Goal: Information Seeking & Learning: Learn about a topic

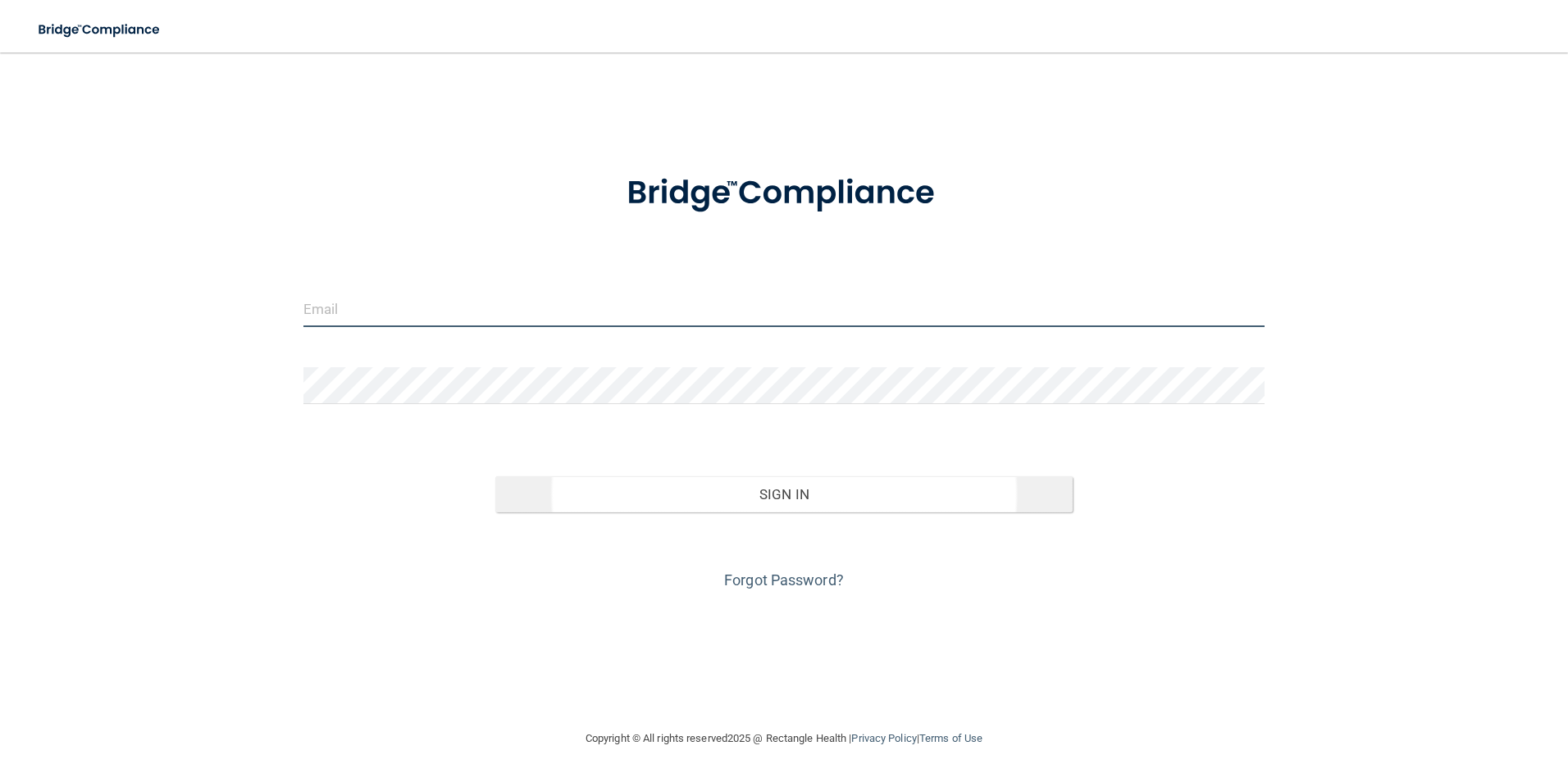
type input "[EMAIL_ADDRESS][DOMAIN_NAME]"
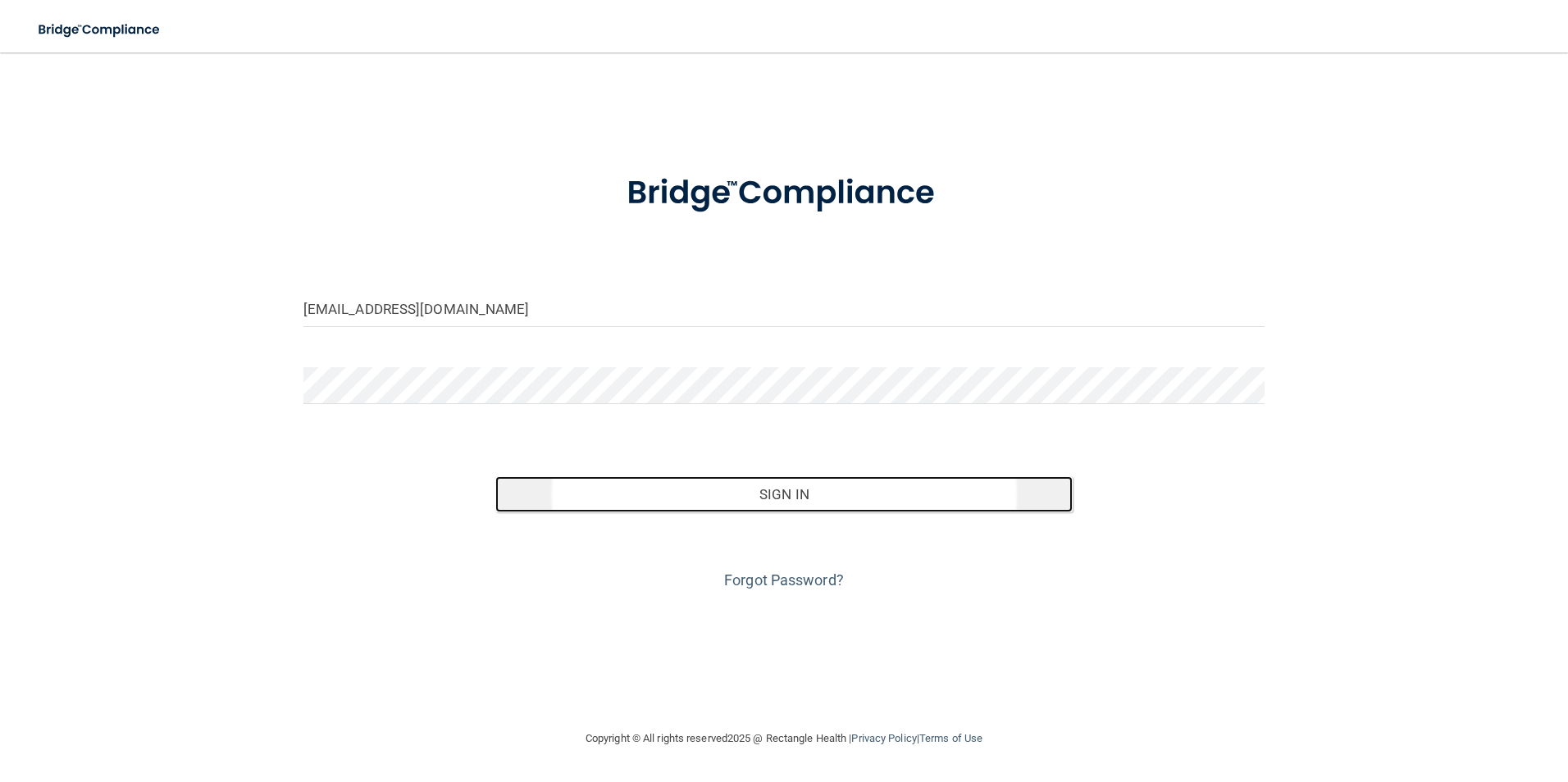
click at [798, 488] on button "Sign In" at bounding box center [784, 494] width 578 height 36
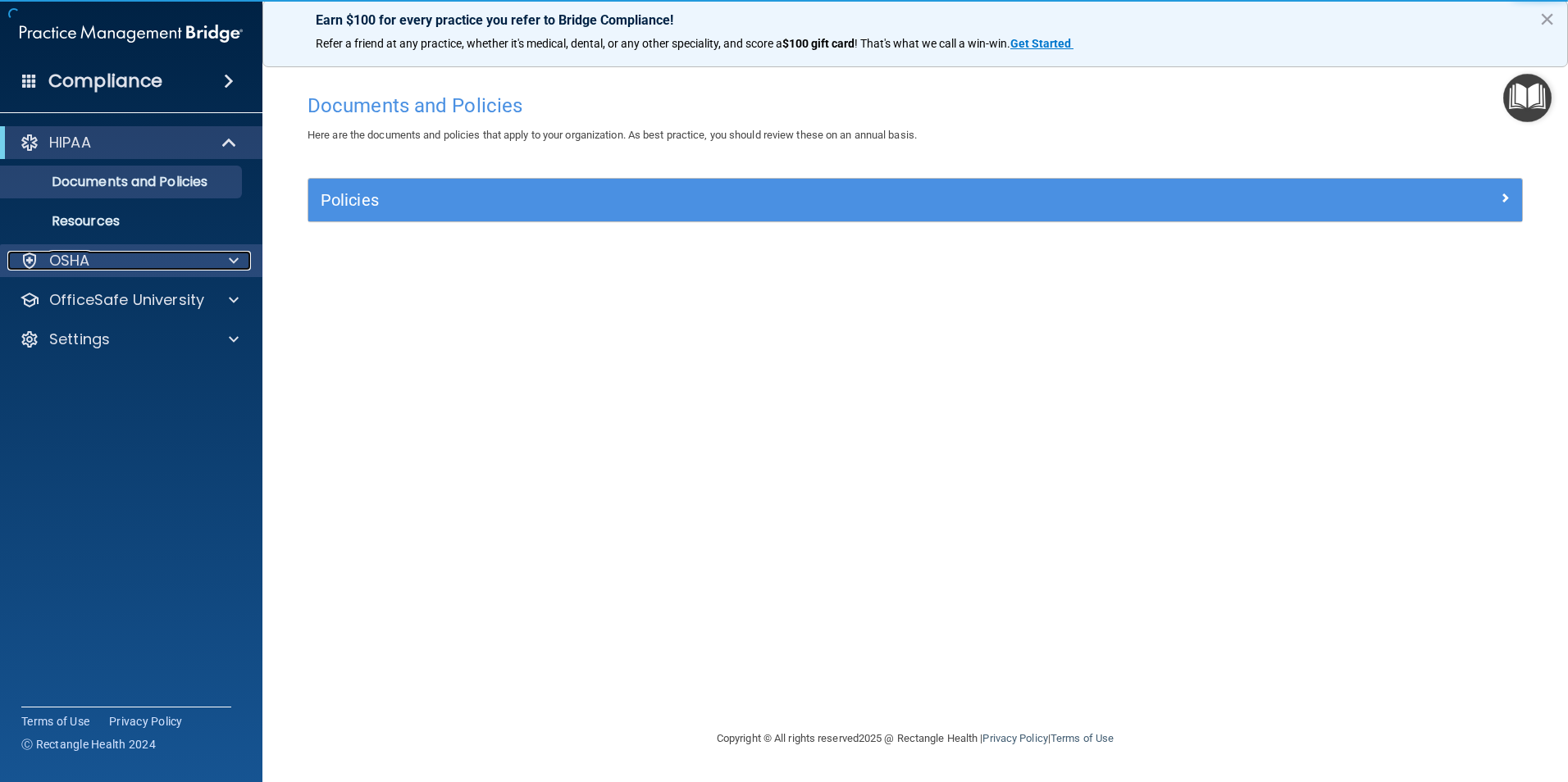
click at [236, 267] on span at bounding box center [233, 261] width 10 height 20
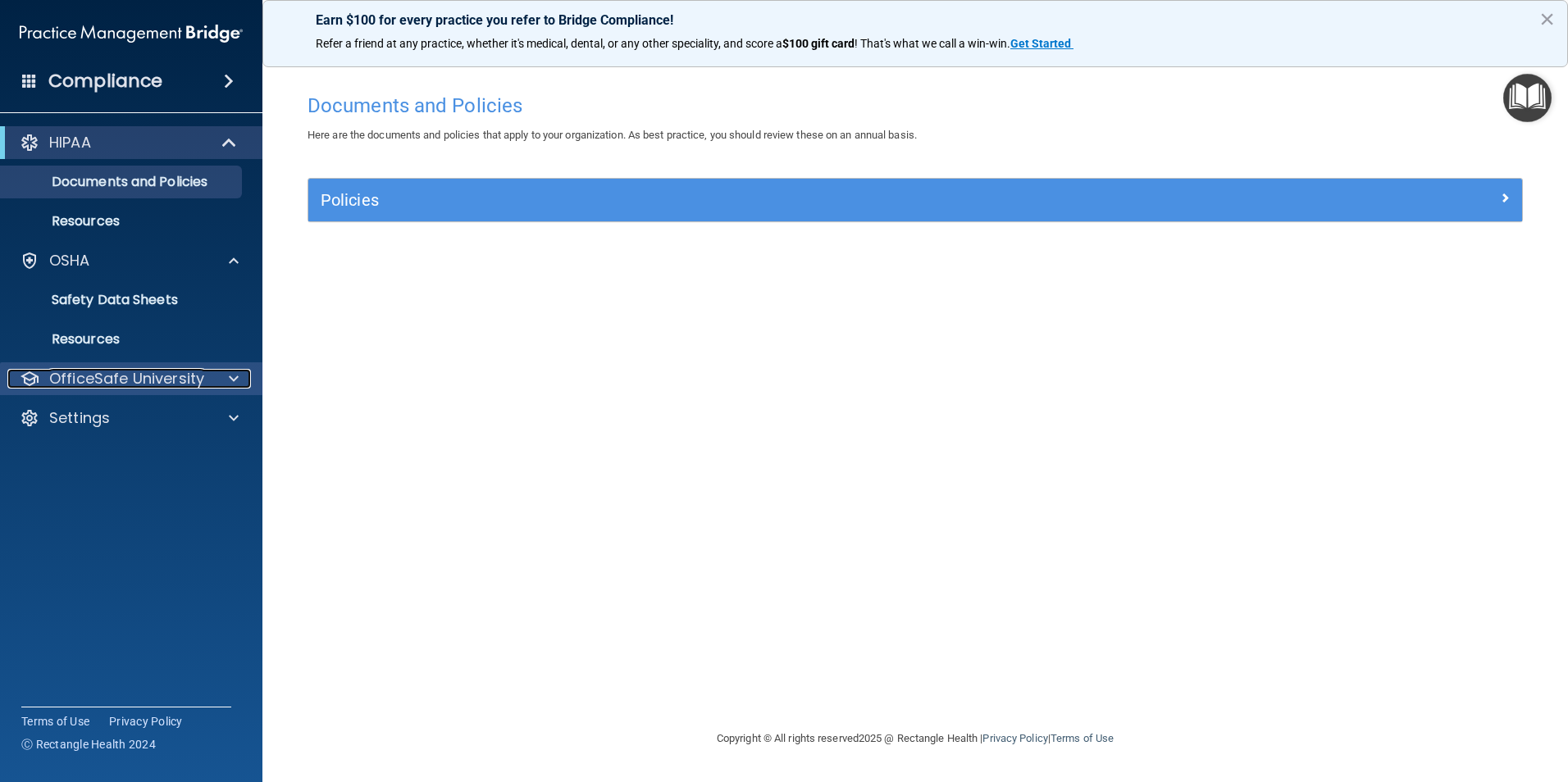
click at [242, 370] on div at bounding box center [231, 379] width 41 height 20
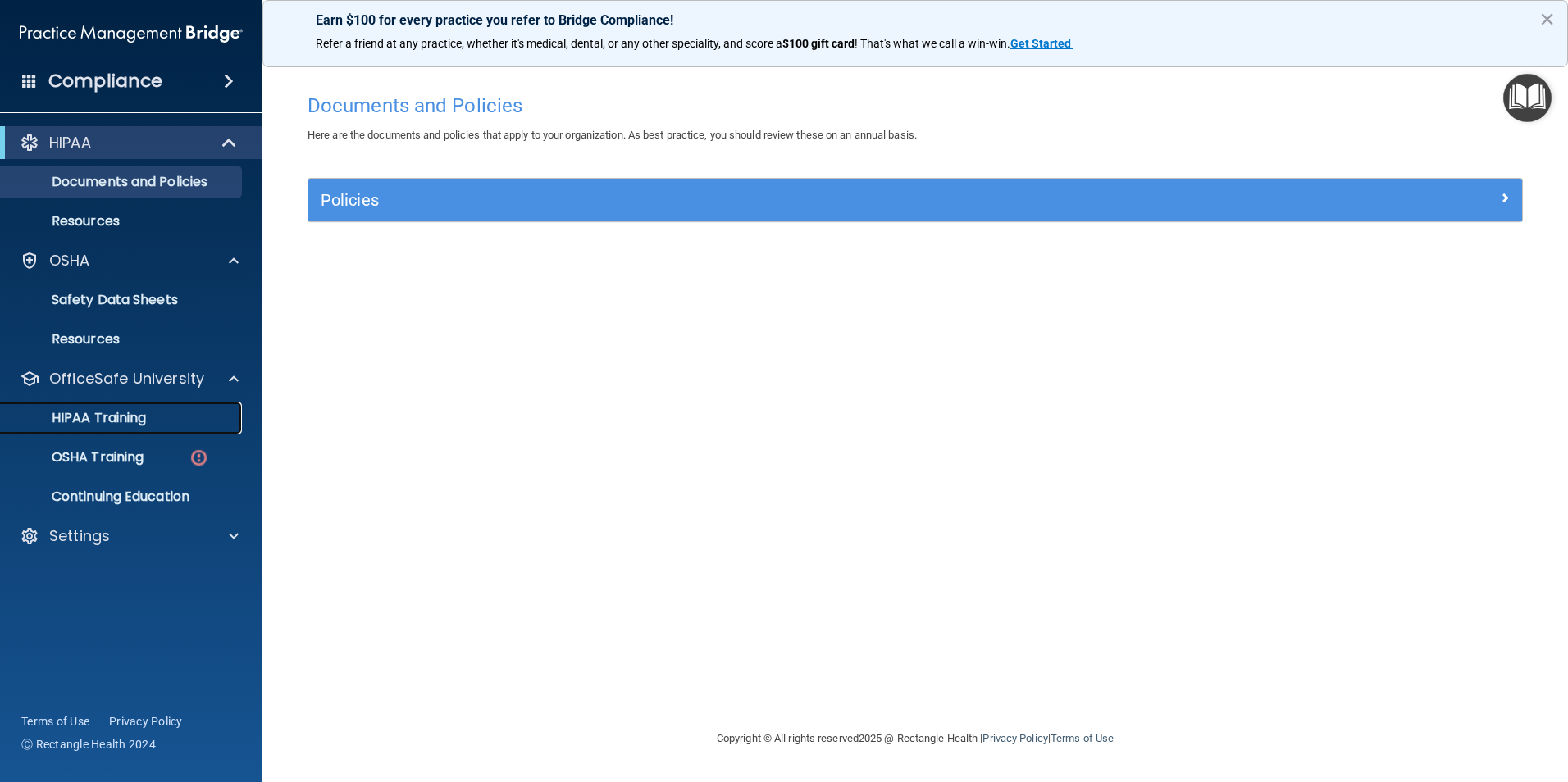
click at [128, 419] on p "HIPAA Training" at bounding box center [78, 418] width 135 height 16
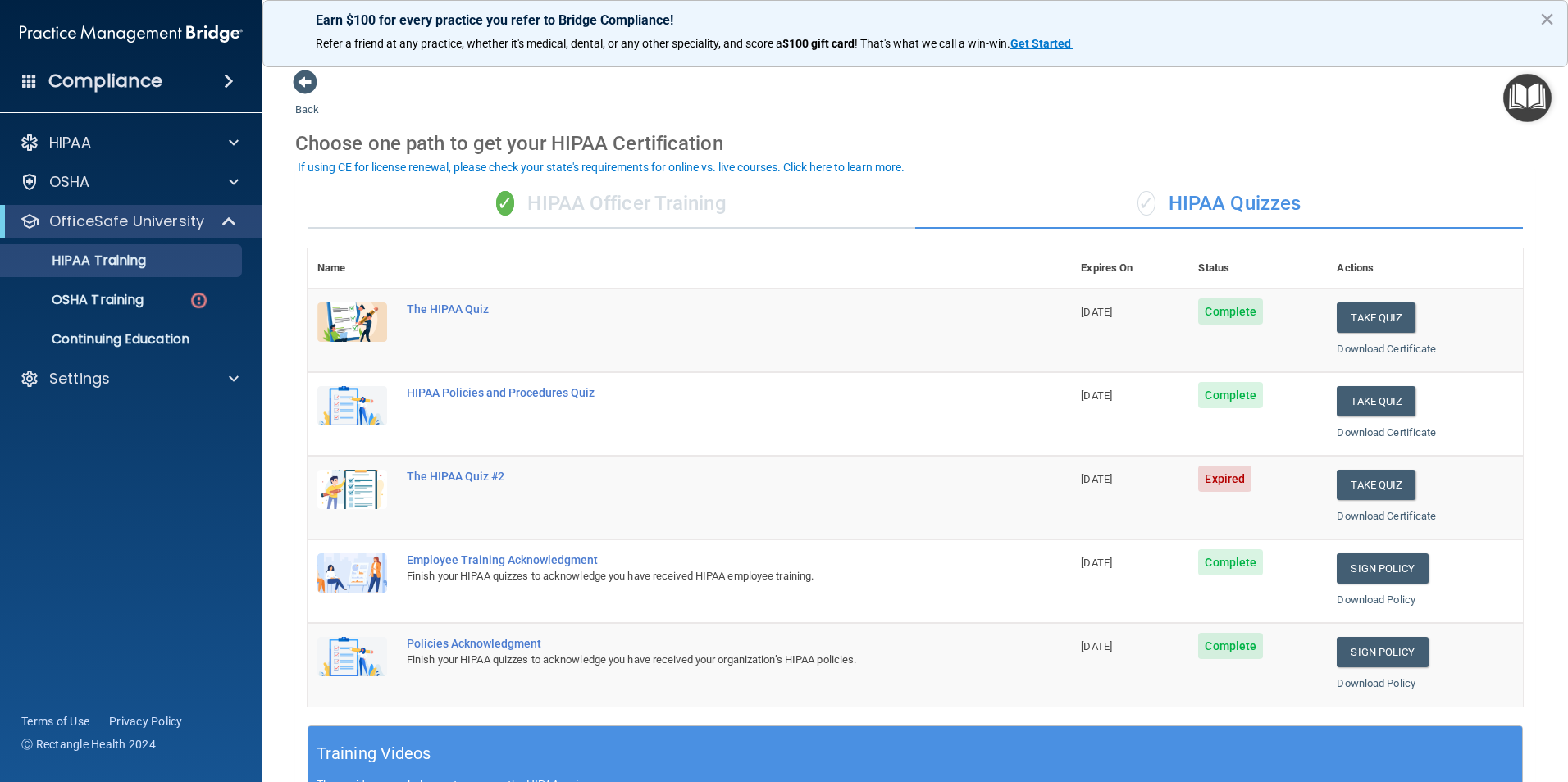
click at [1175, 210] on div "✓ HIPAA Quizzes" at bounding box center [1219, 204] width 607 height 49
click at [593, 214] on div "✓ HIPAA Officer Training" at bounding box center [611, 204] width 607 height 49
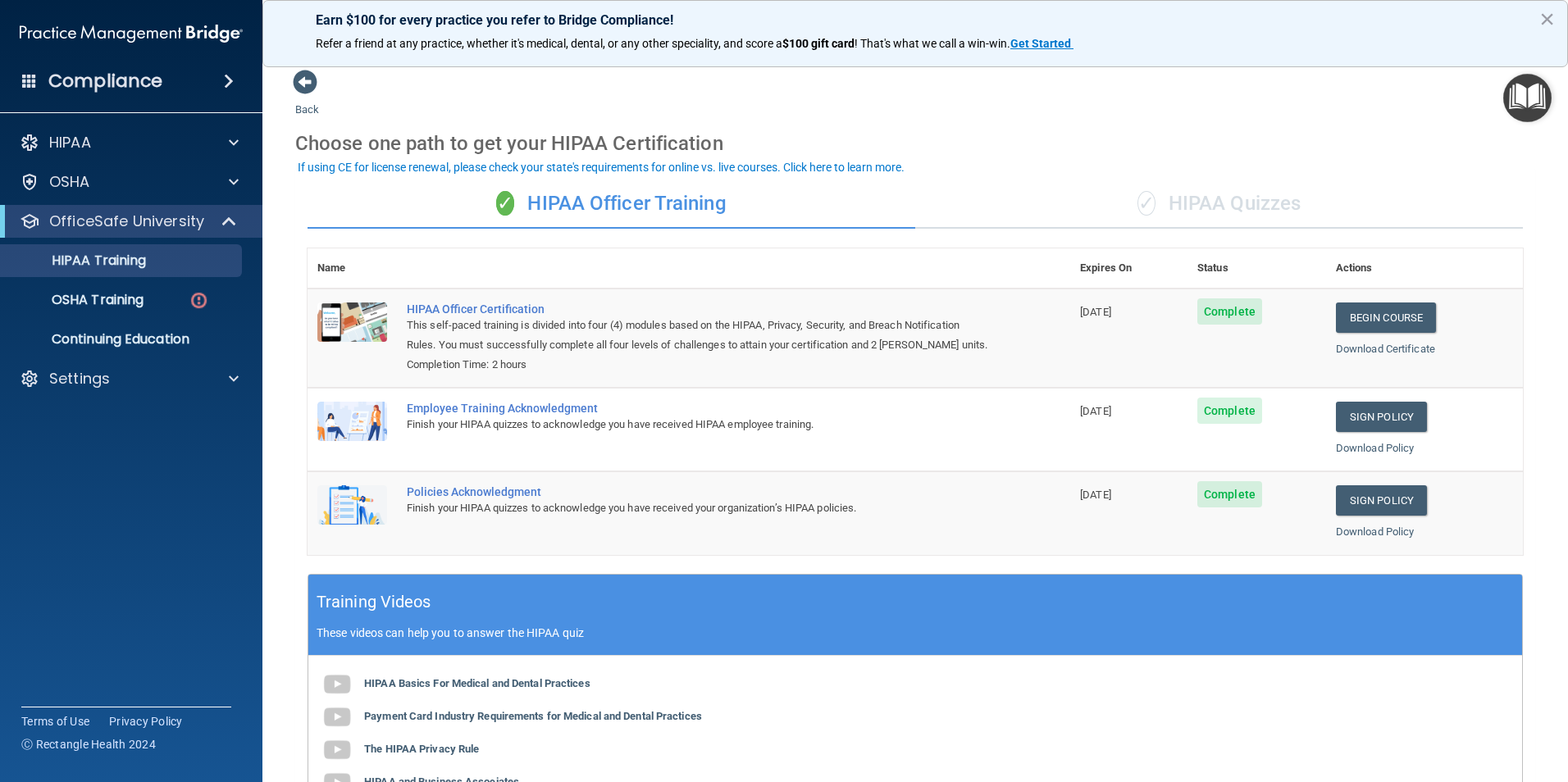
click at [1150, 217] on div "✓ HIPAA Quizzes" at bounding box center [1219, 204] width 607 height 49
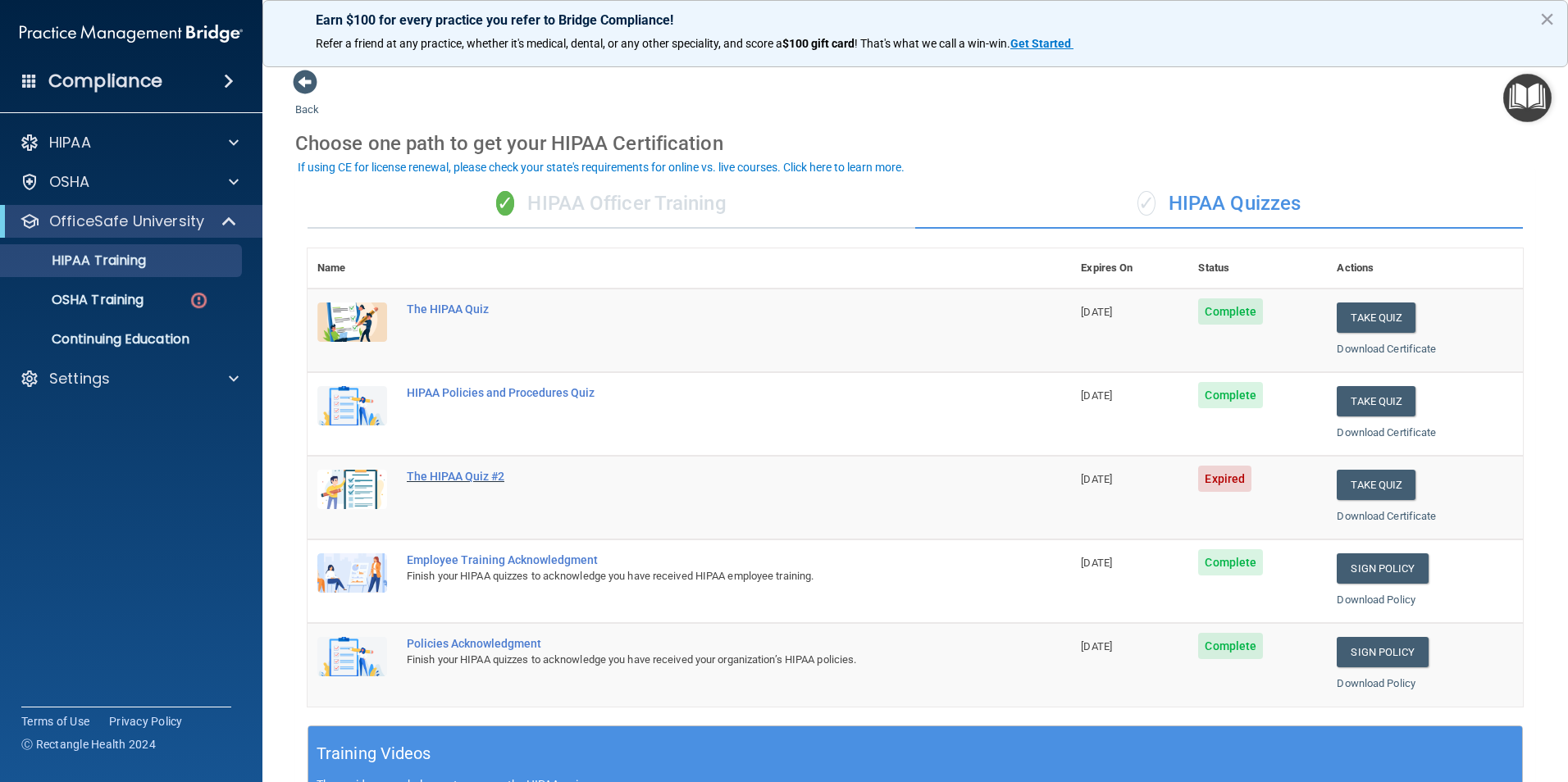
click at [461, 474] on div "The HIPAA Quiz #2" at bounding box center [698, 477] width 582 height 13
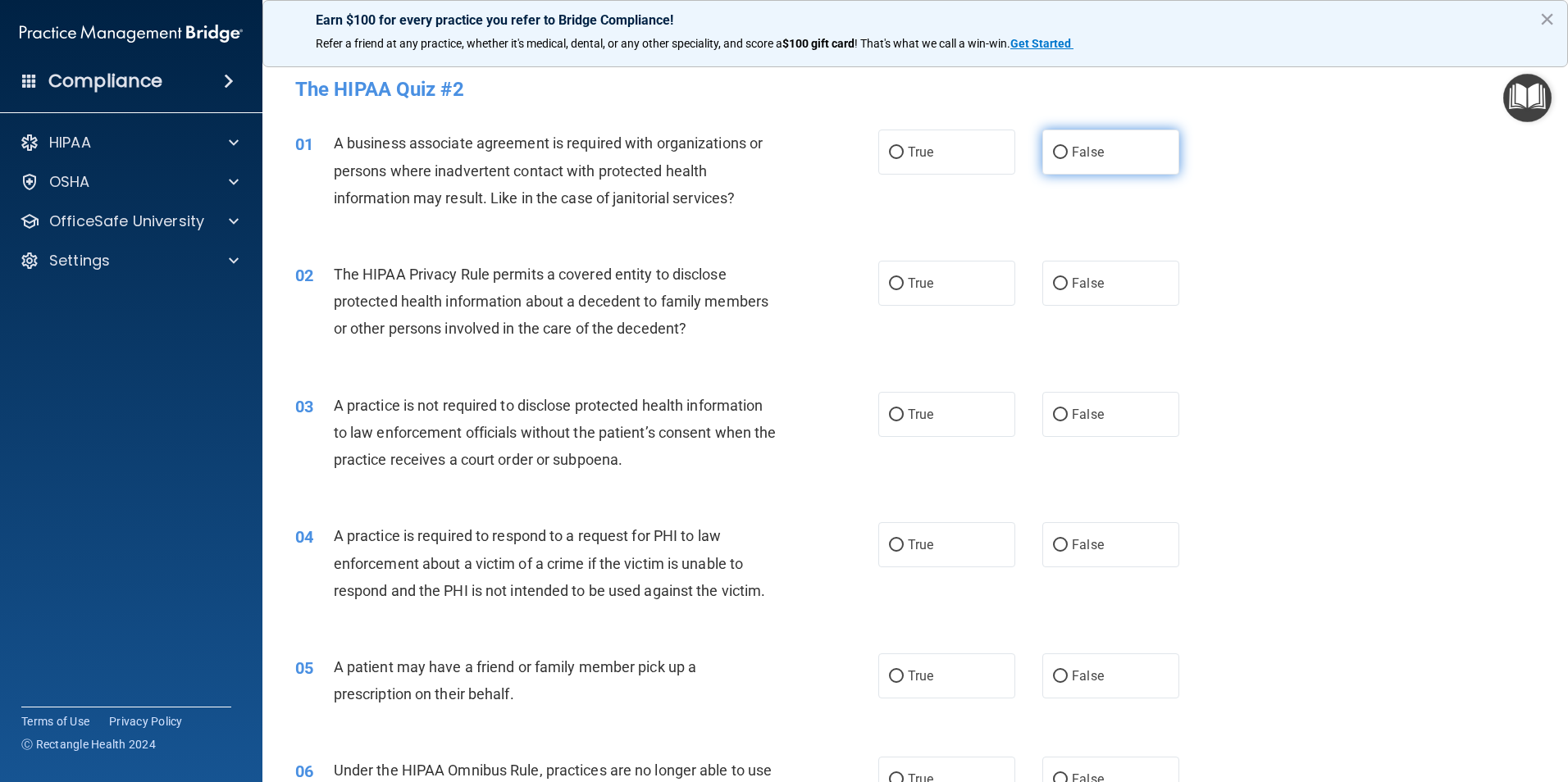
click at [1092, 150] on span "False" at bounding box center [1088, 151] width 32 height 15
click at [1067, 150] on input "False" at bounding box center [1060, 153] width 14 height 13
radio input "true"
click at [1092, 150] on span "False" at bounding box center [1088, 151] width 32 height 15
click at [1067, 150] on input "False" at bounding box center [1060, 153] width 14 height 13
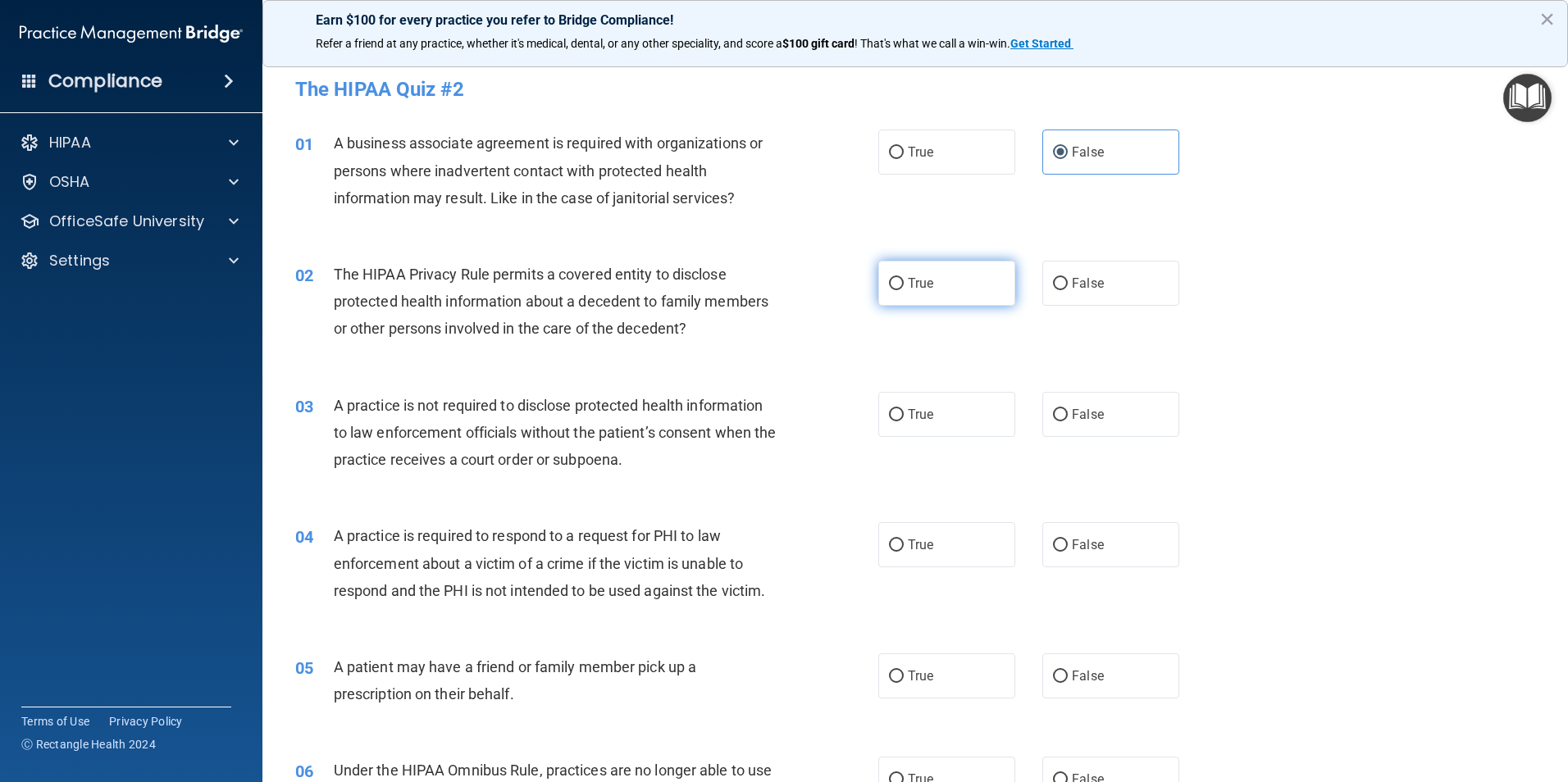
click at [908, 290] on span "True" at bounding box center [921, 283] width 25 height 15
click at [904, 290] on input "True" at bounding box center [895, 284] width 14 height 13
radio input "true"
click at [1067, 405] on label "False" at bounding box center [1110, 415] width 137 height 45
click at [1067, 409] on input "False" at bounding box center [1060, 416] width 14 height 13
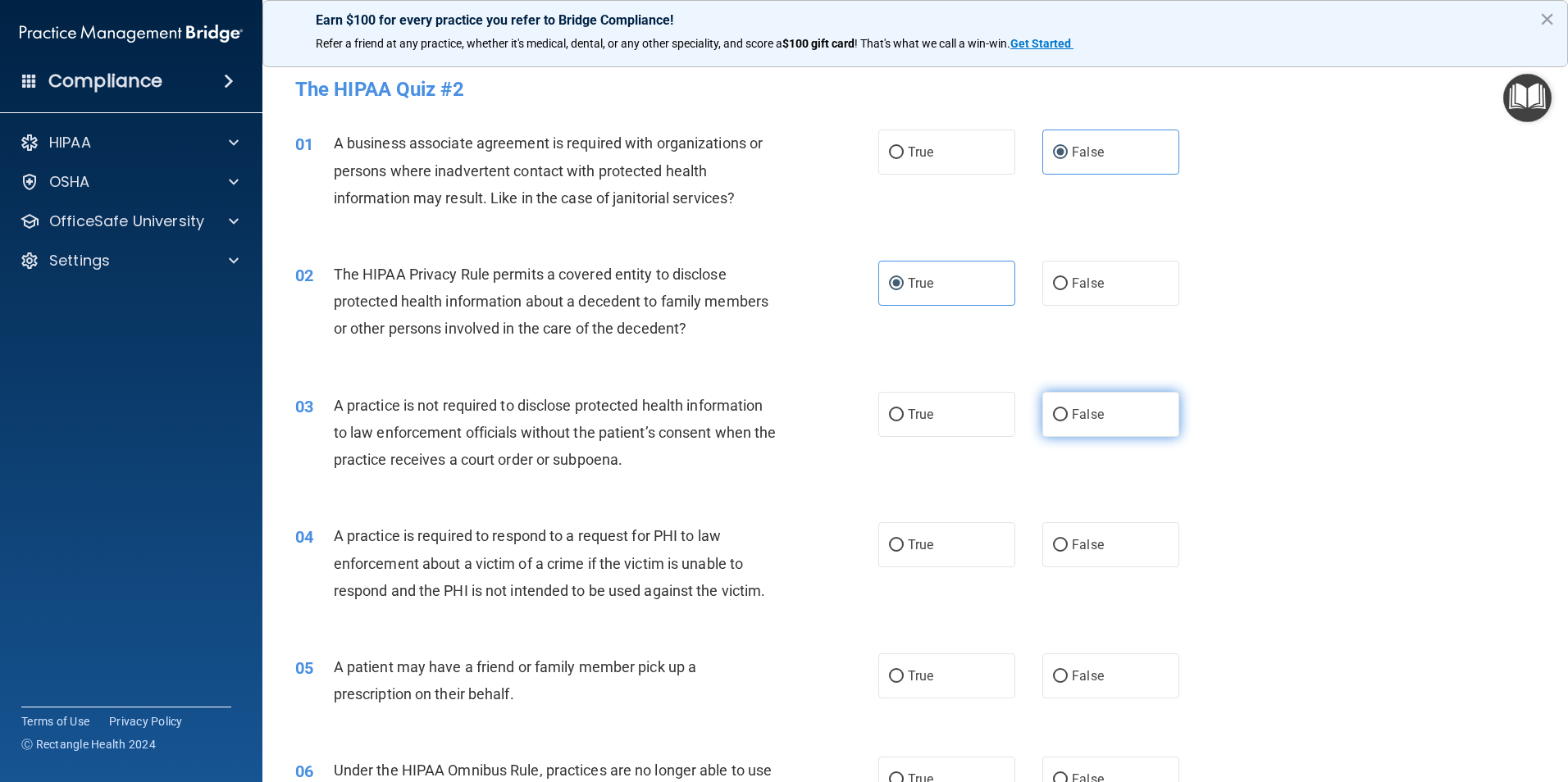
radio input "true"
click at [1073, 531] on label "False" at bounding box center [1110, 545] width 137 height 45
click at [1067, 539] on input "False" at bounding box center [1060, 546] width 14 height 13
radio input "true"
click at [965, 662] on label "True" at bounding box center [947, 676] width 137 height 45
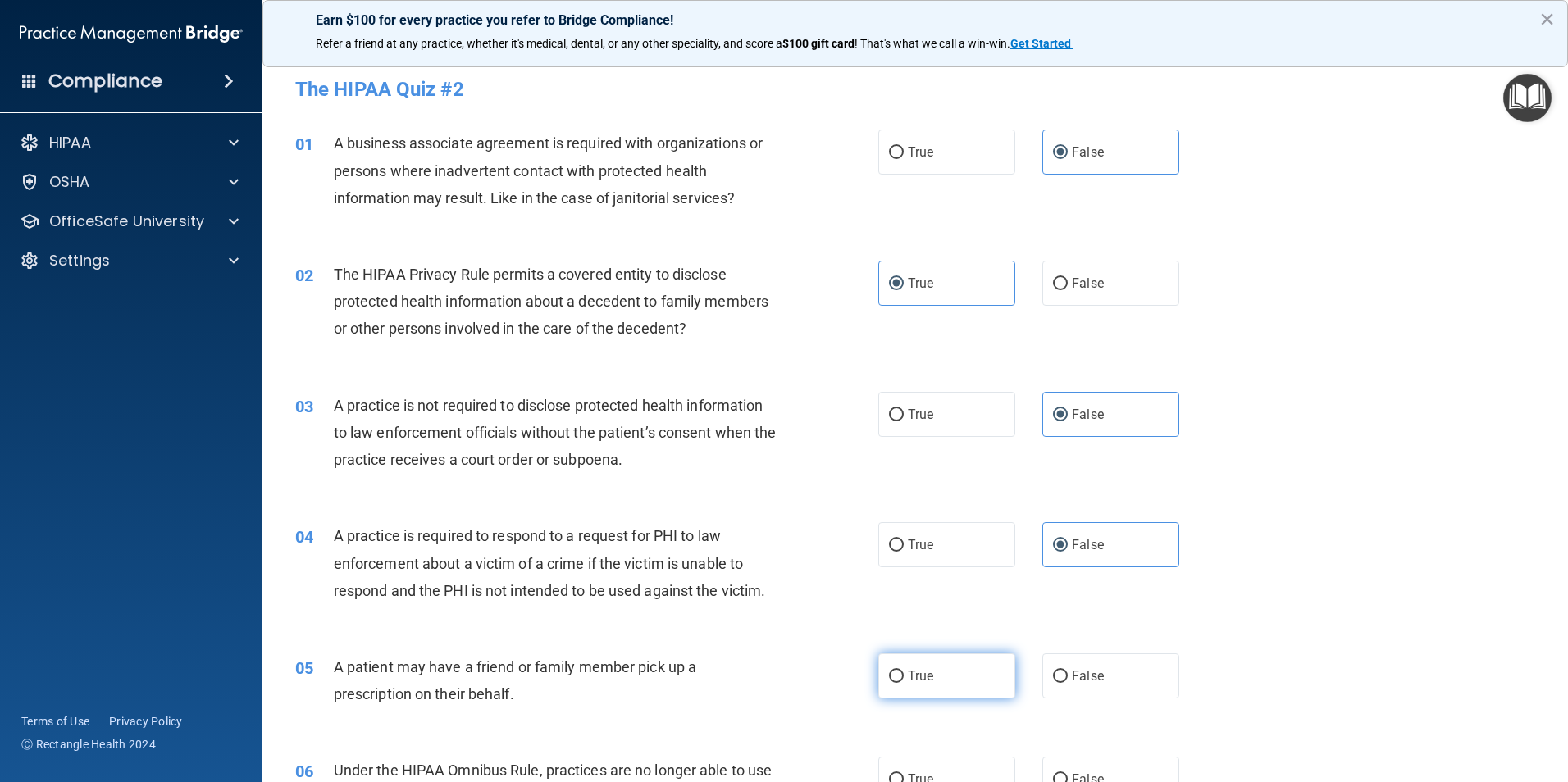
click at [904, 671] on input "True" at bounding box center [895, 677] width 14 height 13
radio input "true"
click at [1084, 666] on label "False" at bounding box center [1110, 676] width 137 height 45
click at [1067, 671] on input "False" at bounding box center [1060, 677] width 14 height 13
radio input "true"
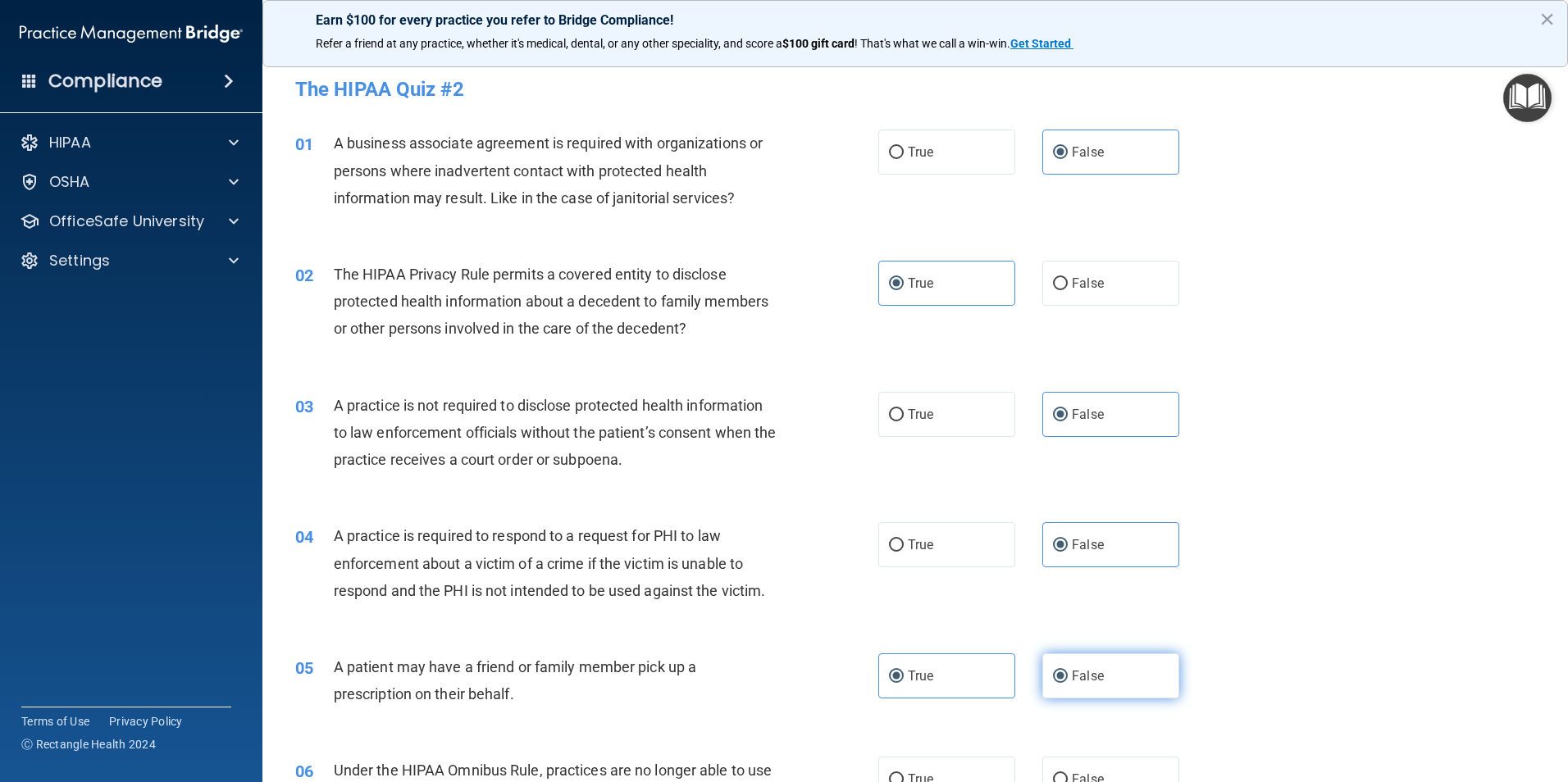
radio input "false"
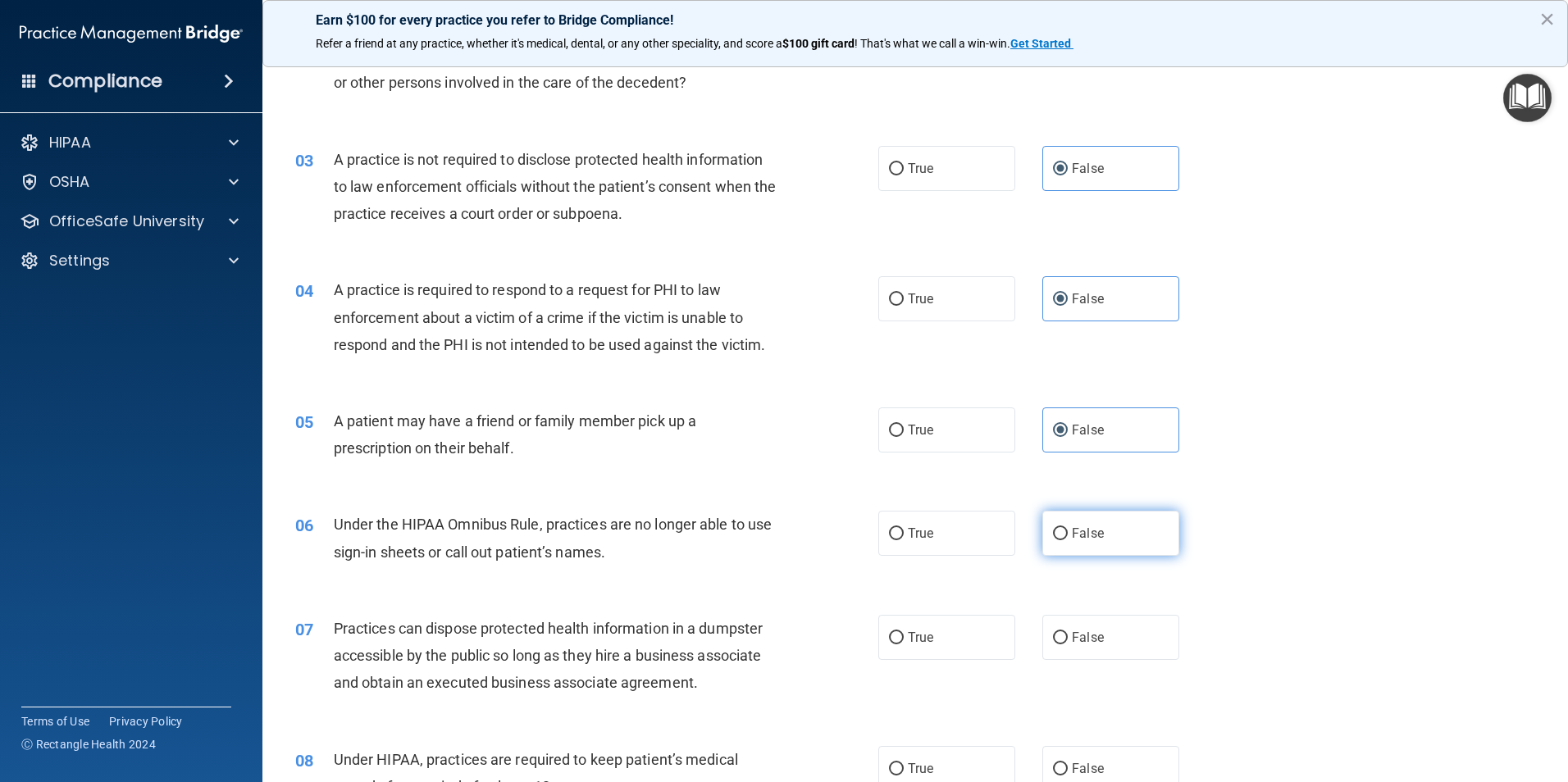
click at [1069, 554] on label "False" at bounding box center [1110, 533] width 137 height 45
click at [1067, 540] on input "False" at bounding box center [1060, 535] width 14 height 13
radio input "true"
click at [1075, 651] on label "False" at bounding box center [1110, 638] width 137 height 45
click at [1067, 645] on input "False" at bounding box center [1060, 639] width 14 height 13
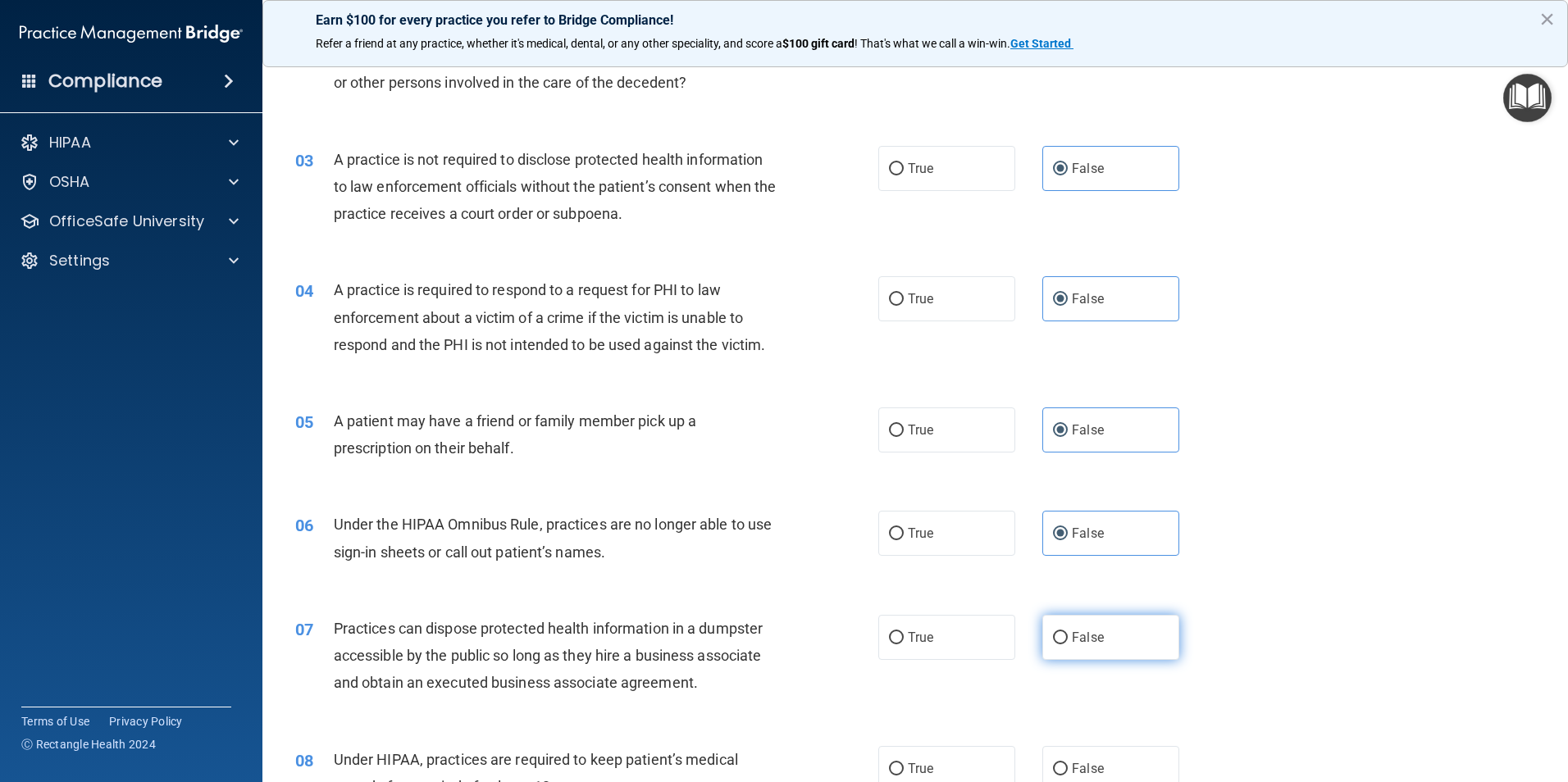
radio input "true"
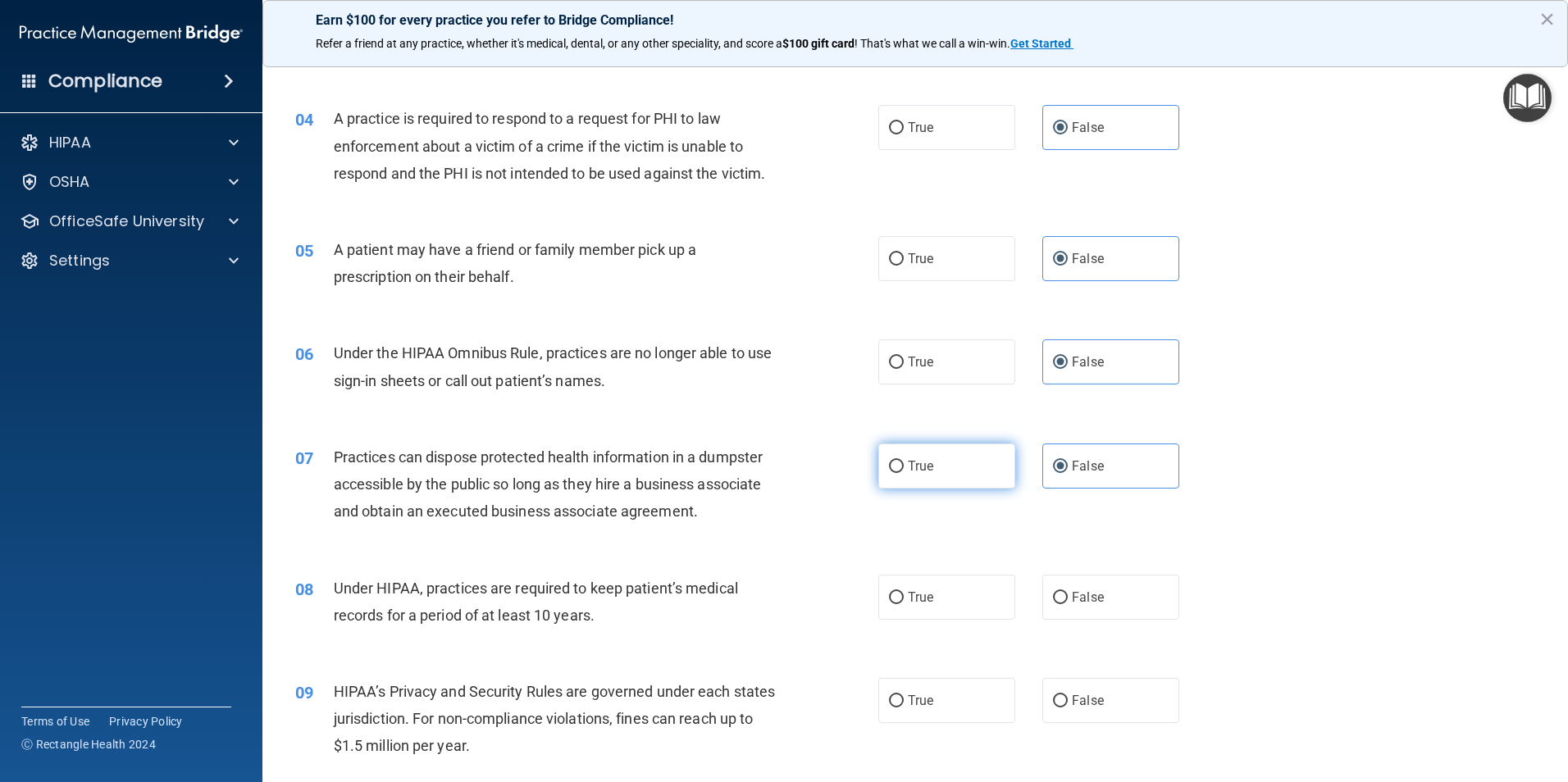
scroll to position [410, 0]
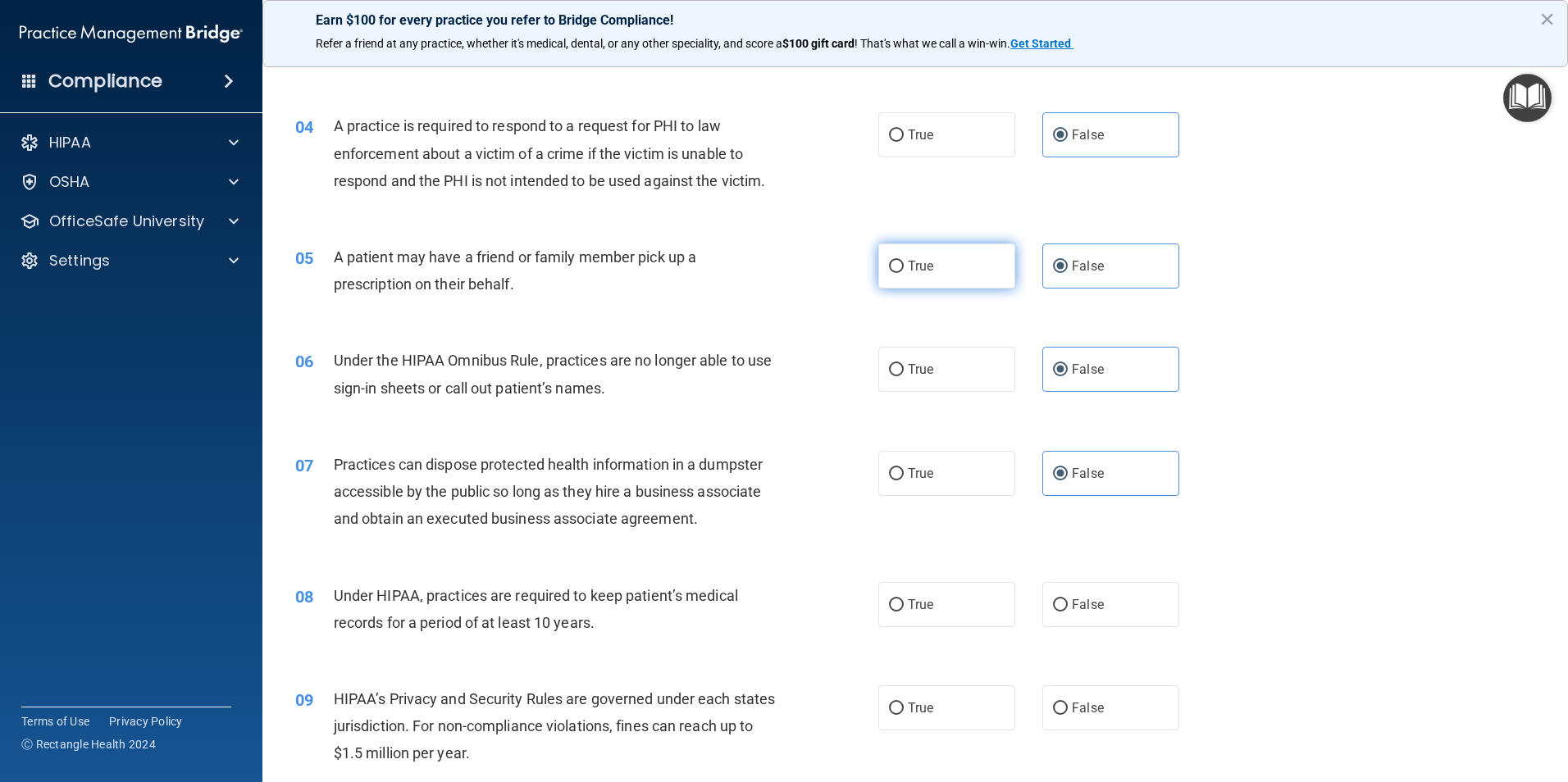
click at [941, 260] on label "True" at bounding box center [947, 266] width 137 height 45
click at [904, 261] on input "True" at bounding box center [895, 267] width 14 height 13
radio input "true"
radio input "false"
click at [1092, 596] on label "False" at bounding box center [1110, 605] width 137 height 45
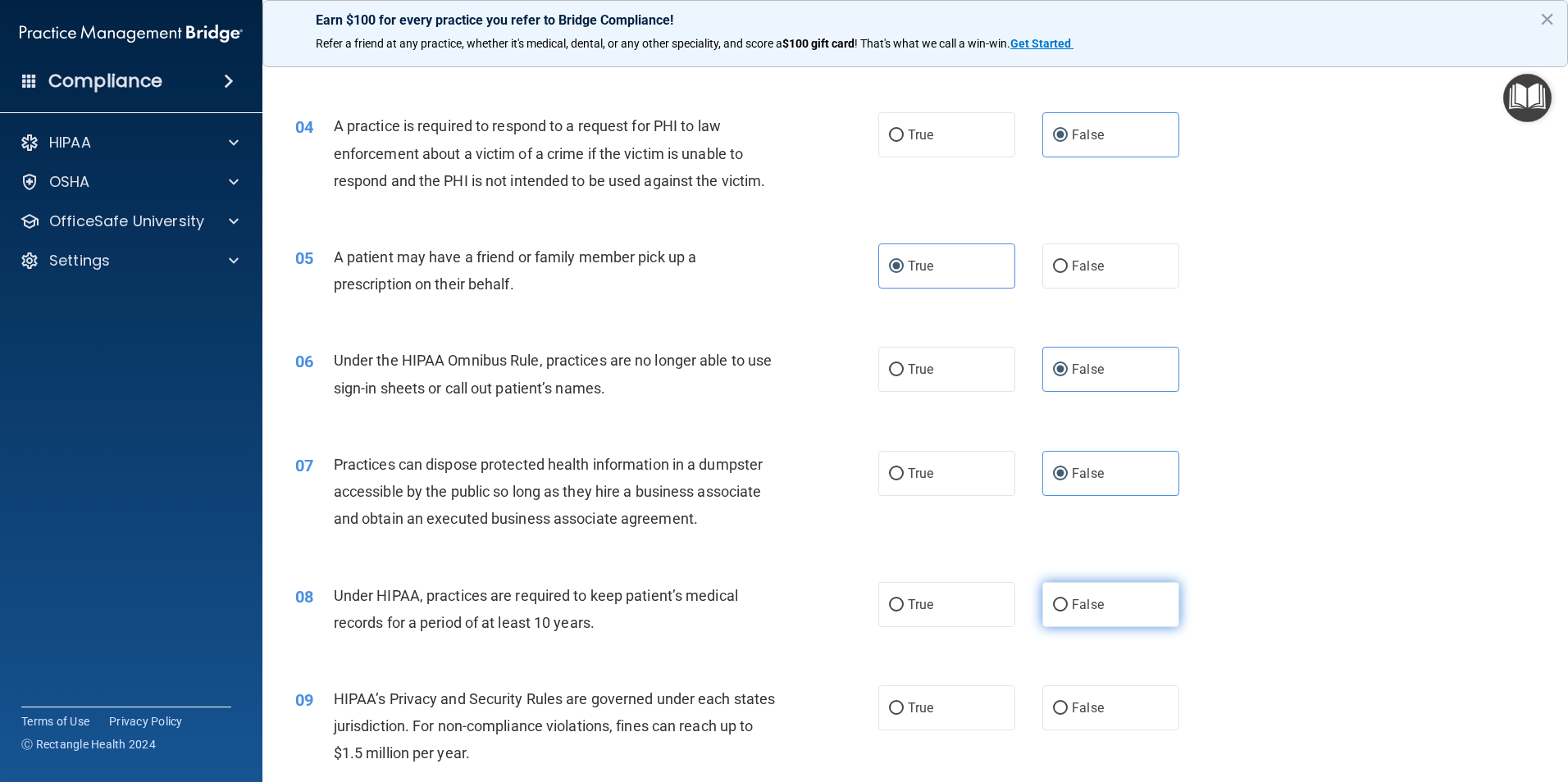
click at [1067, 599] on input "False" at bounding box center [1060, 606] width 14 height 13
radio input "true"
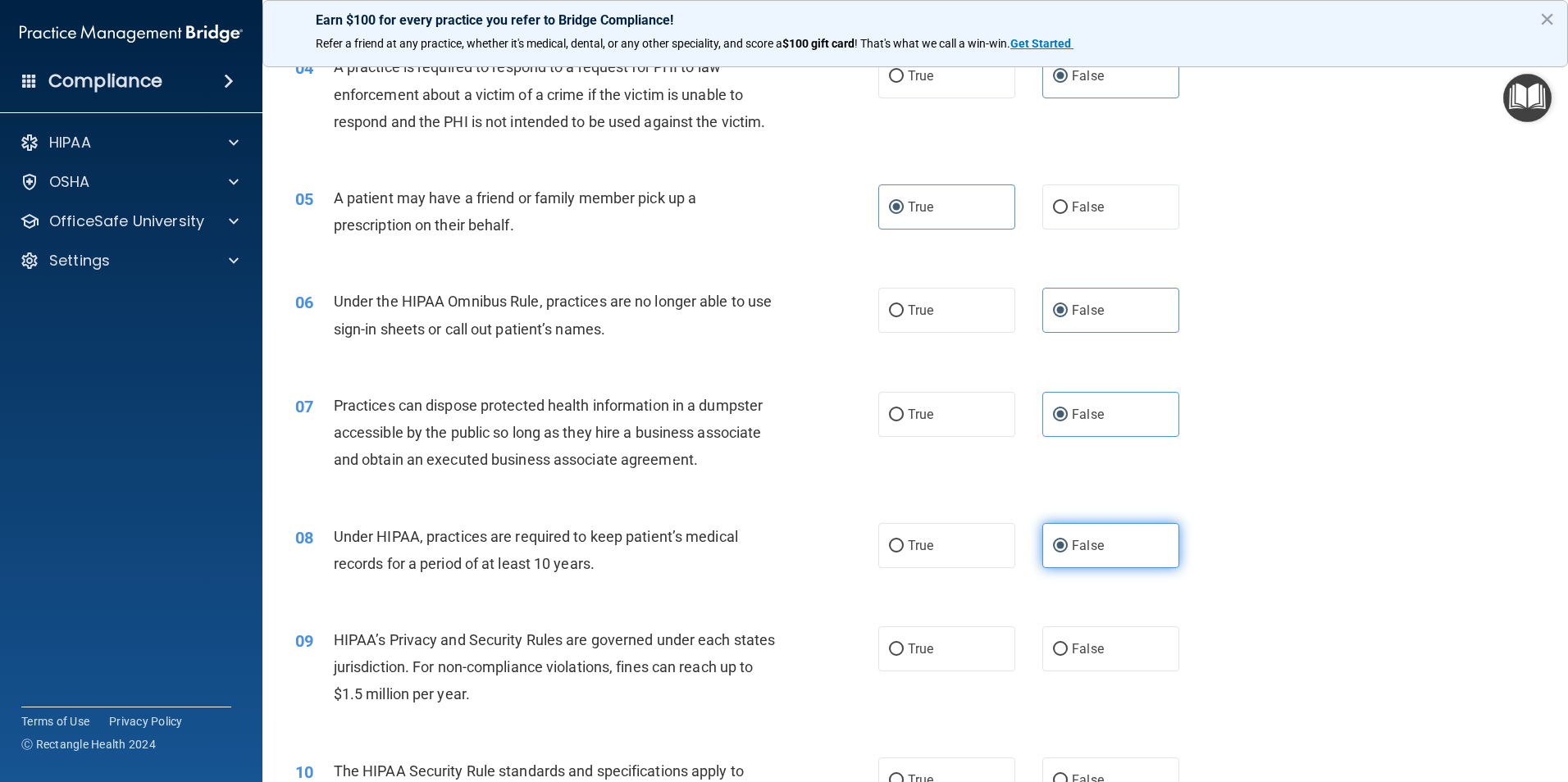
scroll to position [738, 0]
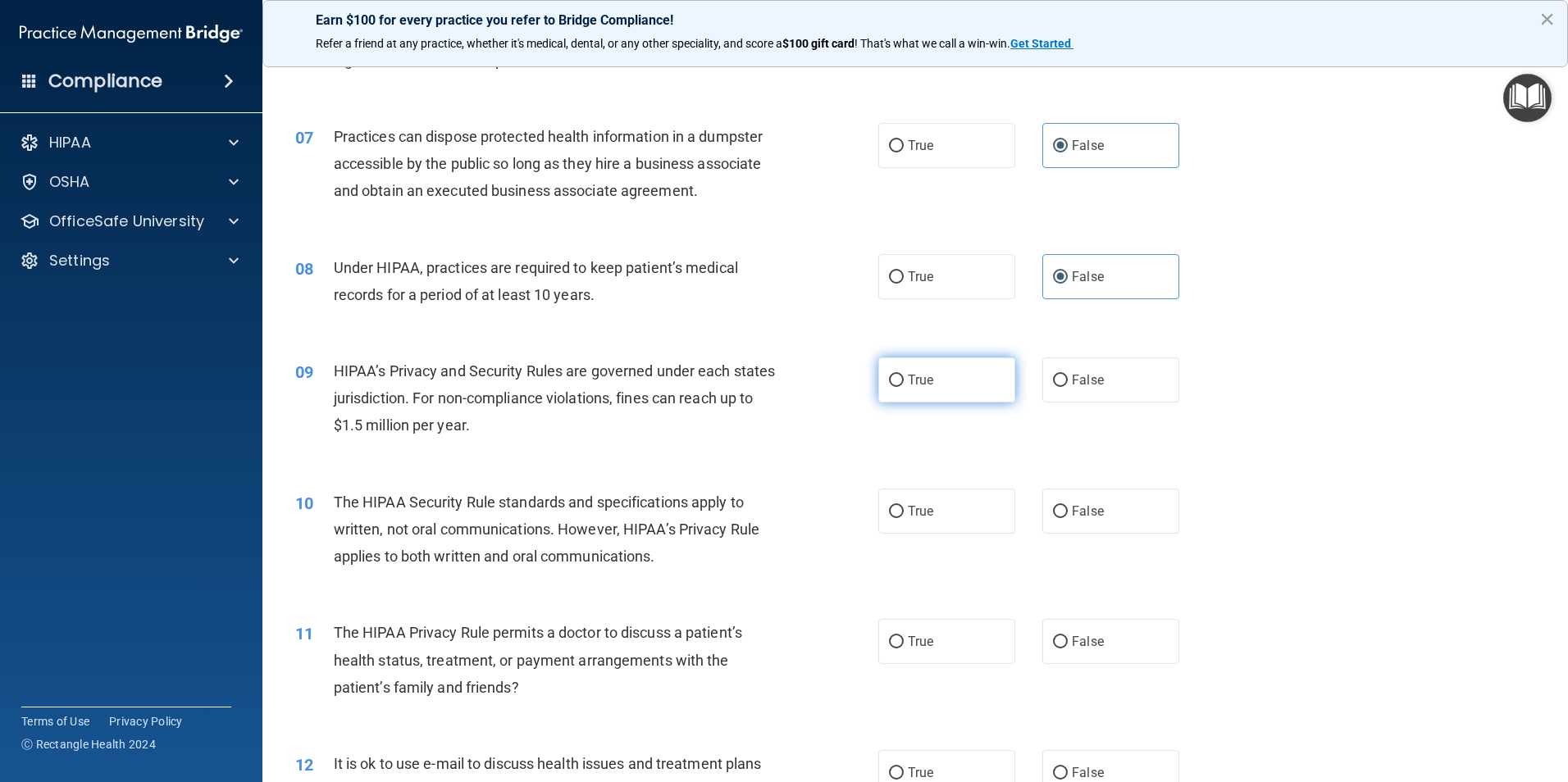
click at [926, 392] on label "True" at bounding box center [947, 380] width 137 height 45
click at [904, 387] on input "True" at bounding box center [895, 381] width 14 height 13
radio input "true"
click at [924, 508] on span "True" at bounding box center [921, 511] width 25 height 15
click at [904, 508] on input "True" at bounding box center [895, 512] width 14 height 13
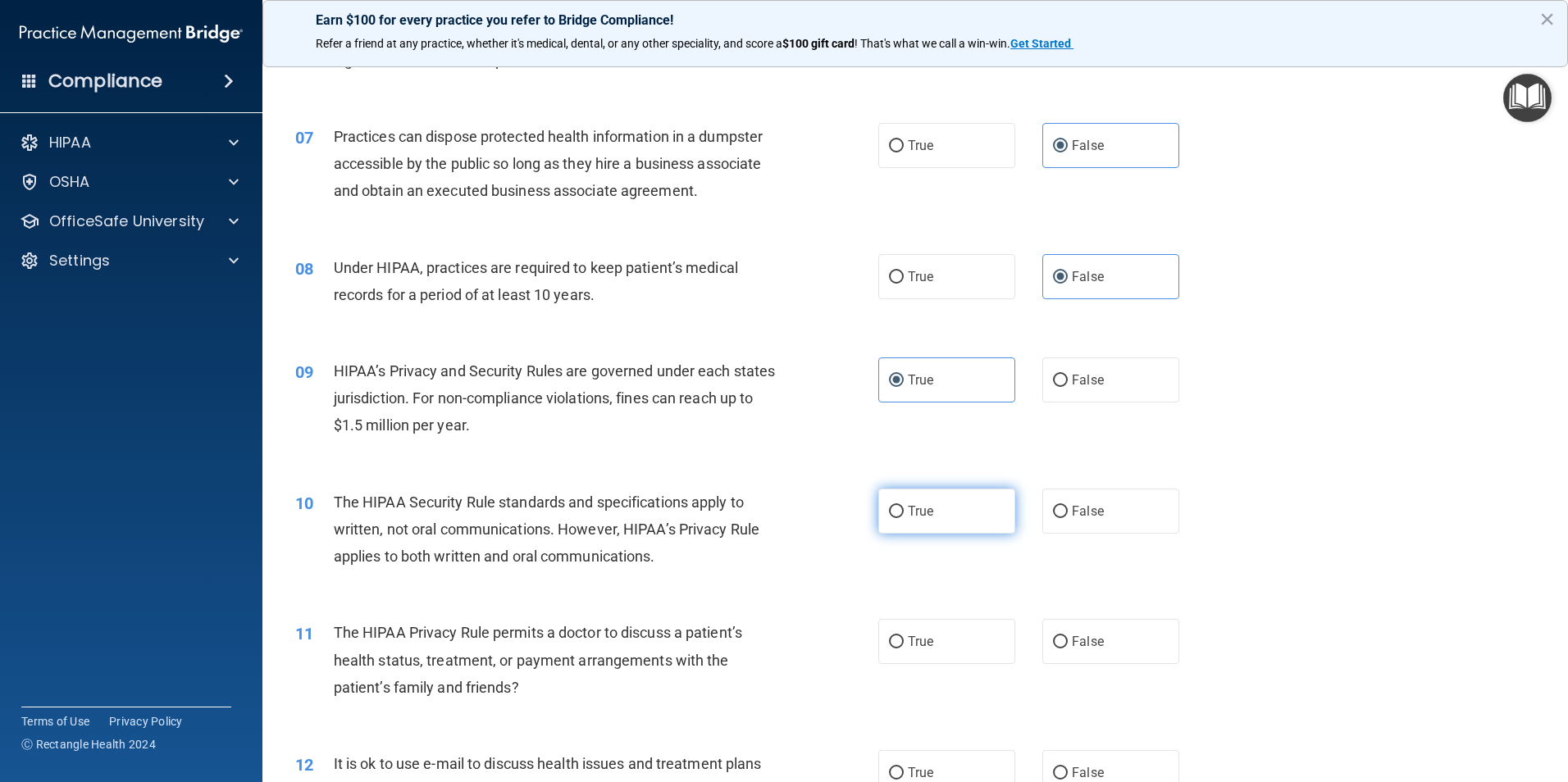
radio input "true"
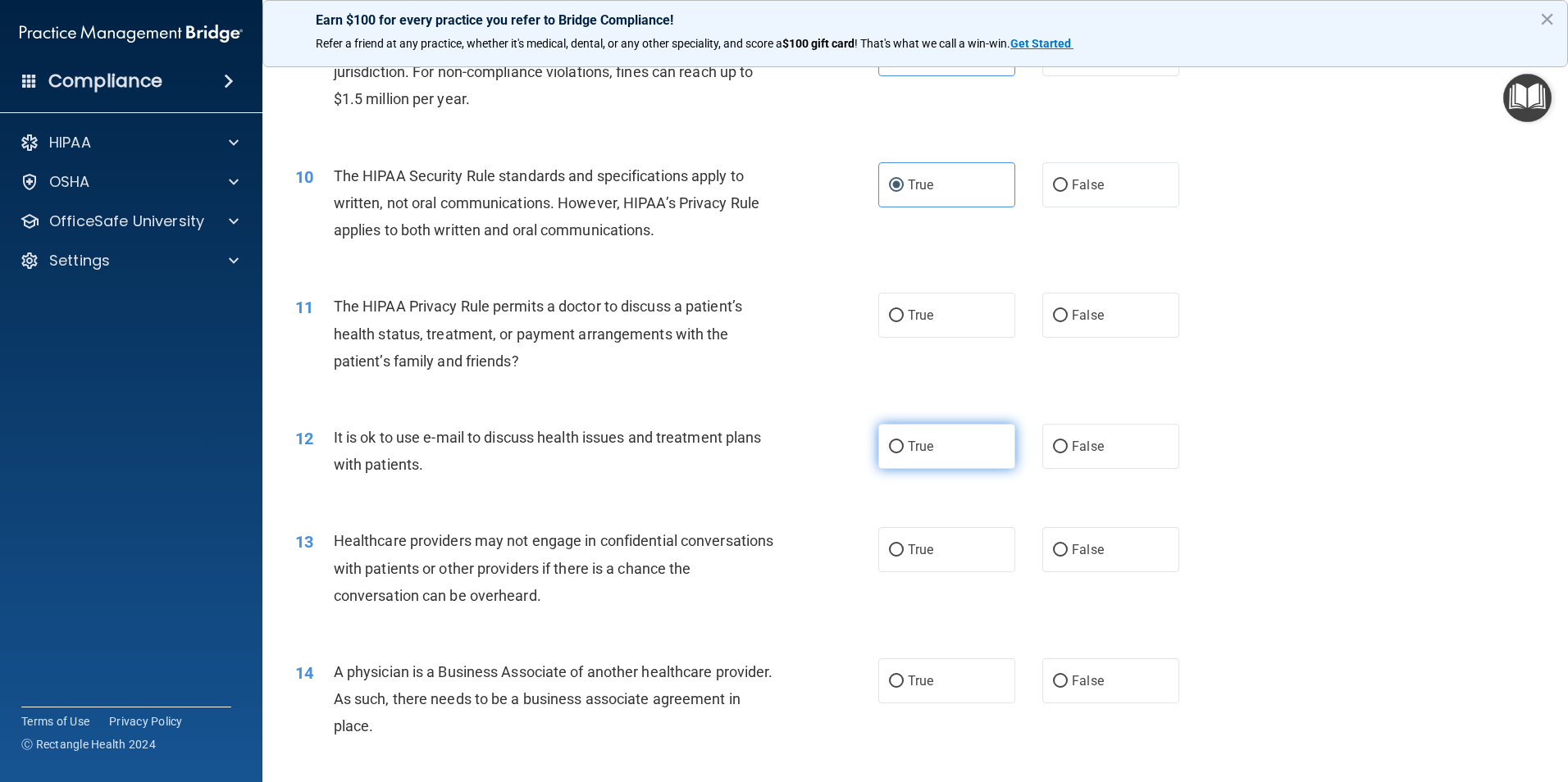
scroll to position [1066, 0]
click at [1072, 306] on span "False" at bounding box center [1088, 313] width 32 height 15
click at [1066, 308] on input "False" at bounding box center [1060, 314] width 14 height 13
radio input "true"
click at [938, 451] on label "True" at bounding box center [947, 445] width 137 height 45
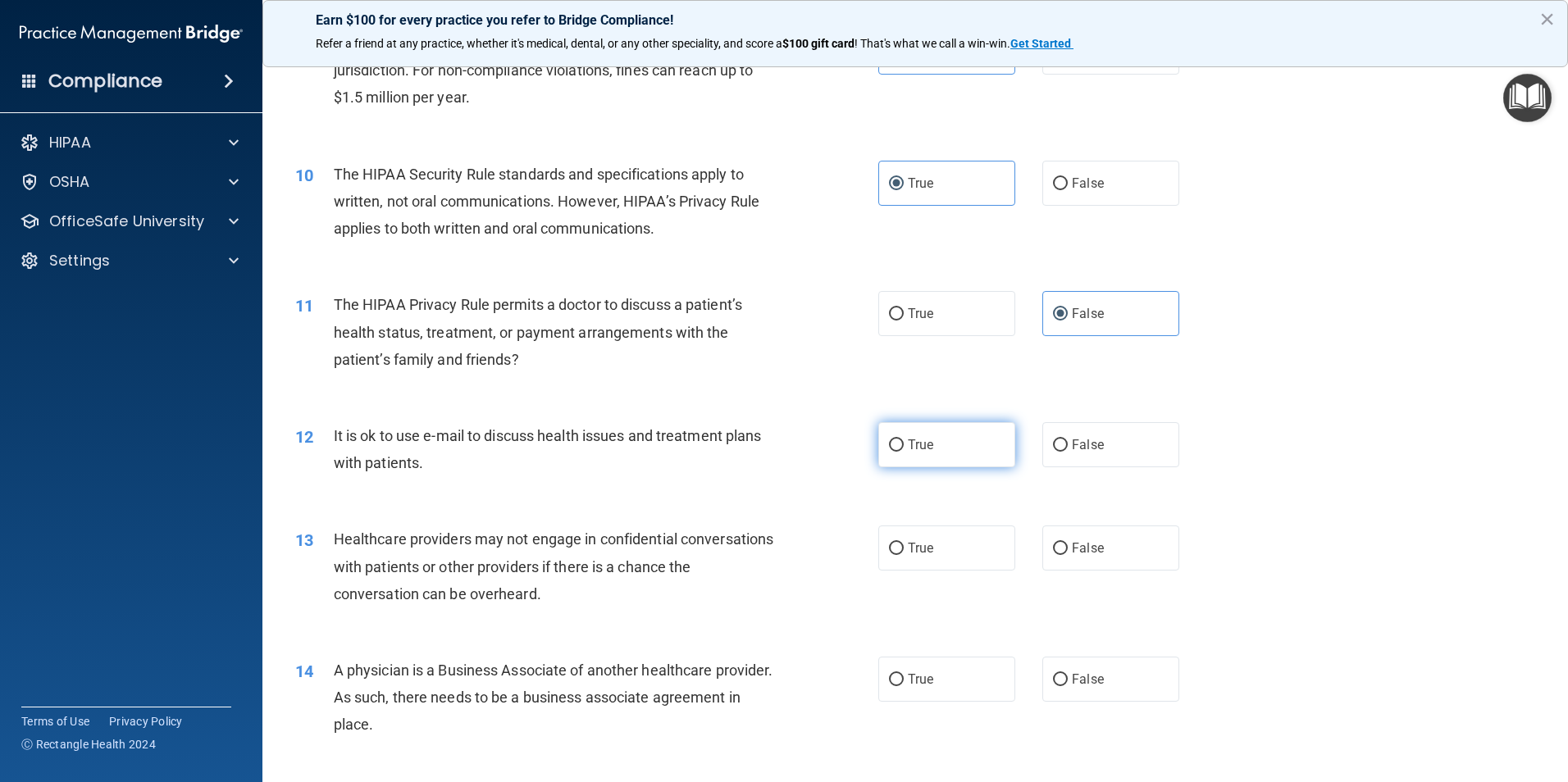
click at [904, 451] on input "True" at bounding box center [895, 446] width 14 height 13
radio input "true"
click at [920, 538] on label "True" at bounding box center [947, 548] width 137 height 45
click at [904, 543] on input "True" at bounding box center [895, 549] width 14 height 13
radio input "true"
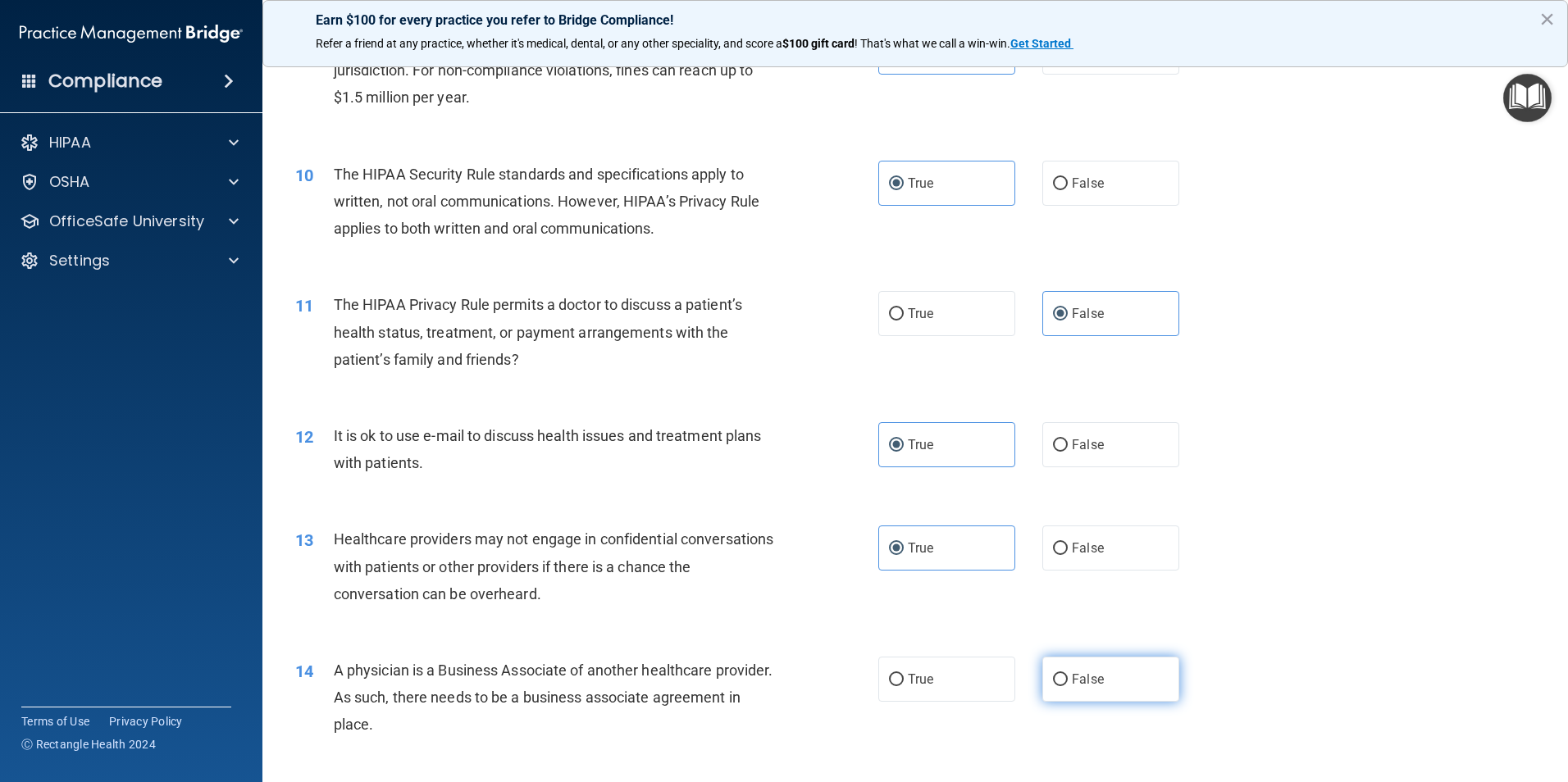
click at [1087, 677] on span "False" at bounding box center [1088, 679] width 32 height 15
click at [1067, 677] on input "False" at bounding box center [1060, 681] width 14 height 13
radio input "true"
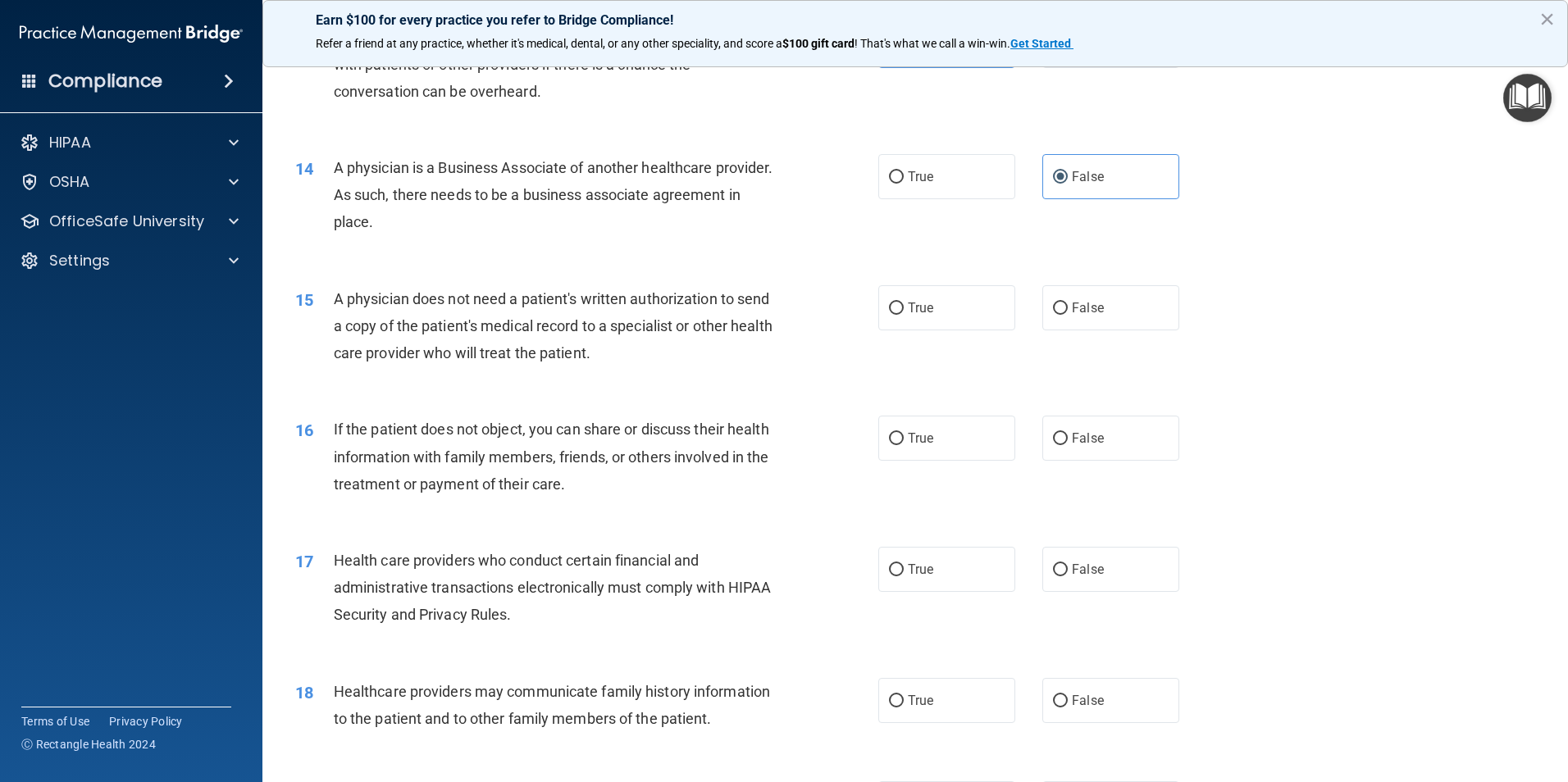
scroll to position [1640, 0]
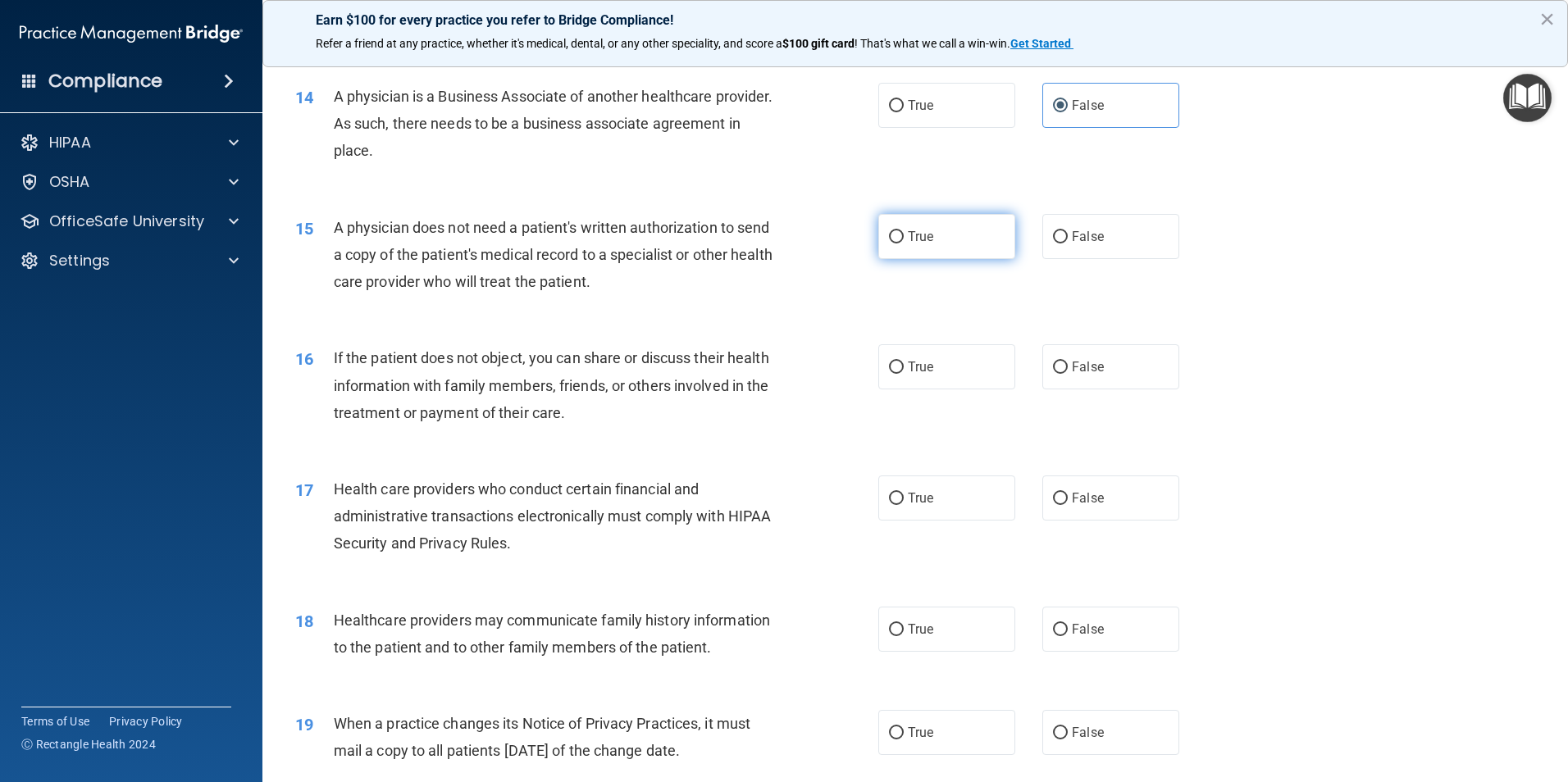
click at [927, 236] on span "True" at bounding box center [921, 236] width 25 height 15
click at [904, 236] on input "True" at bounding box center [895, 237] width 14 height 13
radio input "true"
click at [924, 362] on span "True" at bounding box center [921, 366] width 25 height 15
click at [904, 362] on input "True" at bounding box center [895, 368] width 14 height 13
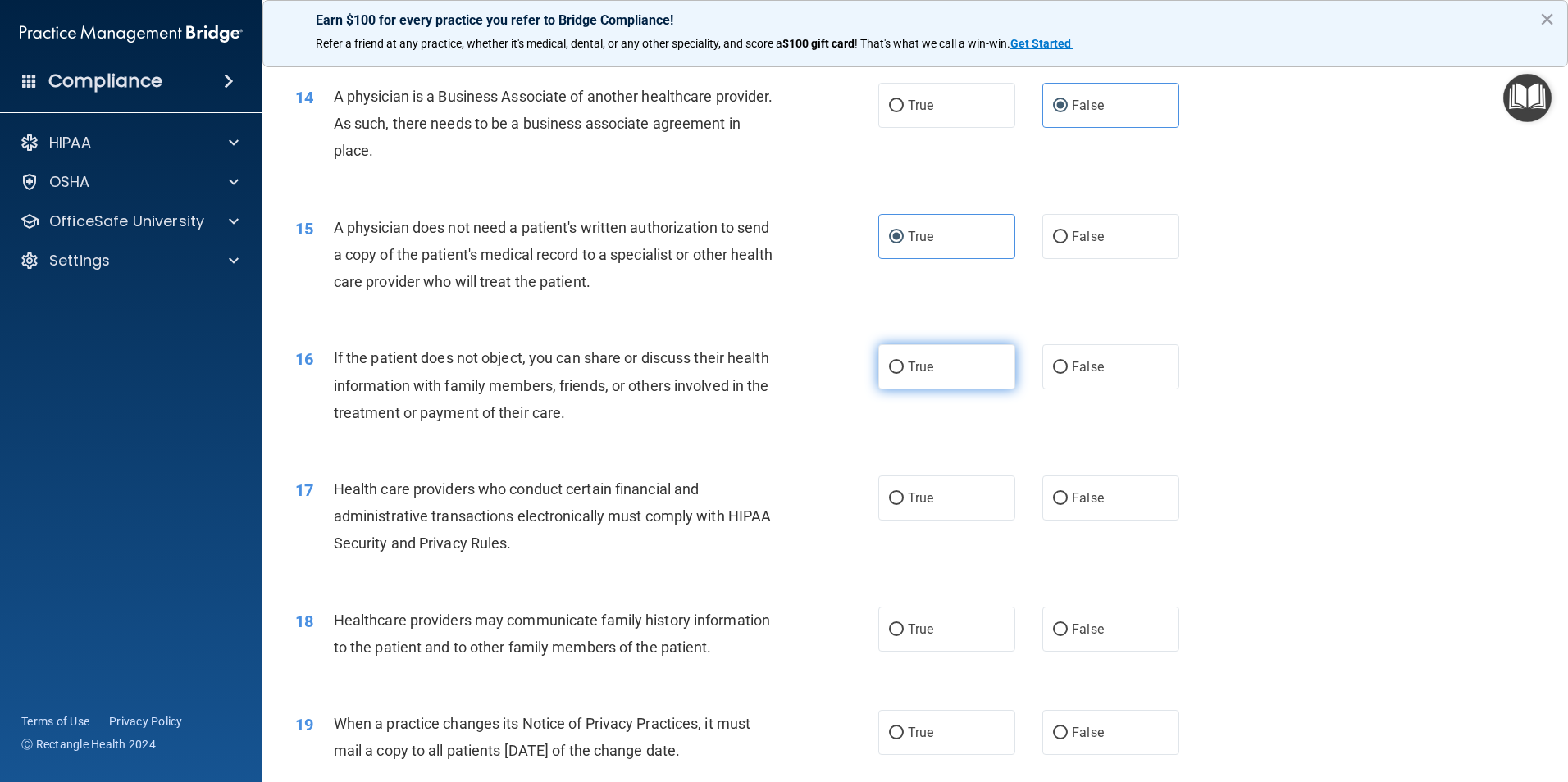
radio input "true"
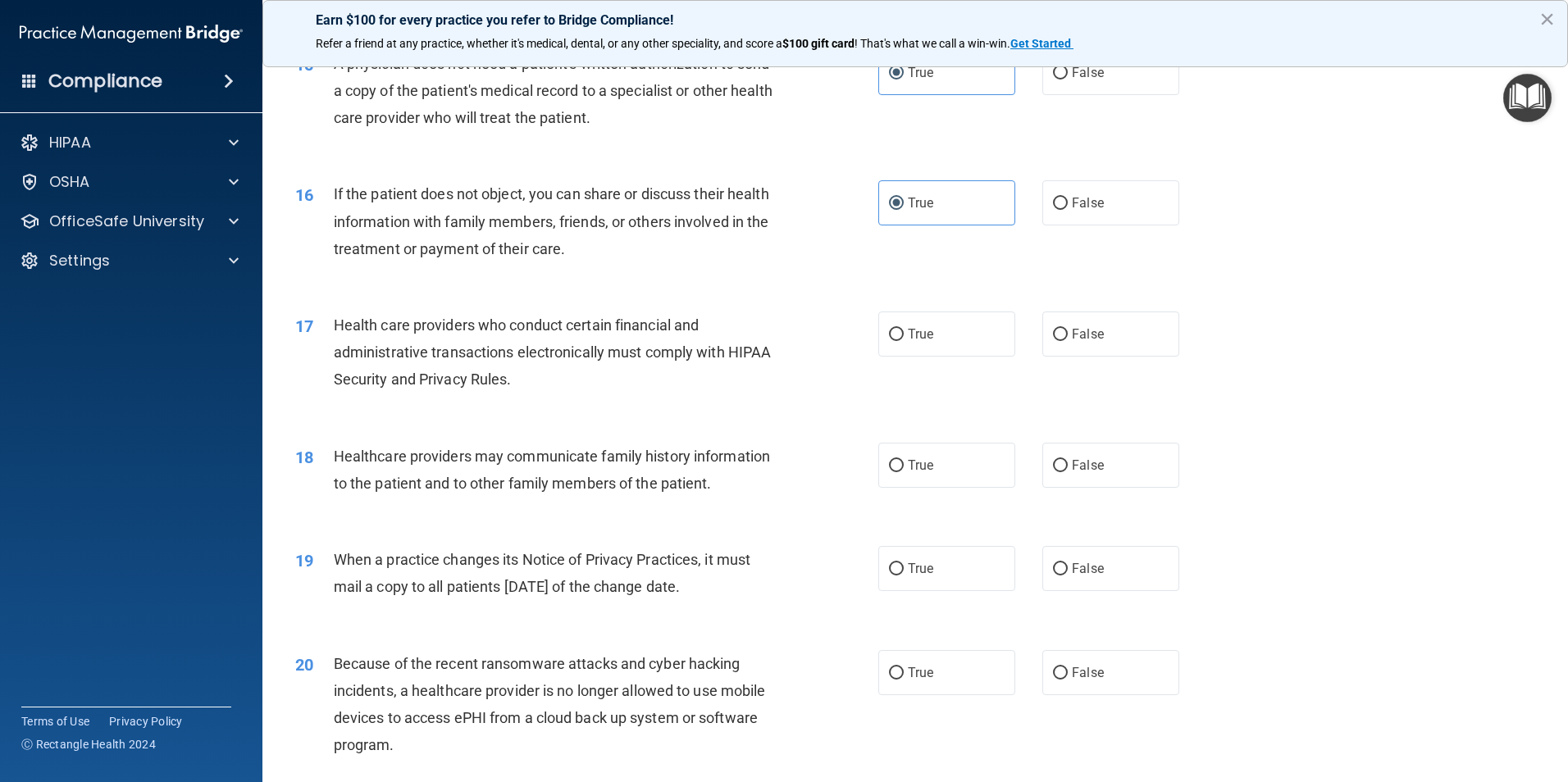
scroll to position [1886, 0]
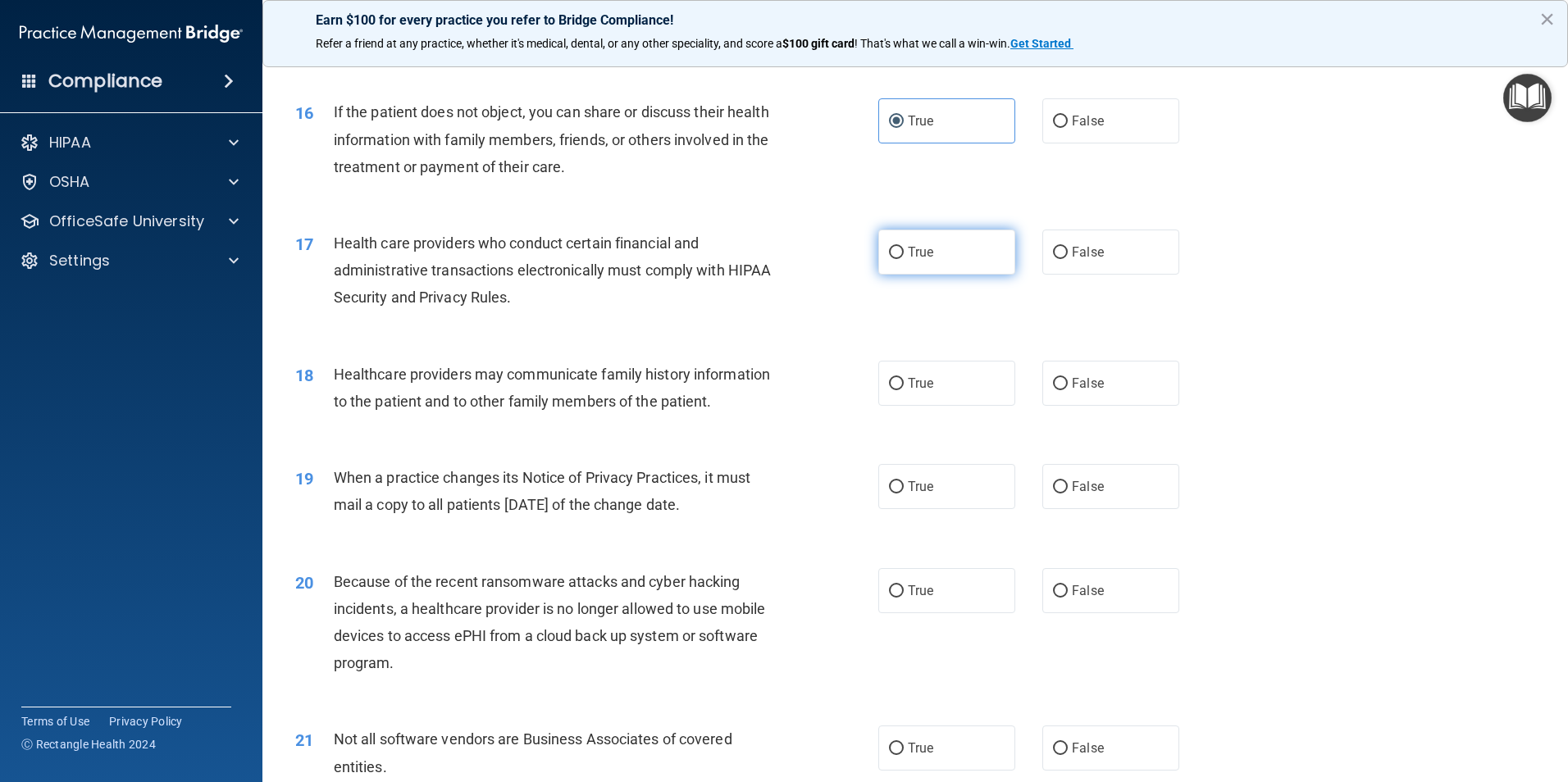
click at [908, 245] on span "True" at bounding box center [921, 252] width 25 height 15
click at [904, 247] on input "True" at bounding box center [895, 254] width 14 height 13
radio input "true"
click at [1123, 383] on label "False" at bounding box center [1110, 383] width 137 height 45
click at [1067, 383] on input "False" at bounding box center [1060, 384] width 14 height 13
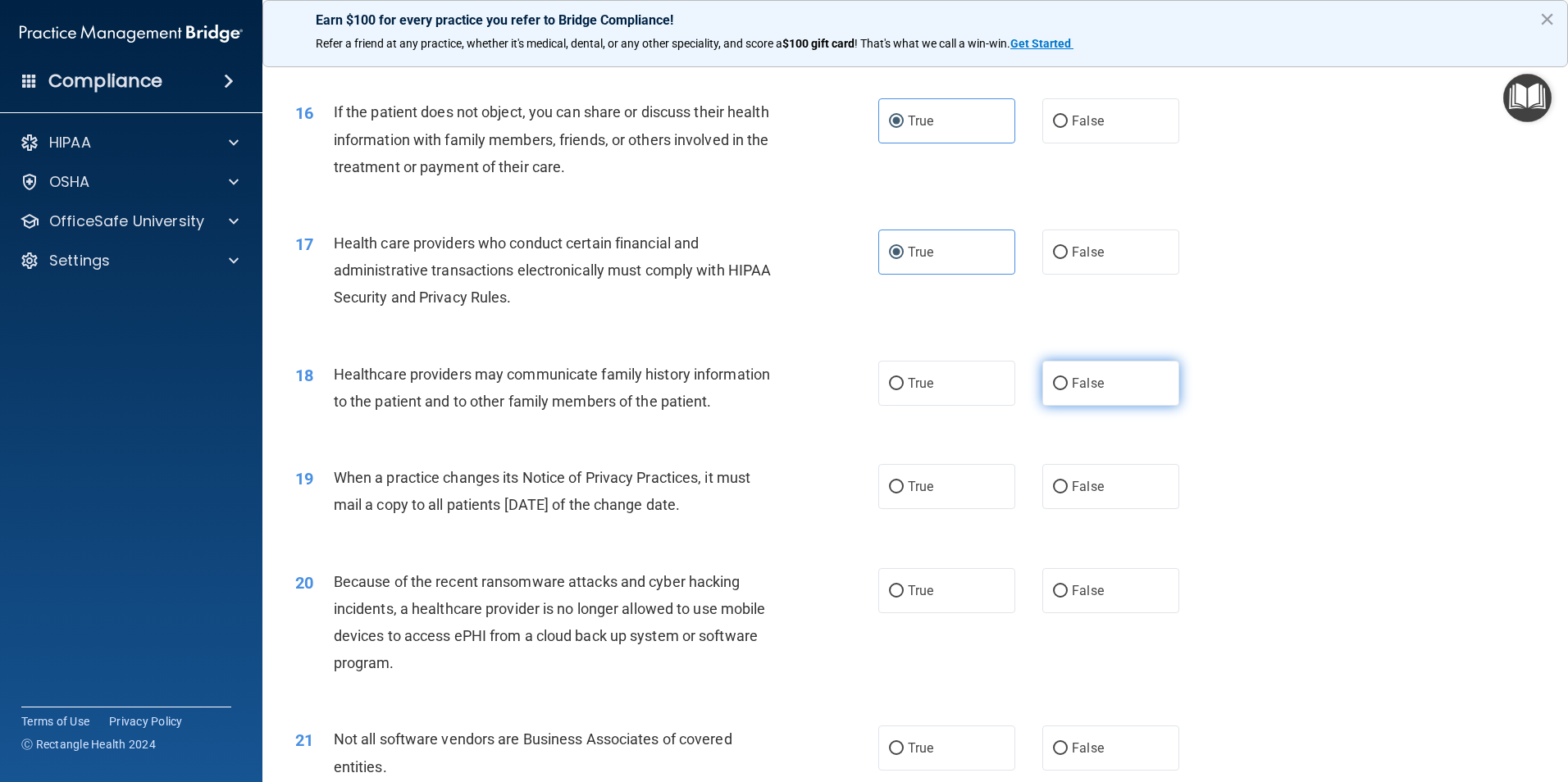
radio input "true"
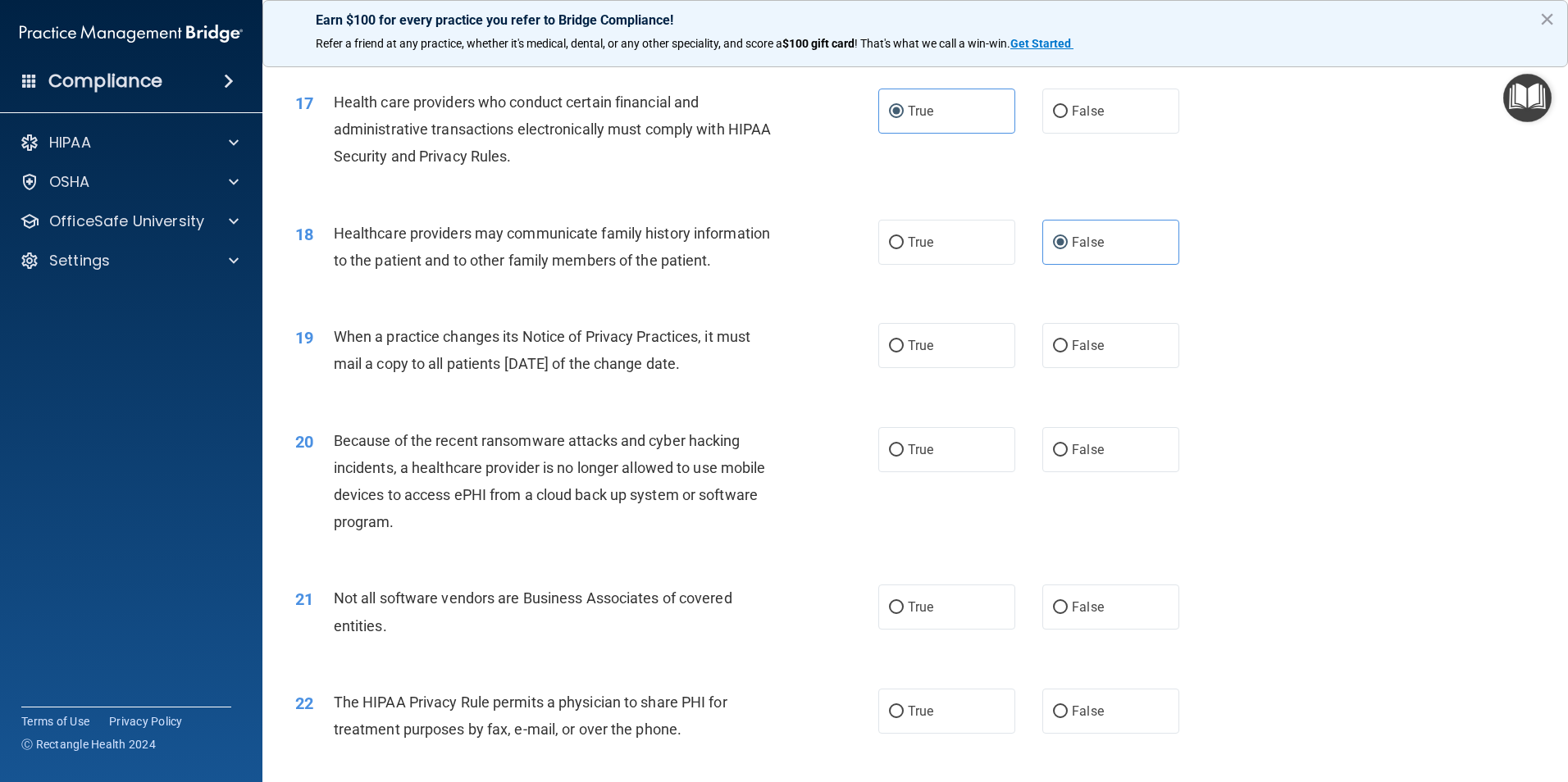
scroll to position [2050, 0]
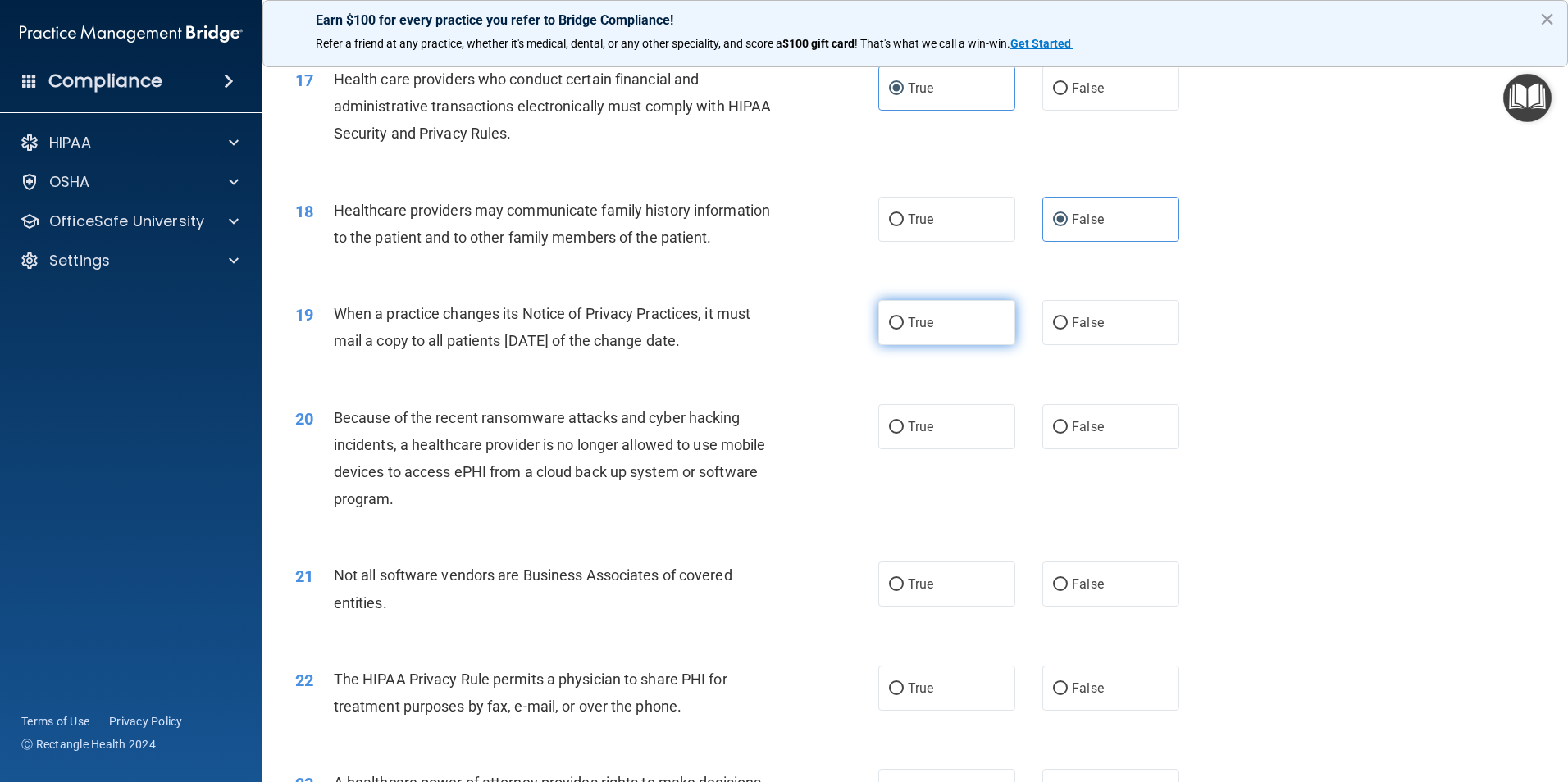
click at [888, 326] on input "True" at bounding box center [895, 323] width 14 height 13
radio input "true"
click at [1092, 423] on span "False" at bounding box center [1088, 426] width 32 height 15
click at [1067, 423] on input "False" at bounding box center [1060, 428] width 14 height 13
radio input "true"
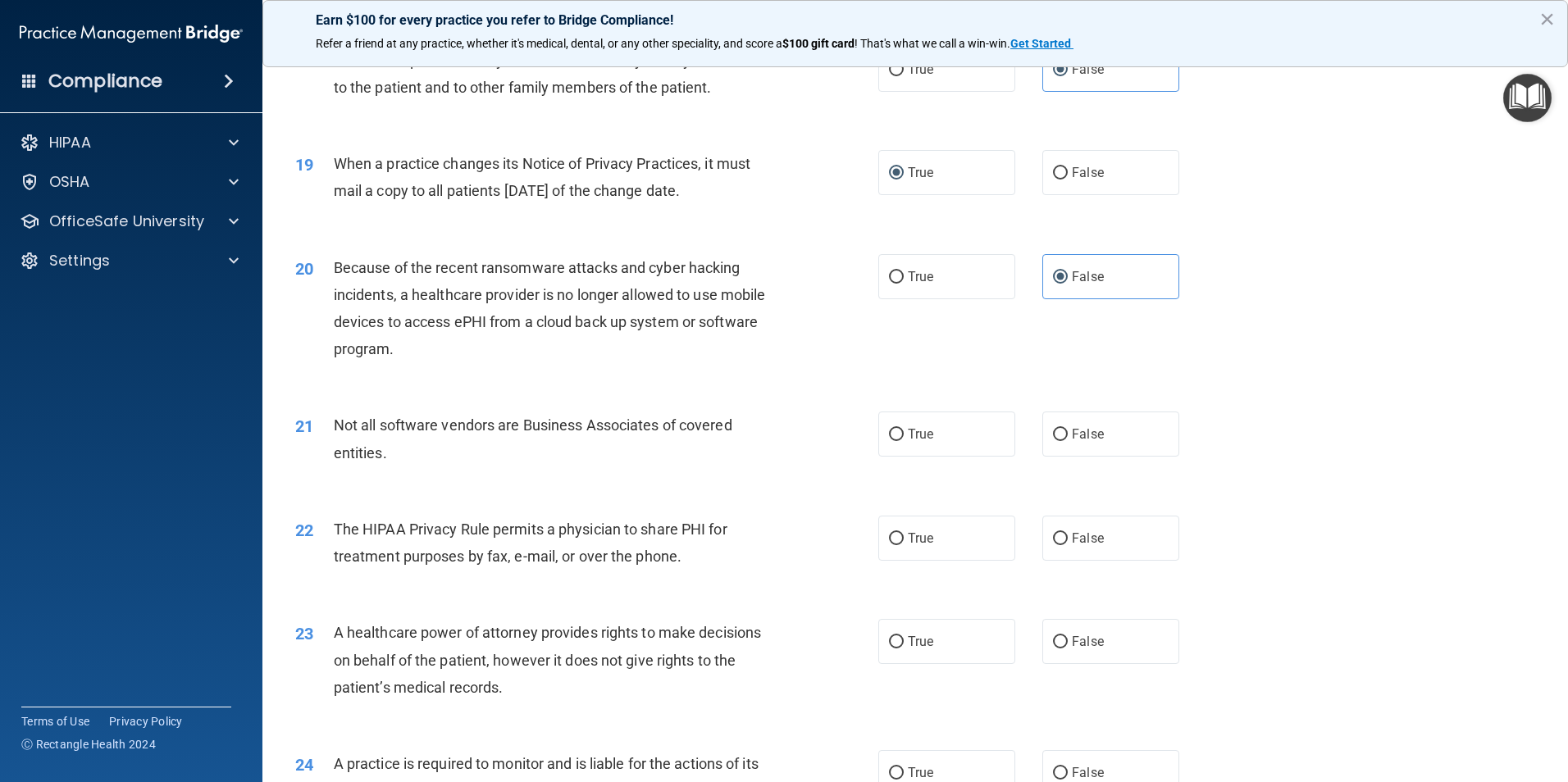
scroll to position [2214, 0]
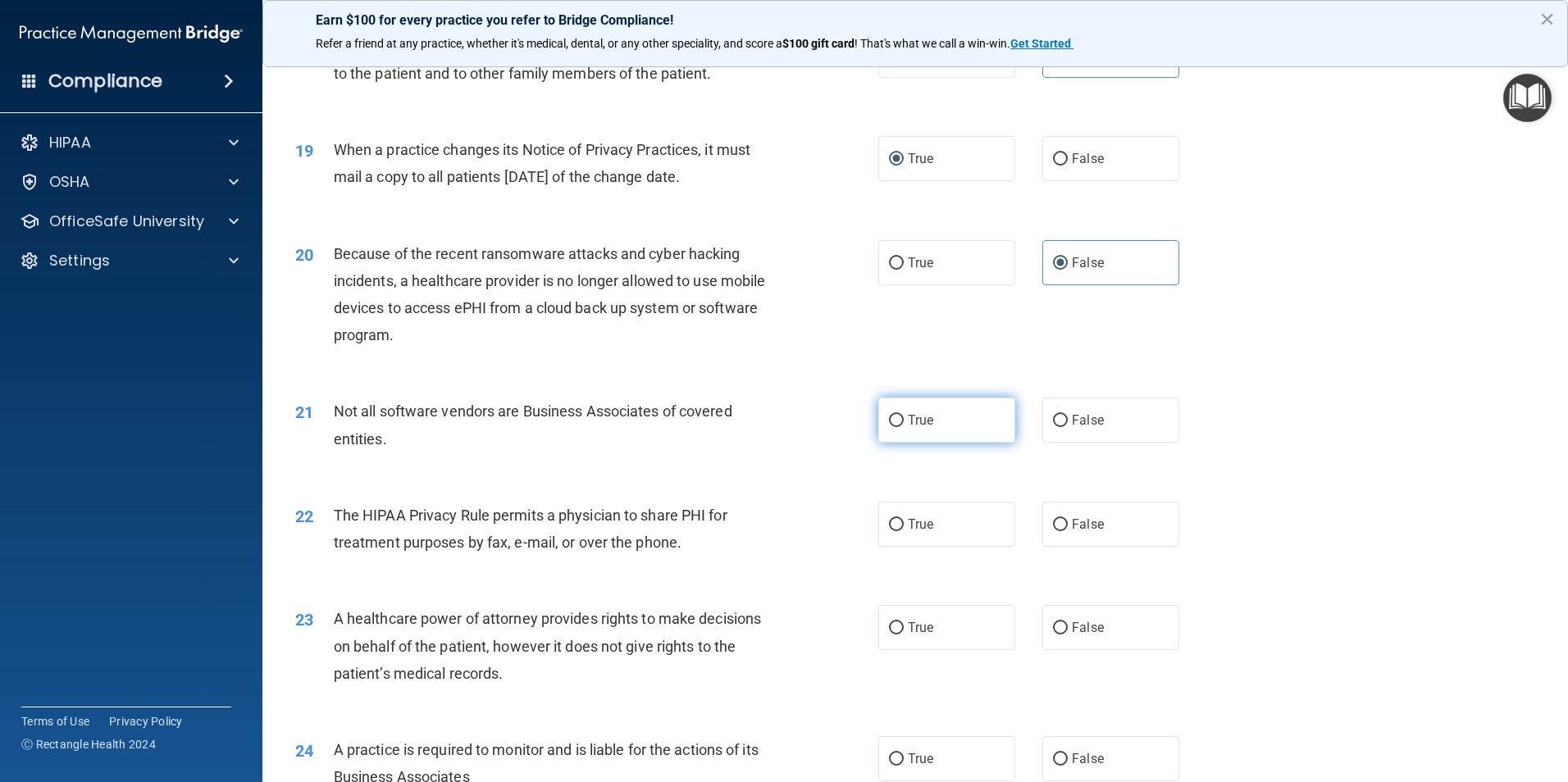
click at [942, 434] on label "True" at bounding box center [947, 420] width 137 height 45
click at [904, 427] on input "True" at bounding box center [895, 421] width 14 height 13
radio input "true"
click at [921, 524] on span "True" at bounding box center [921, 524] width 25 height 15
click at [904, 524] on input "True" at bounding box center [895, 526] width 14 height 13
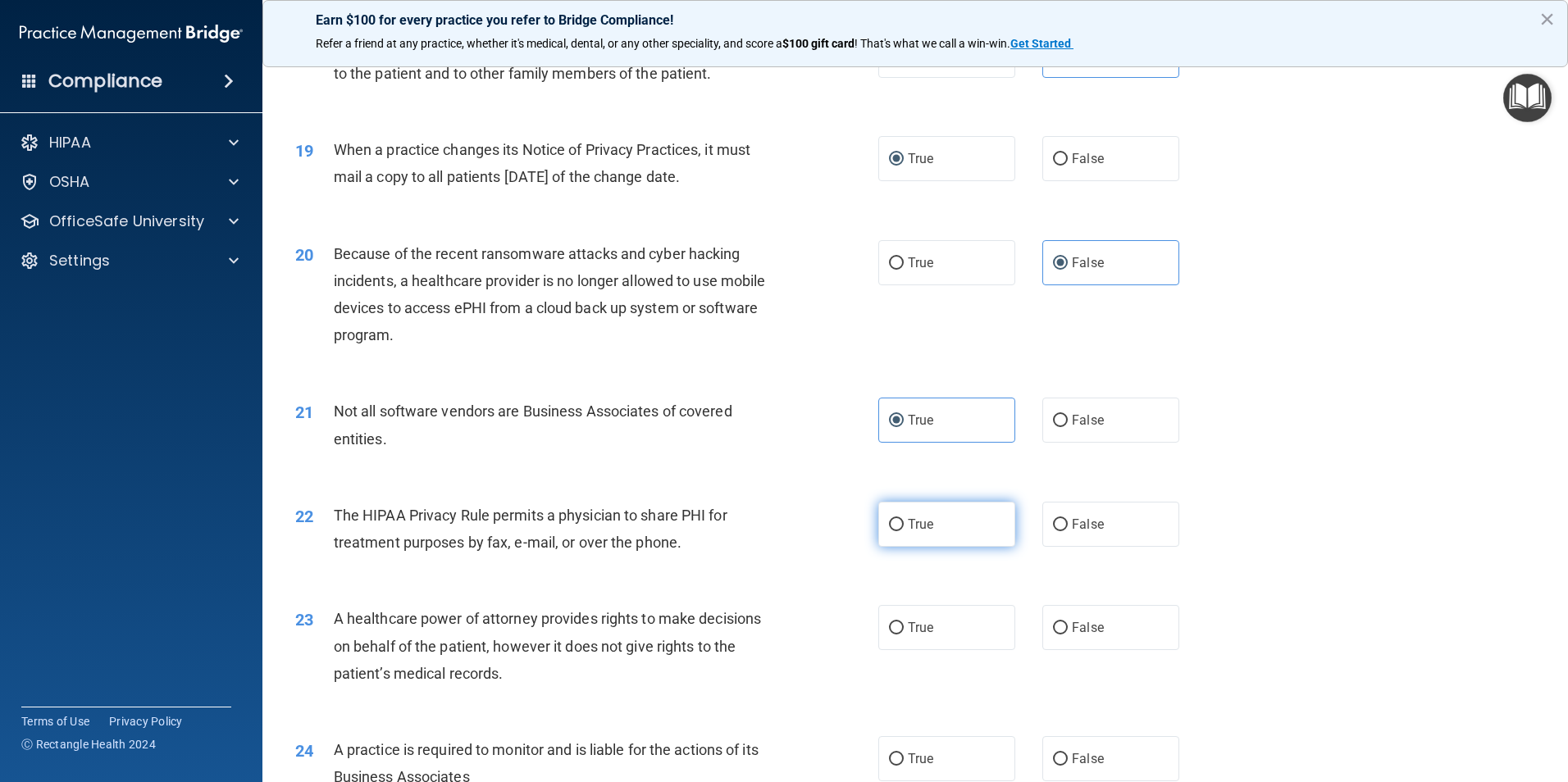
radio input "true"
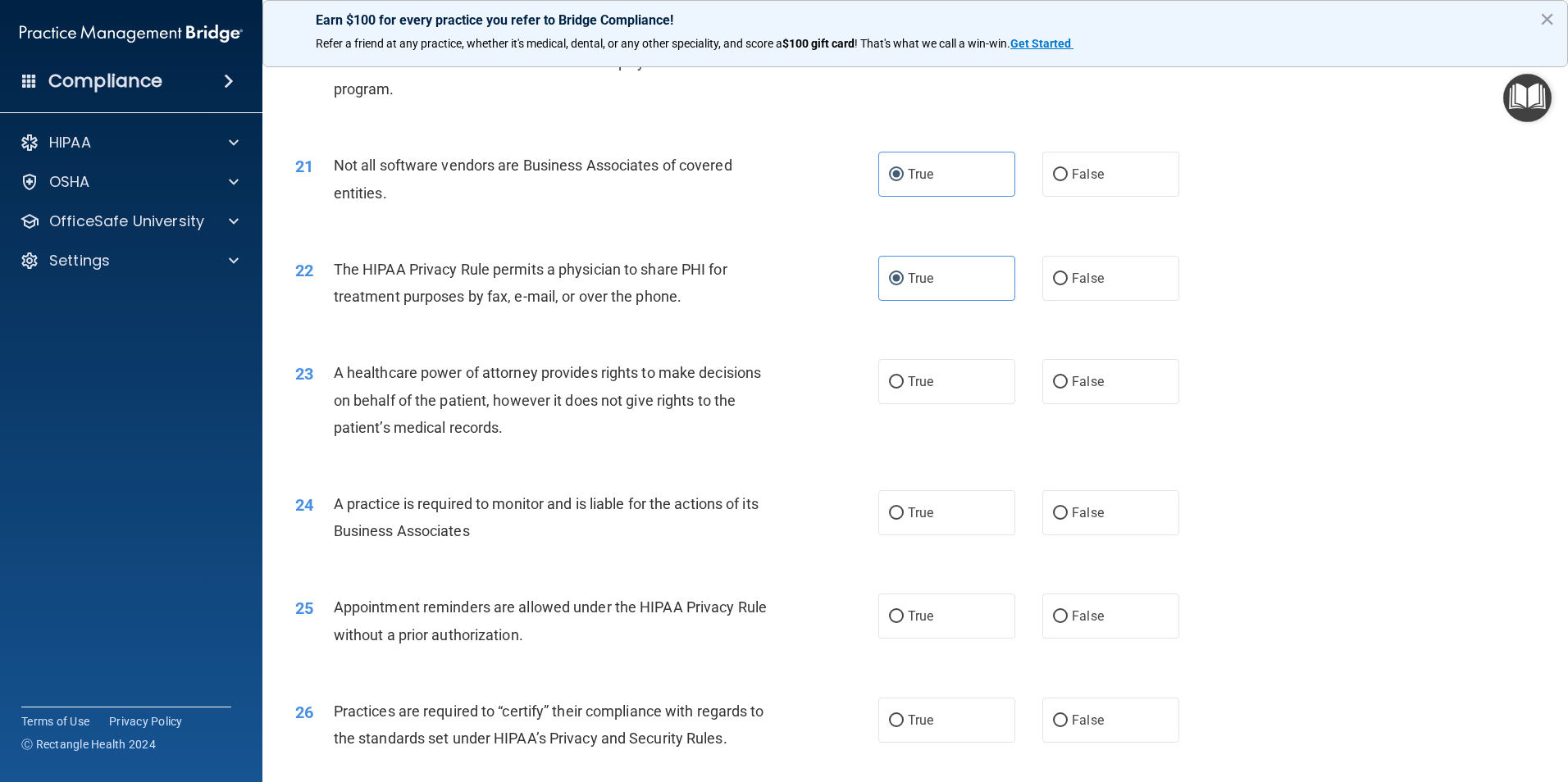
scroll to position [2542, 0]
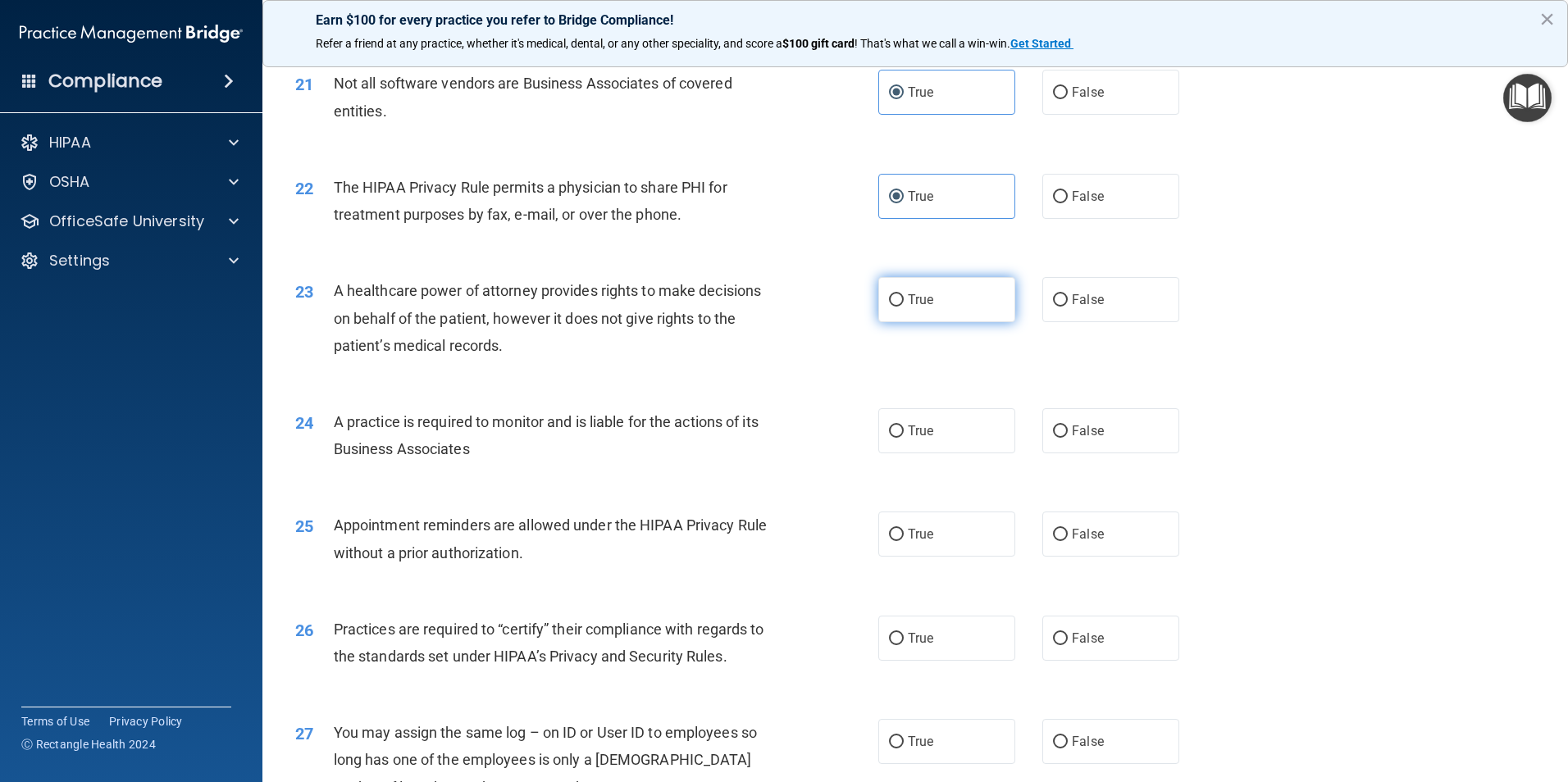
drag, startPoint x: 892, startPoint y: 305, endPoint x: 881, endPoint y: 298, distance: 13.0
click at [893, 305] on input "True" at bounding box center [895, 301] width 14 height 13
radio input "true"
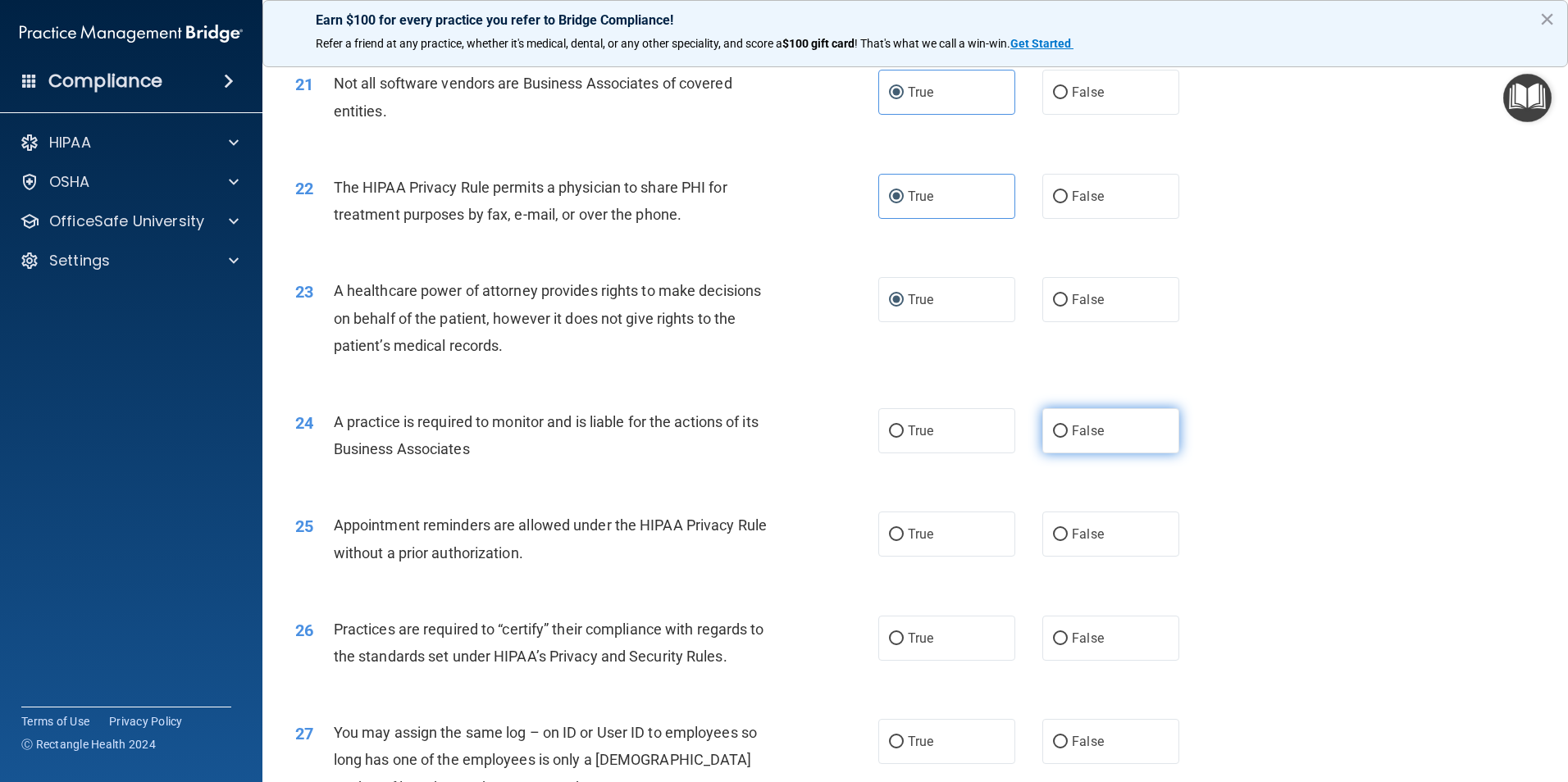
click at [1076, 423] on label "False" at bounding box center [1110, 431] width 137 height 45
click at [1067, 425] on input "False" at bounding box center [1060, 432] width 14 height 13
radio input "true"
click at [905, 523] on label "True" at bounding box center [947, 534] width 137 height 45
click at [904, 529] on input "True" at bounding box center [895, 536] width 14 height 13
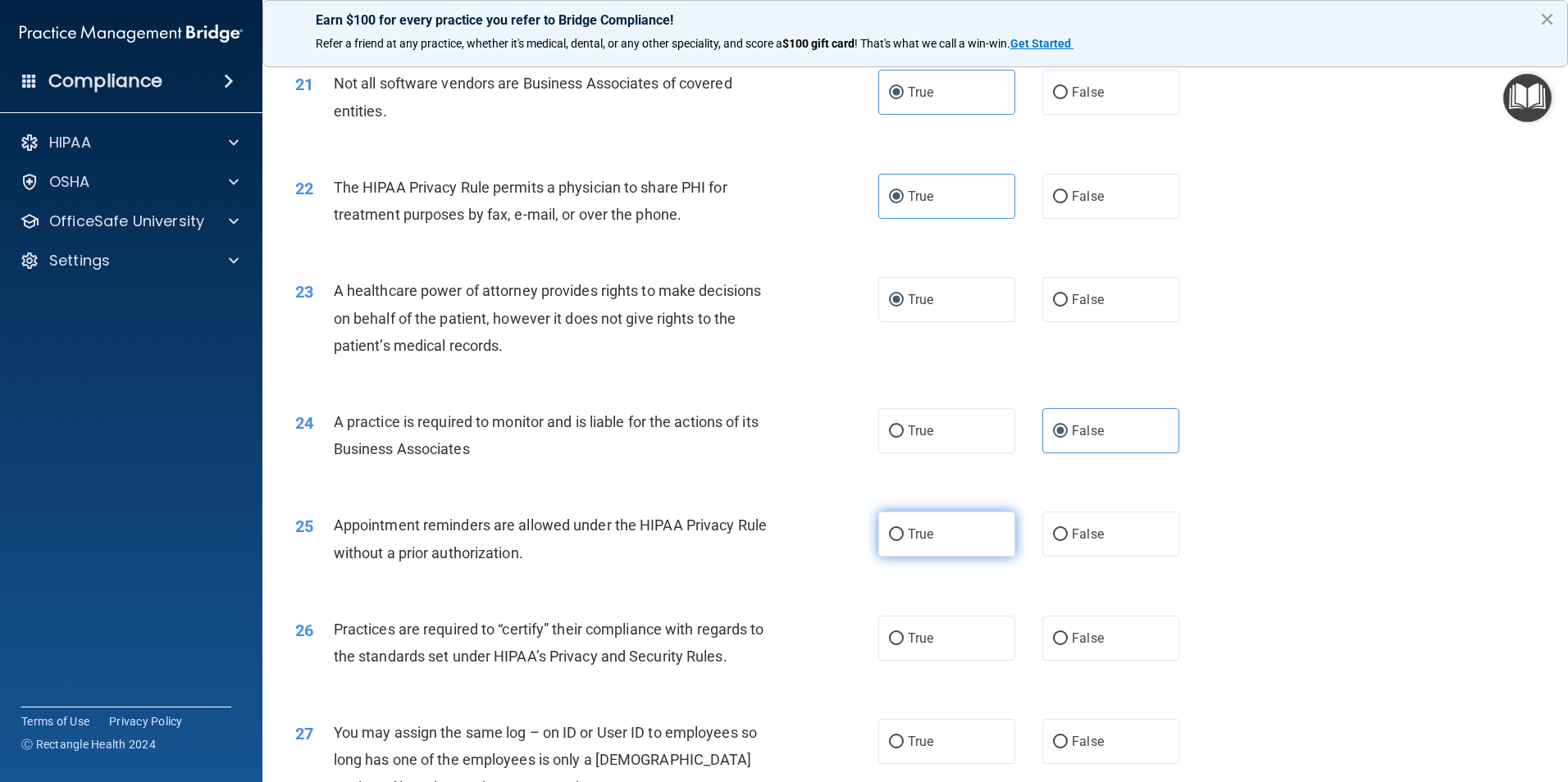
radio input "true"
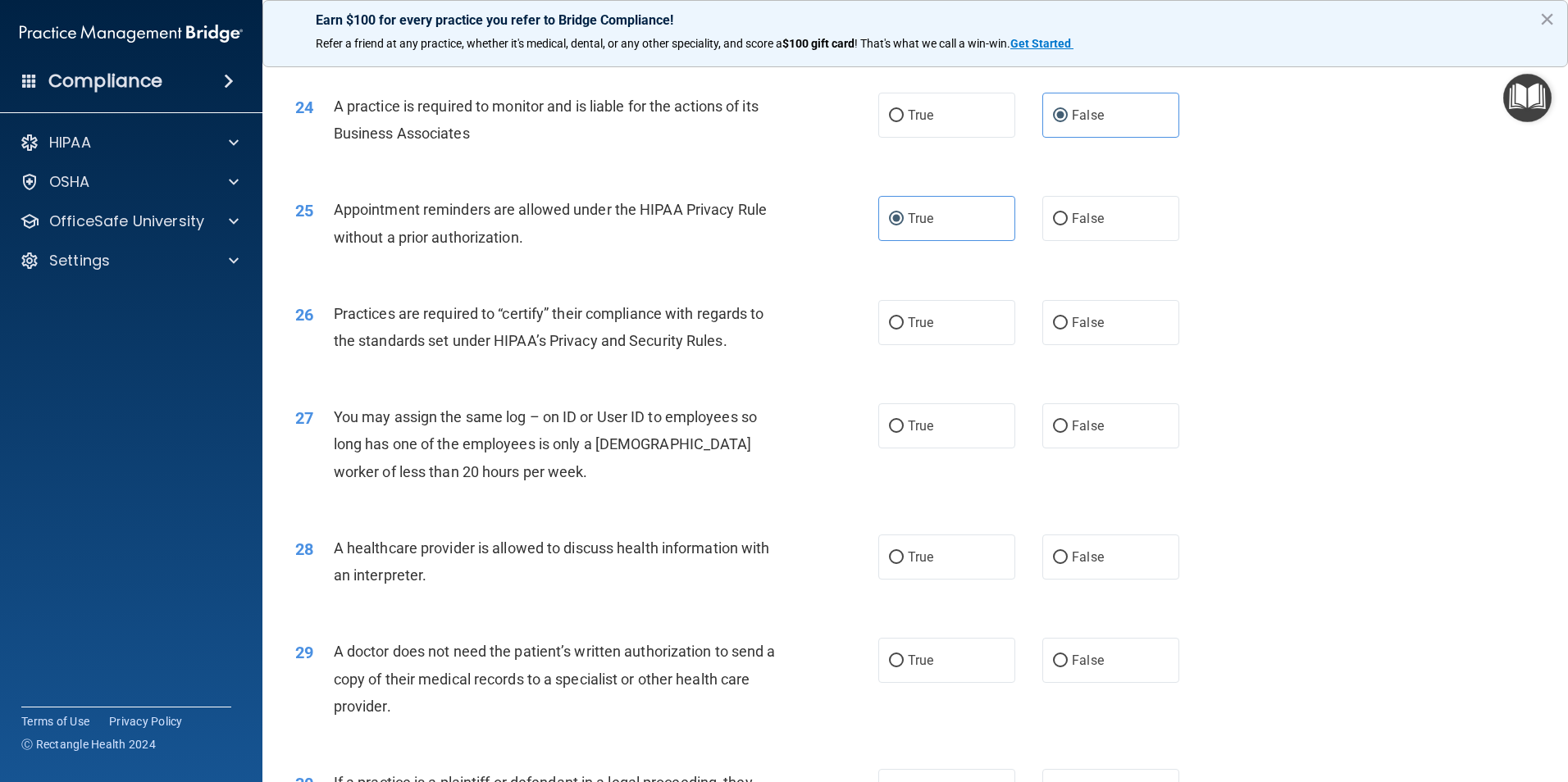
scroll to position [2870, 0]
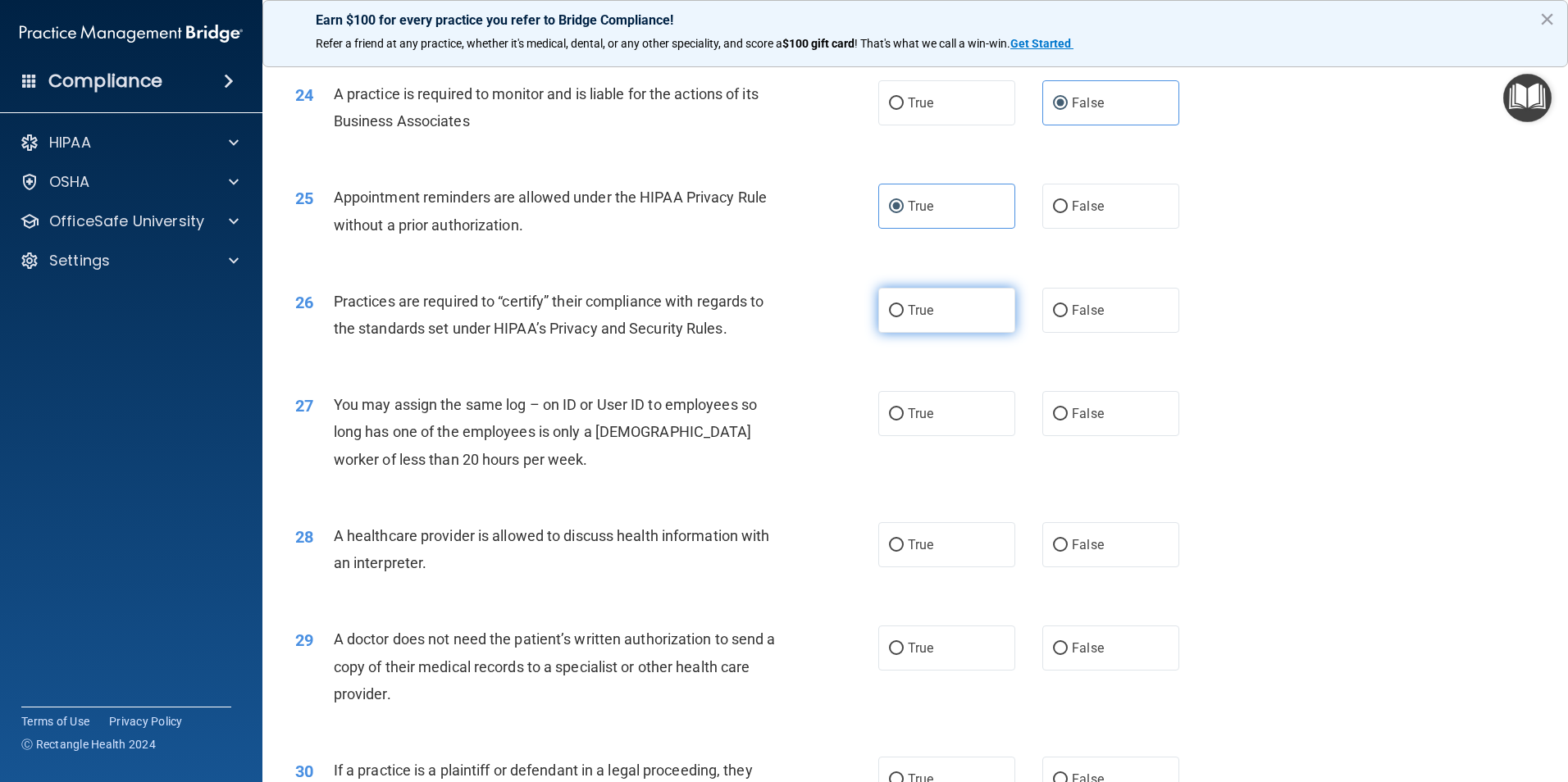
click at [910, 305] on span "True" at bounding box center [921, 310] width 25 height 15
click at [904, 305] on input "True" at bounding box center [895, 312] width 14 height 13
radio input "true"
click at [1099, 405] on label "False" at bounding box center [1110, 414] width 137 height 45
click at [1067, 408] on input "False" at bounding box center [1060, 415] width 14 height 13
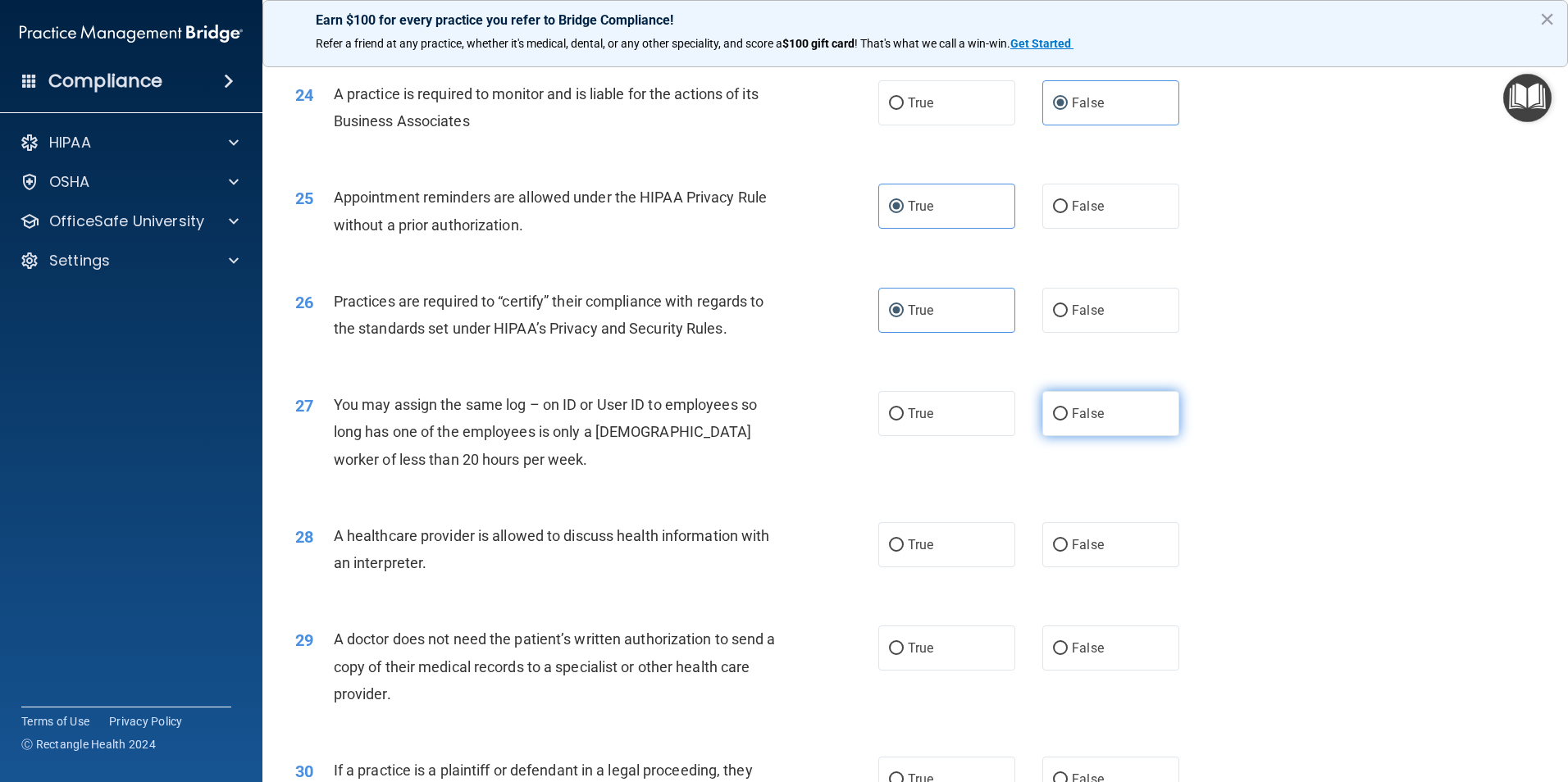
radio input "true"
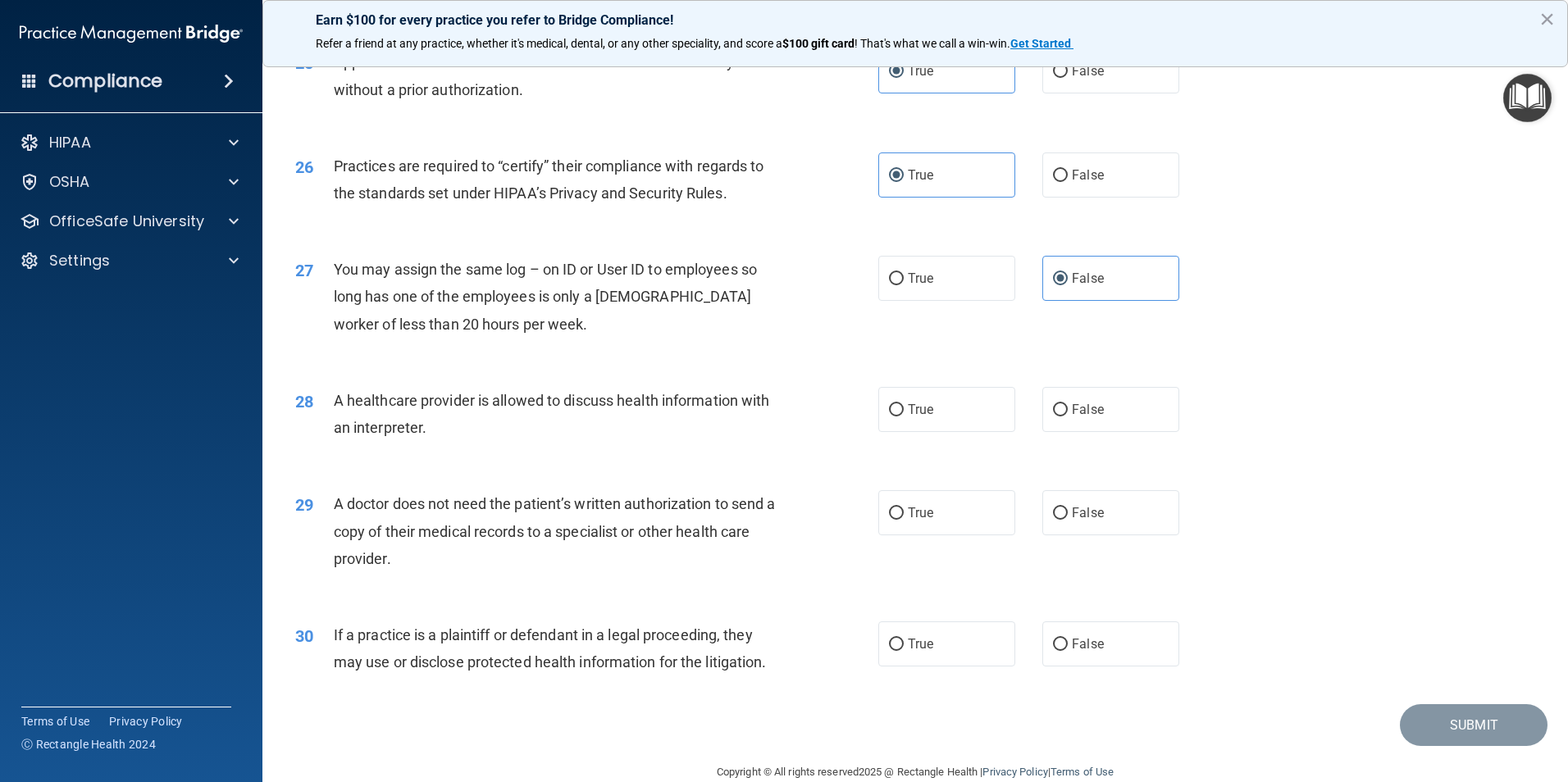
scroll to position [3035, 0]
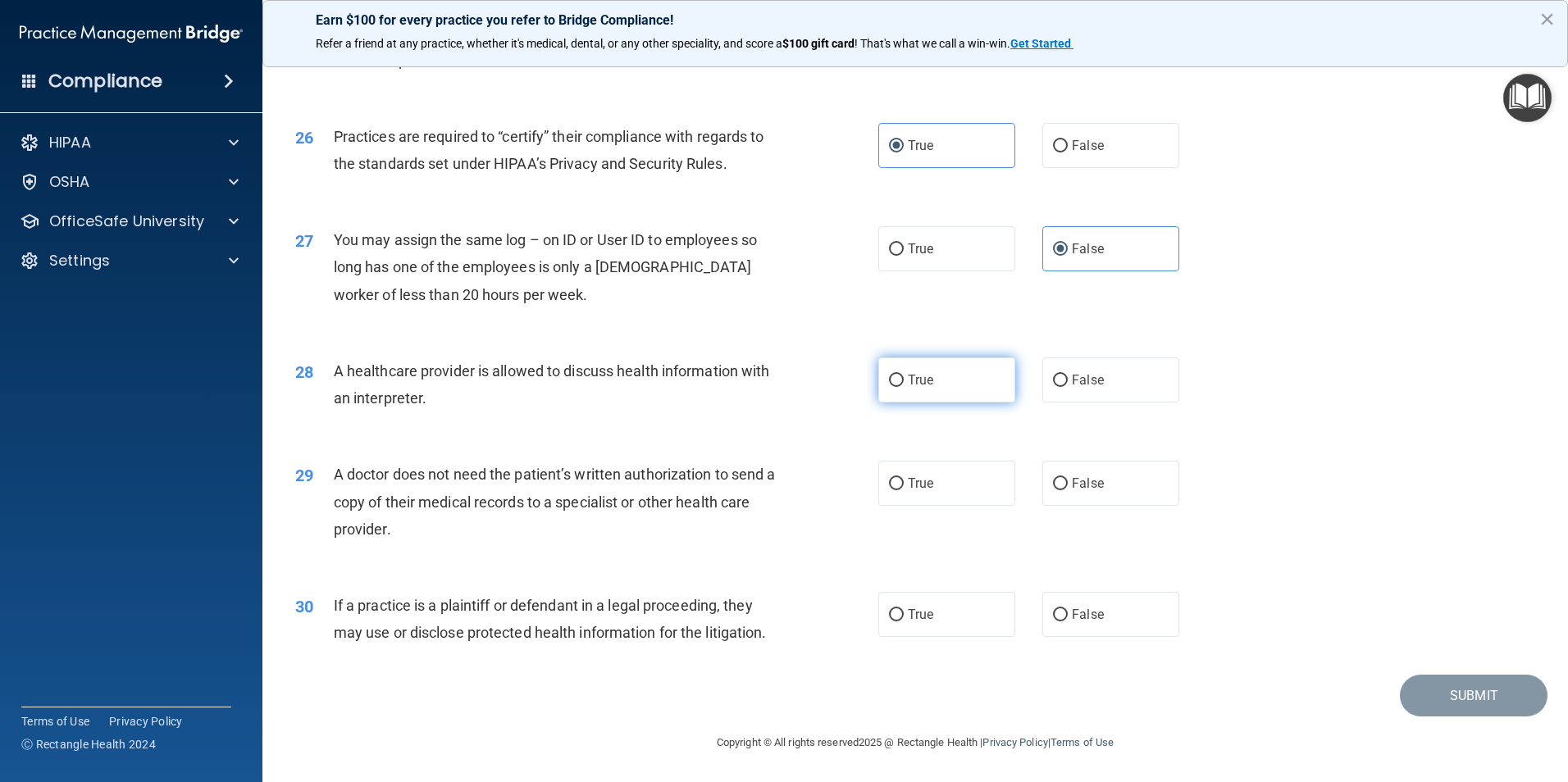
click at [941, 374] on label "True" at bounding box center [947, 380] width 137 height 45
click at [904, 374] on input "True" at bounding box center [895, 381] width 14 height 13
radio input "true"
click at [911, 499] on label "True" at bounding box center [947, 484] width 137 height 45
click at [904, 490] on input "True" at bounding box center [895, 485] width 14 height 13
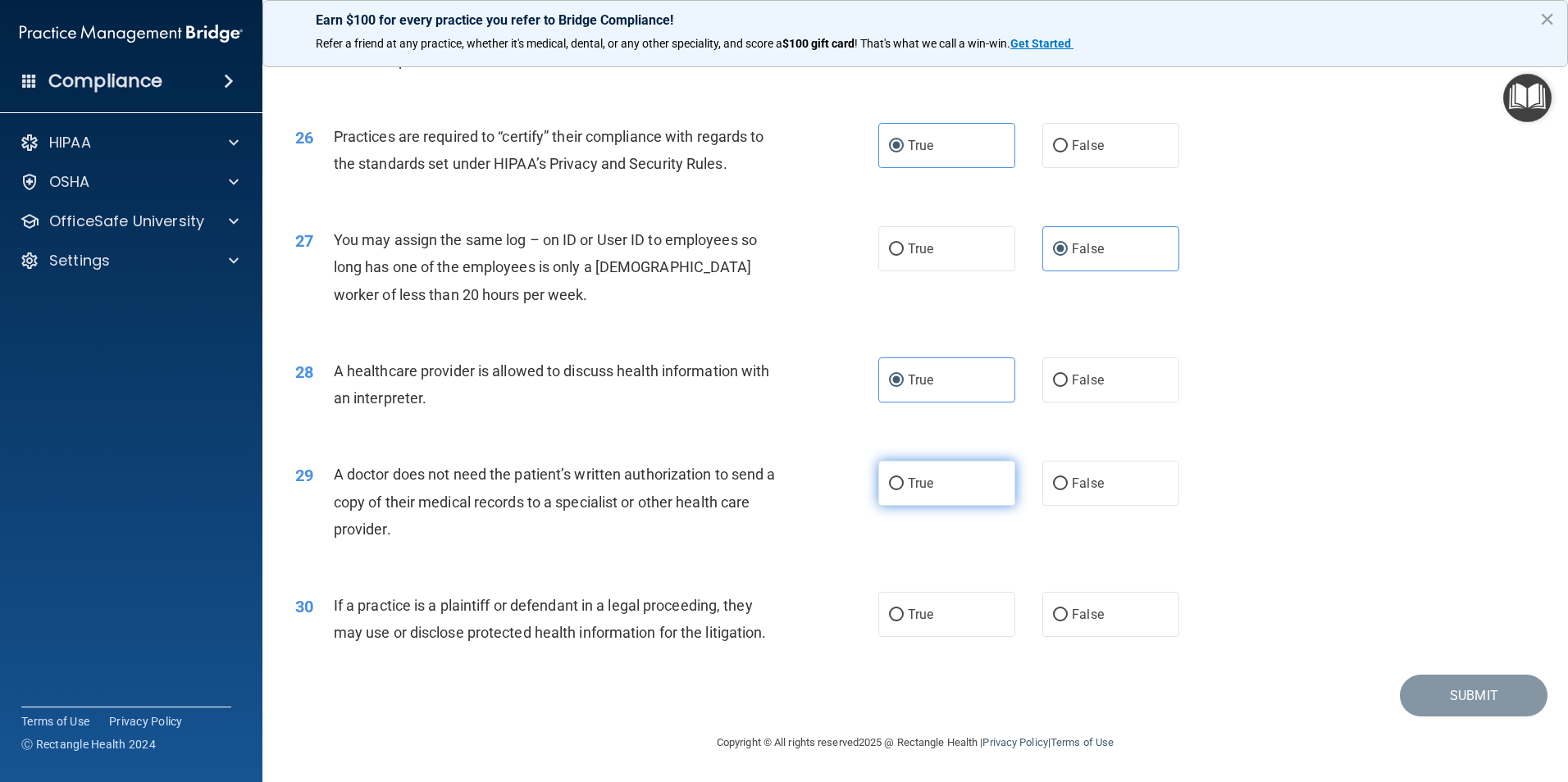
radio input "true"
click at [1074, 623] on label "False" at bounding box center [1110, 614] width 137 height 45
click at [1067, 622] on input "False" at bounding box center [1060, 615] width 14 height 13
radio input "true"
click at [1465, 700] on button "Submit" at bounding box center [1473, 695] width 148 height 42
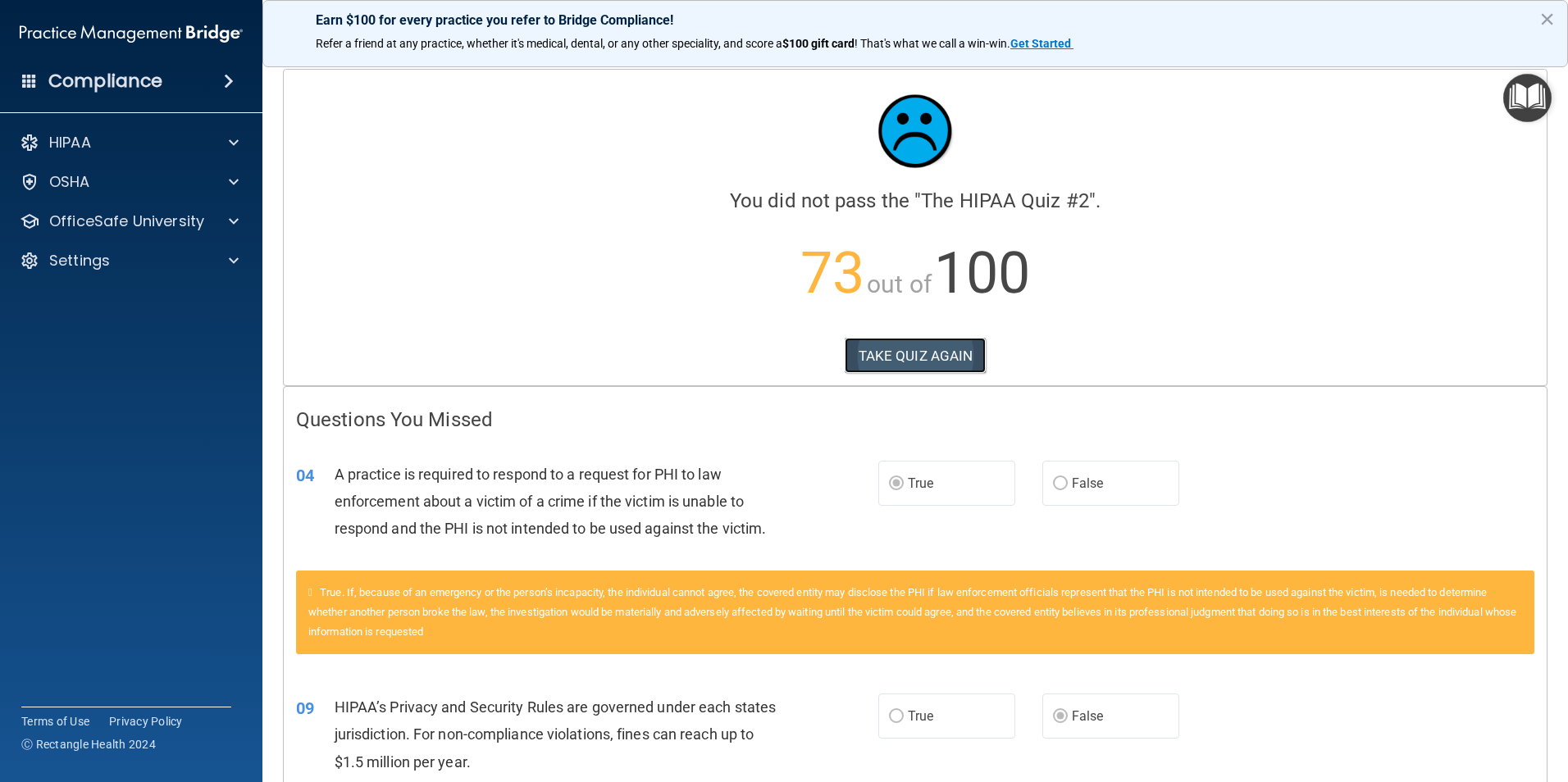
click at [921, 344] on button "TAKE QUIZ AGAIN" at bounding box center [915, 356] width 141 height 36
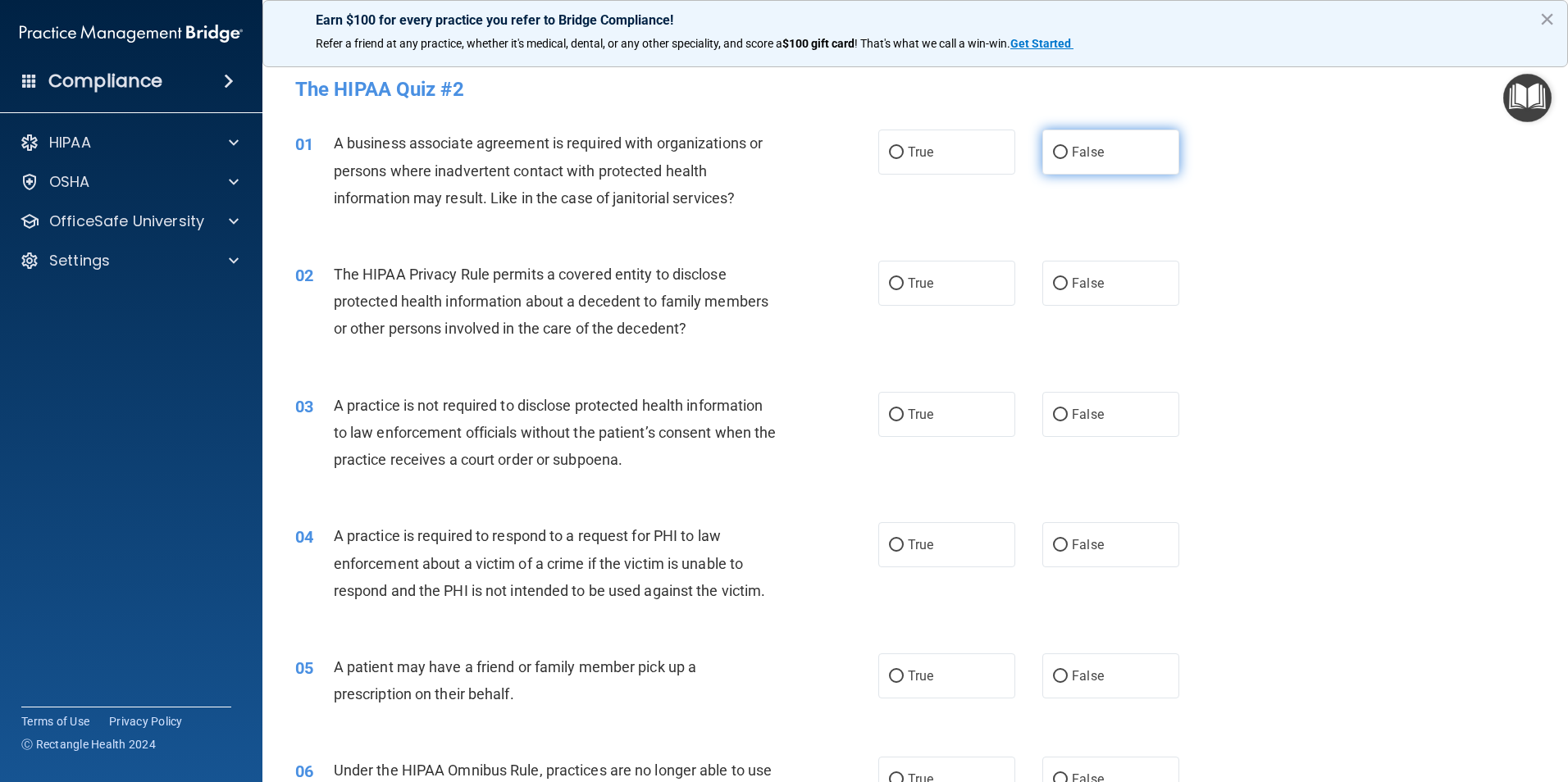
click at [1074, 144] on span "False" at bounding box center [1088, 151] width 32 height 15
click at [1067, 147] on input "False" at bounding box center [1060, 153] width 14 height 13
radio input "true"
click at [893, 281] on input "True" at bounding box center [895, 284] width 14 height 13
radio input "true"
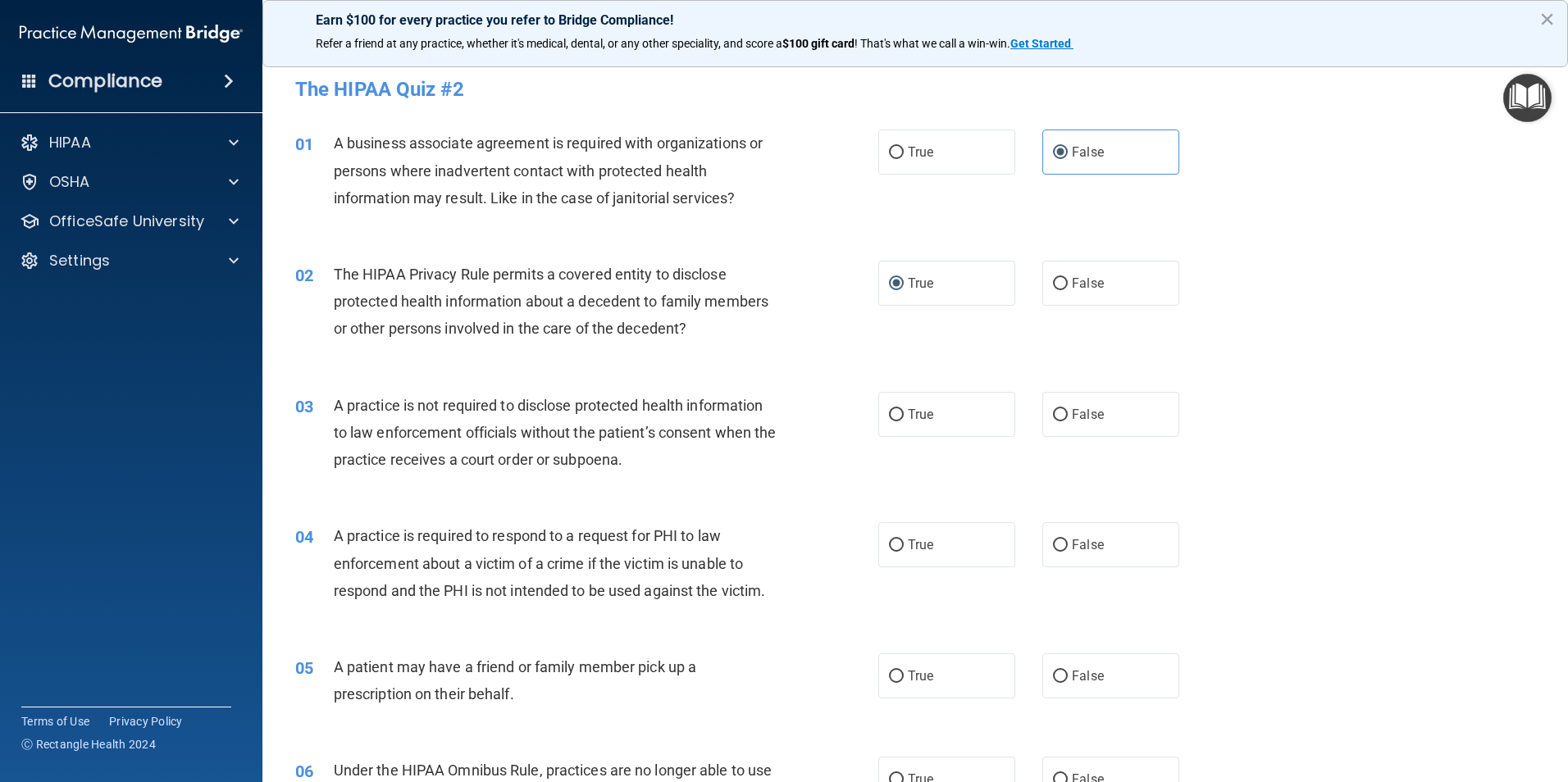
drag, startPoint x: 1101, startPoint y: 420, endPoint x: 1071, endPoint y: 461, distance: 50.8
click at [1101, 420] on label "False" at bounding box center [1110, 415] width 137 height 45
click at [1067, 420] on input "False" at bounding box center [1060, 416] width 14 height 13
radio input "true"
click at [929, 541] on label "True" at bounding box center [947, 545] width 137 height 45
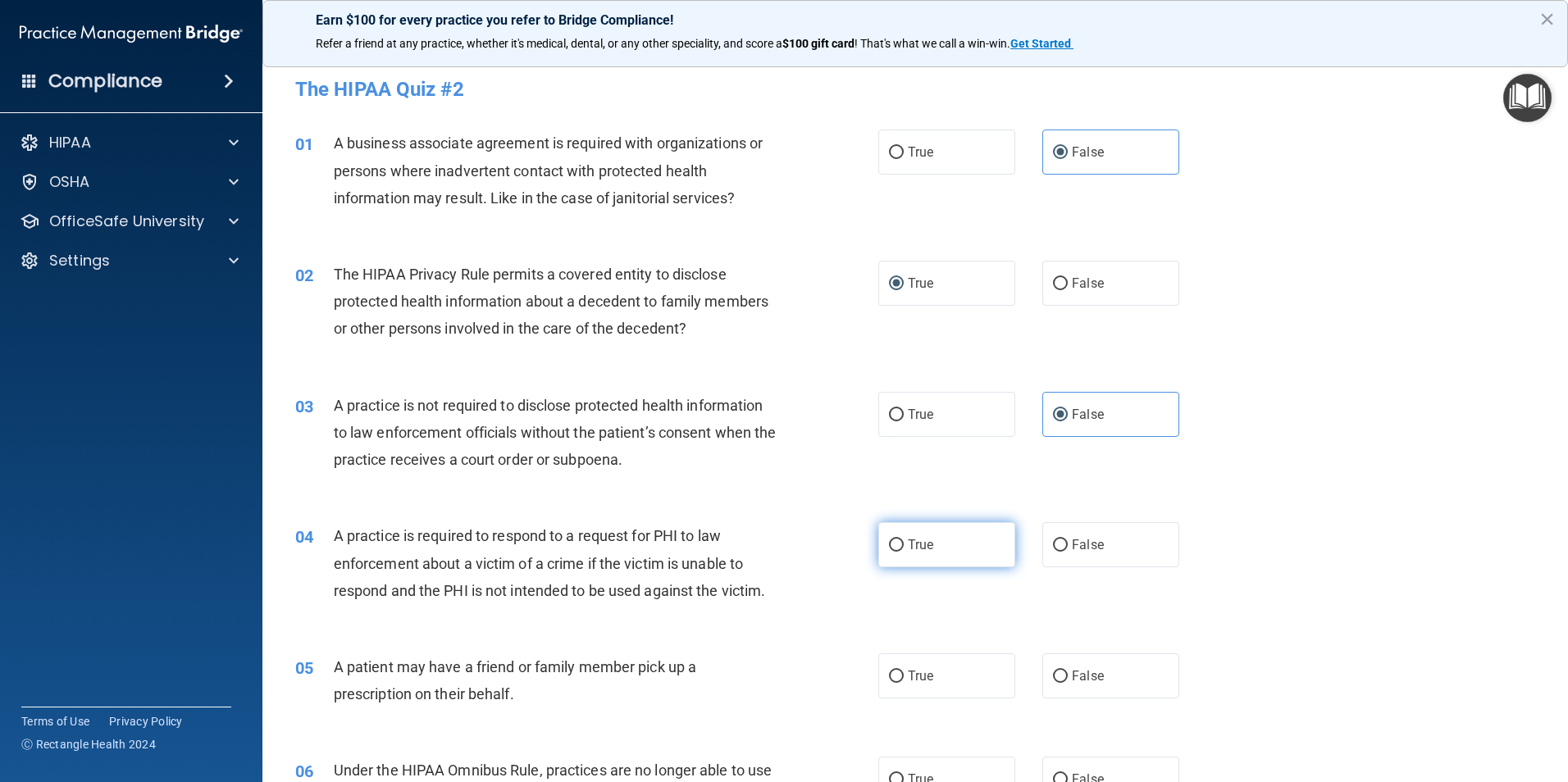
click at [904, 541] on input "True" at bounding box center [895, 546] width 14 height 13
radio input "true"
click at [917, 669] on span "True" at bounding box center [921, 675] width 25 height 15
click at [904, 671] on input "True" at bounding box center [895, 677] width 14 height 13
radio input "true"
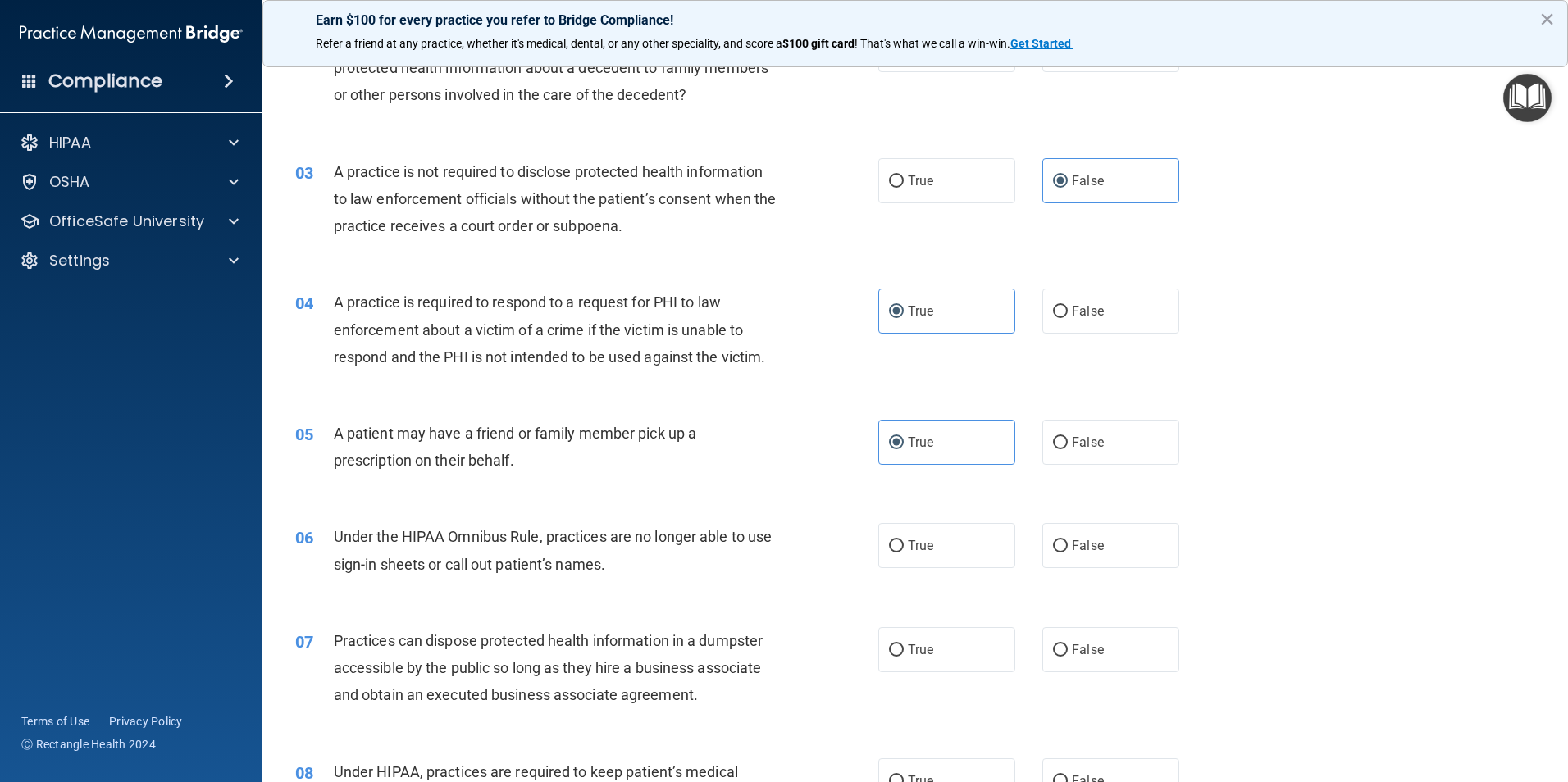
scroll to position [246, 0]
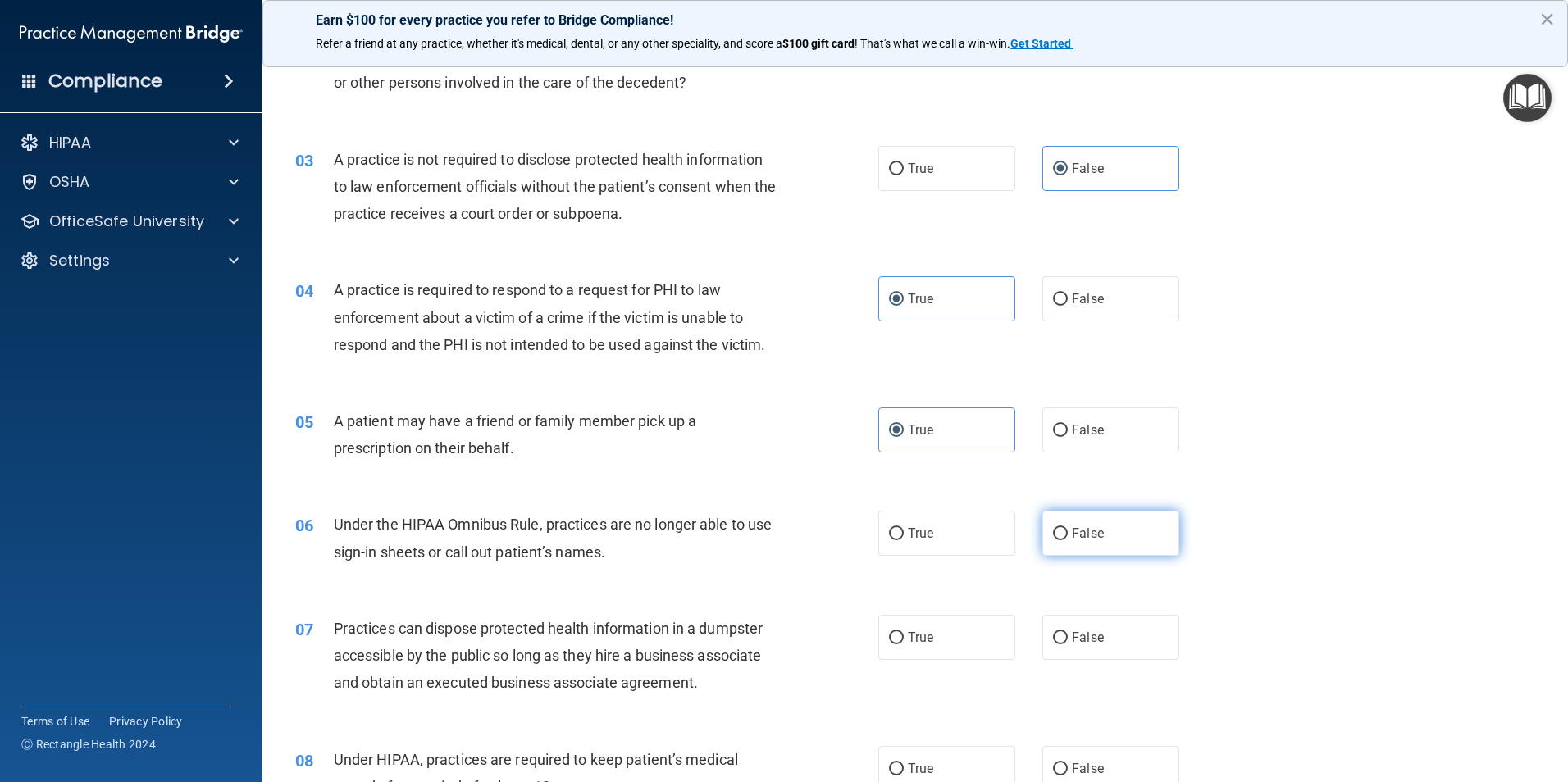
click at [1082, 538] on span "False" at bounding box center [1088, 533] width 32 height 15
click at [1067, 538] on input "False" at bounding box center [1060, 535] width 14 height 13
radio input "true"
click at [1081, 641] on span "False" at bounding box center [1088, 637] width 32 height 15
click at [1067, 641] on input "False" at bounding box center [1060, 639] width 14 height 13
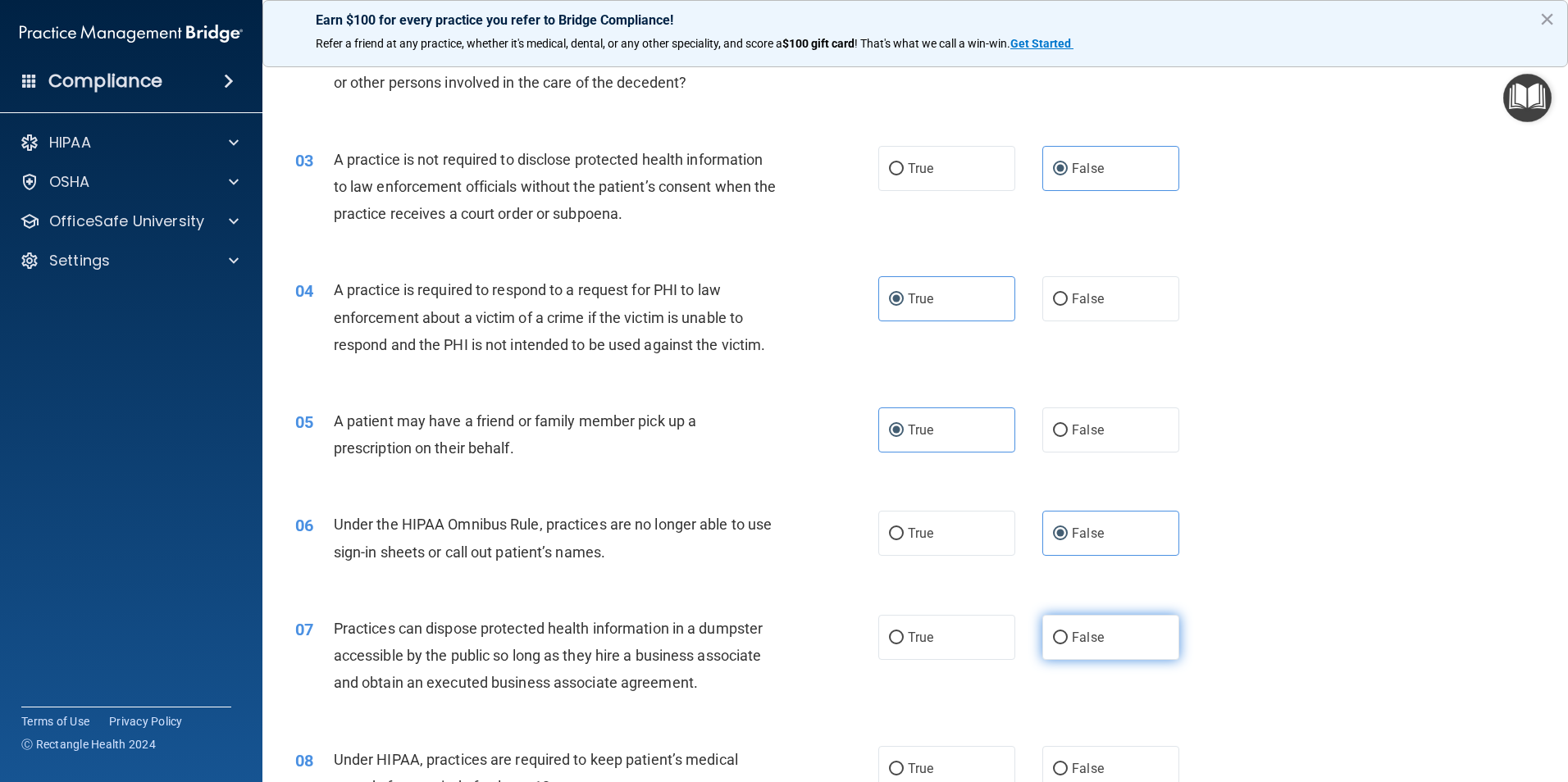
radio input "true"
click at [1058, 755] on label "False" at bounding box center [1110, 769] width 137 height 45
click at [1058, 763] on input "False" at bounding box center [1060, 769] width 14 height 13
radio input "true"
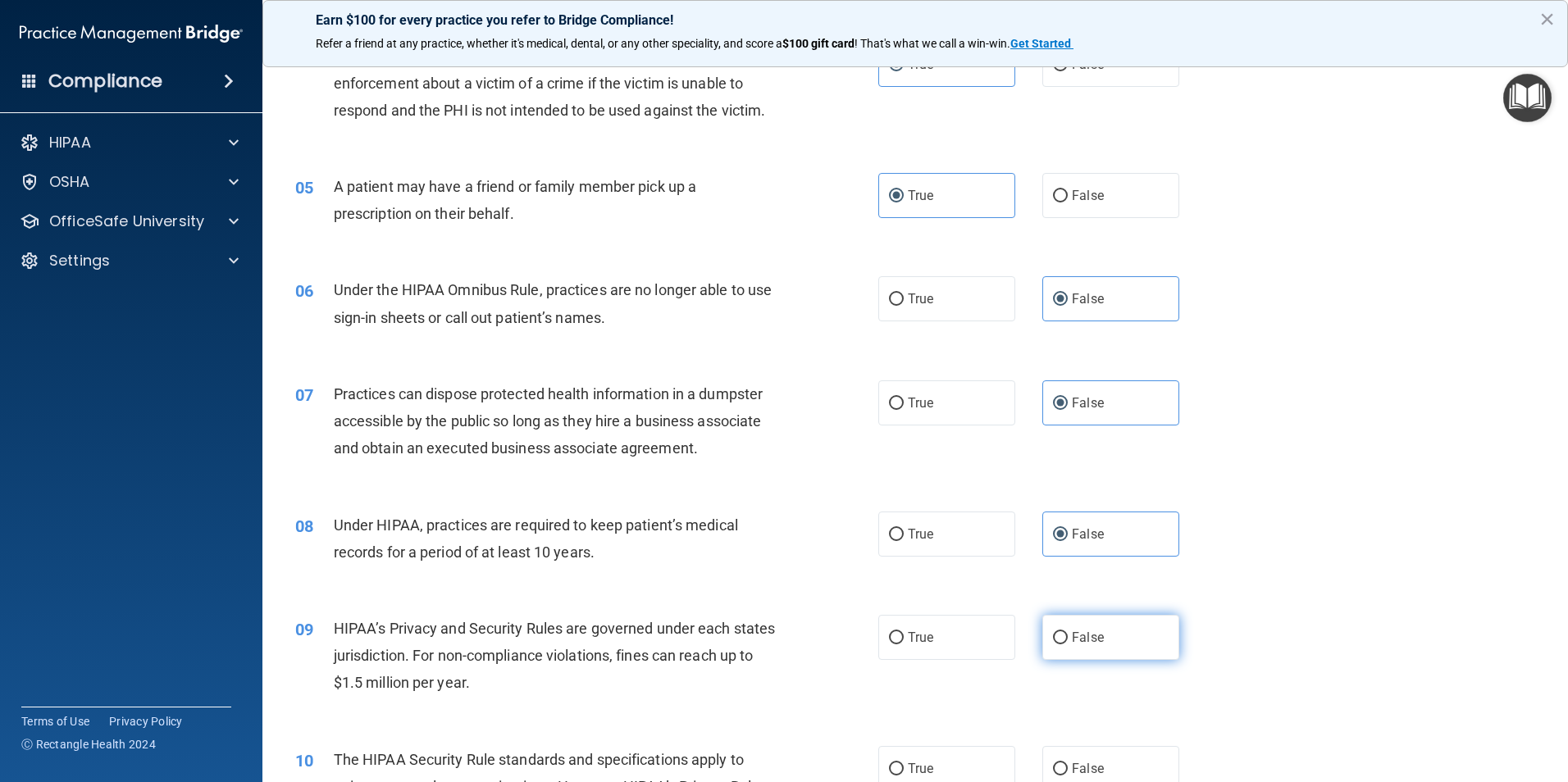
scroll to position [492, 0]
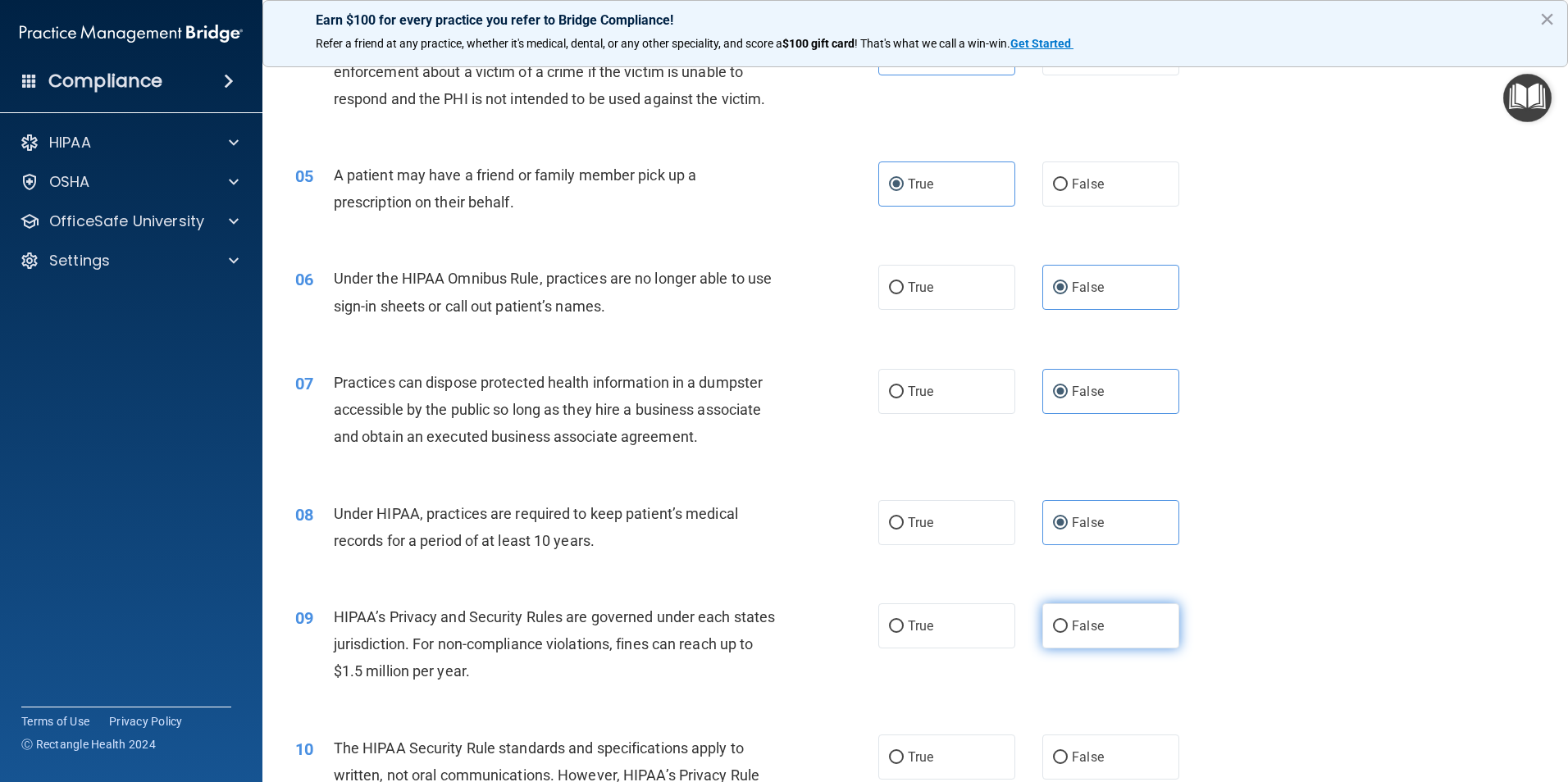
click at [1093, 641] on label "False" at bounding box center [1110, 626] width 137 height 45
click at [1067, 633] on input "False" at bounding box center [1060, 627] width 14 height 13
radio input "true"
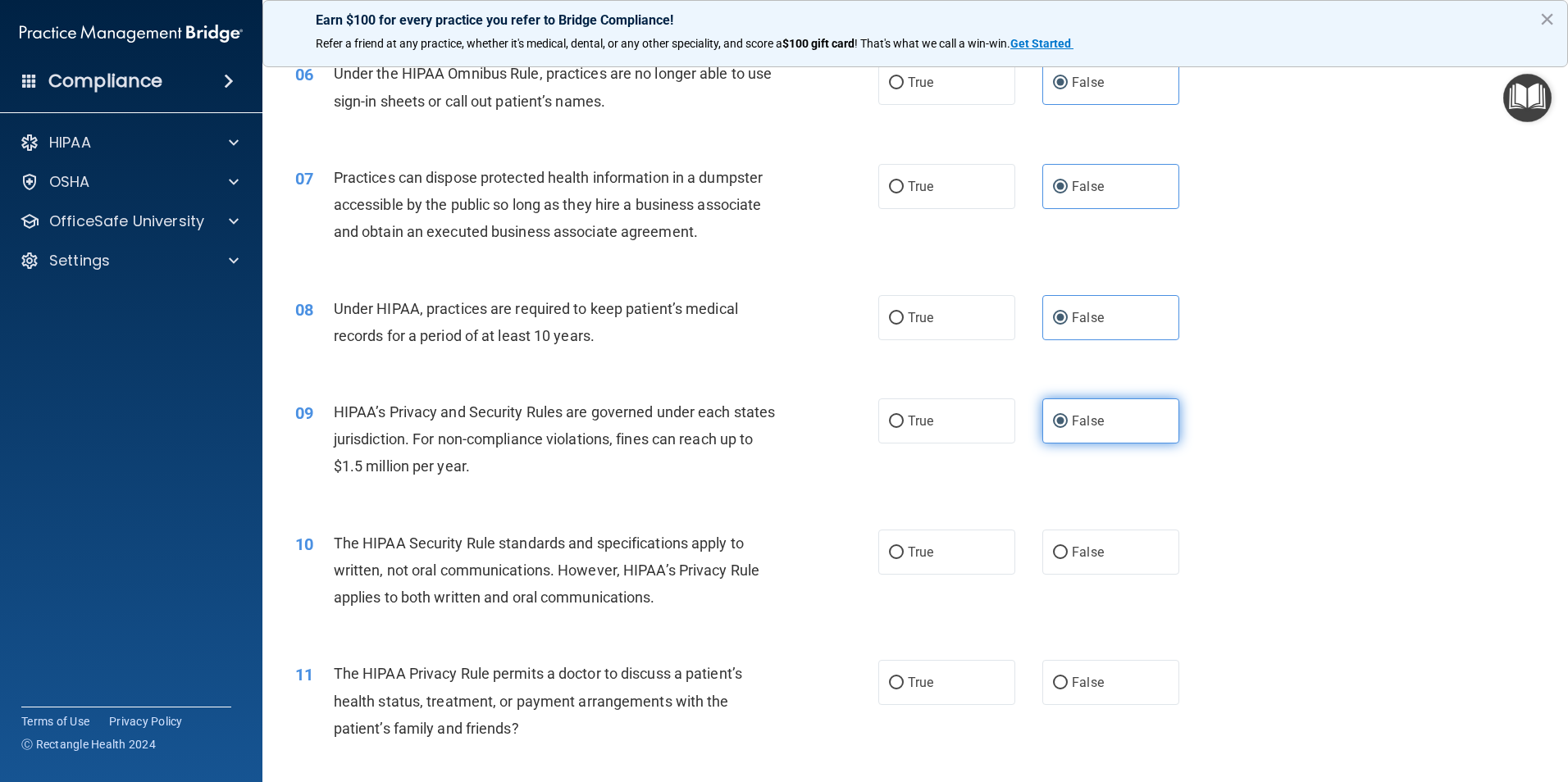
scroll to position [738, 0]
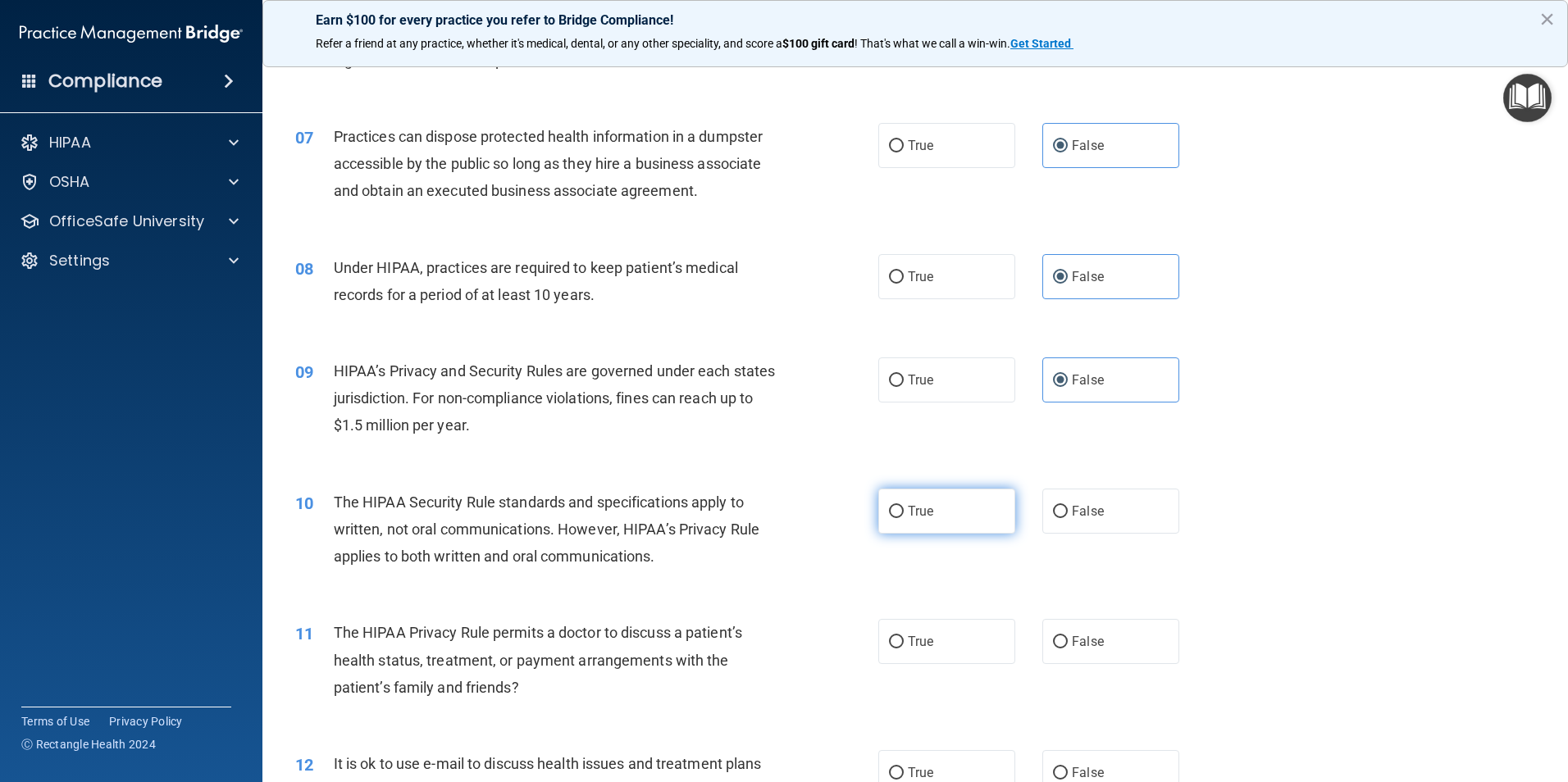
click at [933, 510] on label "True" at bounding box center [947, 511] width 137 height 45
click at [904, 510] on input "True" at bounding box center [895, 512] width 14 height 13
radio input "true"
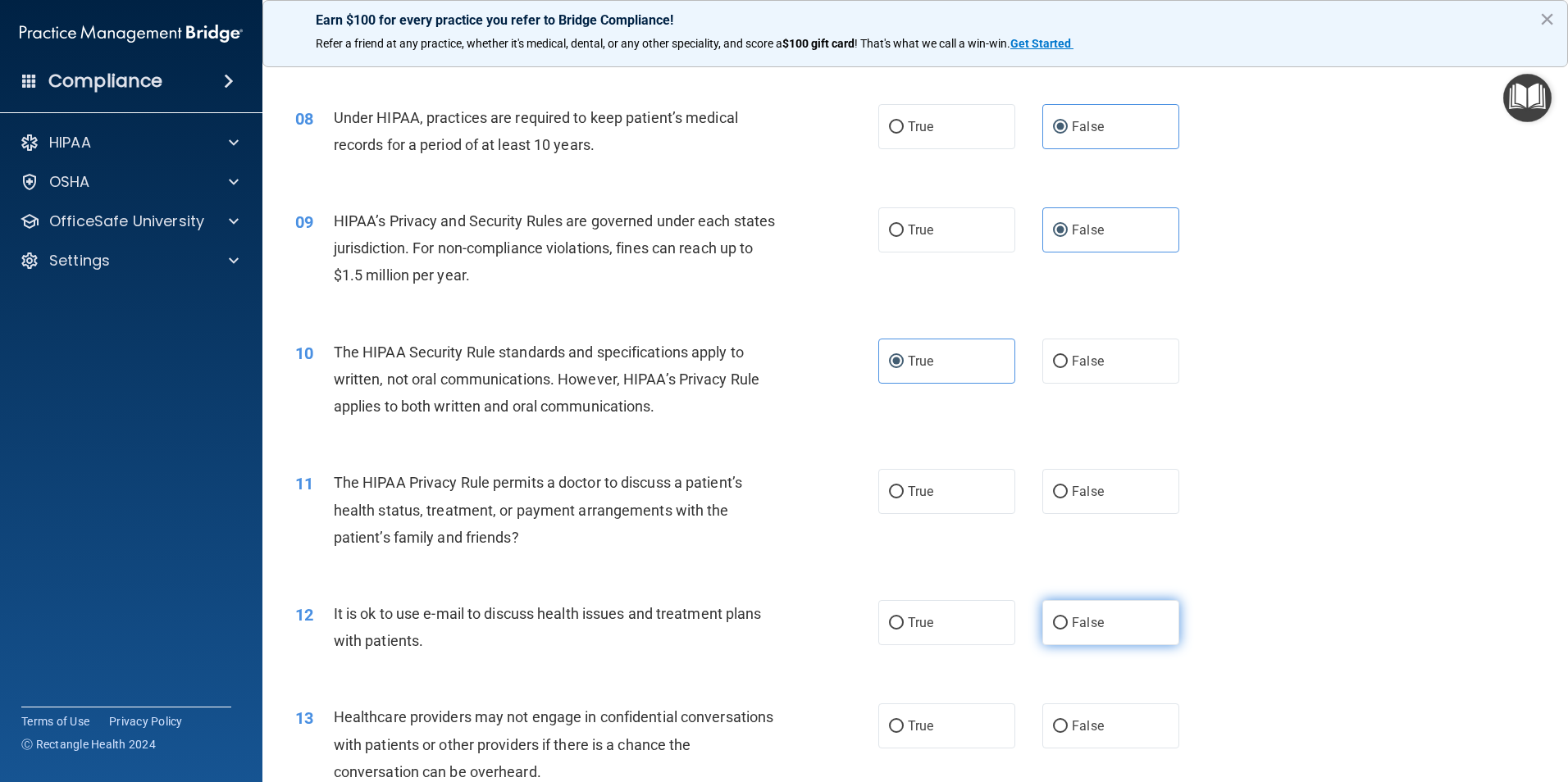
scroll to position [902, 0]
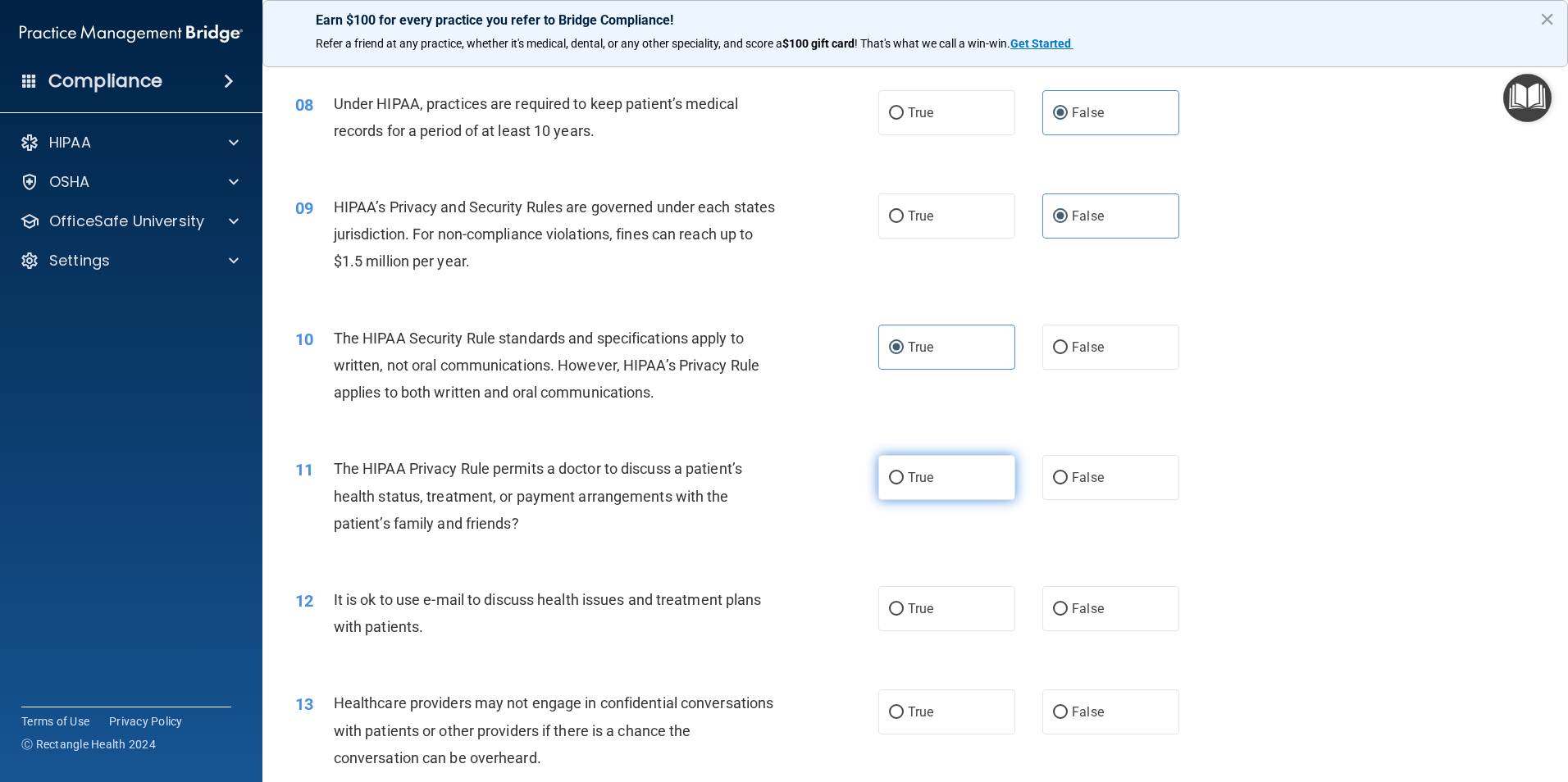
click at [929, 489] on label "True" at bounding box center [947, 477] width 137 height 45
click at [904, 485] on input "True" at bounding box center [895, 478] width 14 height 13
radio input "true"
click at [952, 615] on label "True" at bounding box center [947, 609] width 137 height 45
click at [904, 615] on input "True" at bounding box center [895, 610] width 14 height 13
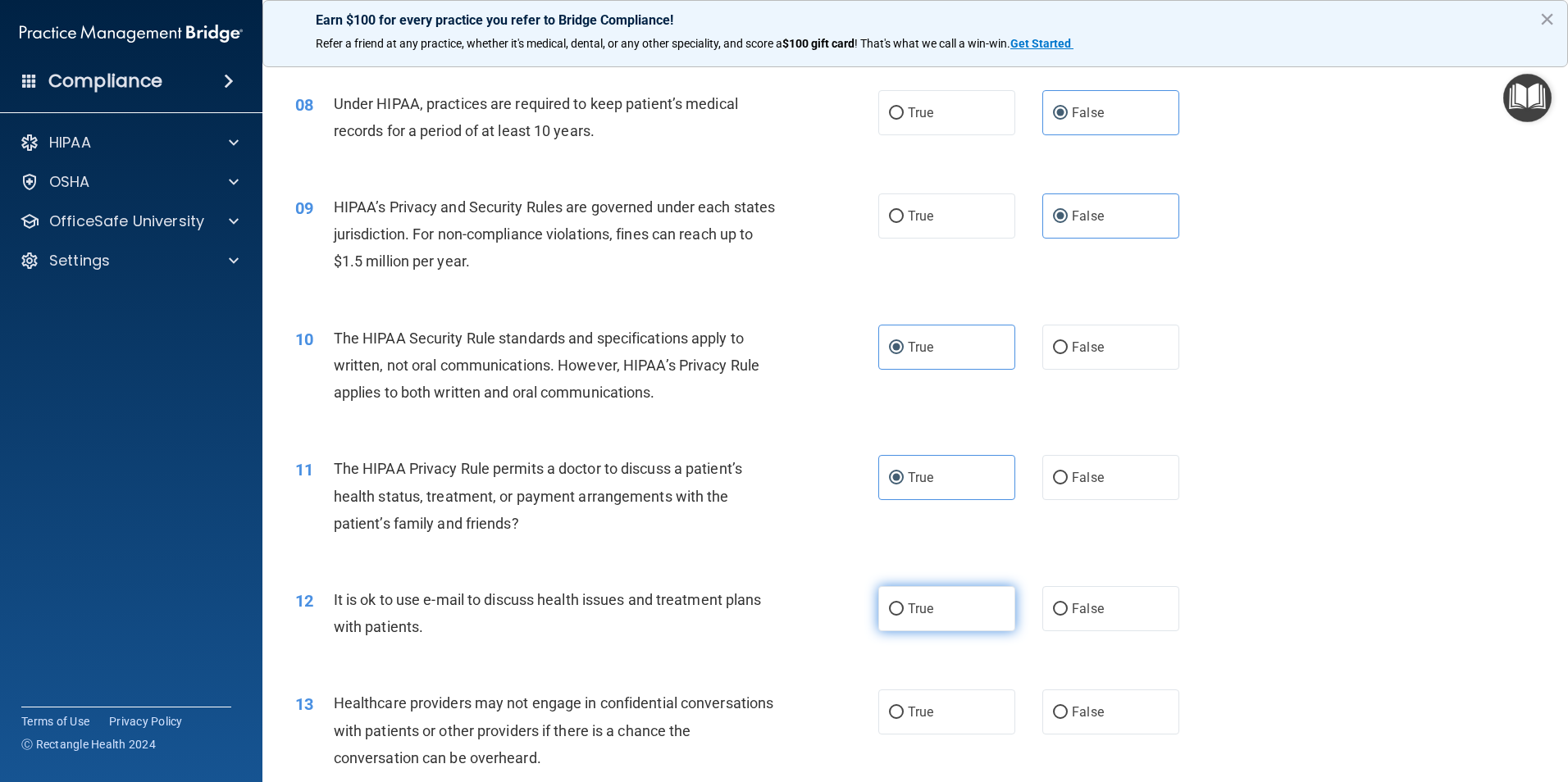
radio input "true"
click at [1120, 726] on label "False" at bounding box center [1110, 712] width 137 height 45
click at [1067, 719] on input "False" at bounding box center [1060, 713] width 14 height 13
radio input "true"
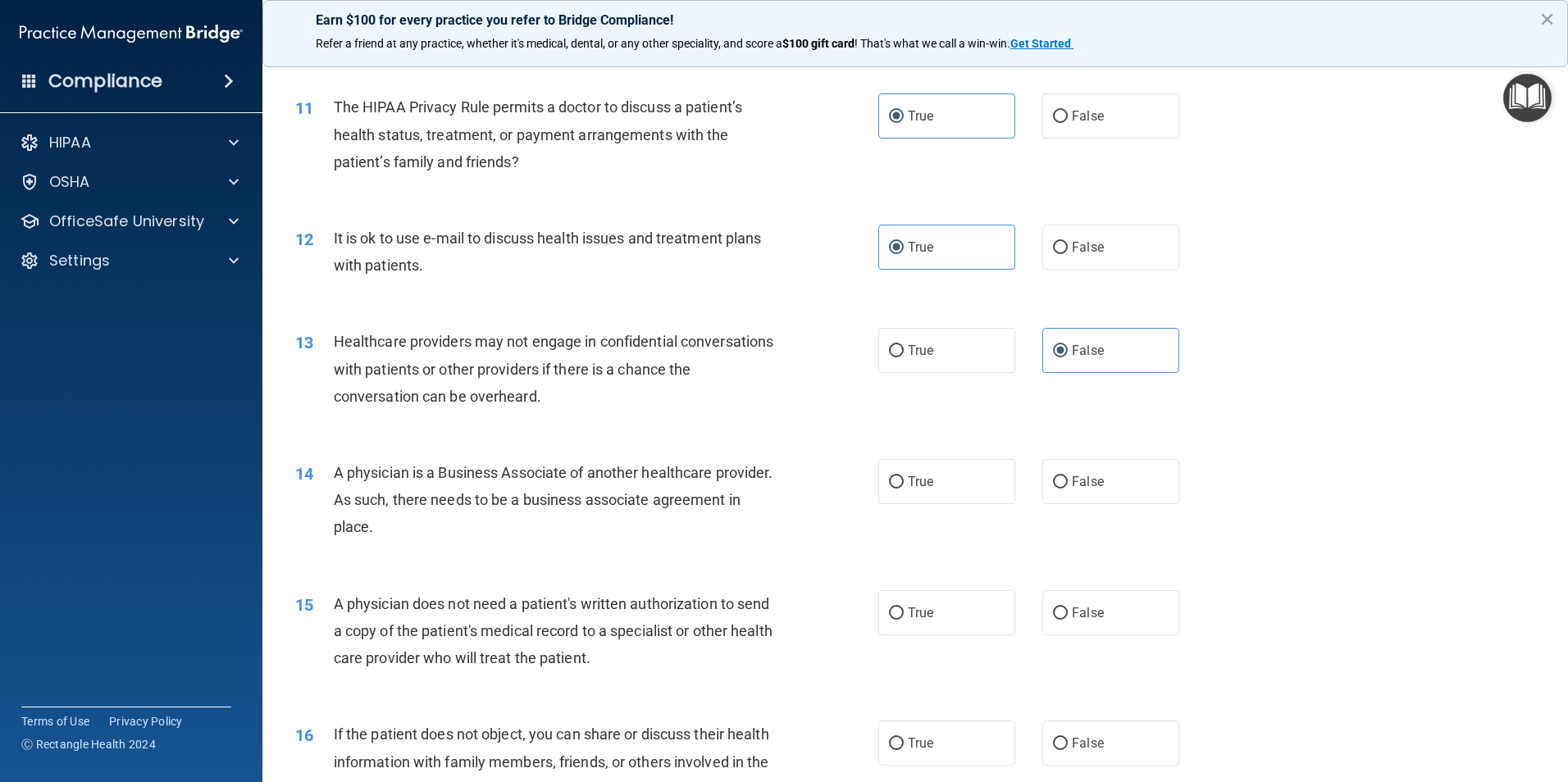
scroll to position [1312, 0]
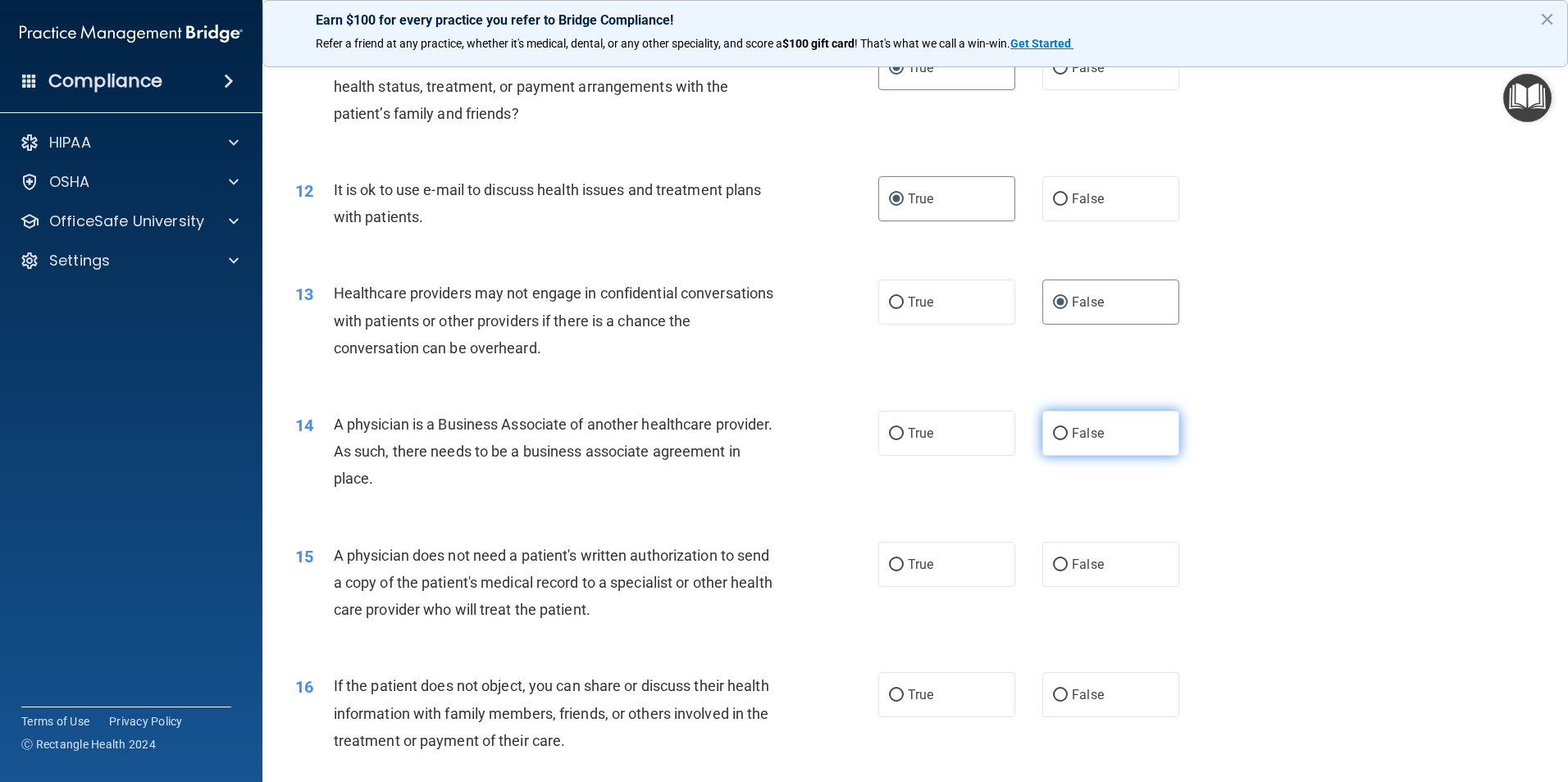
click at [1108, 444] on label "False" at bounding box center [1110, 434] width 137 height 45
click at [1067, 441] on input "False" at bounding box center [1060, 434] width 14 height 13
radio input "true"
click at [923, 577] on label "True" at bounding box center [947, 564] width 137 height 45
click at [904, 571] on input "True" at bounding box center [895, 565] width 14 height 13
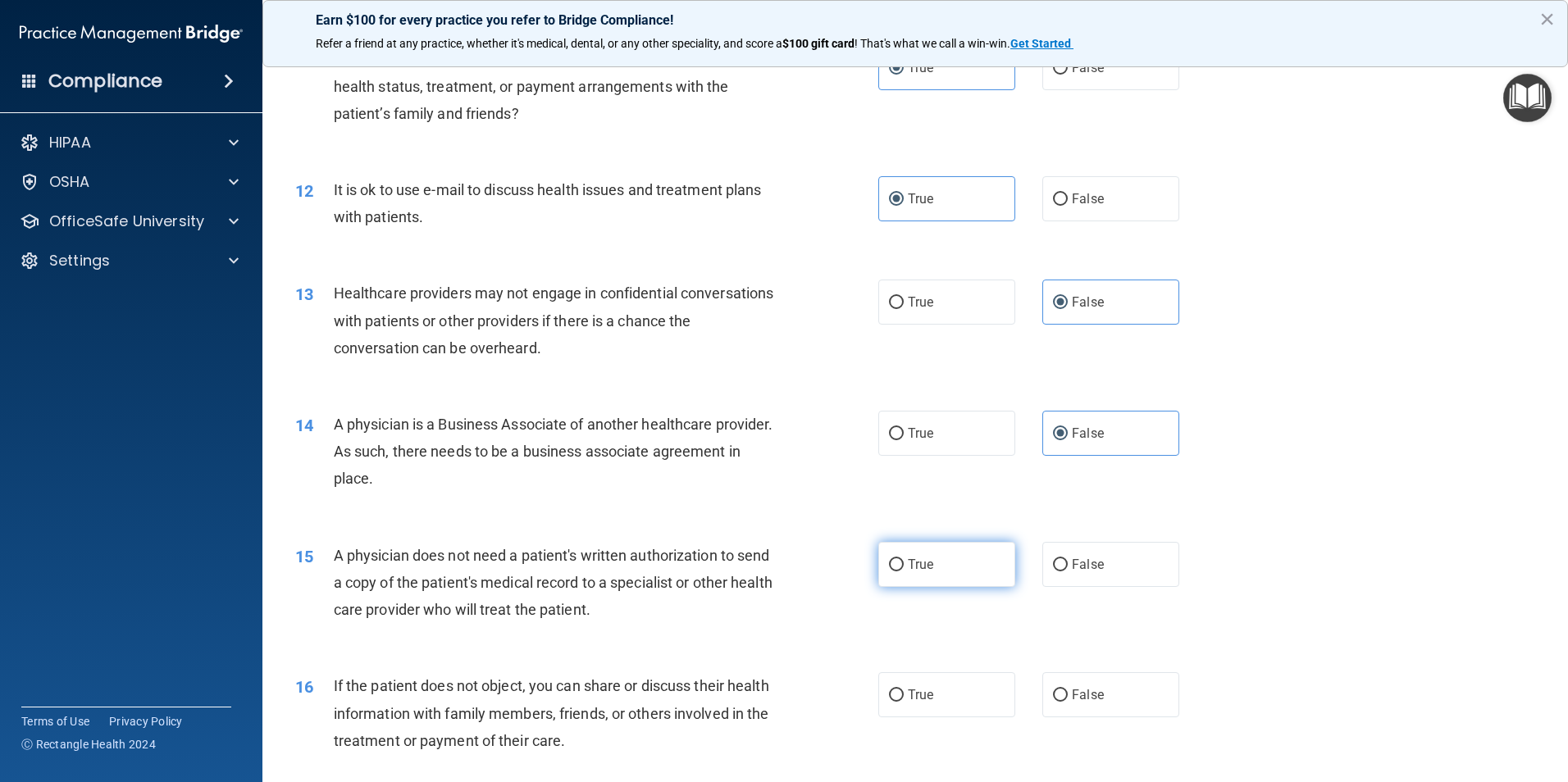
radio input "true"
click at [919, 679] on label "True" at bounding box center [947, 695] width 137 height 45
click at [904, 690] on input "True" at bounding box center [895, 696] width 14 height 13
radio input "true"
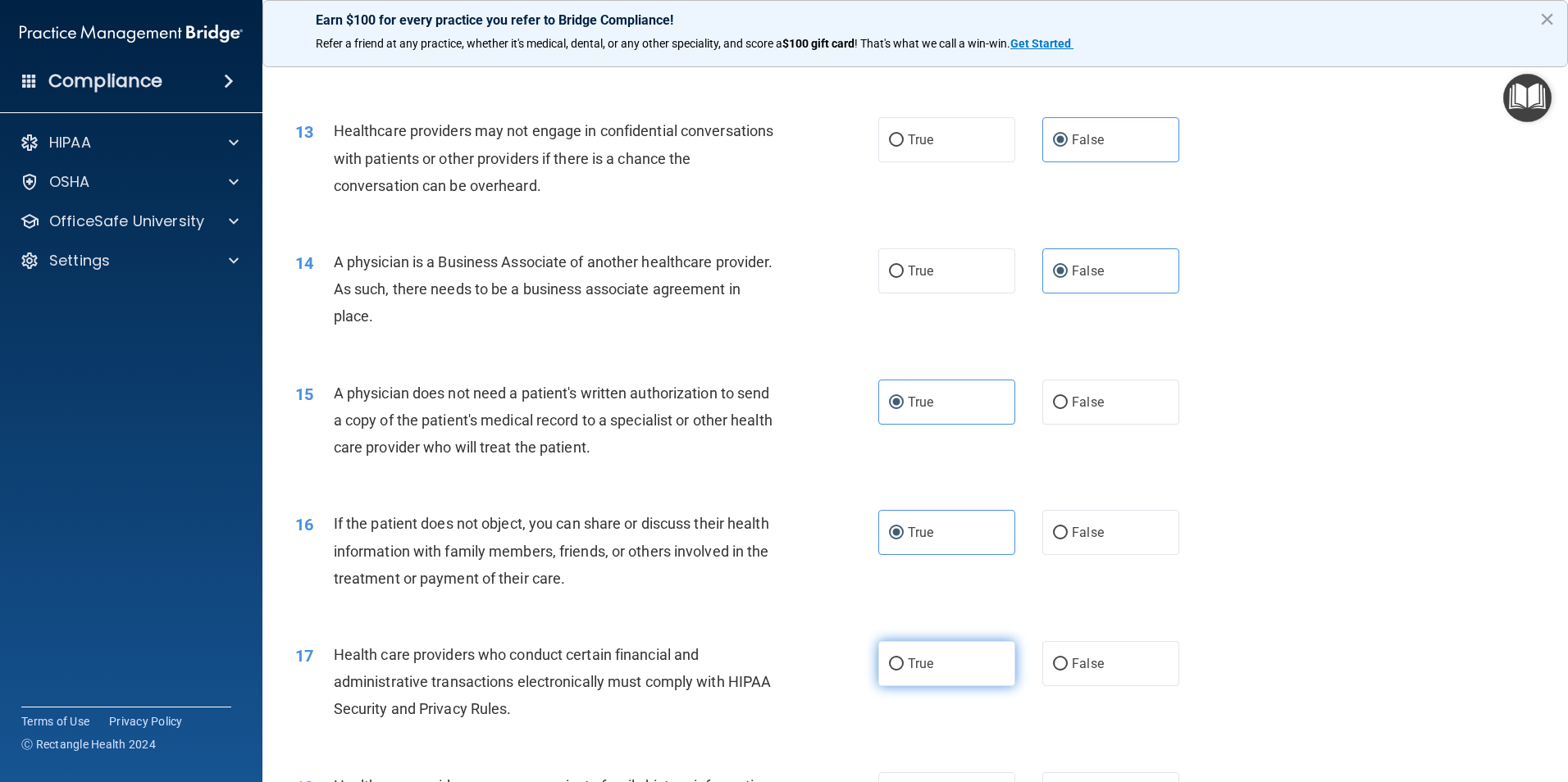
scroll to position [1476, 0]
click at [917, 656] on span "True" at bounding box center [921, 662] width 25 height 15
click at [904, 657] on input "True" at bounding box center [895, 663] width 14 height 13
radio input "true"
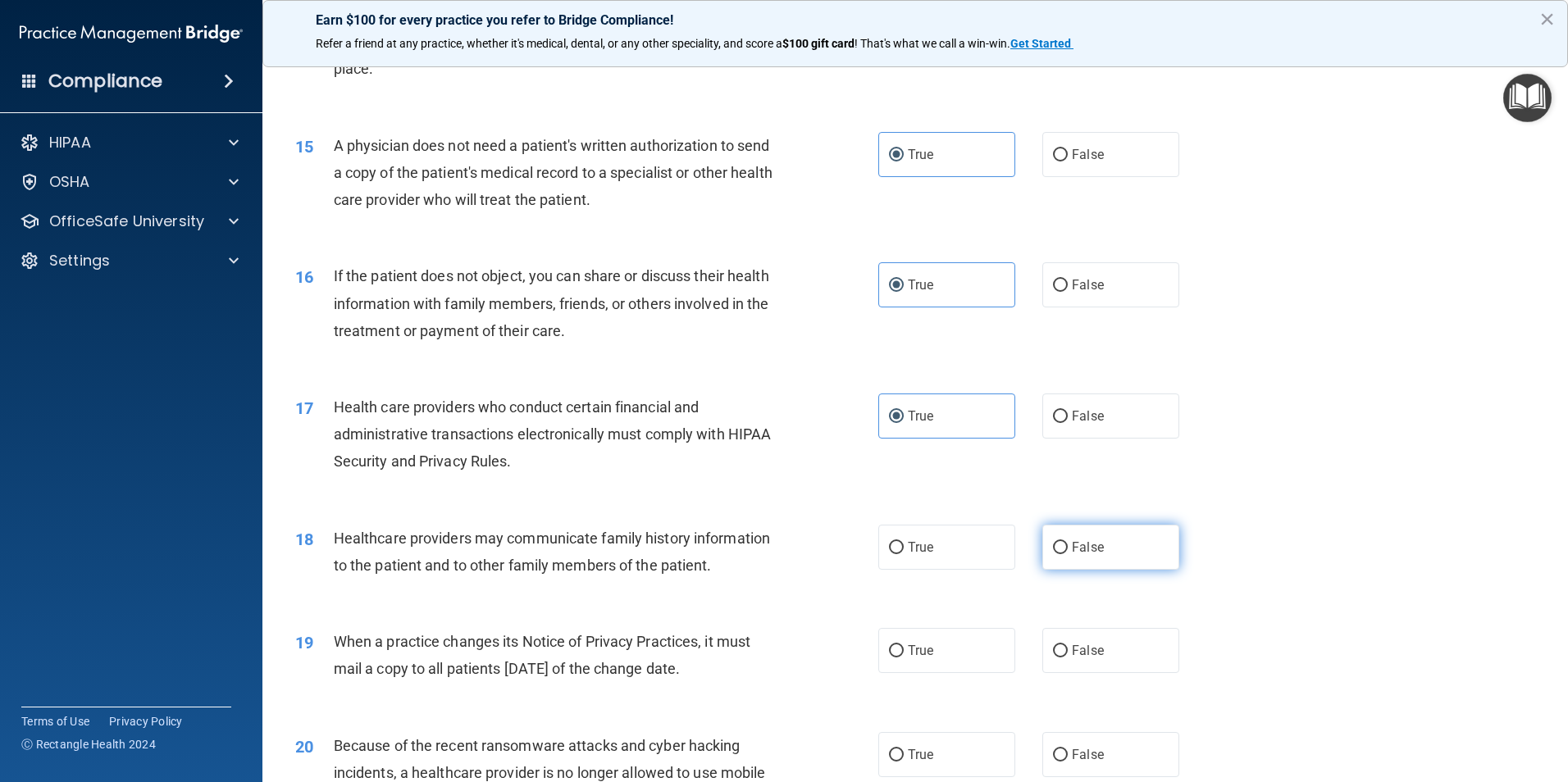
click at [1109, 544] on label "False" at bounding box center [1110, 547] width 137 height 45
click at [1067, 544] on input "False" at bounding box center [1060, 548] width 14 height 13
radio input "true"
click at [1090, 641] on label "False" at bounding box center [1110, 650] width 137 height 45
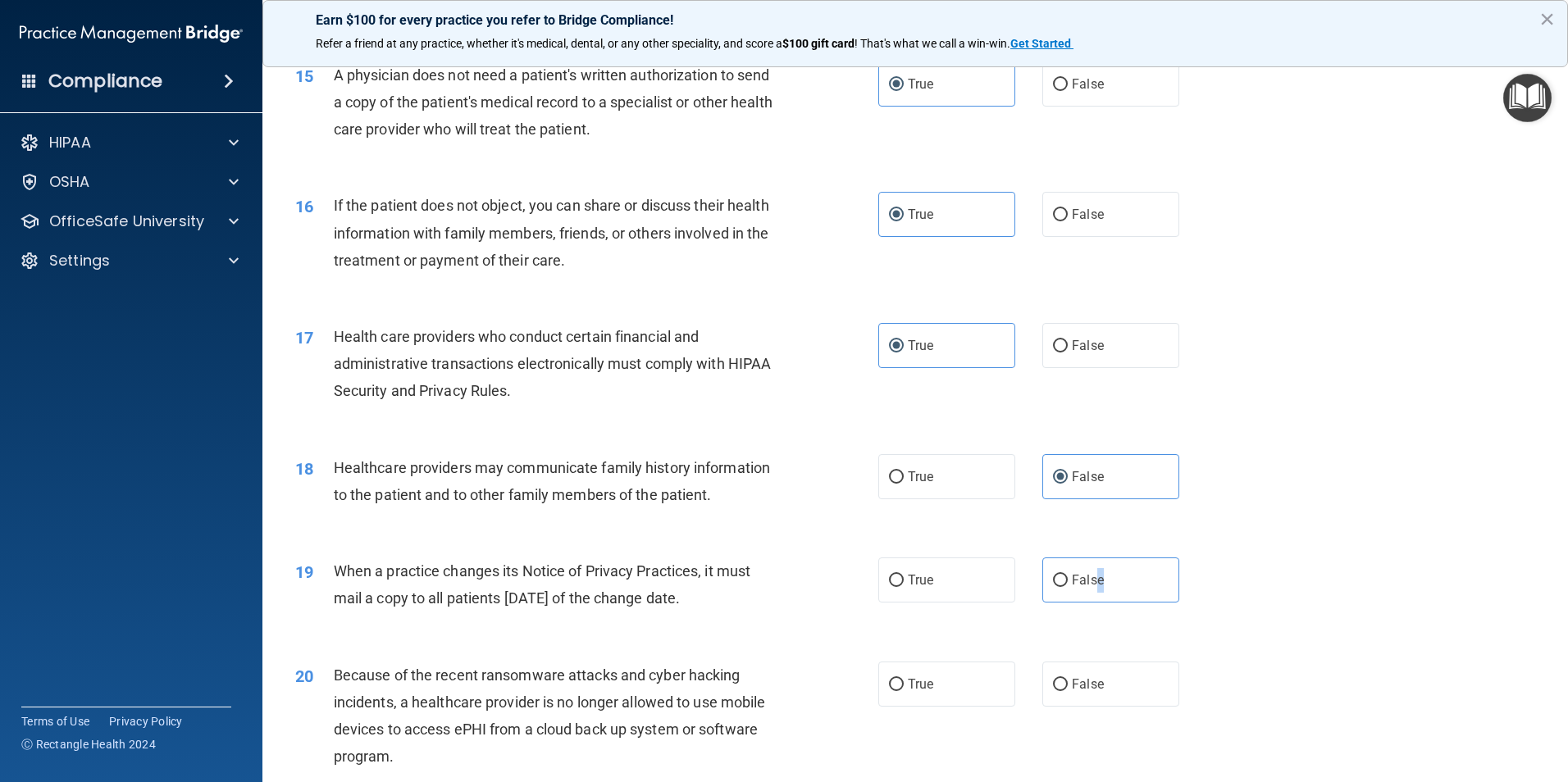
scroll to position [1968, 0]
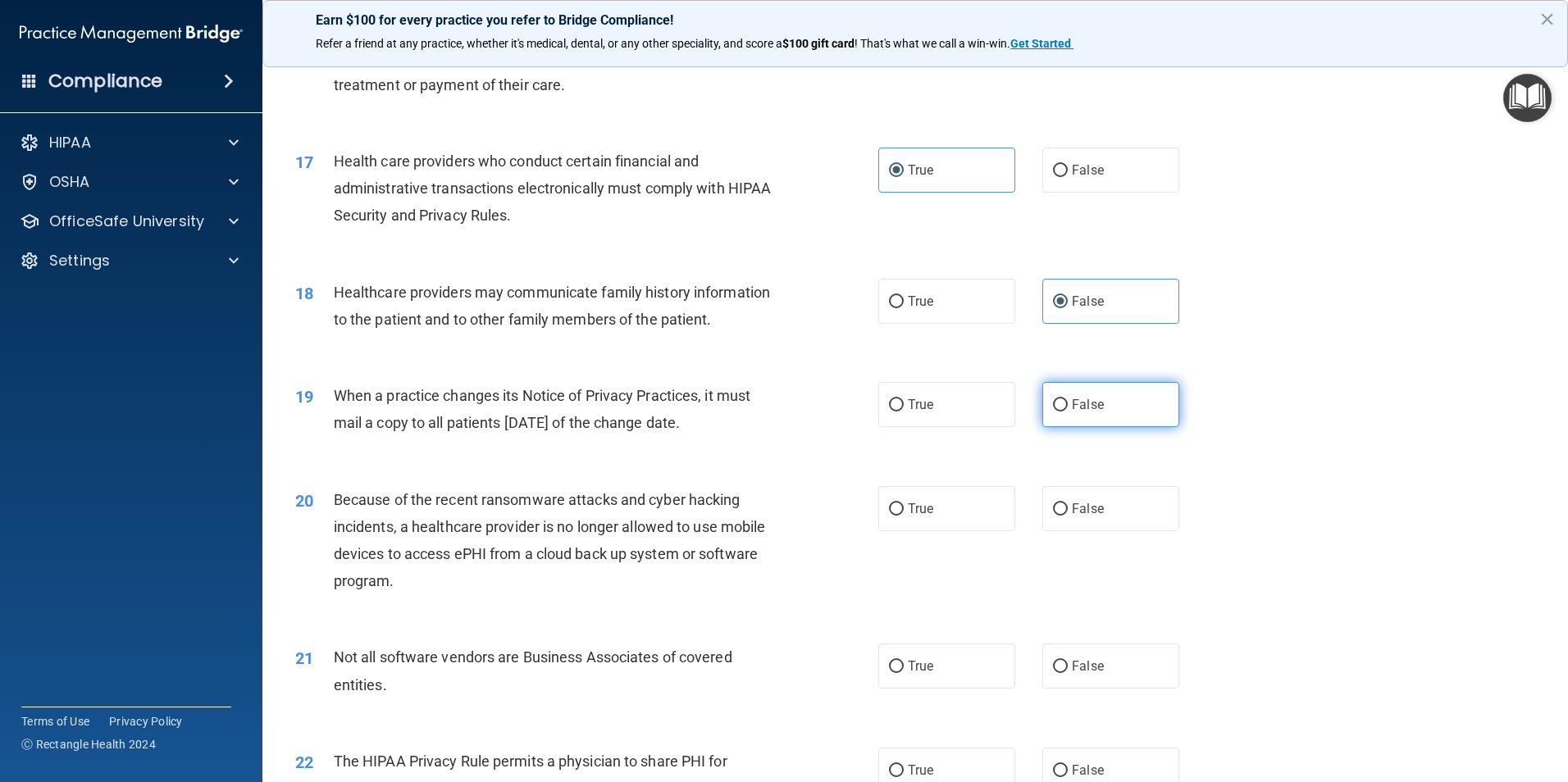
click at [1072, 412] on span "False" at bounding box center [1088, 404] width 32 height 15
click at [1066, 412] on input "False" at bounding box center [1060, 406] width 14 height 13
radio input "true"
click at [1091, 522] on label "False" at bounding box center [1110, 509] width 137 height 45
click at [1067, 516] on input "False" at bounding box center [1060, 510] width 14 height 13
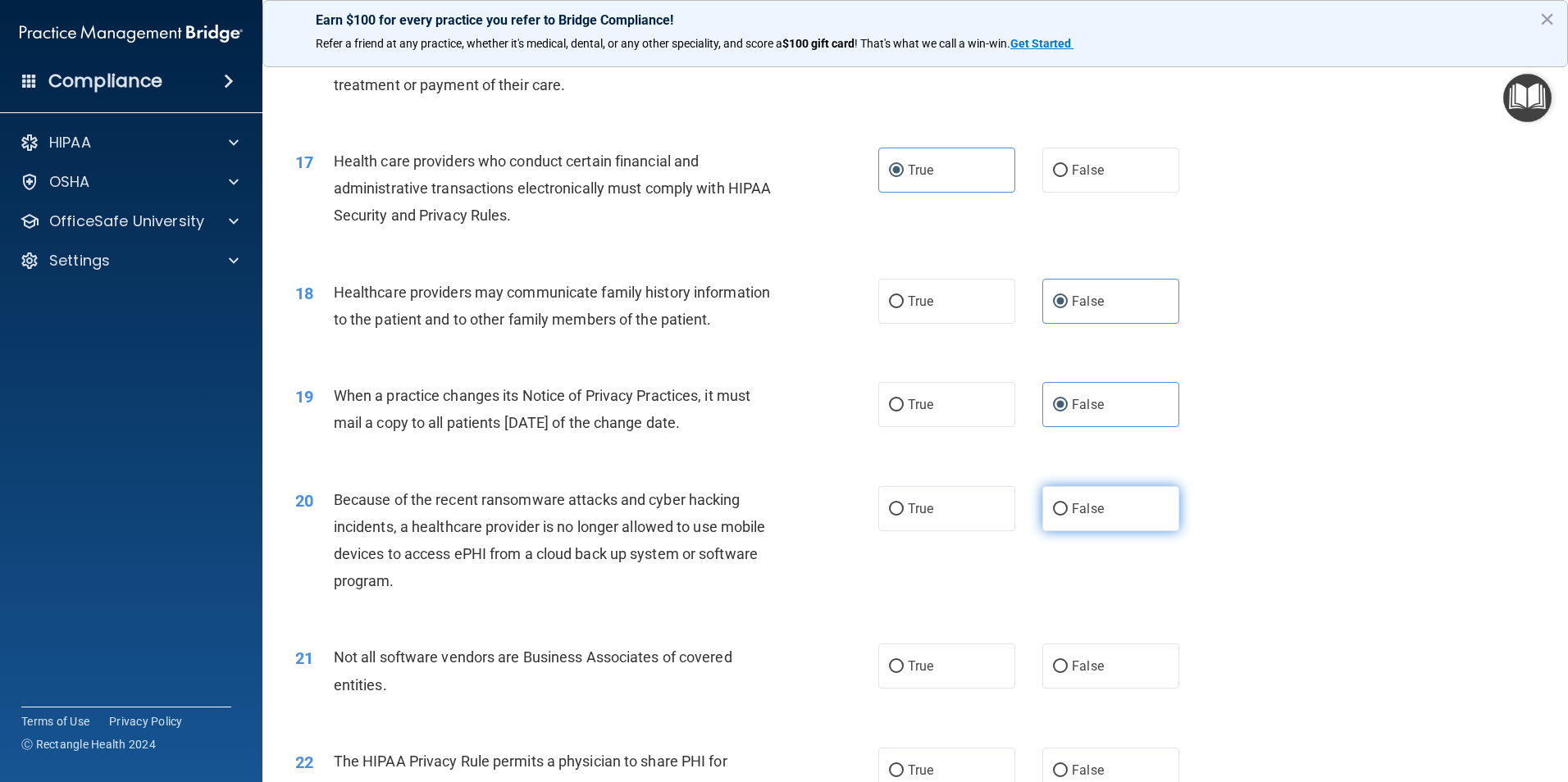
radio input "true"
click at [921, 660] on span "True" at bounding box center [921, 666] width 25 height 15
click at [904, 661] on input "True" at bounding box center [895, 667] width 14 height 13
radio input "true"
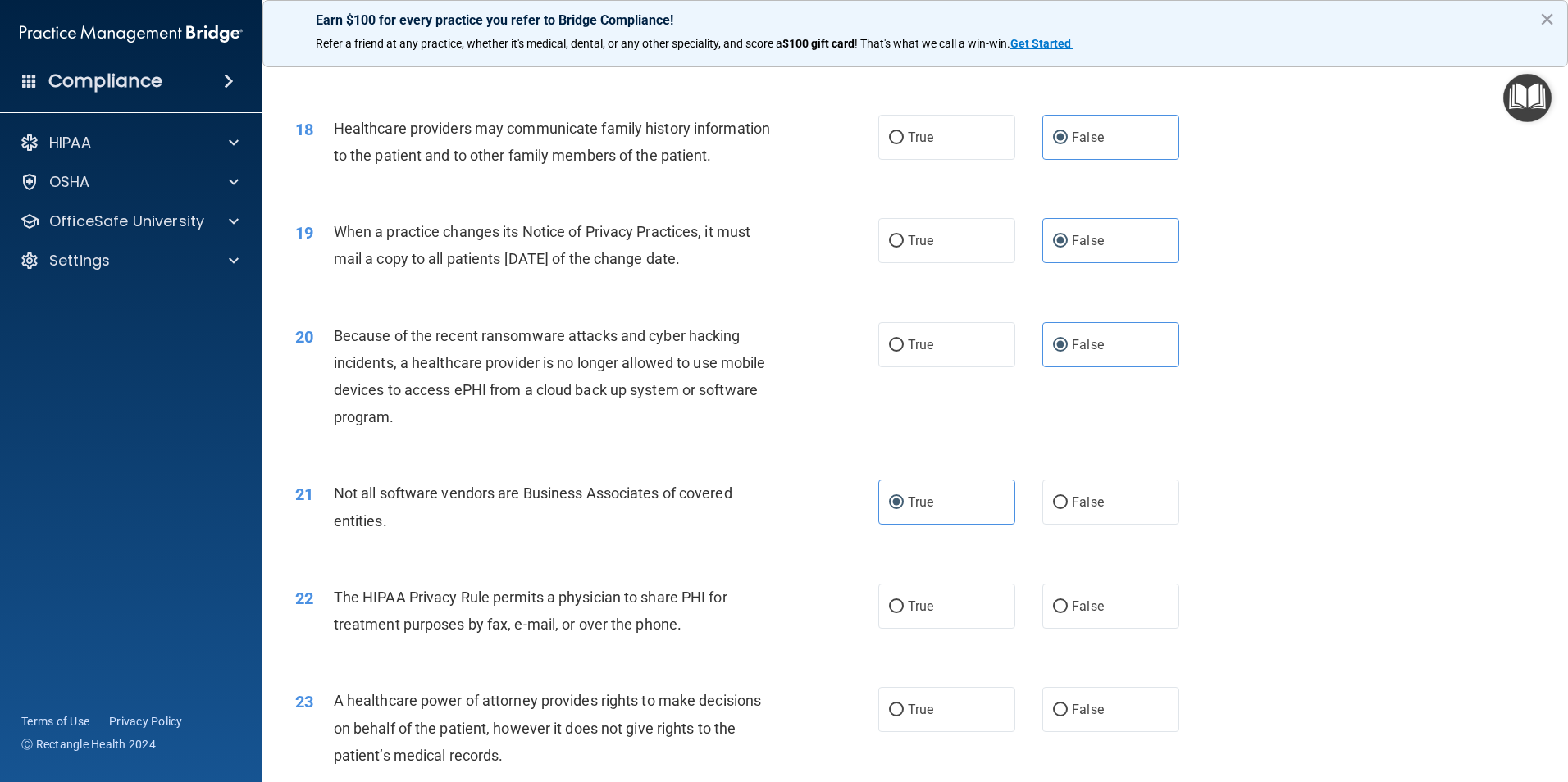
click at [932, 581] on div "22 The HIPAA Privacy Rule permits a physician to share PHI for treatment purpos…" at bounding box center [915, 614] width 1264 height 103
click at [934, 607] on label "True" at bounding box center [947, 606] width 137 height 45
click at [904, 607] on input "True" at bounding box center [895, 607] width 14 height 13
radio input "true"
click at [1071, 701] on label "False" at bounding box center [1110, 709] width 137 height 45
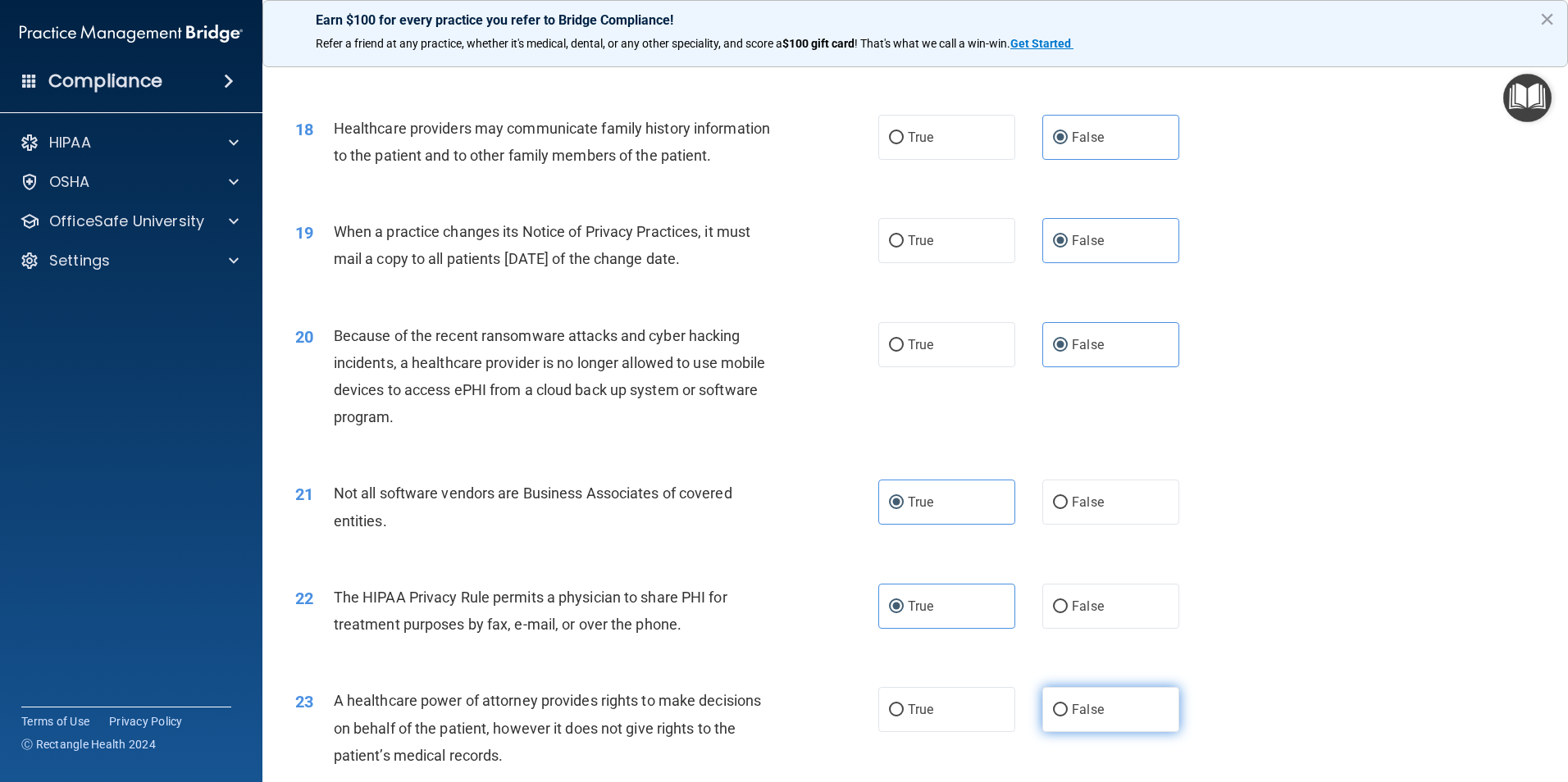
click at [1067, 704] on input "False" at bounding box center [1060, 710] width 14 height 13
radio input "true"
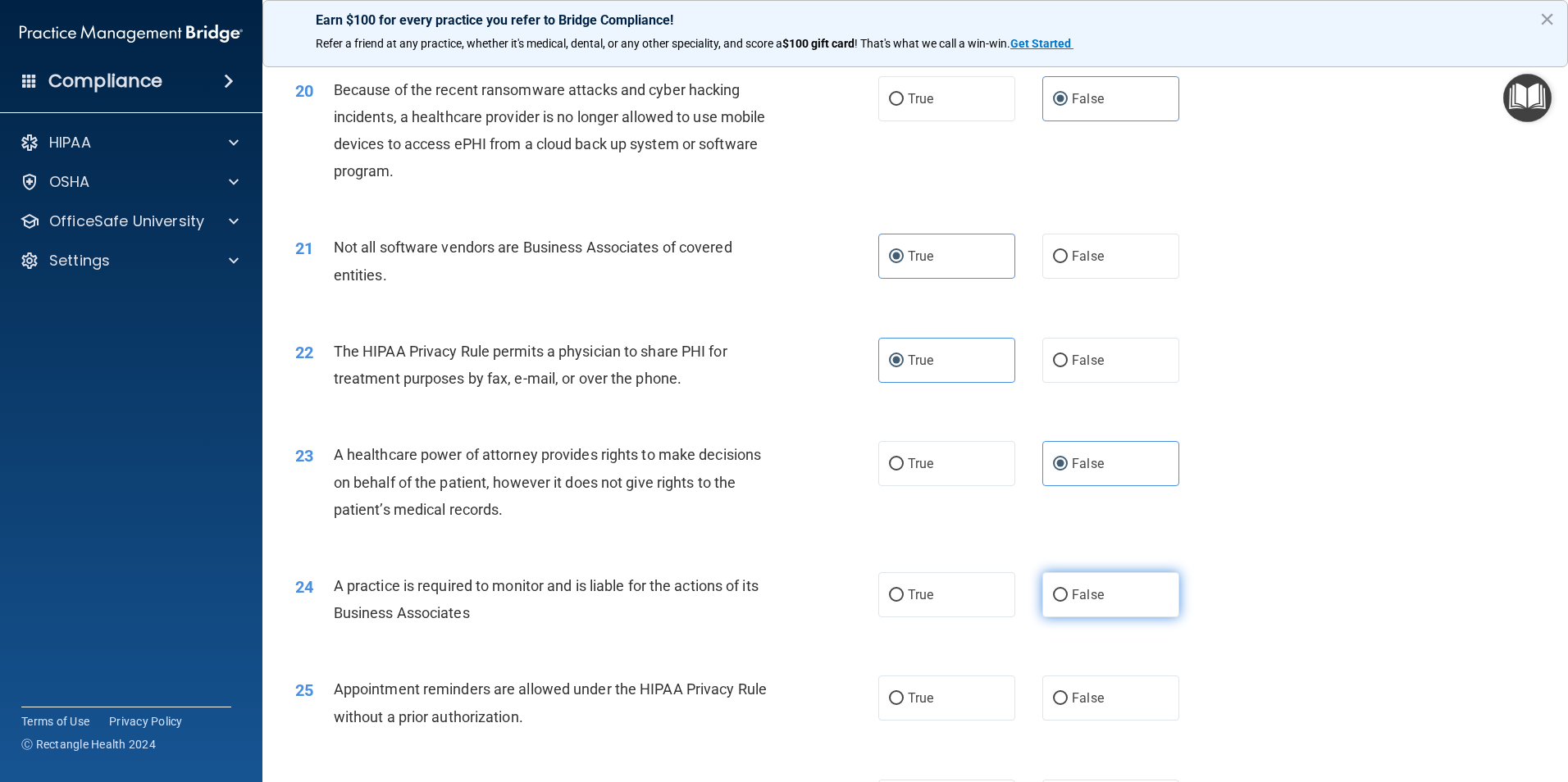
click at [1058, 596] on input "False" at bounding box center [1060, 596] width 14 height 13
radio input "true"
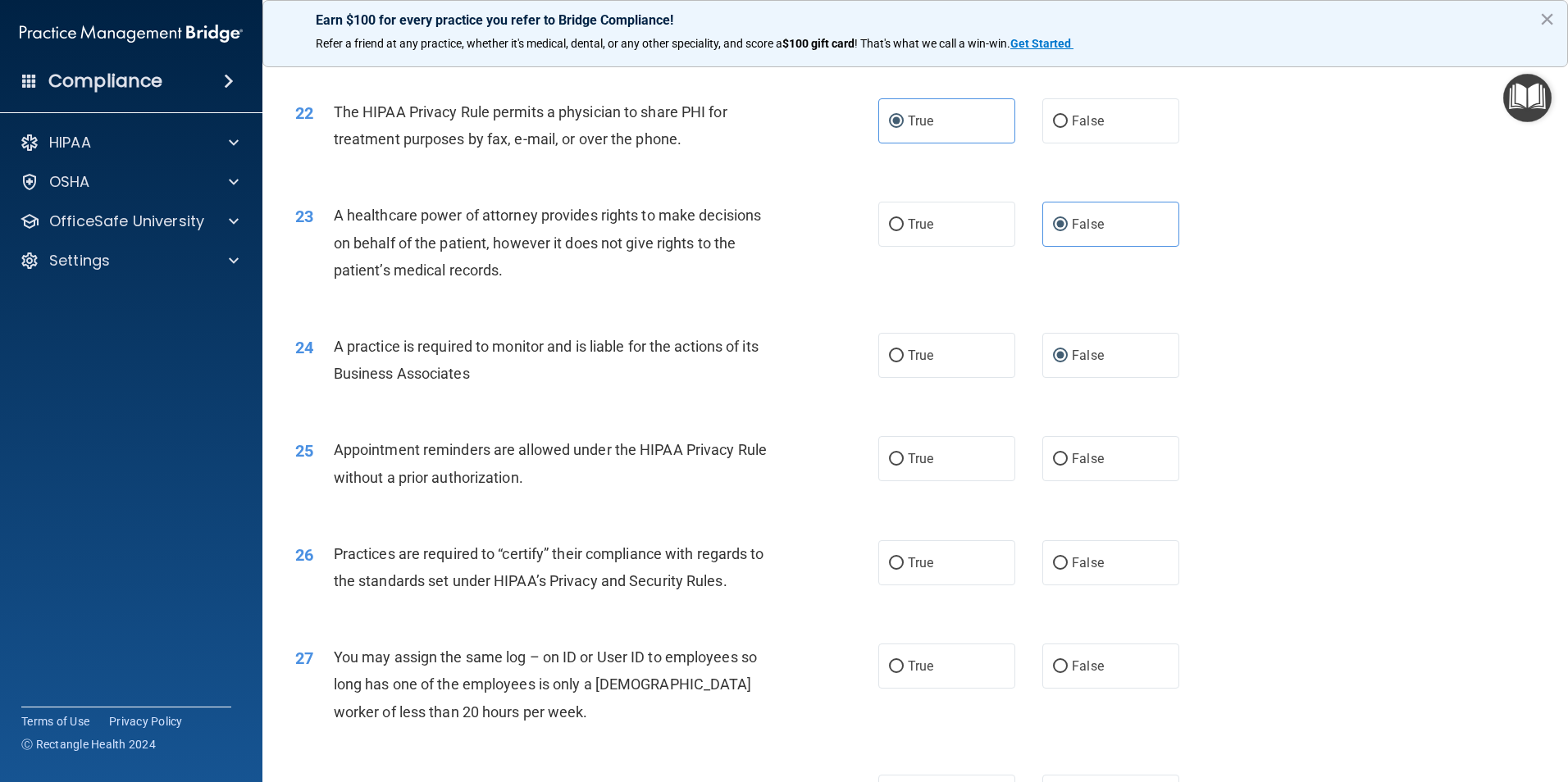
scroll to position [2625, 0]
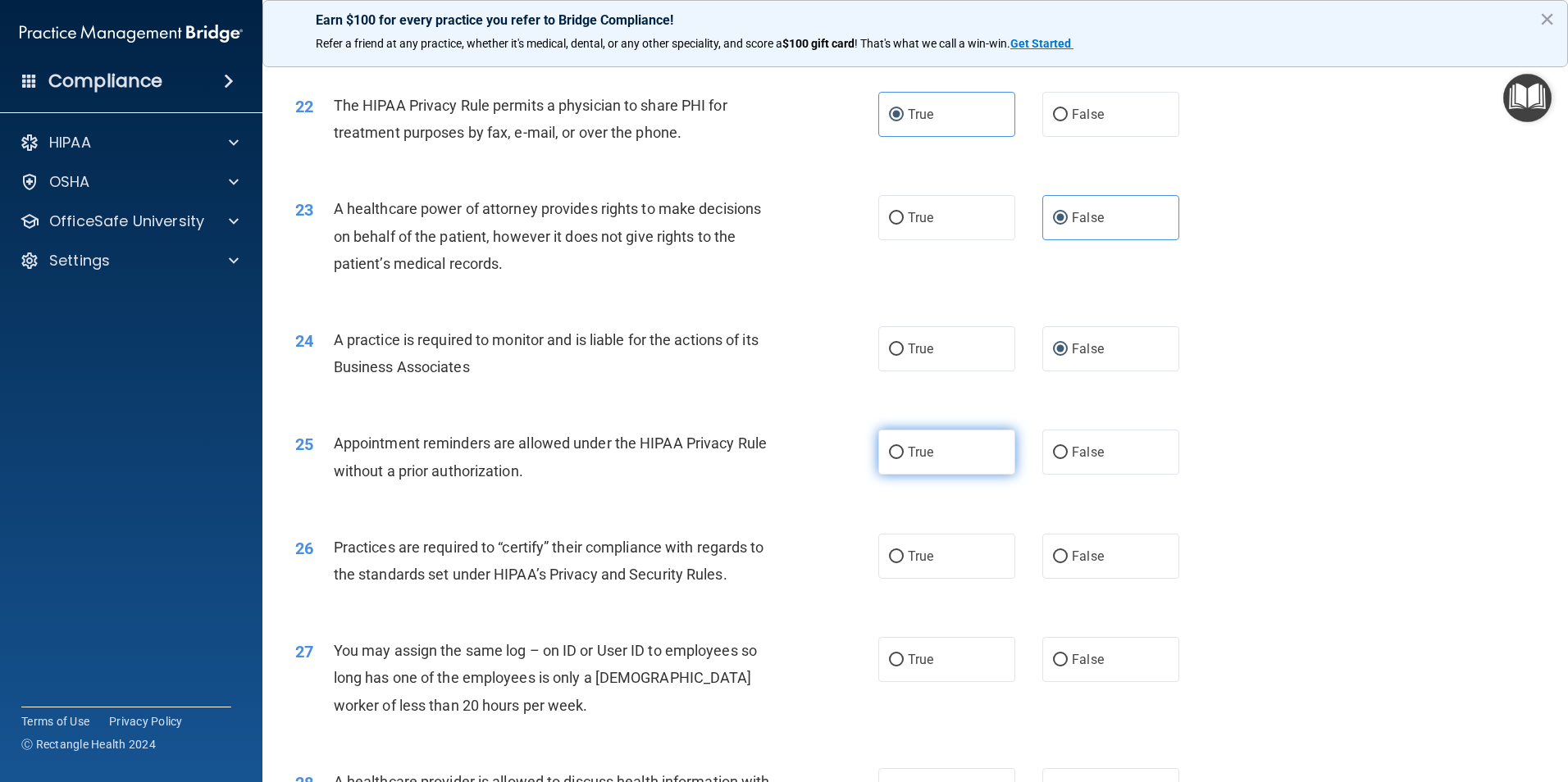
click at [913, 460] on span "True" at bounding box center [921, 451] width 25 height 15
click at [904, 460] on input "True" at bounding box center [895, 453] width 14 height 13
radio input "true"
click at [1060, 548] on label "False" at bounding box center [1110, 556] width 137 height 45
click at [1060, 551] on input "False" at bounding box center [1060, 557] width 14 height 13
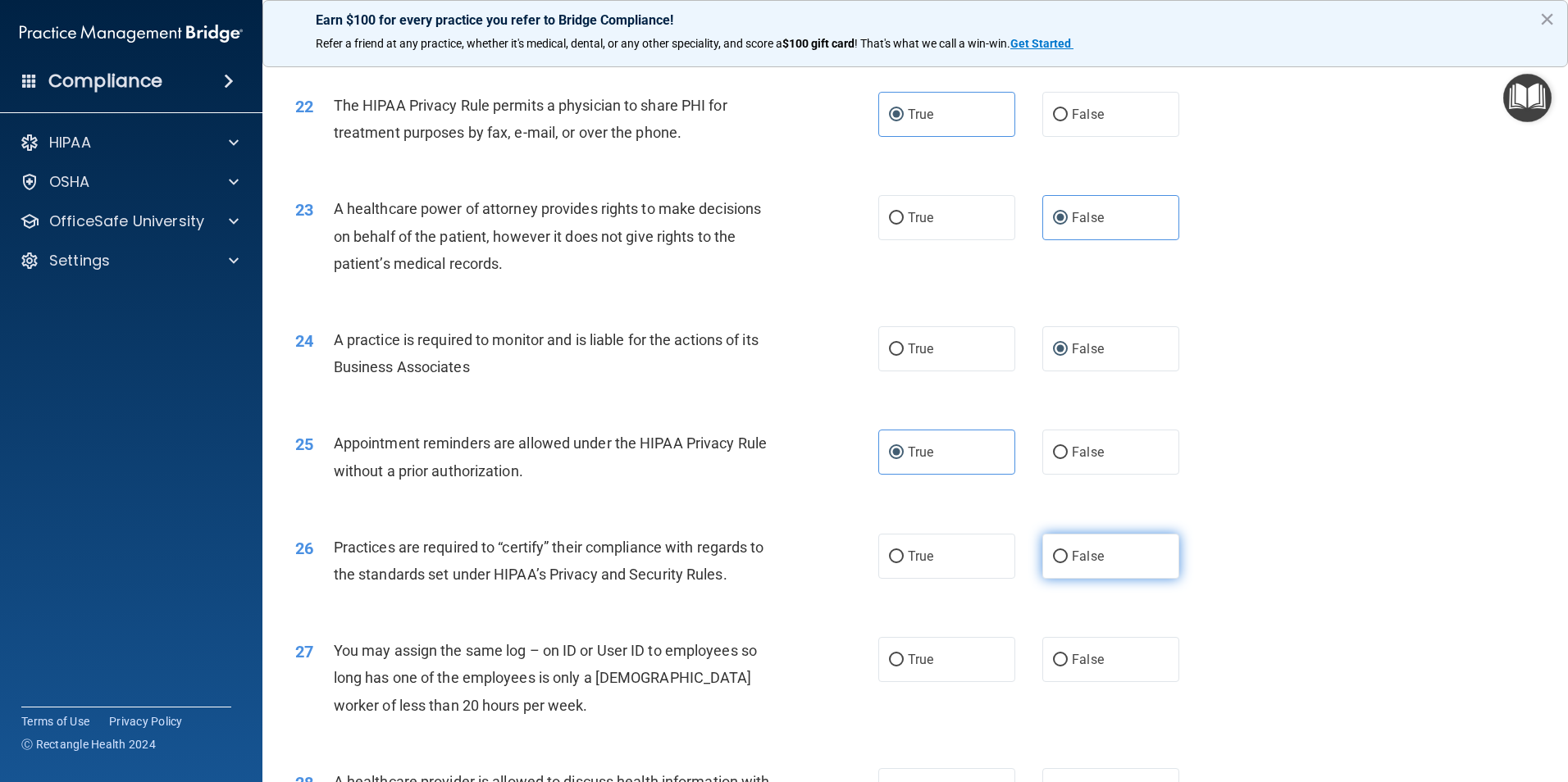
radio input "true"
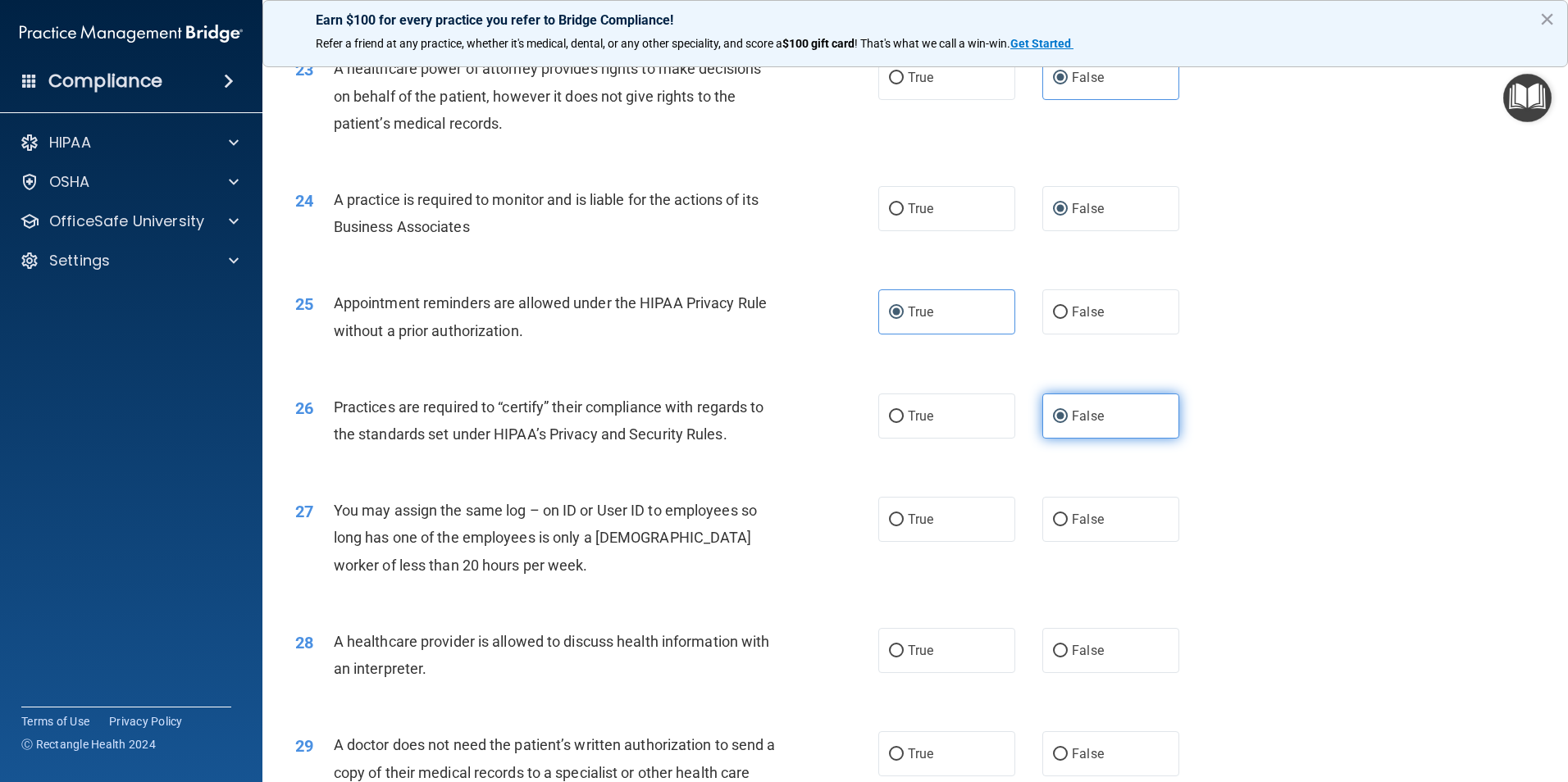
scroll to position [2789, 0]
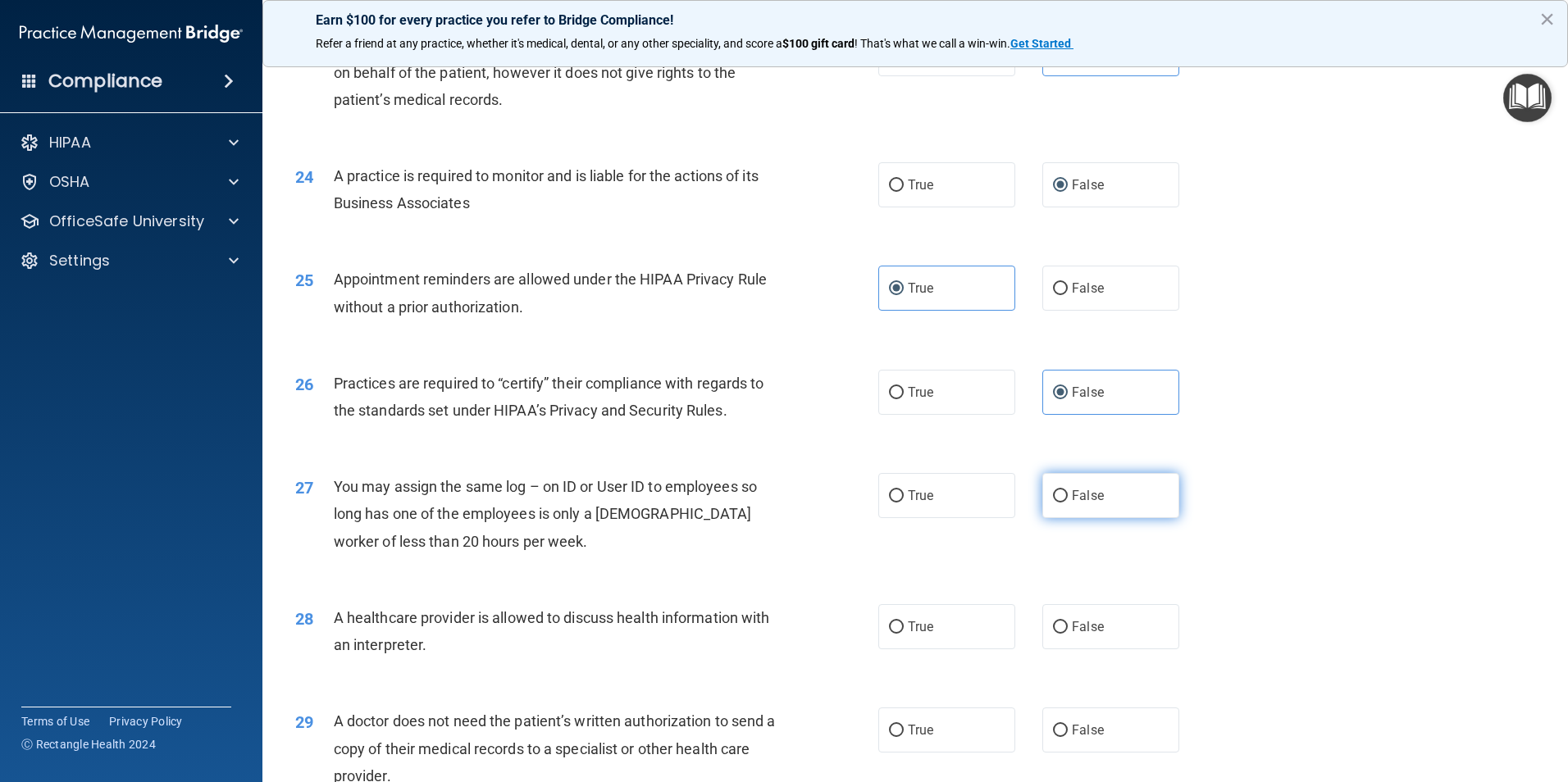
click at [1073, 497] on span "False" at bounding box center [1088, 495] width 32 height 15
click at [1067, 497] on input "False" at bounding box center [1060, 496] width 14 height 13
radio input "true"
click at [950, 623] on label "True" at bounding box center [947, 627] width 137 height 45
click at [904, 623] on input "True" at bounding box center [895, 628] width 14 height 13
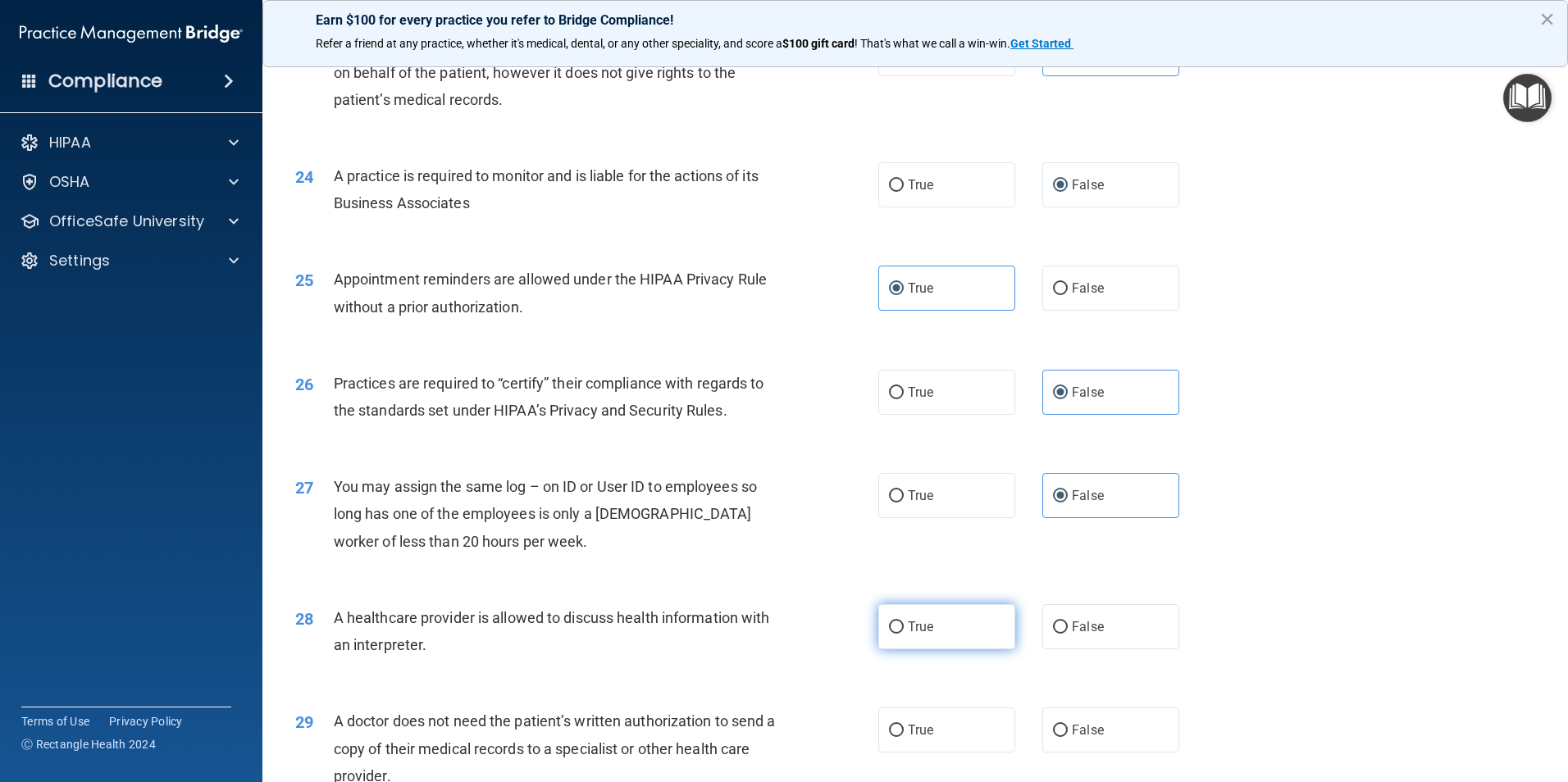
radio input "true"
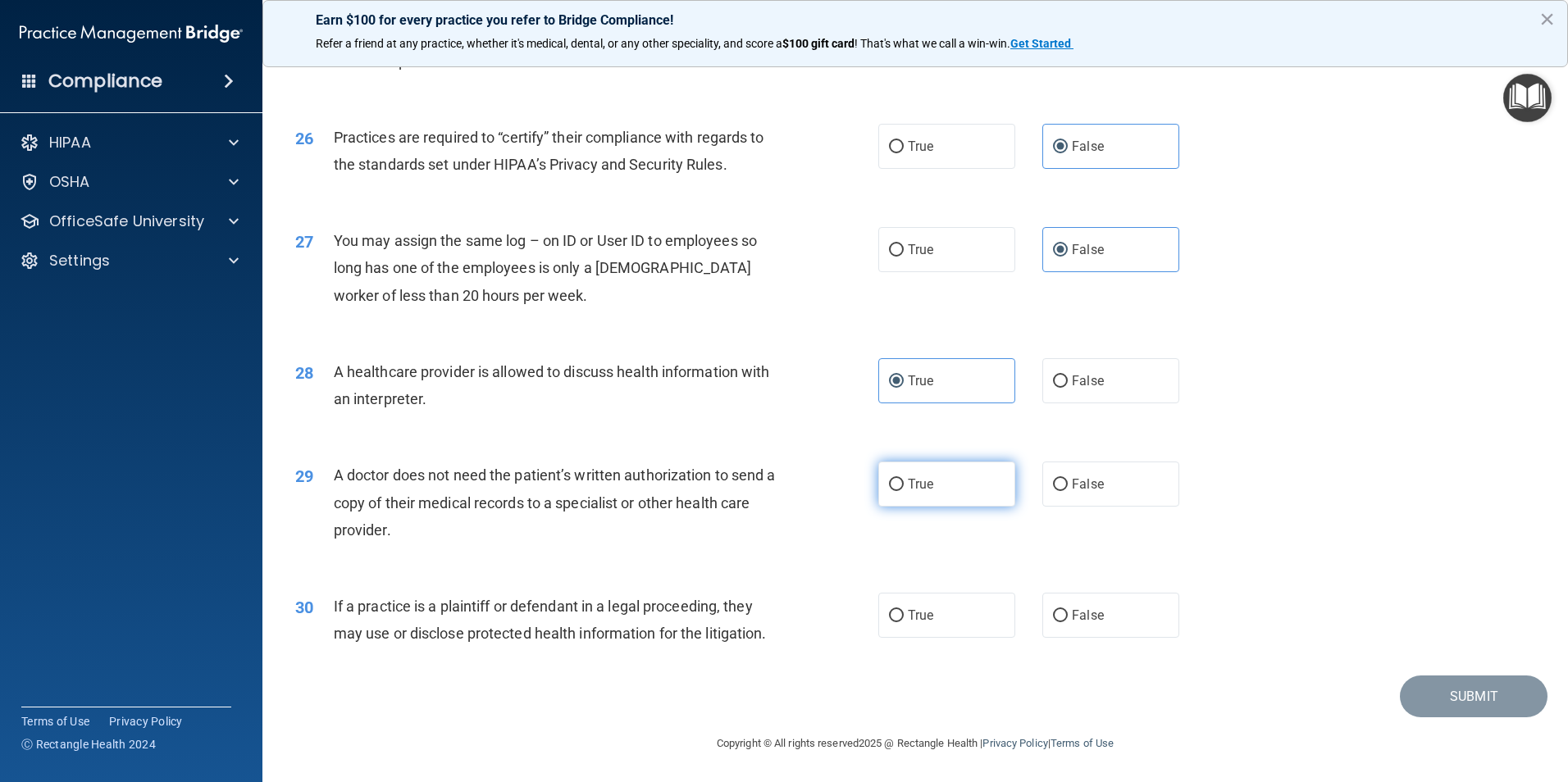
click at [908, 496] on label "True" at bounding box center [947, 484] width 137 height 45
click at [904, 491] on input "True" at bounding box center [895, 486] width 14 height 13
radio input "true"
drag, startPoint x: 931, startPoint y: 609, endPoint x: 947, endPoint y: 602, distance: 17.5
click at [928, 609] on label "True" at bounding box center [947, 615] width 137 height 45
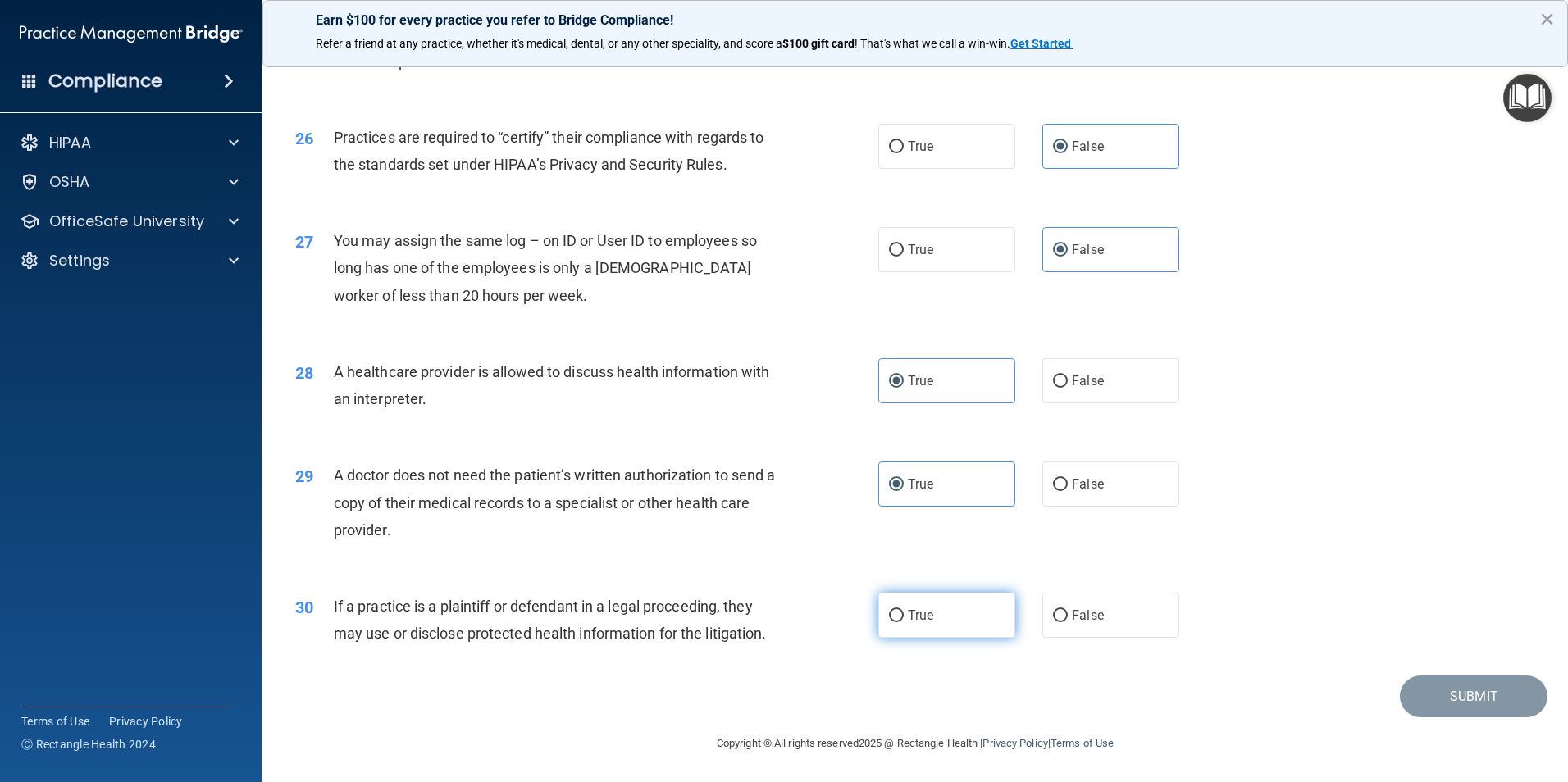
click at [904, 610] on input "True" at bounding box center [895, 616] width 14 height 13
radio input "true"
click at [1451, 695] on button "Submit" at bounding box center [1473, 696] width 148 height 42
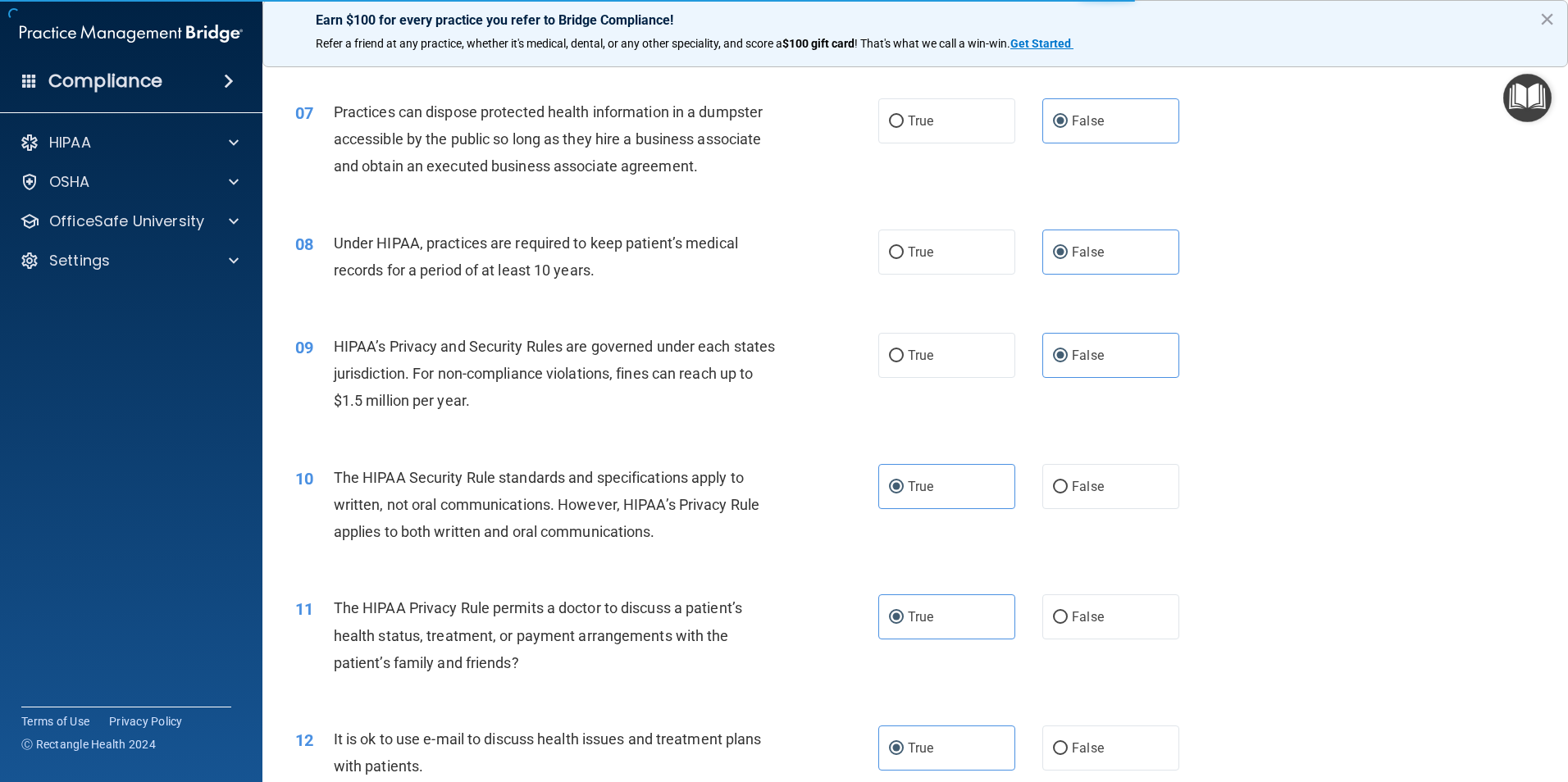
scroll to position [246, 0]
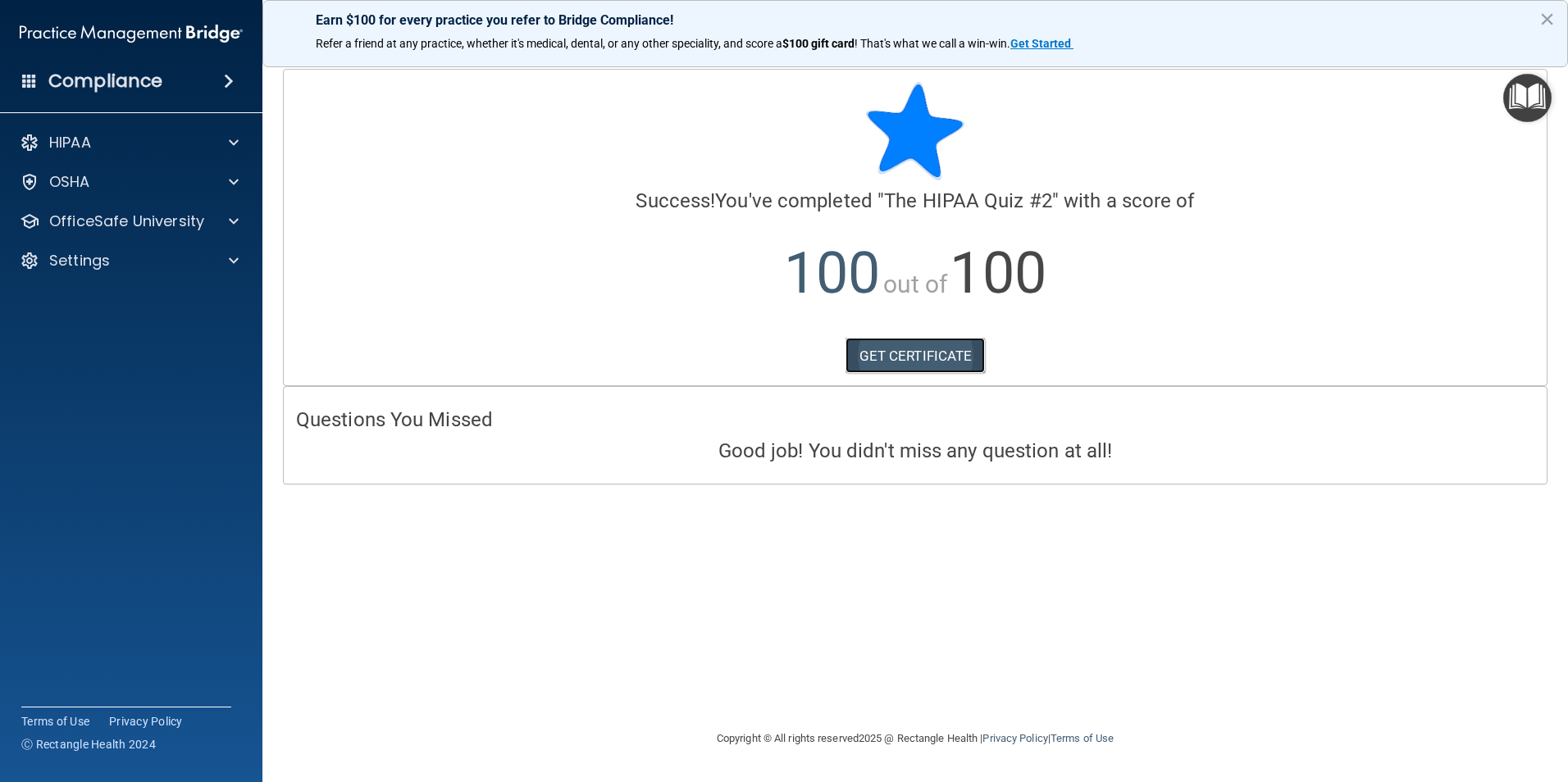
click at [911, 353] on link "GET CERTIFICATE" at bounding box center [915, 356] width 141 height 36
click at [142, 79] on h4 "Compliance" at bounding box center [105, 82] width 114 height 23
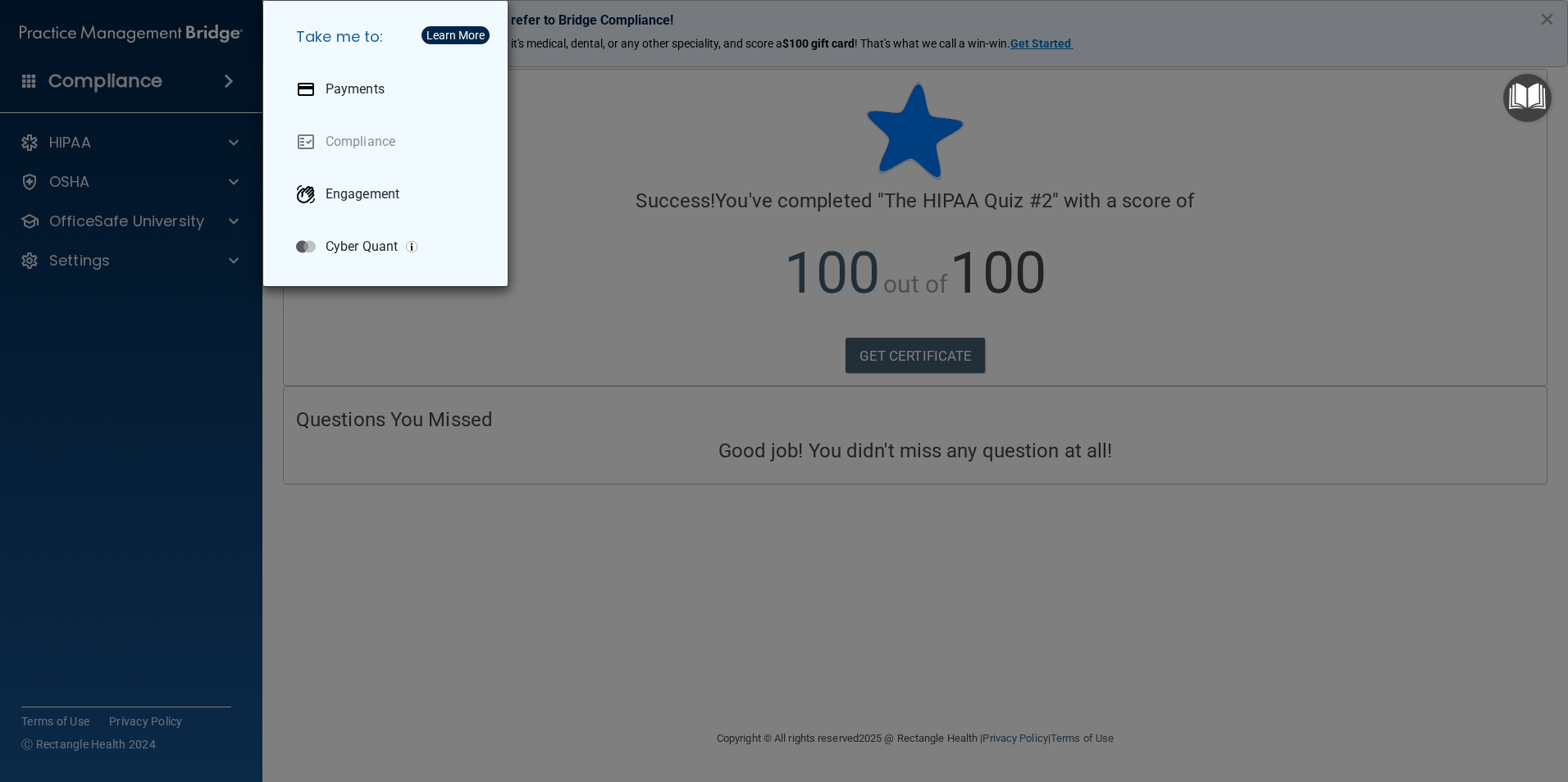
click at [595, 320] on div "Take me to: Payments Compliance Engagement Cyber Quant" at bounding box center [784, 391] width 1568 height 782
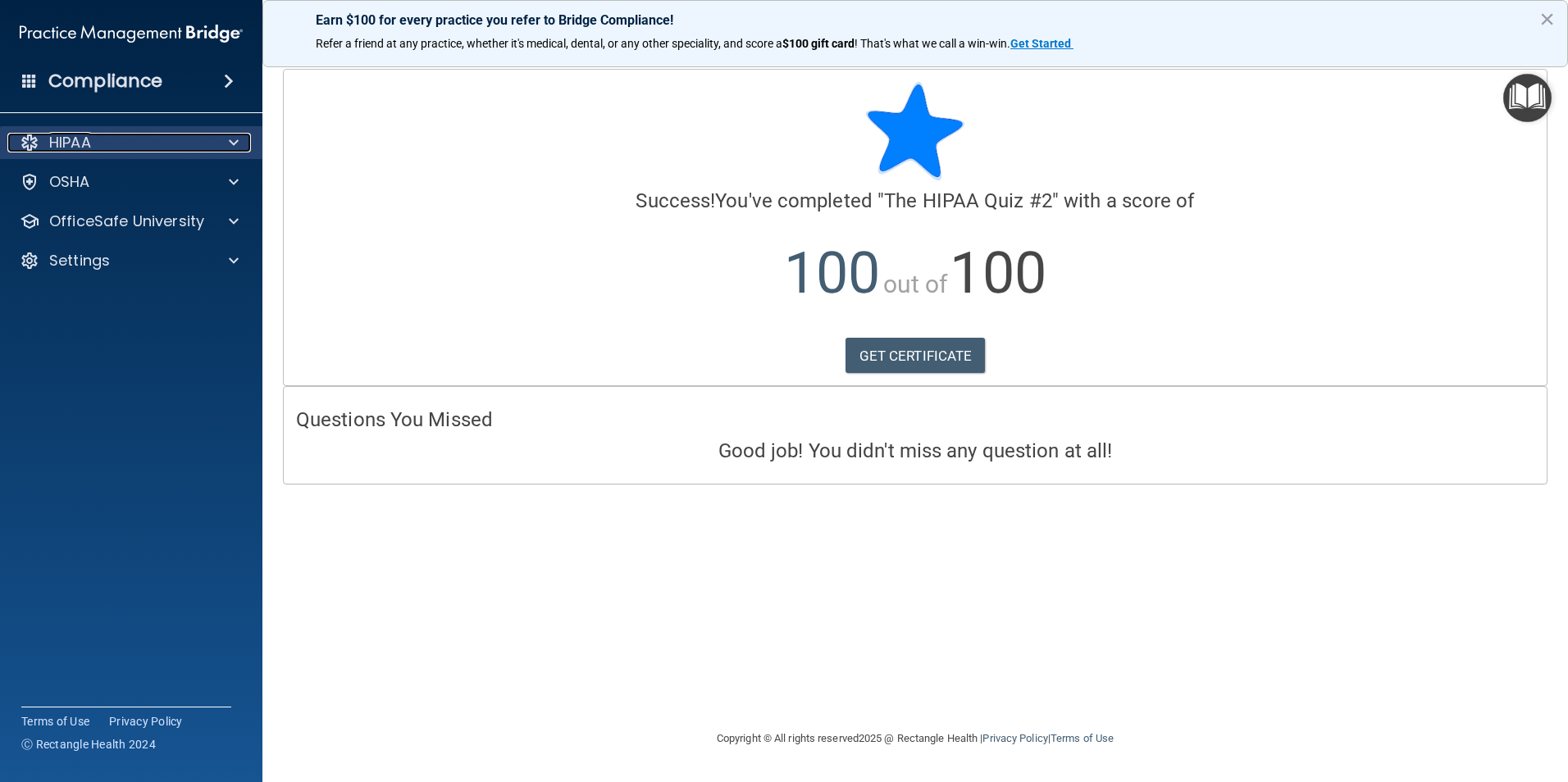
click at [64, 133] on p "HIPAA" at bounding box center [70, 142] width 42 height 20
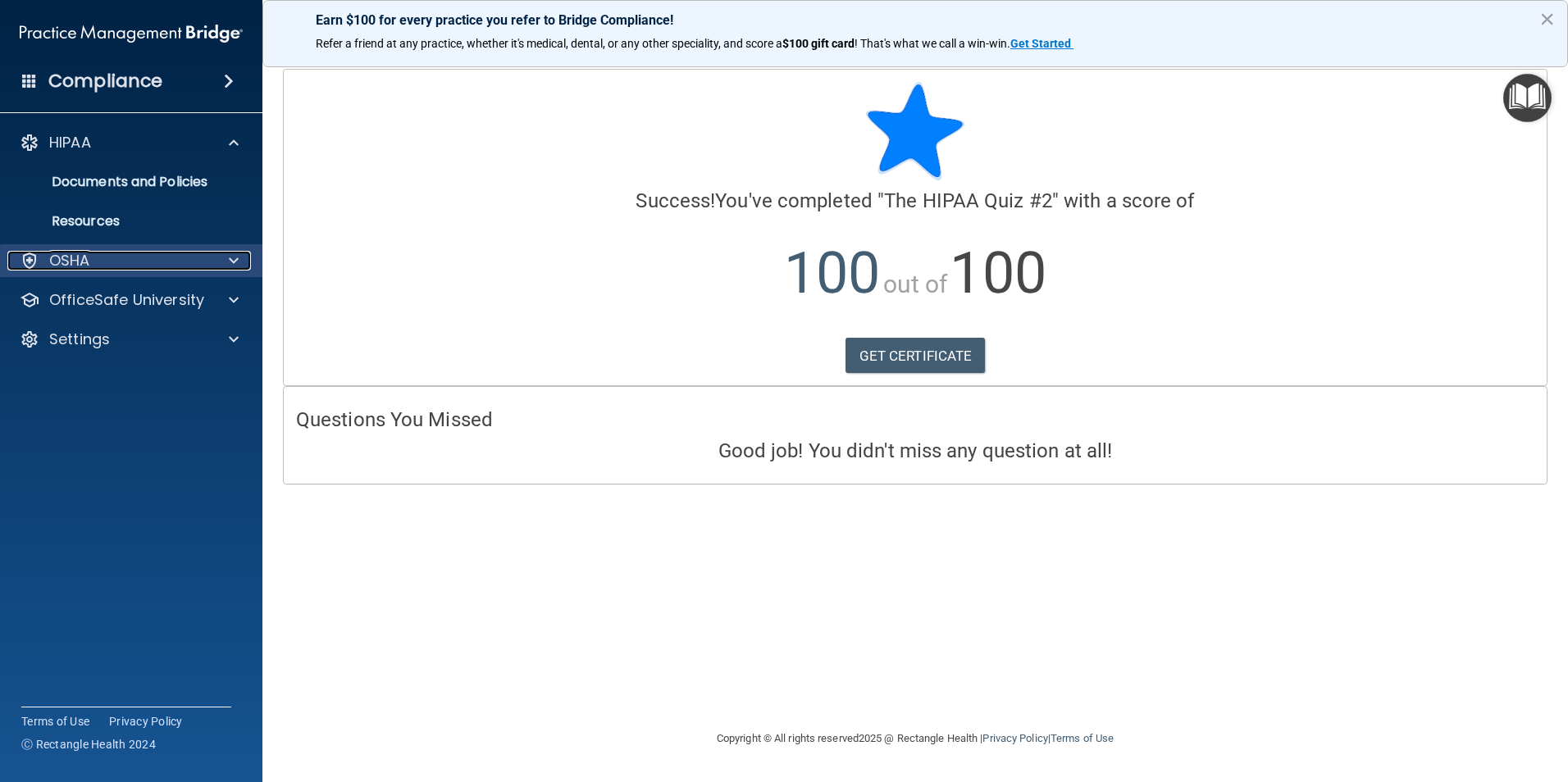
click at [94, 262] on div "OSHA" at bounding box center [108, 261] width 203 height 20
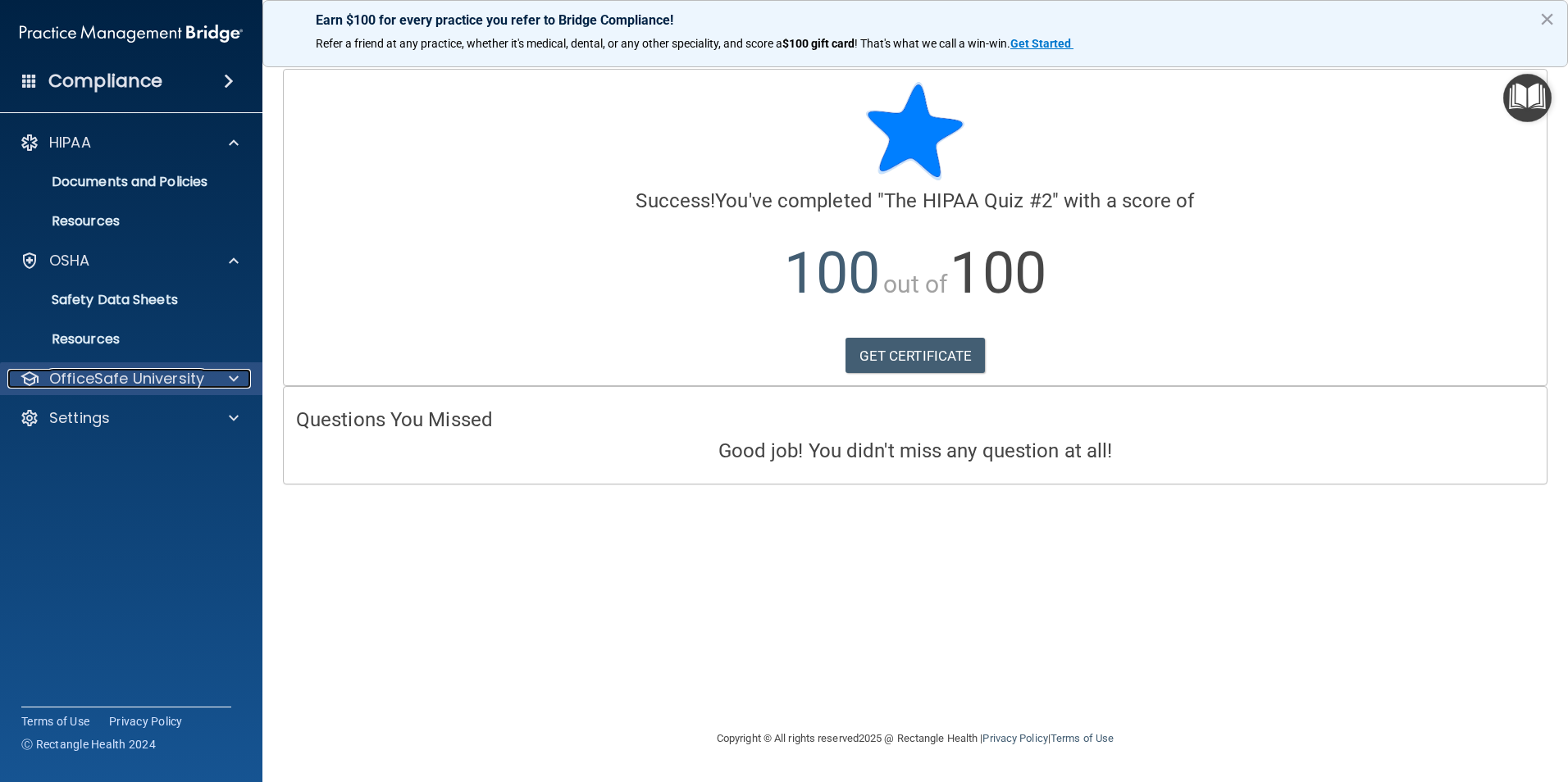
click at [103, 374] on p "OfficeSafe University" at bounding box center [126, 379] width 155 height 20
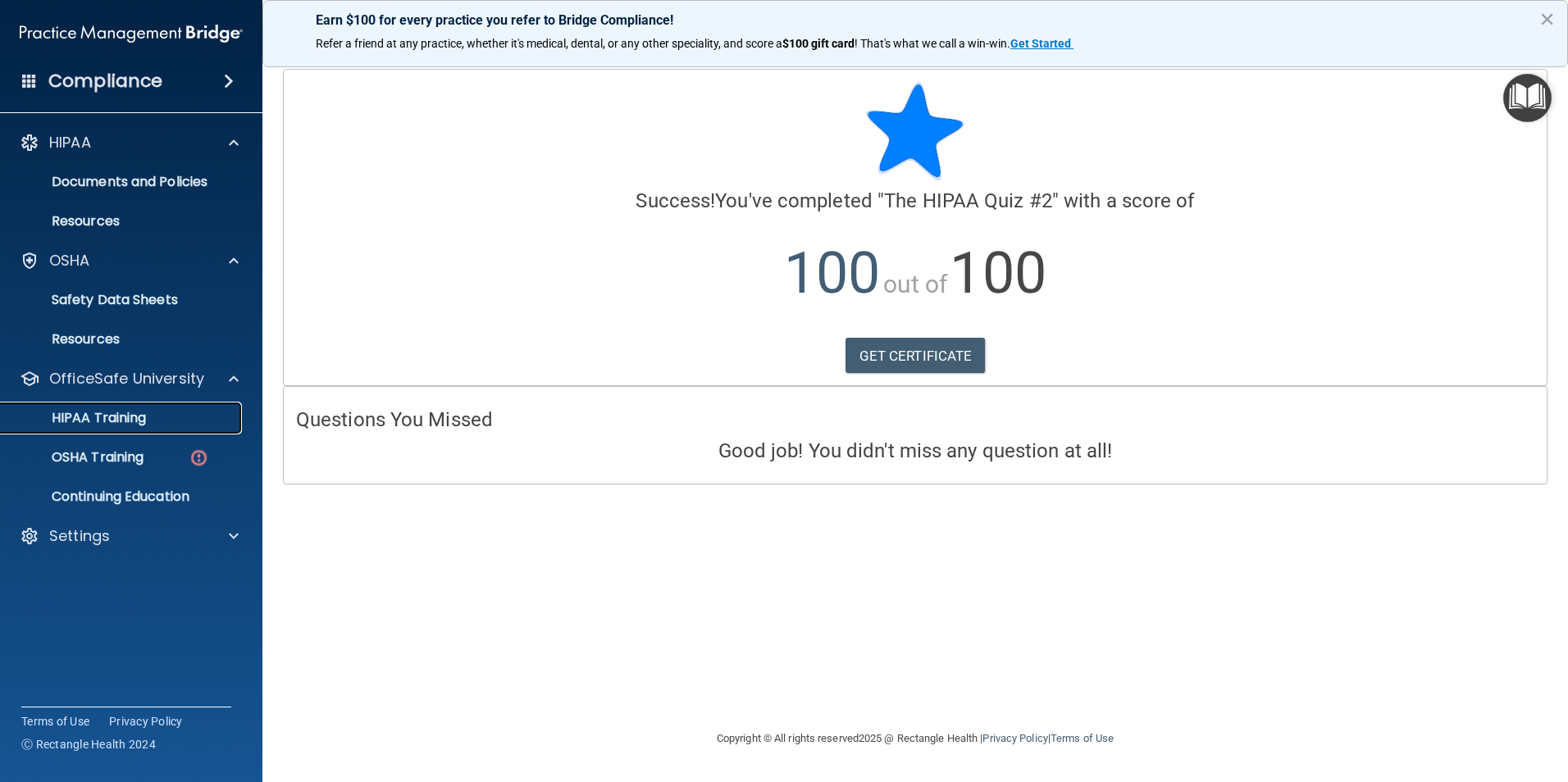
click at [115, 425] on p "HIPAA Training" at bounding box center [78, 418] width 135 height 16
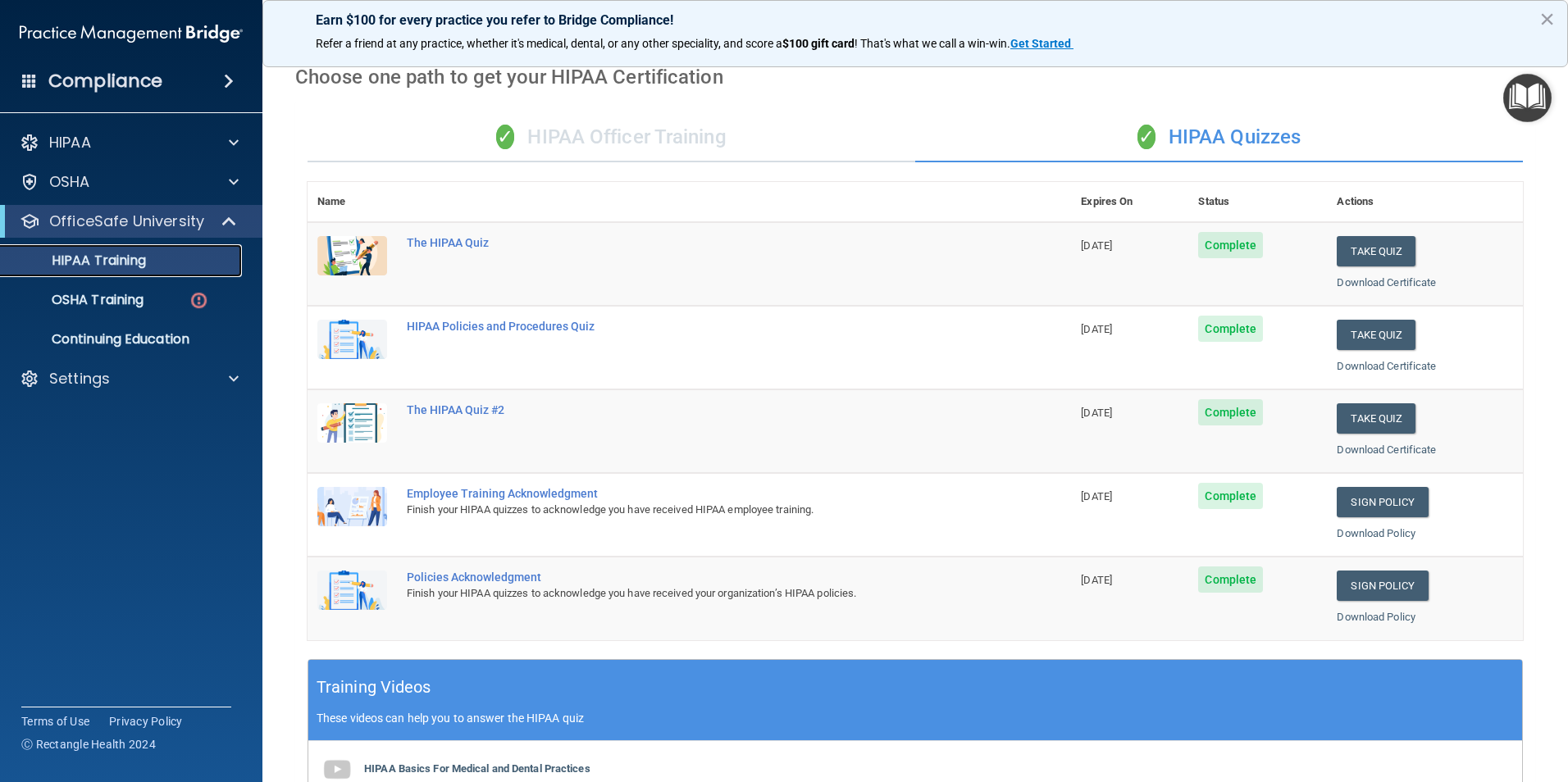
scroll to position [43, 0]
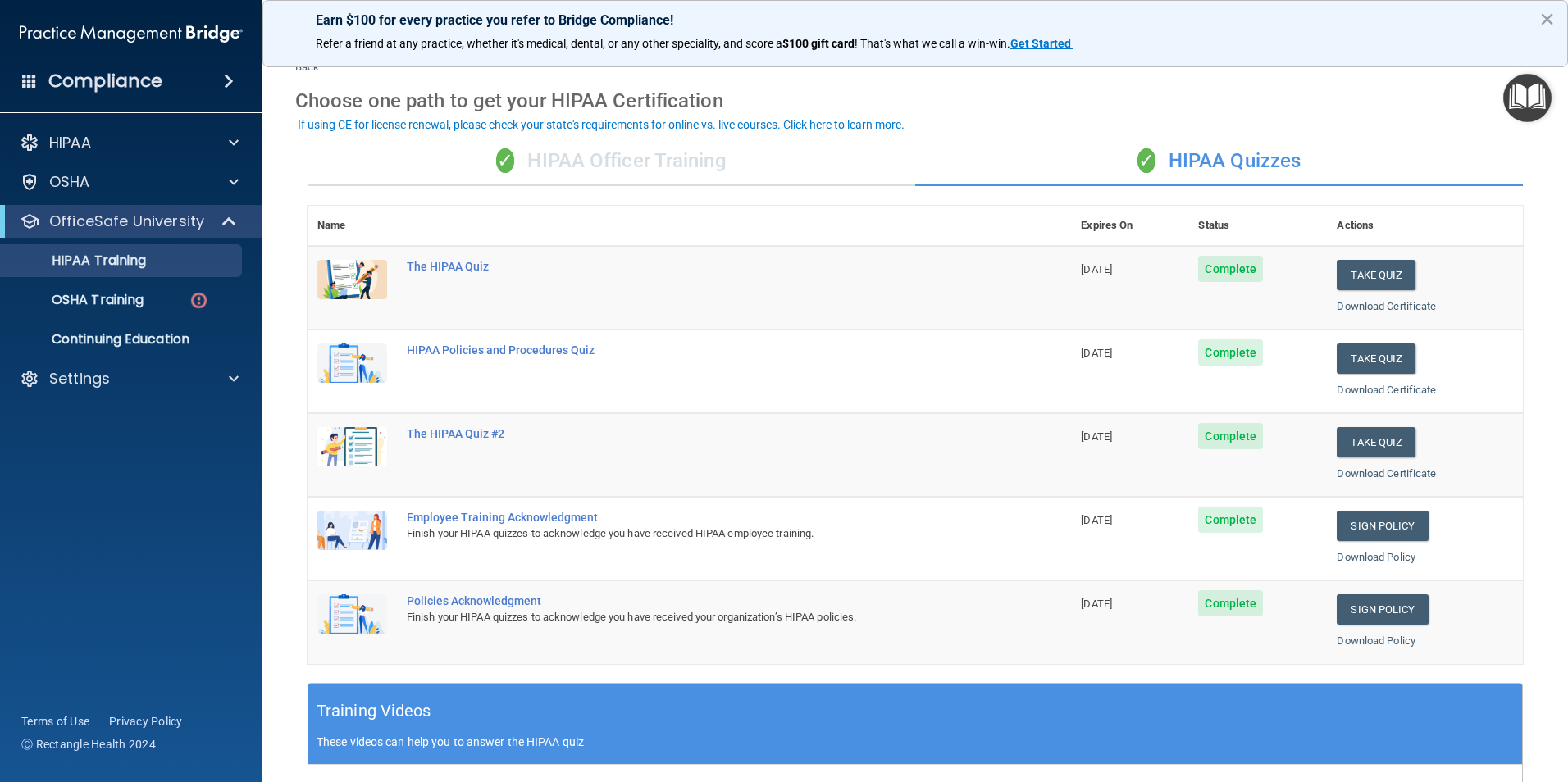
click at [568, 161] on div "✓ HIPAA Officer Training" at bounding box center [611, 161] width 607 height 49
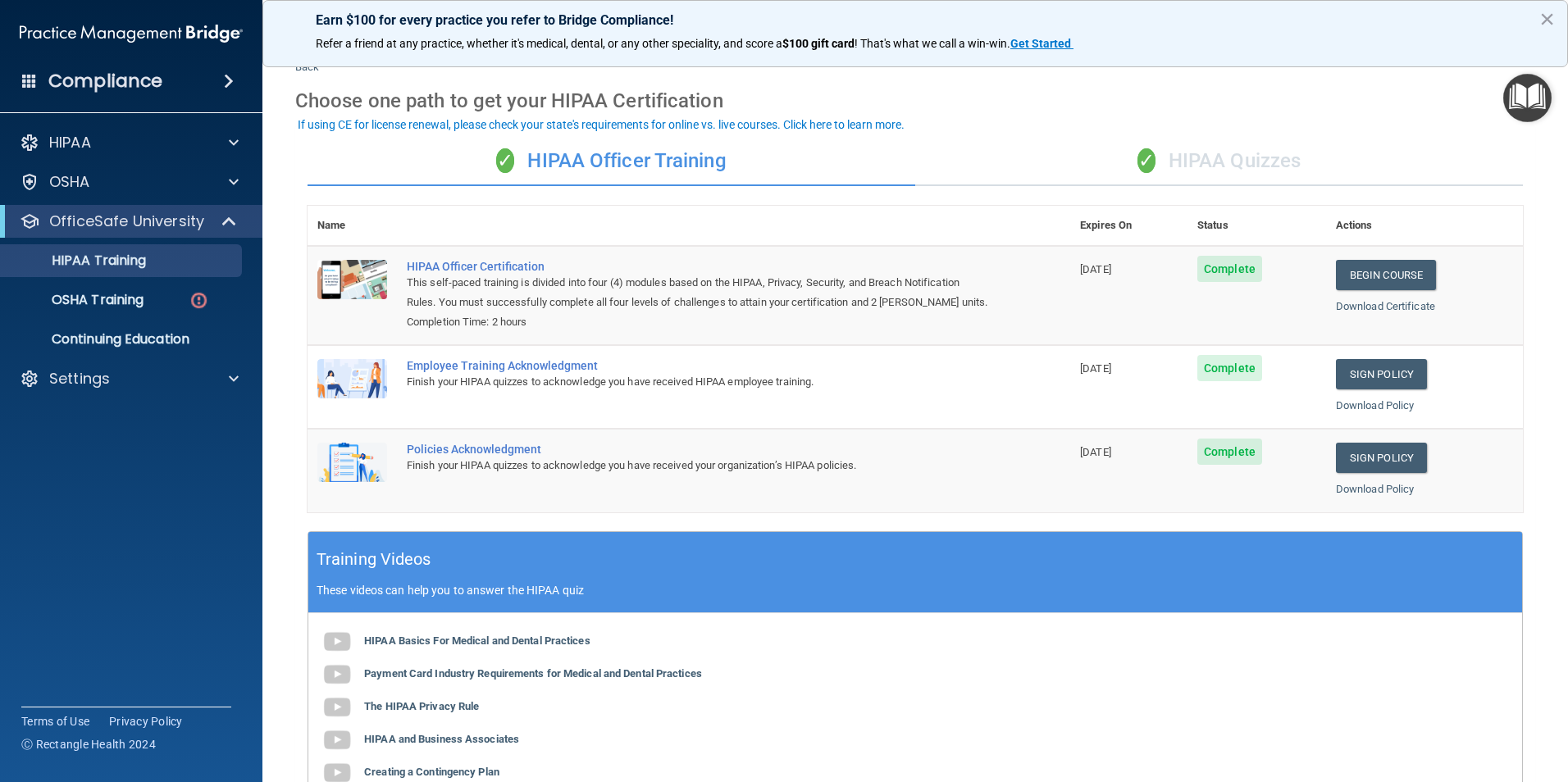
click at [1187, 164] on div "✓ HIPAA Quizzes" at bounding box center [1219, 161] width 607 height 49
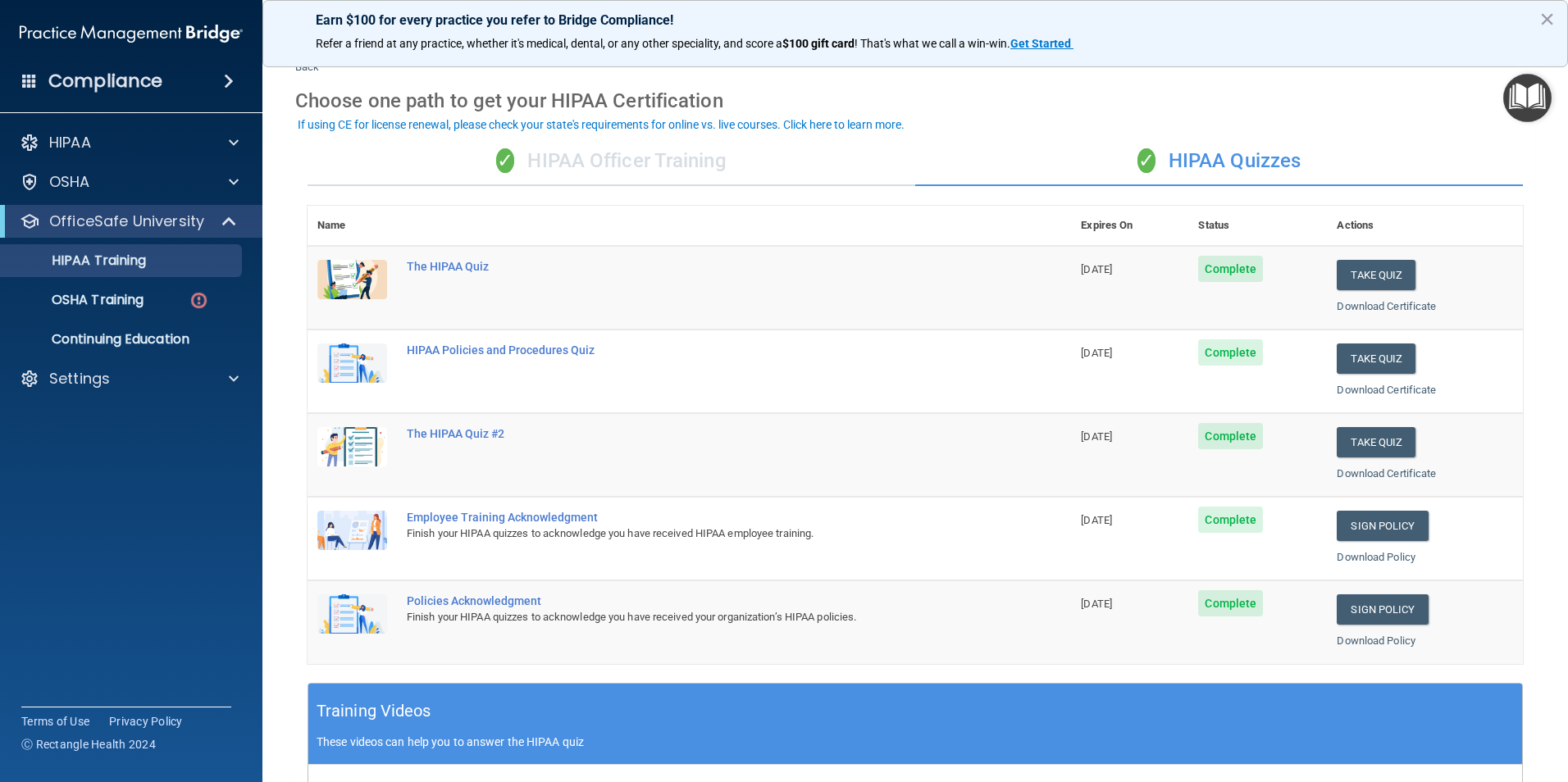
click at [616, 173] on div "✓ HIPAA Officer Training" at bounding box center [611, 161] width 607 height 49
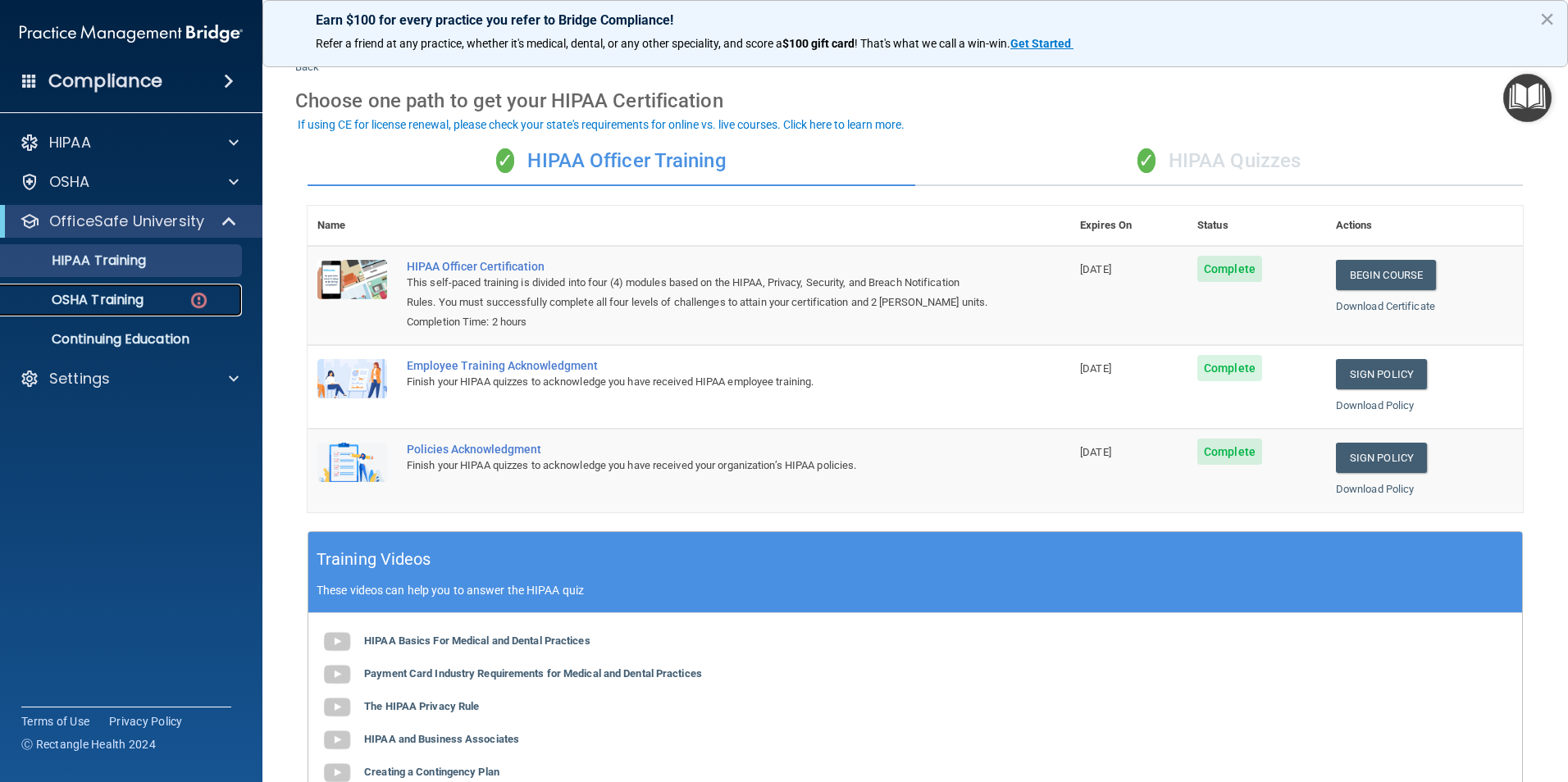
click at [101, 294] on p "OSHA Training" at bounding box center [77, 300] width 133 height 16
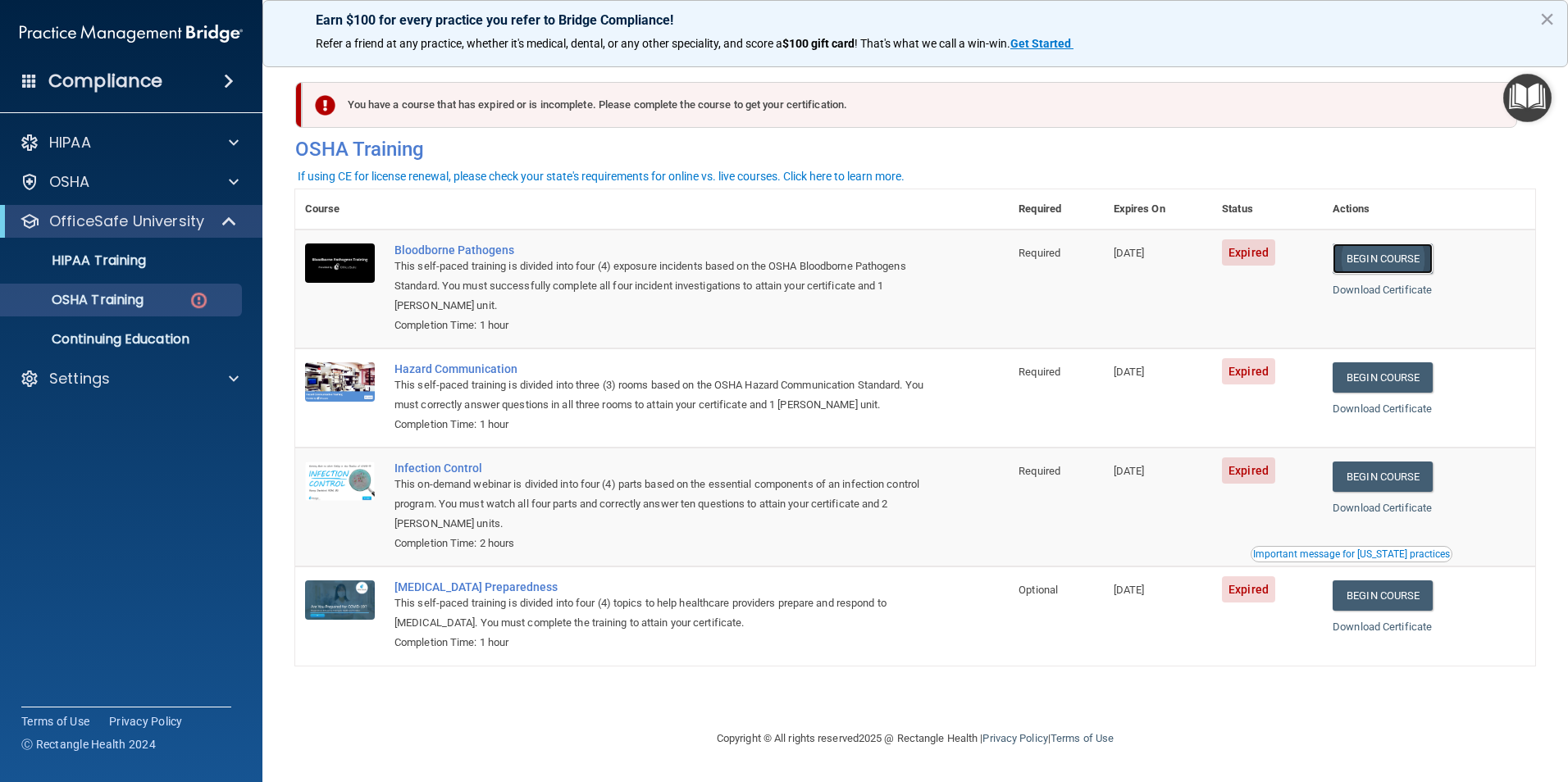
click at [1366, 258] on link "Begin Course" at bounding box center [1383, 259] width 100 height 30
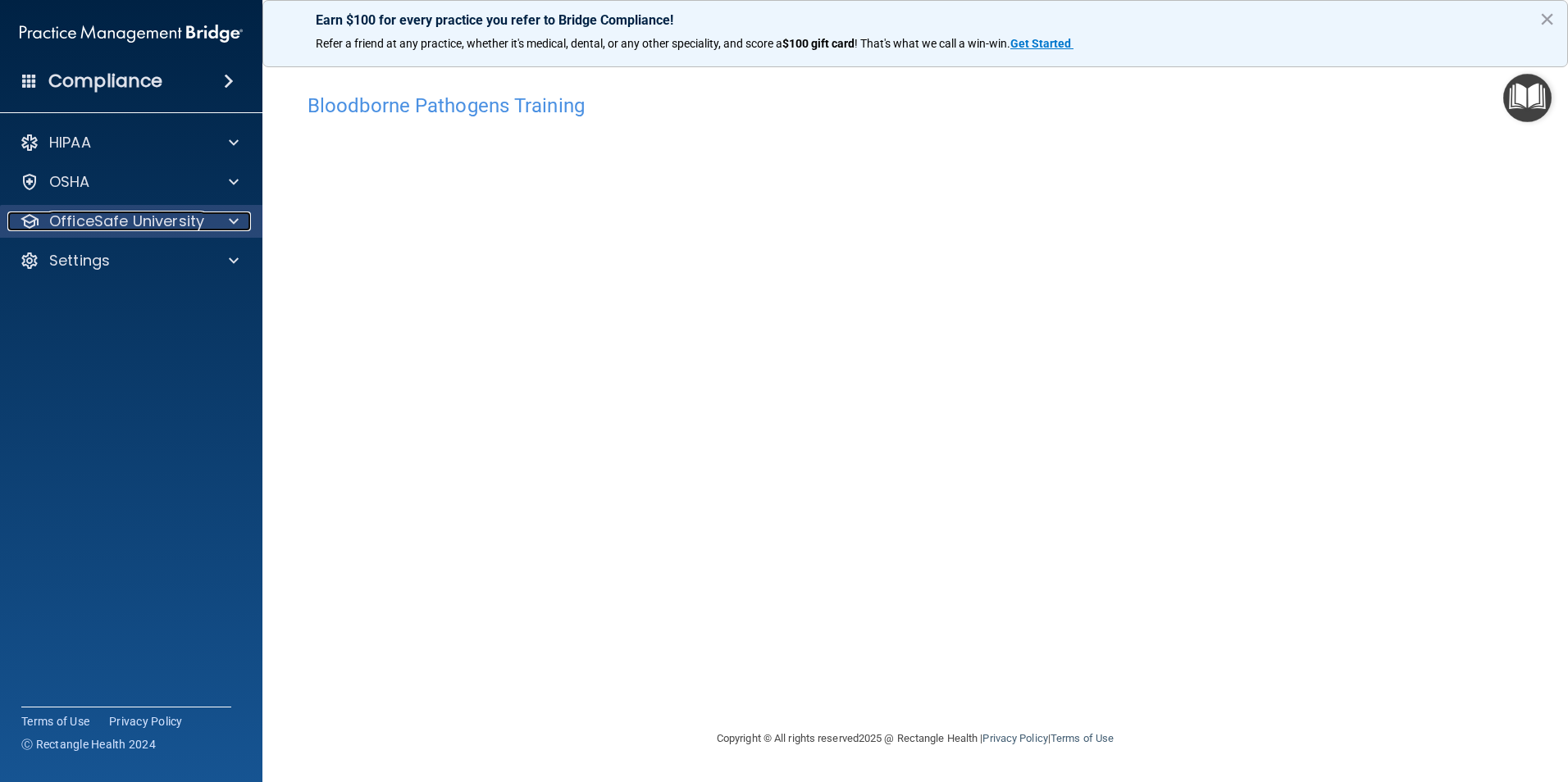
click at [132, 216] on p "OfficeSafe University" at bounding box center [126, 221] width 155 height 20
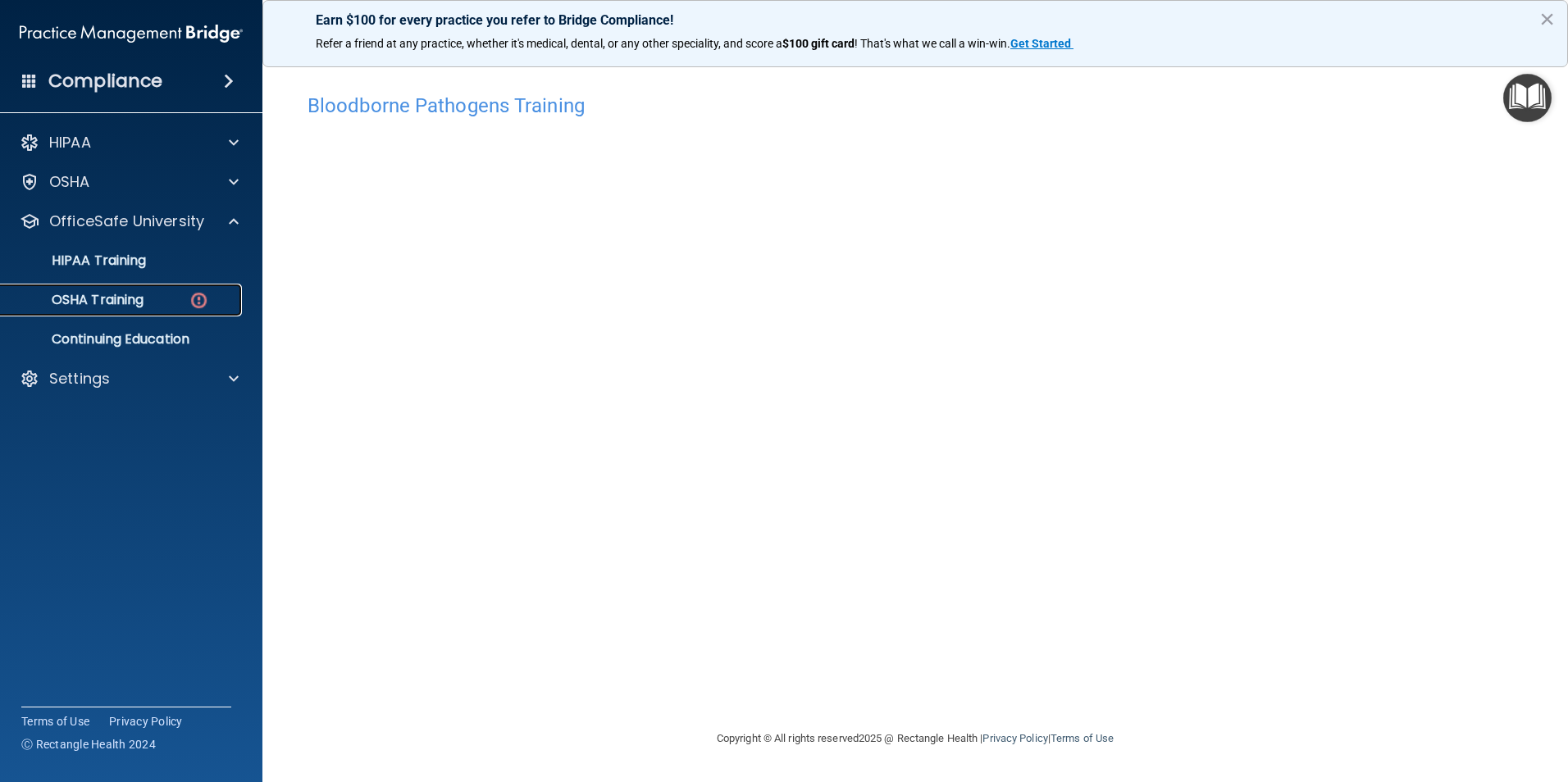
click at [124, 303] on p "OSHA Training" at bounding box center [77, 300] width 133 height 16
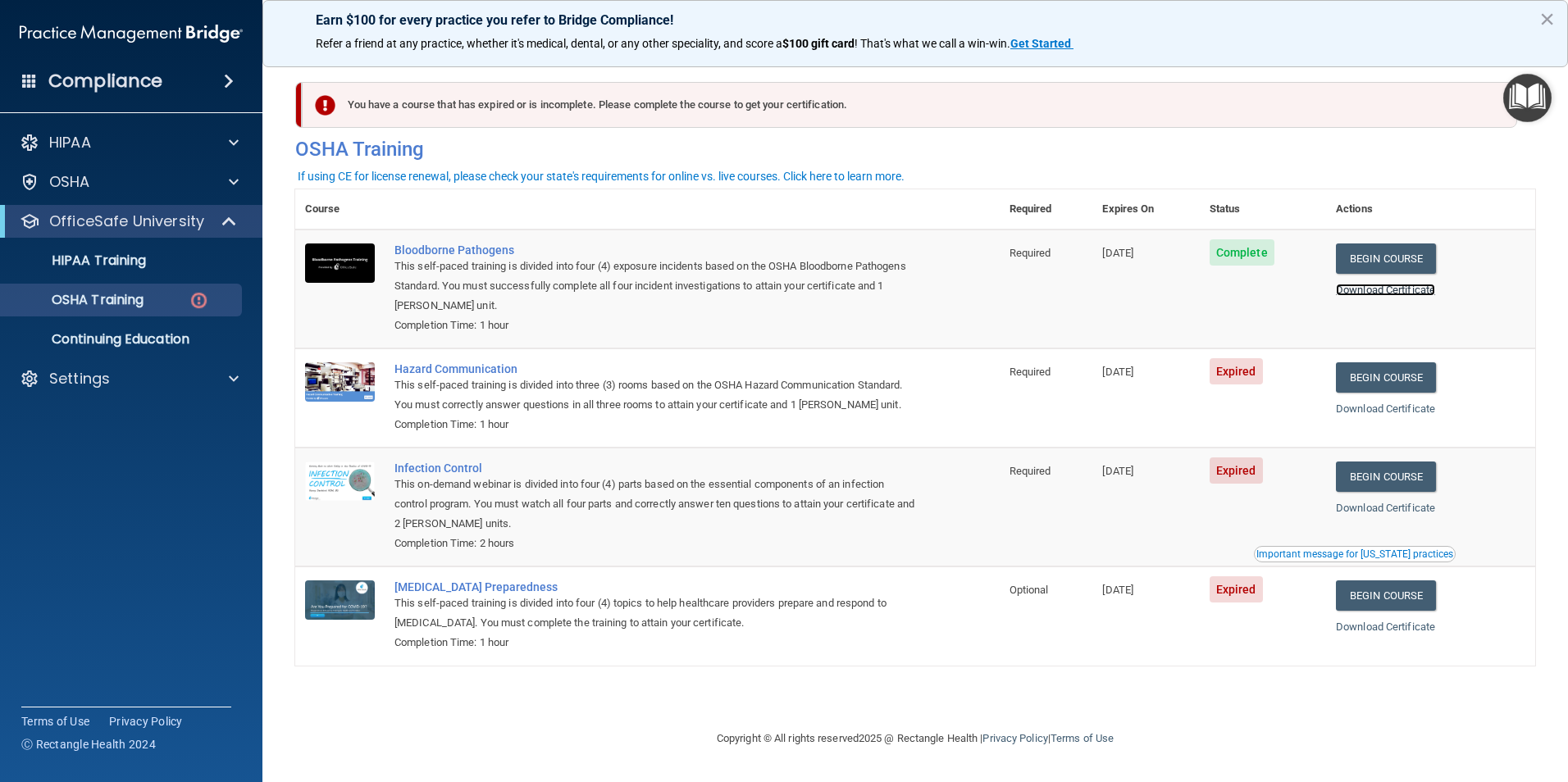
click at [1427, 284] on link "Download Certificate" at bounding box center [1384, 290] width 99 height 13
click at [1412, 291] on link "Download Certificate" at bounding box center [1384, 290] width 99 height 13
click at [1386, 374] on link "Begin Course" at bounding box center [1385, 378] width 100 height 30
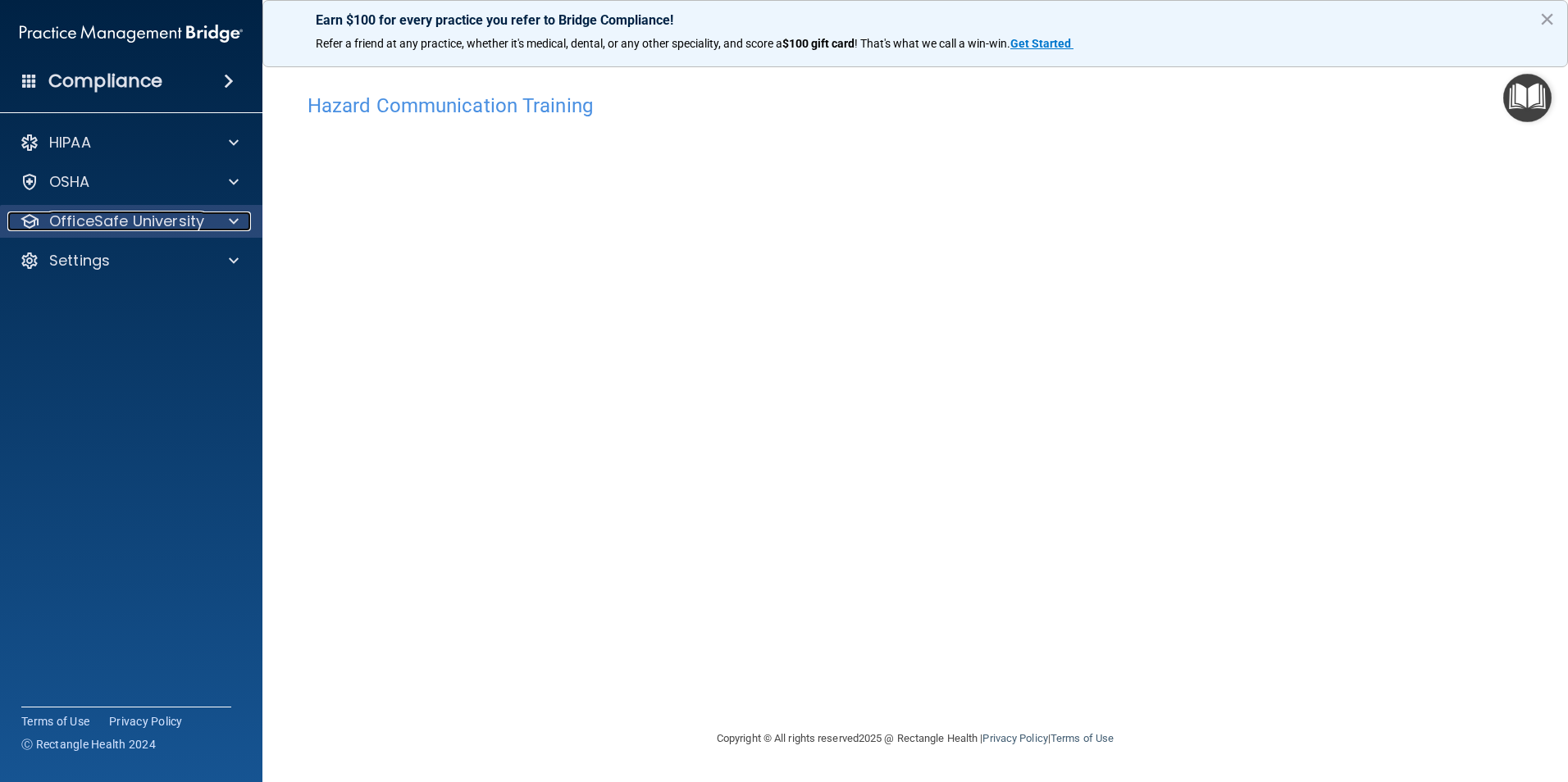
click at [131, 219] on p "OfficeSafe University" at bounding box center [126, 221] width 155 height 20
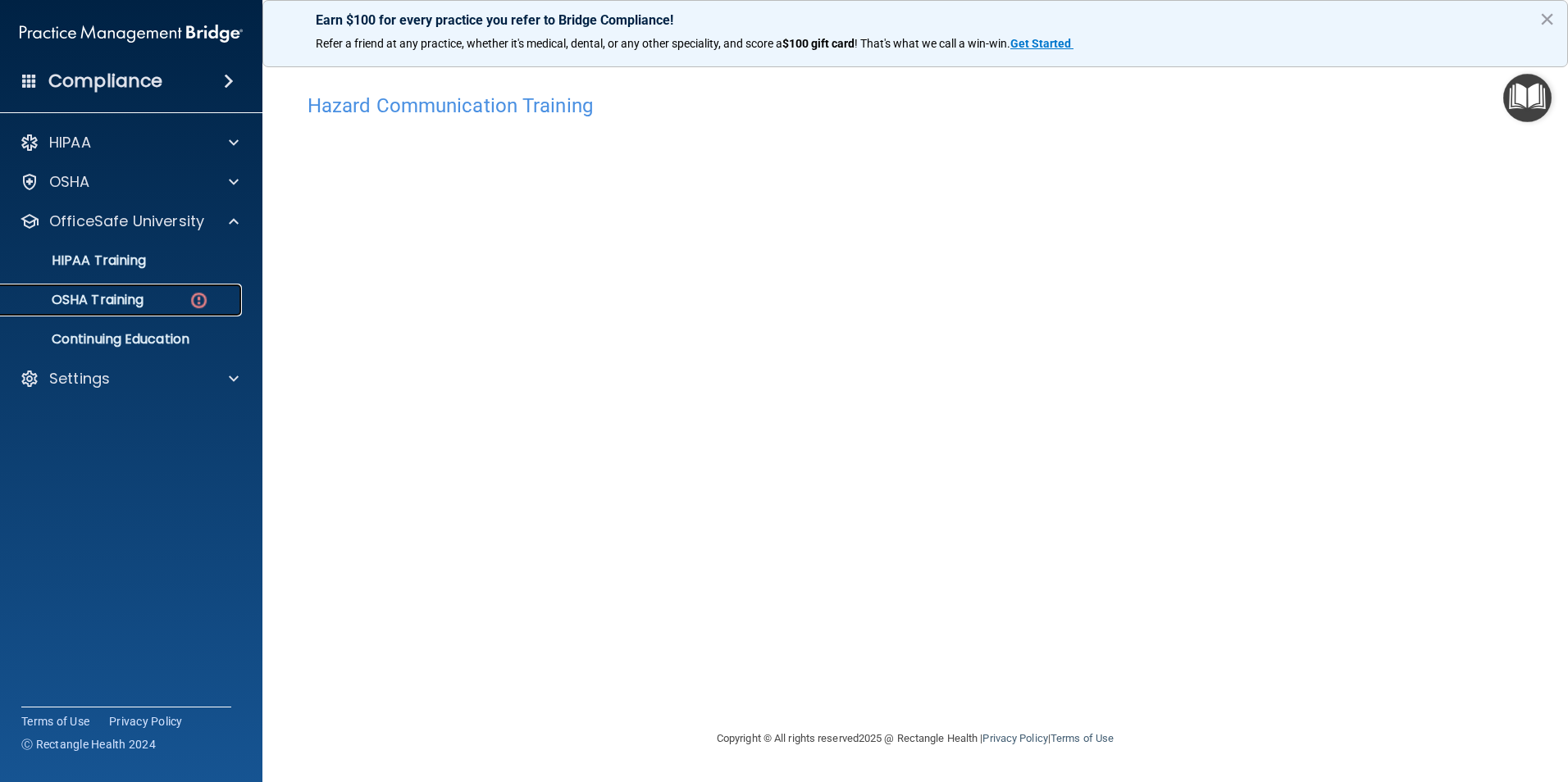
click at [115, 305] on p "OSHA Training" at bounding box center [77, 300] width 133 height 16
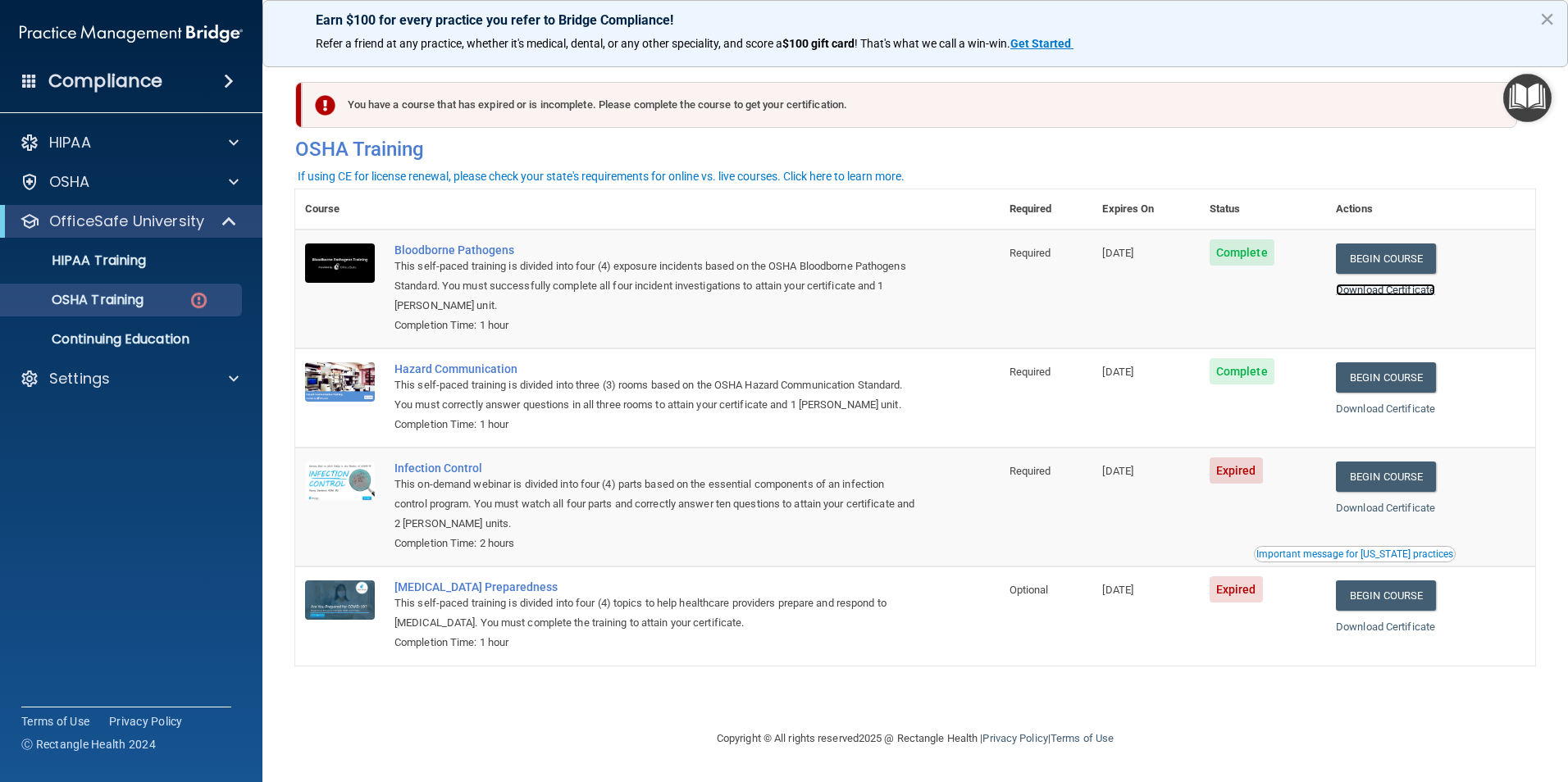
click at [1417, 291] on link "Download Certificate" at bounding box center [1384, 290] width 99 height 13
drag, startPoint x: 115, startPoint y: 263, endPoint x: 124, endPoint y: 260, distance: 9.5
click at [115, 263] on p "HIPAA Training" at bounding box center [78, 261] width 135 height 16
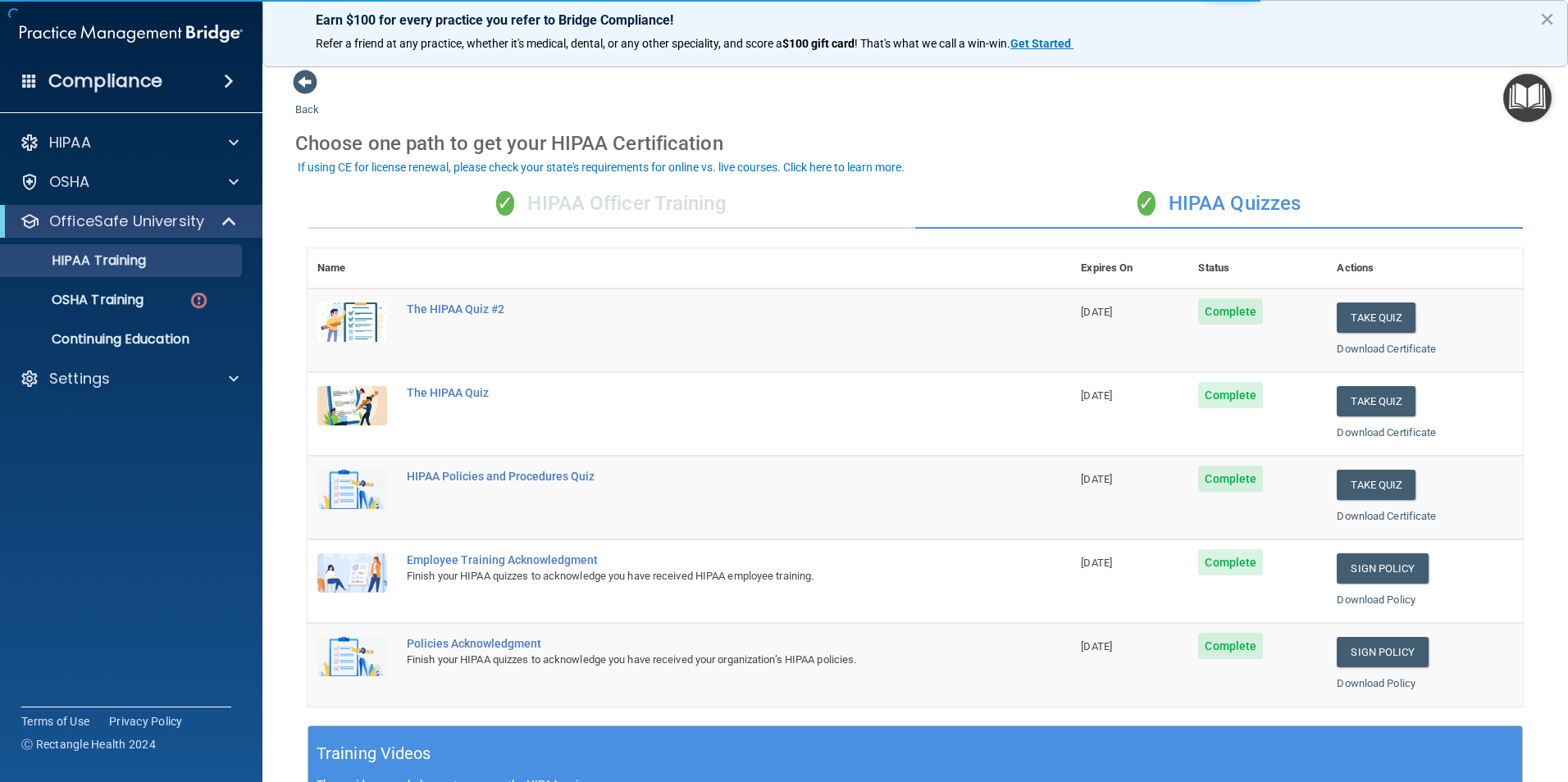
click at [565, 195] on div "✓ HIPAA Officer Training" at bounding box center [611, 204] width 607 height 49
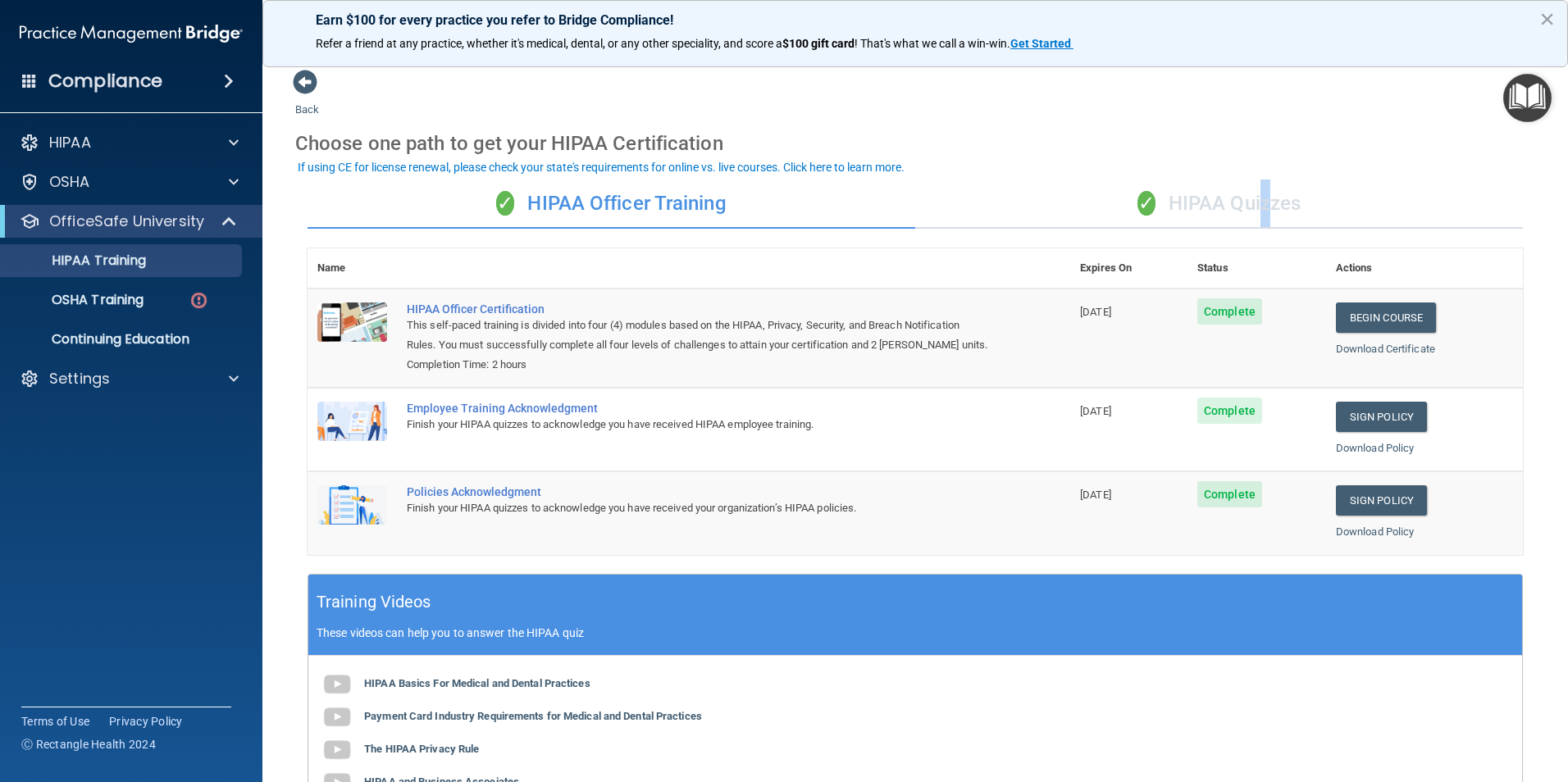
click at [1252, 193] on div "✓ HIPAA Quizzes" at bounding box center [1219, 204] width 607 height 49
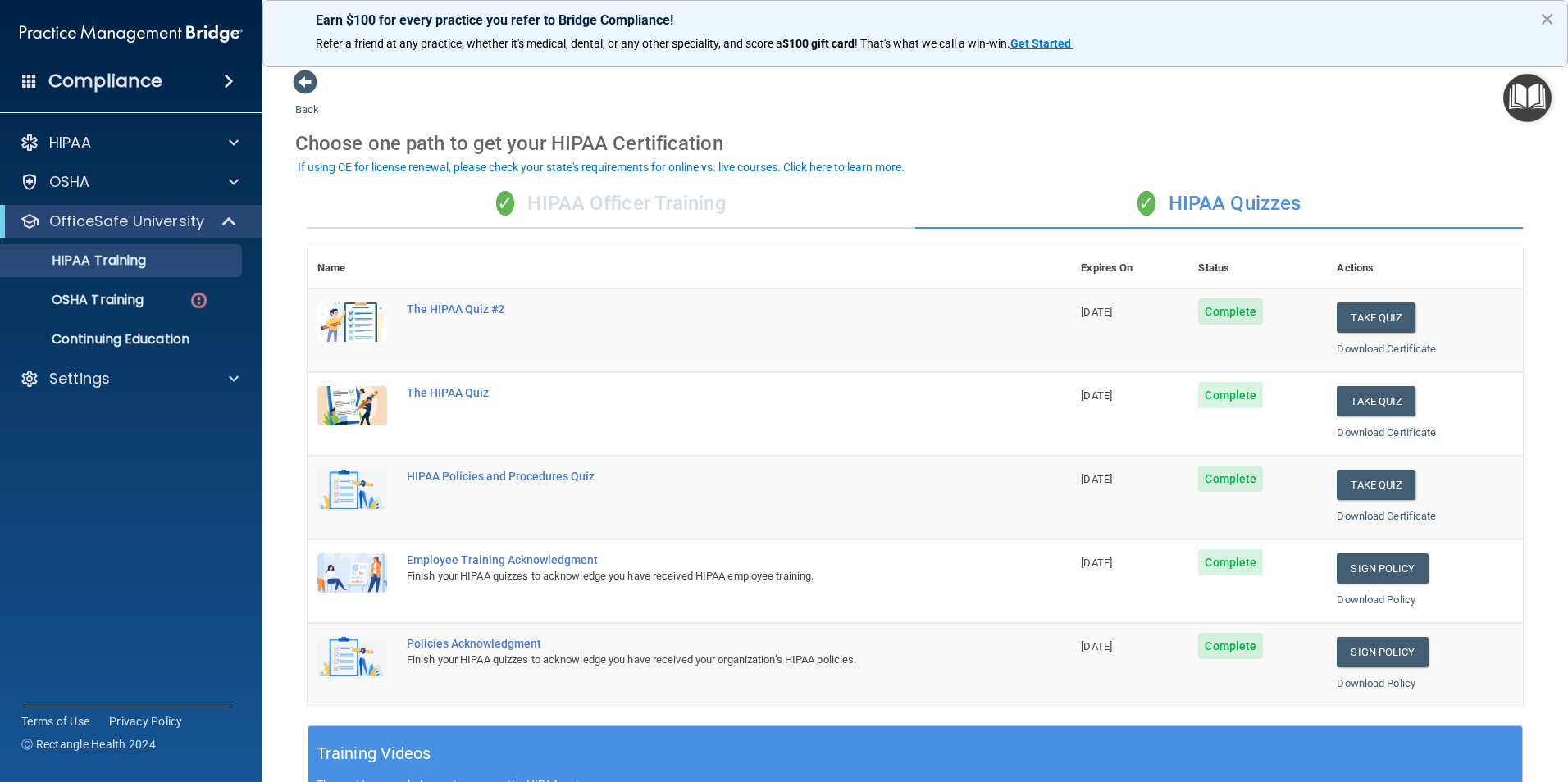
click at [640, 220] on div "✓ HIPAA Officer Training" at bounding box center [611, 204] width 607 height 49
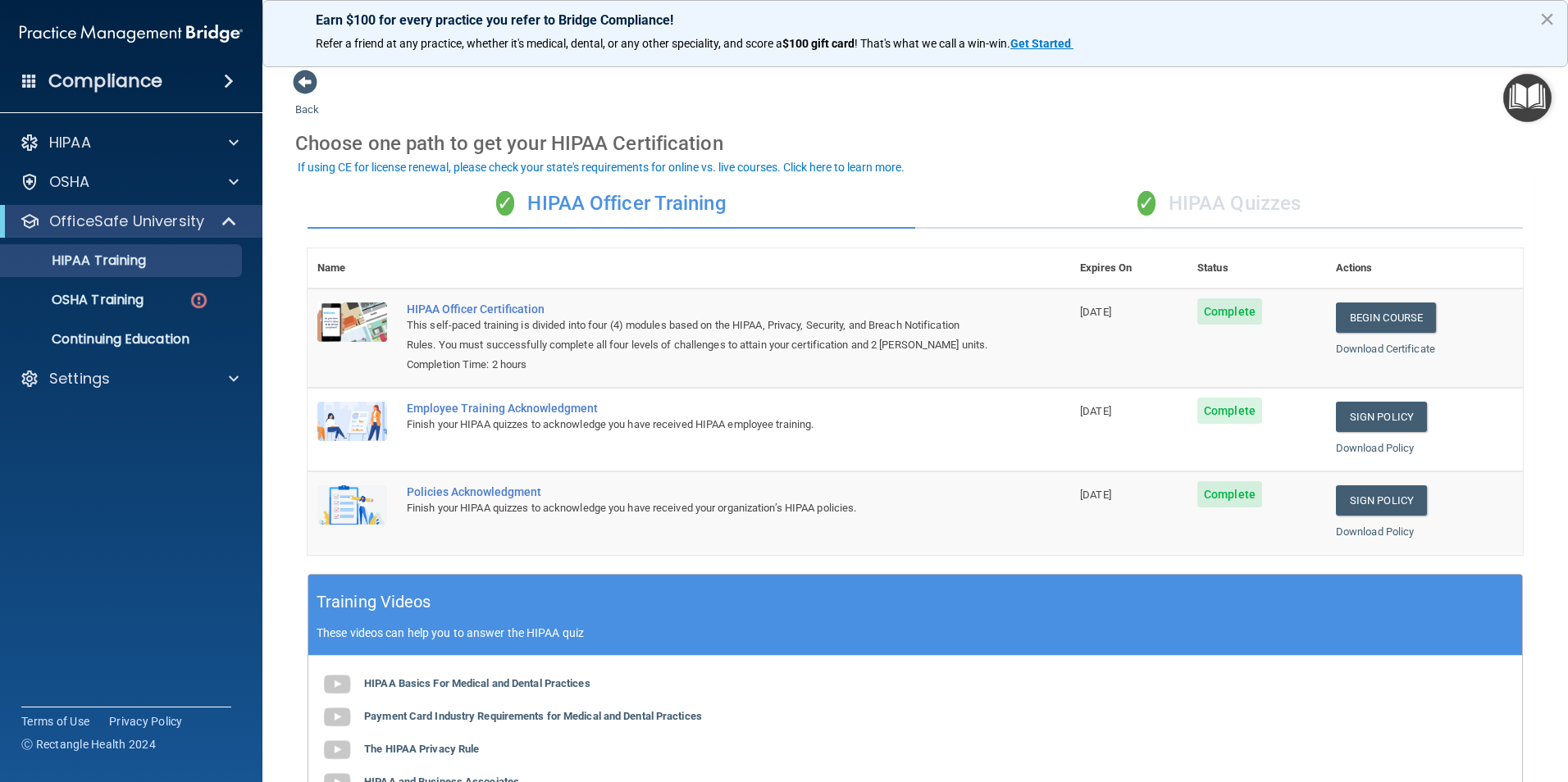
click at [1144, 206] on span "✓" at bounding box center [1146, 202] width 18 height 24
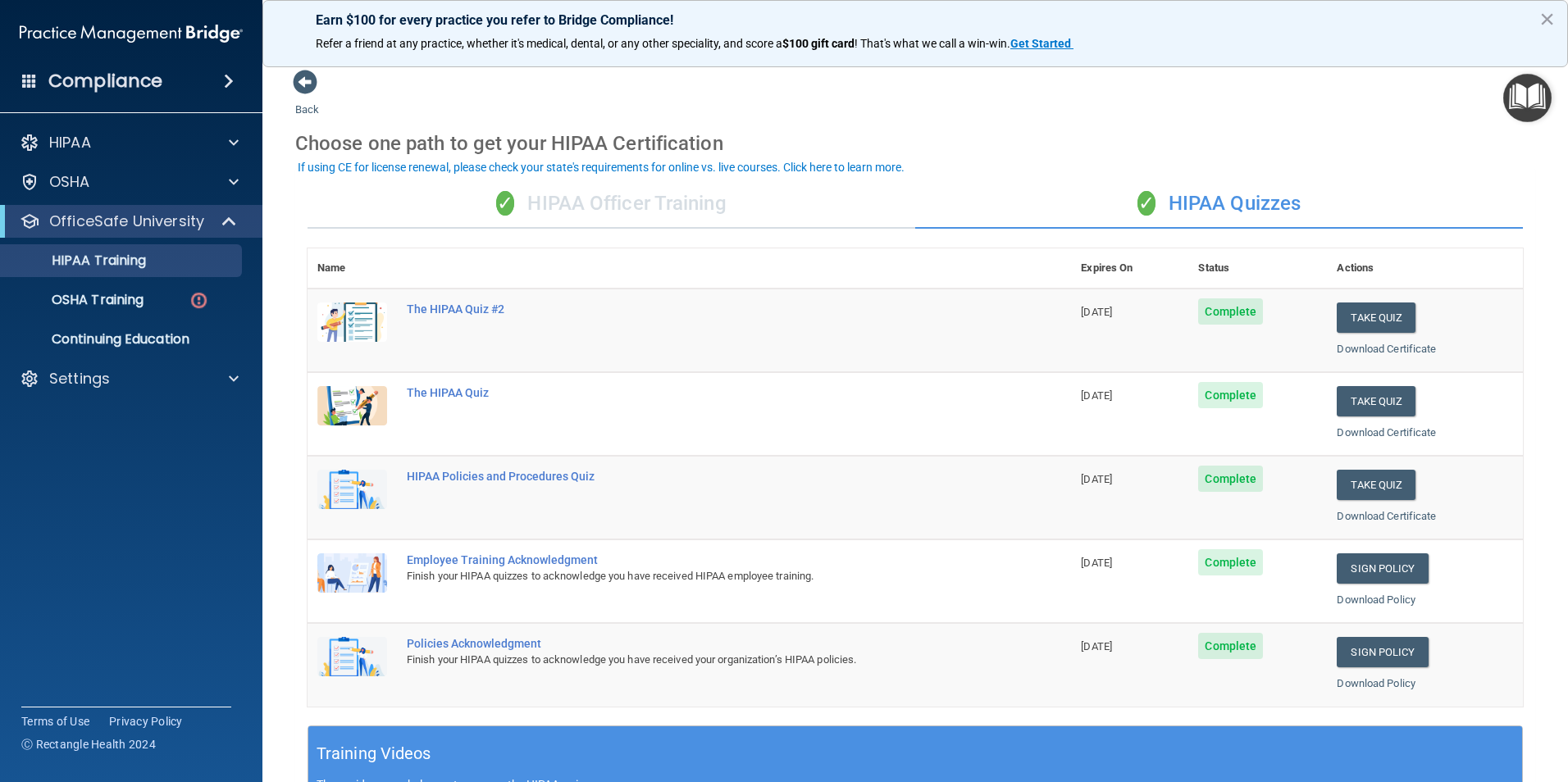
click at [681, 208] on div "✓ HIPAA Officer Training" at bounding box center [611, 204] width 607 height 49
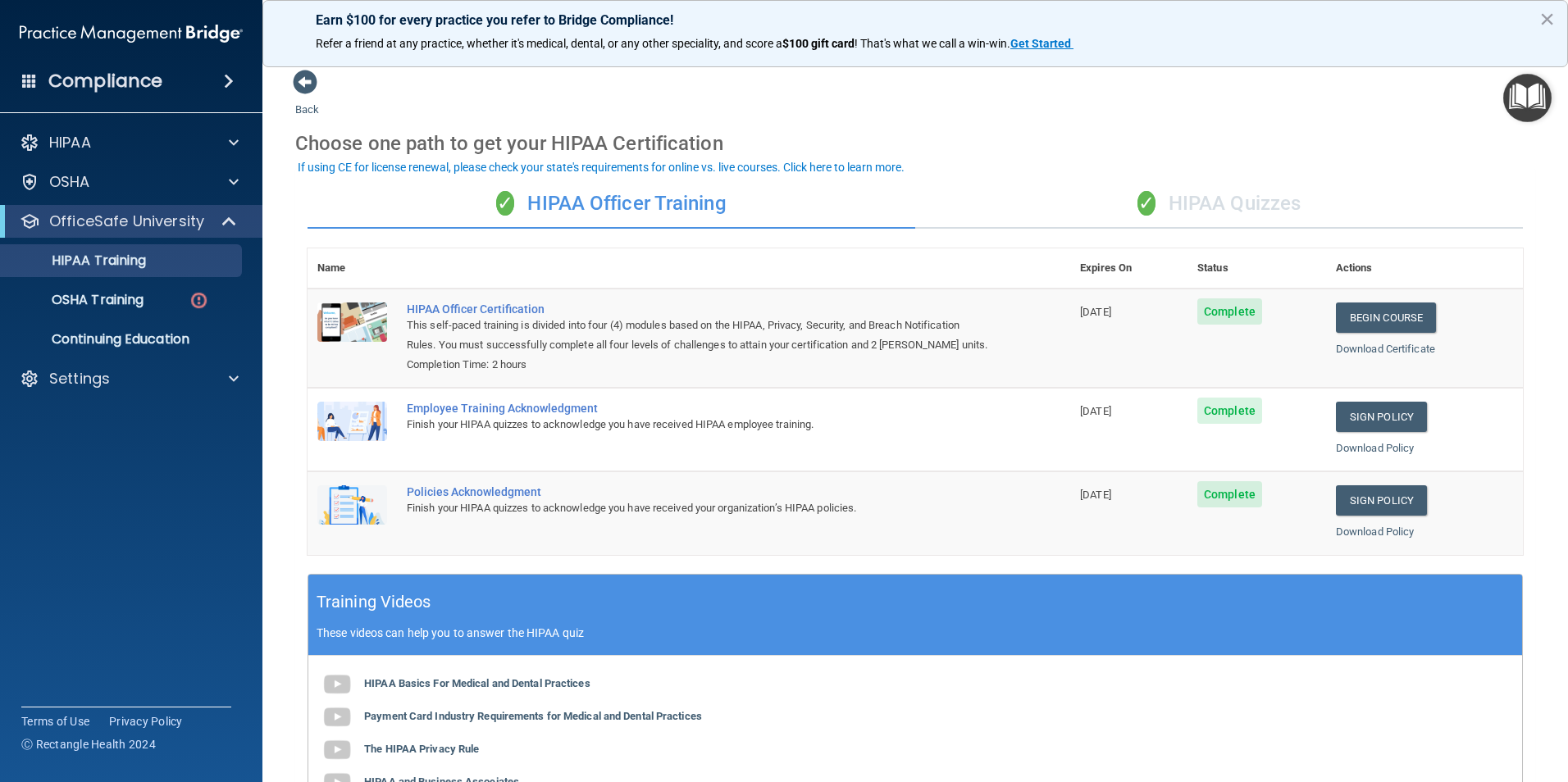
click at [1143, 196] on span "✓" at bounding box center [1146, 202] width 18 height 24
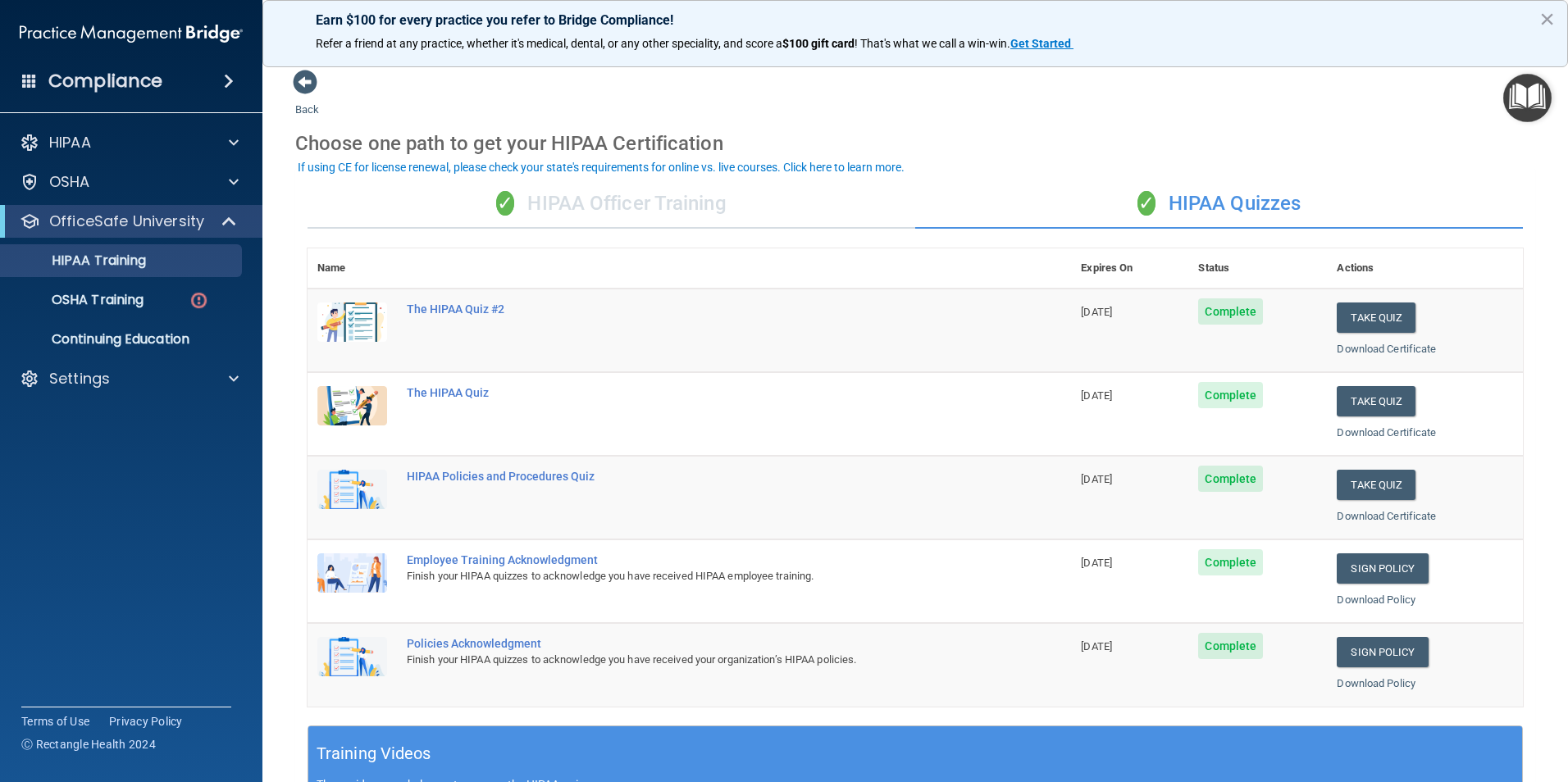
click at [643, 230] on div "✓ HIPAA Officer Training ✓ HIPAA Quizzes Name Expires On Status Actions The HIP…" at bounding box center [915, 668] width 1239 height 1002
drag, startPoint x: 646, startPoint y: 211, endPoint x: 664, endPoint y: 209, distance: 18.1
click at [647, 211] on div "✓ HIPAA Officer Training" at bounding box center [611, 204] width 607 height 49
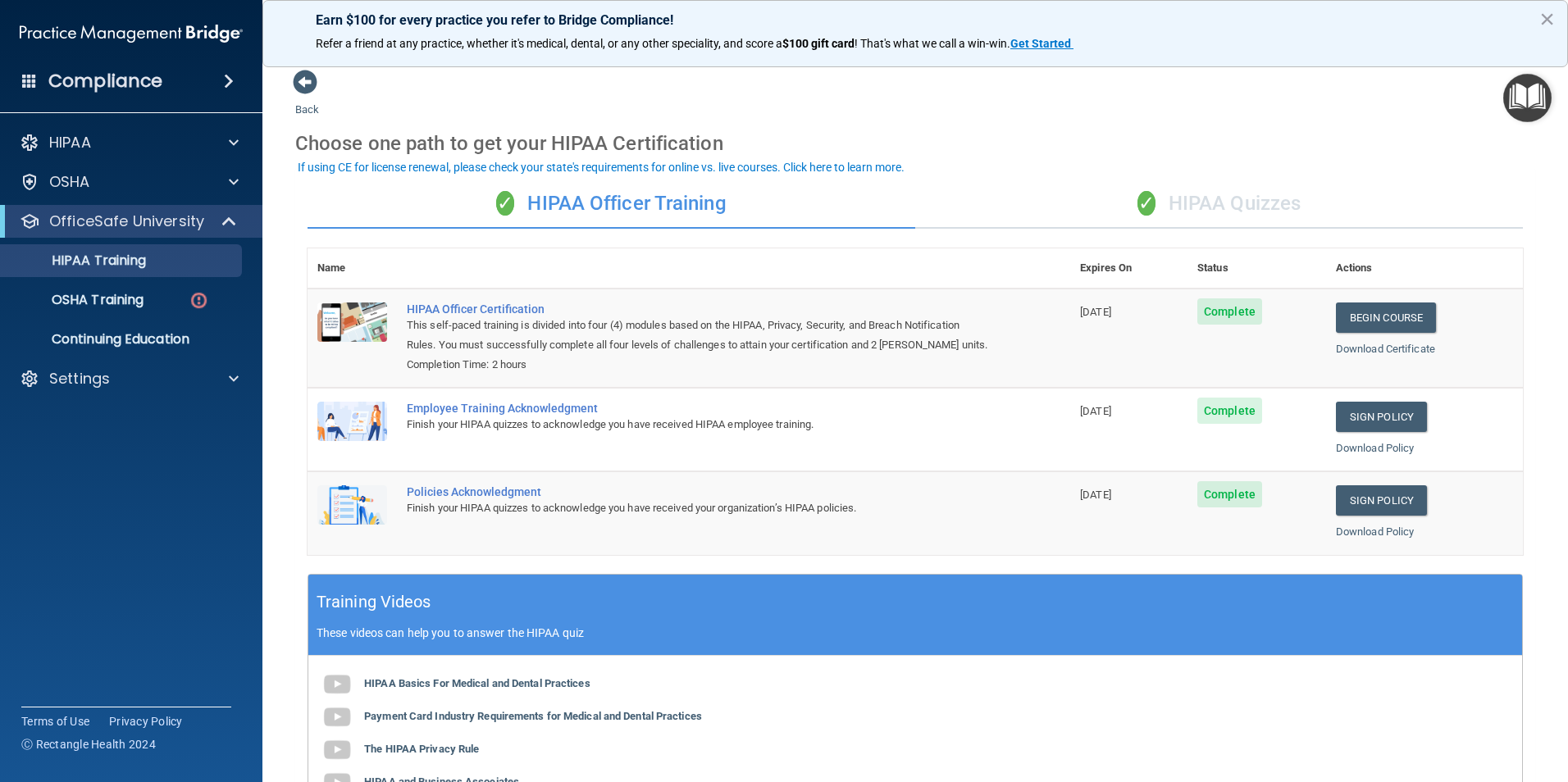
click at [1166, 212] on div "✓ HIPAA Quizzes" at bounding box center [1219, 204] width 607 height 49
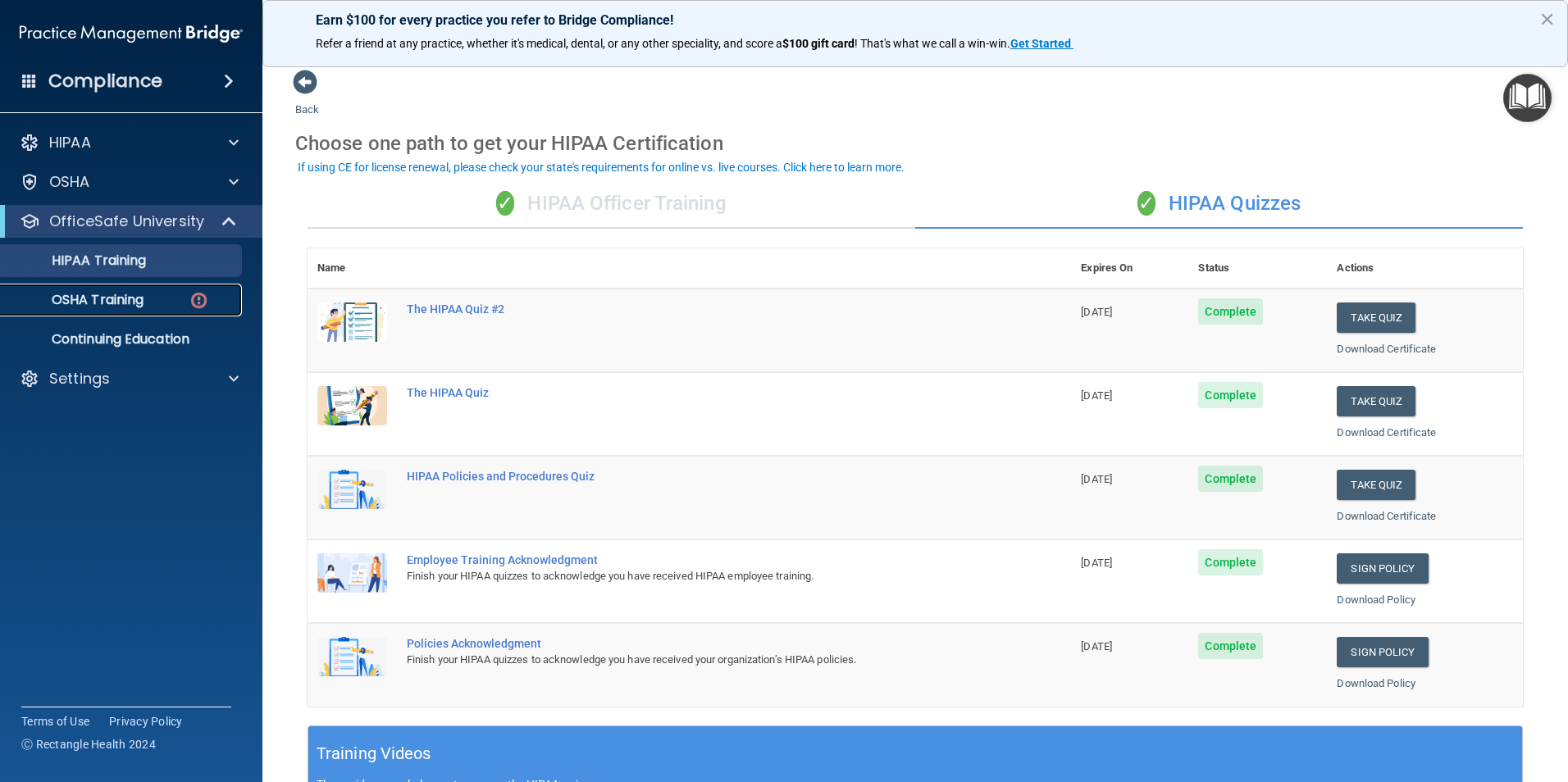
click at [133, 305] on p "OSHA Training" at bounding box center [77, 300] width 133 height 16
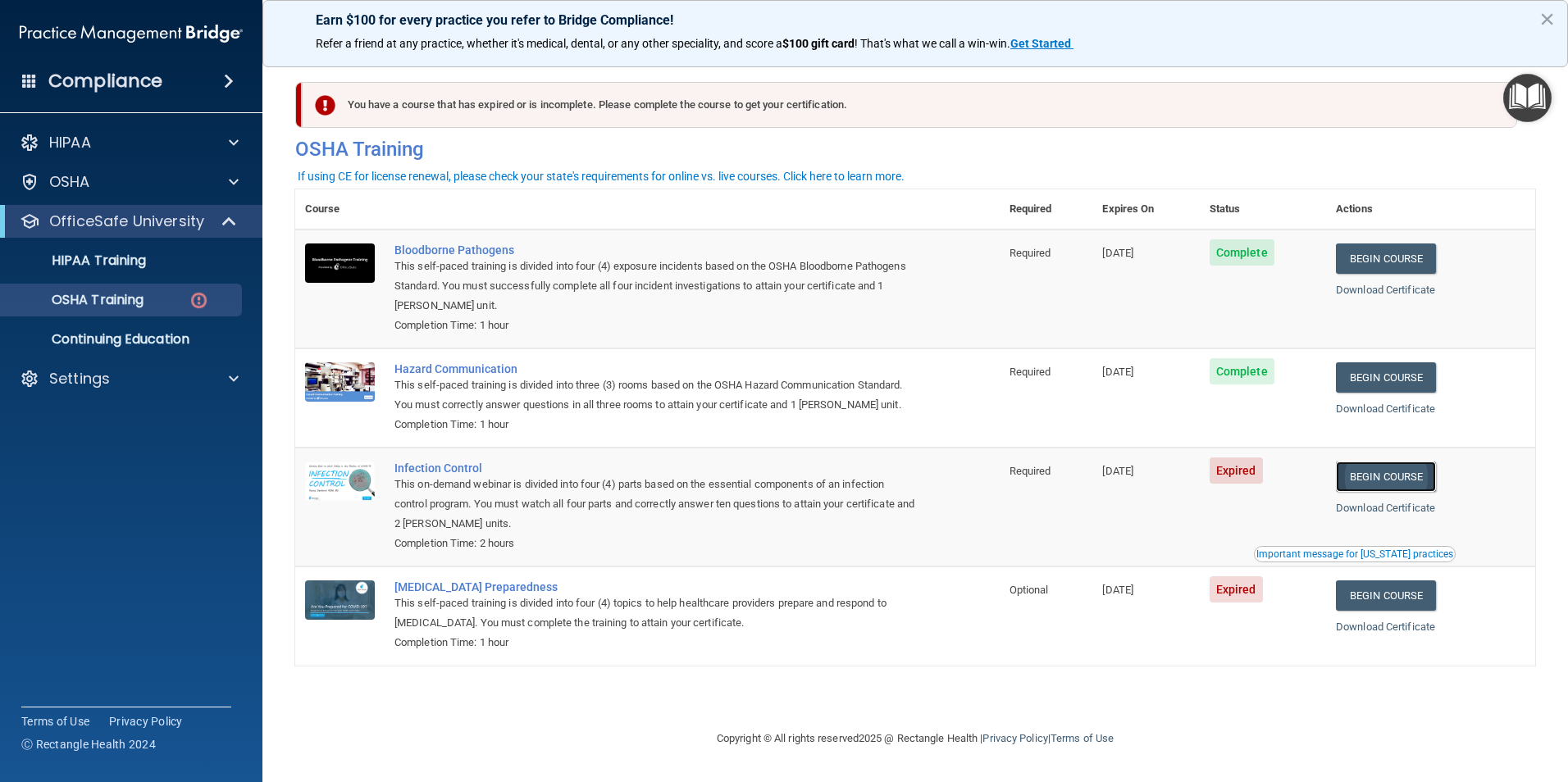
click at [1392, 482] on link "Begin Course" at bounding box center [1385, 477] width 100 height 30
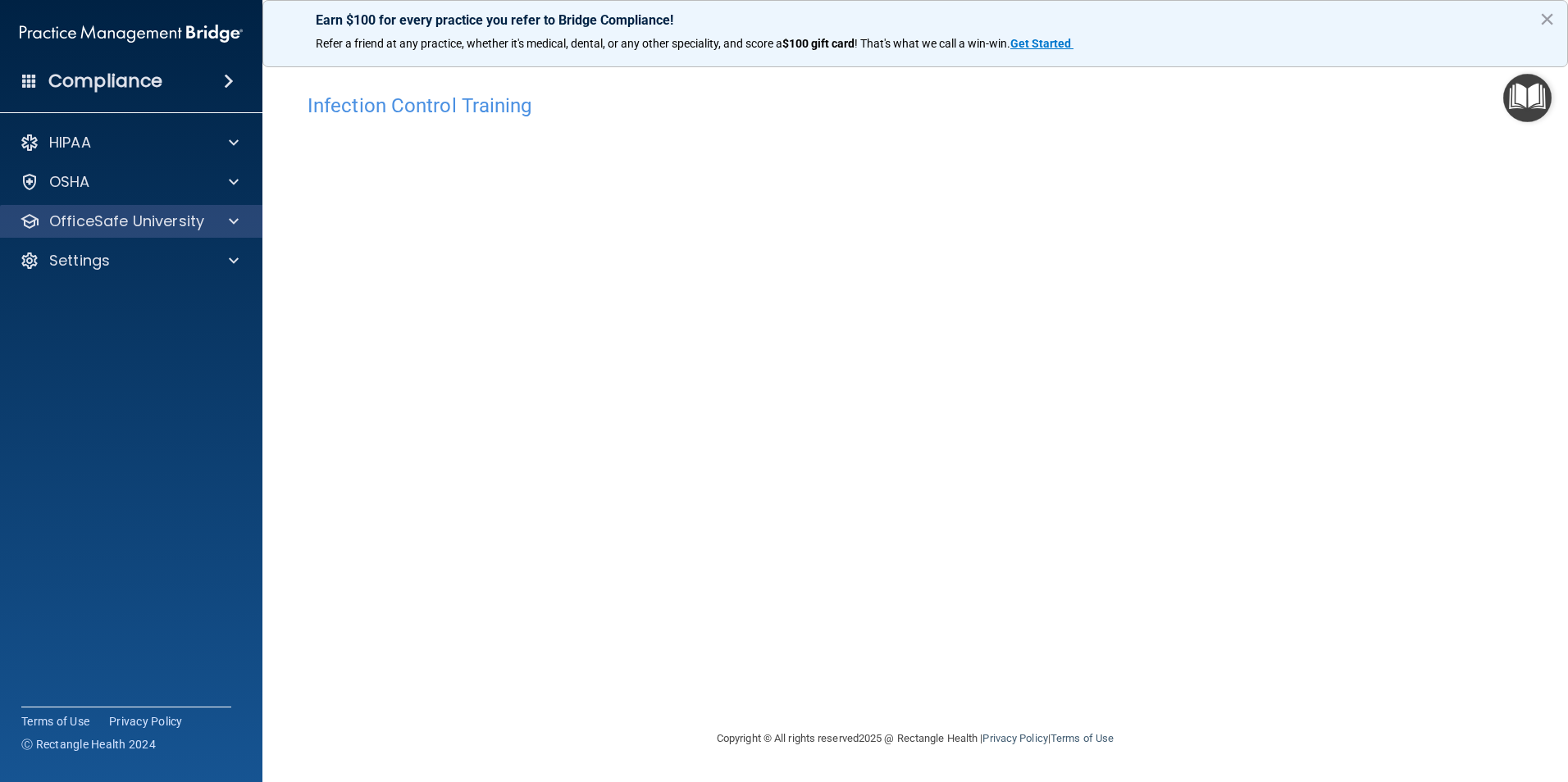
click at [122, 237] on div "OfficeSafe University" at bounding box center [132, 221] width 263 height 33
click at [112, 219] on p "OfficeSafe University" at bounding box center [126, 221] width 155 height 20
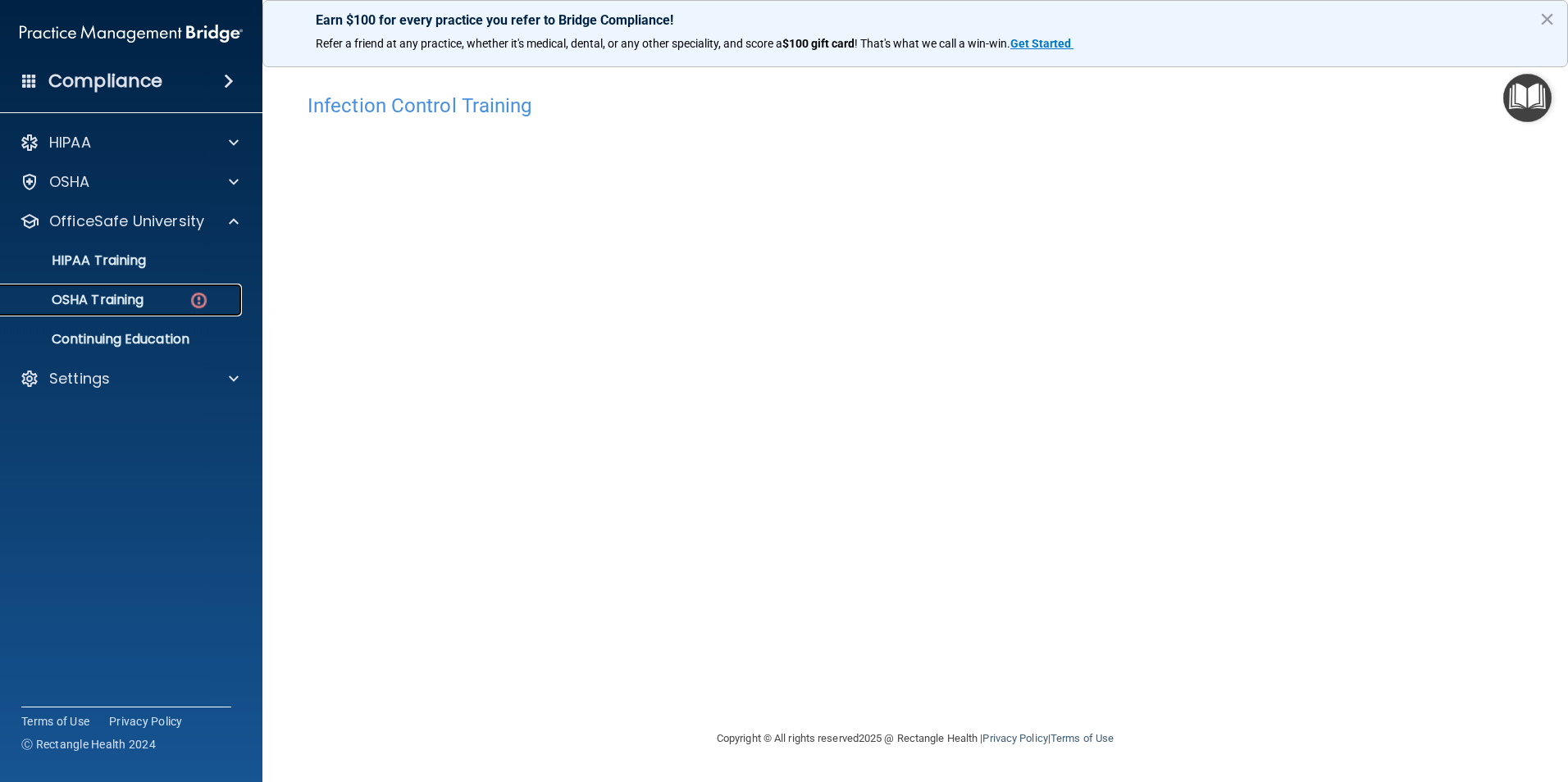
click at [127, 302] on p "OSHA Training" at bounding box center [77, 300] width 133 height 16
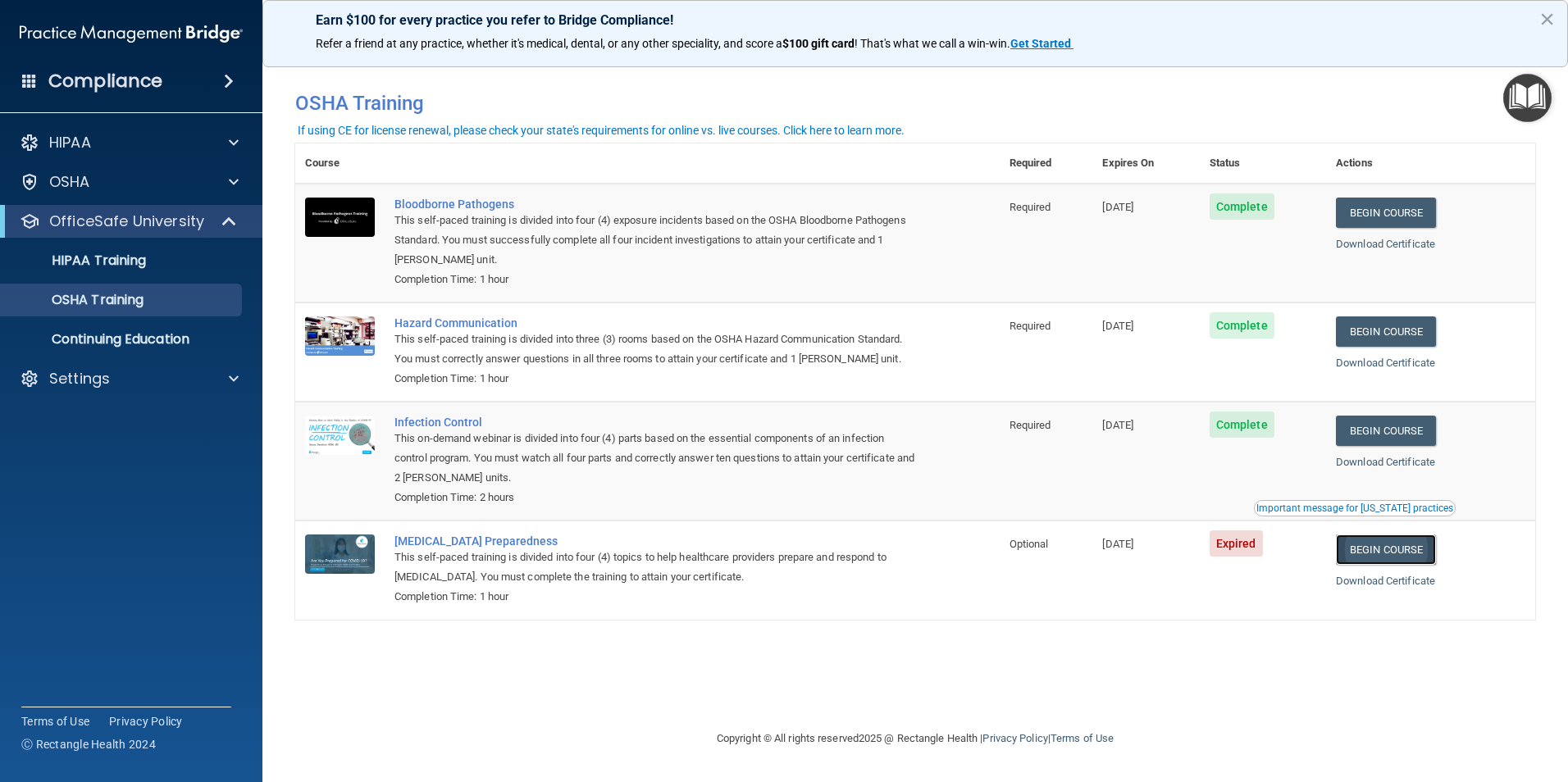
click at [1376, 557] on link "Begin Course" at bounding box center [1385, 550] width 100 height 30
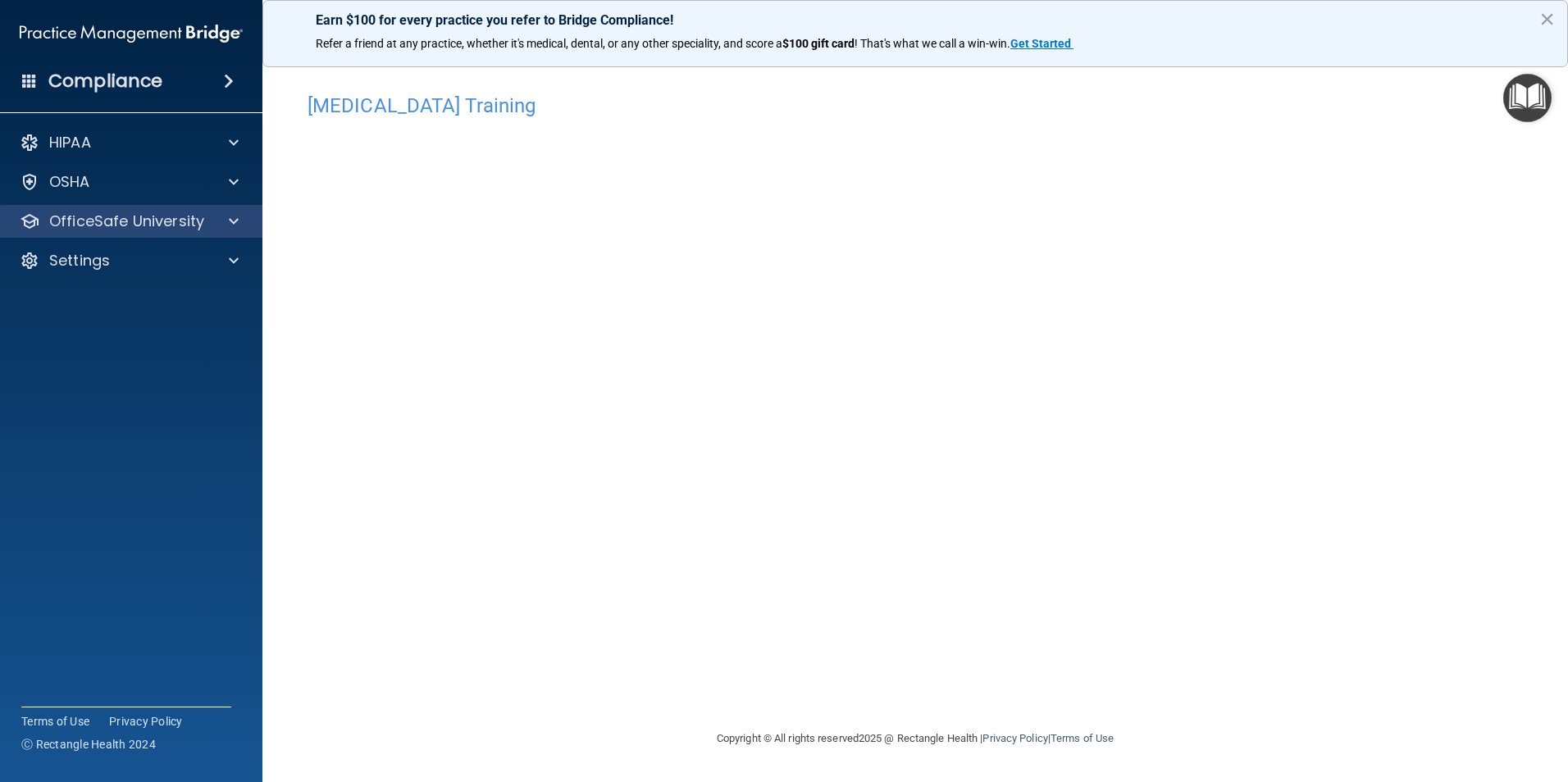
click at [76, 208] on div "OfficeSafe University" at bounding box center [132, 221] width 263 height 33
click at [129, 216] on p "OfficeSafe University" at bounding box center [126, 221] width 155 height 20
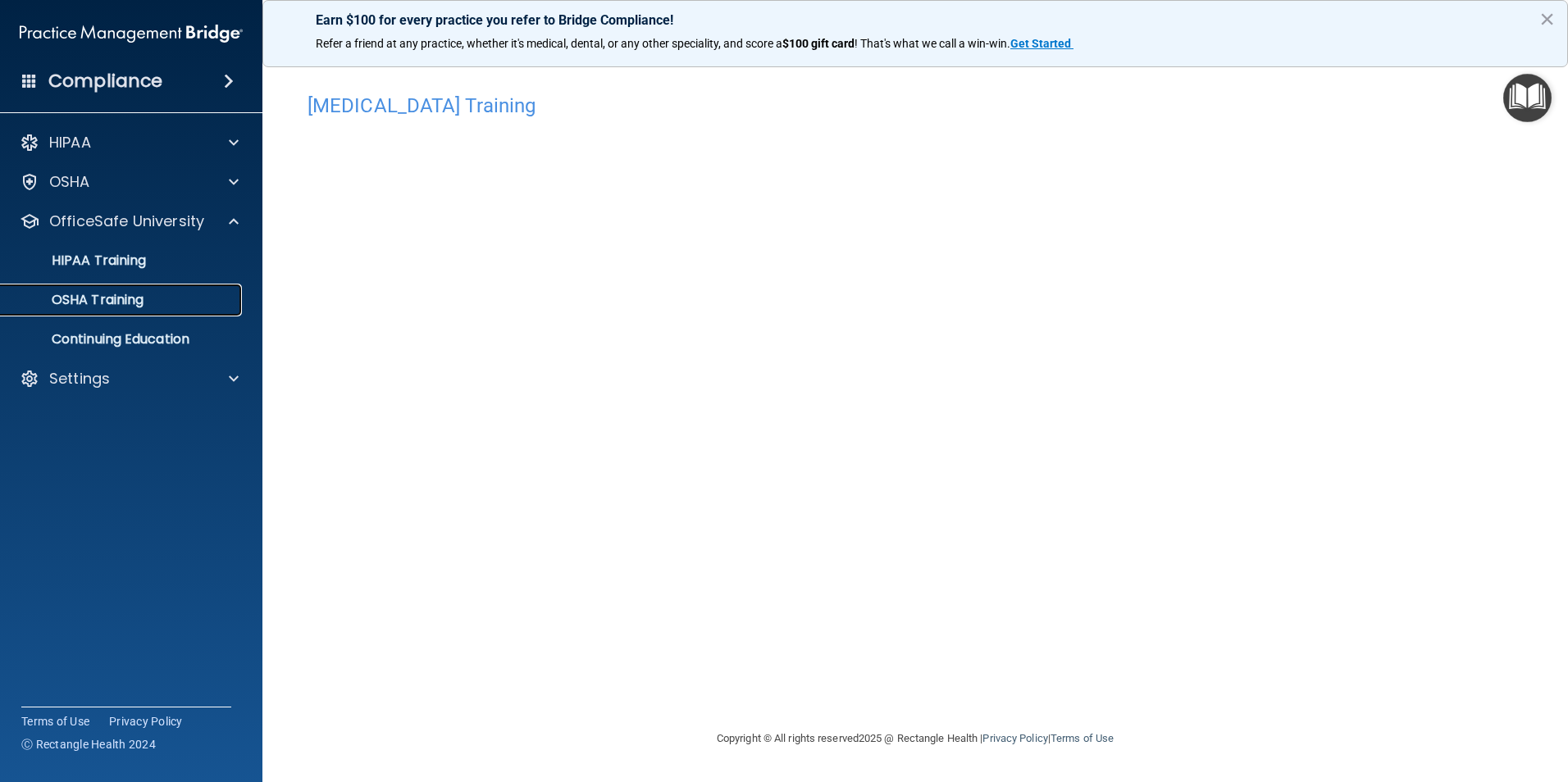
click at [125, 305] on p "OSHA Training" at bounding box center [77, 300] width 133 height 16
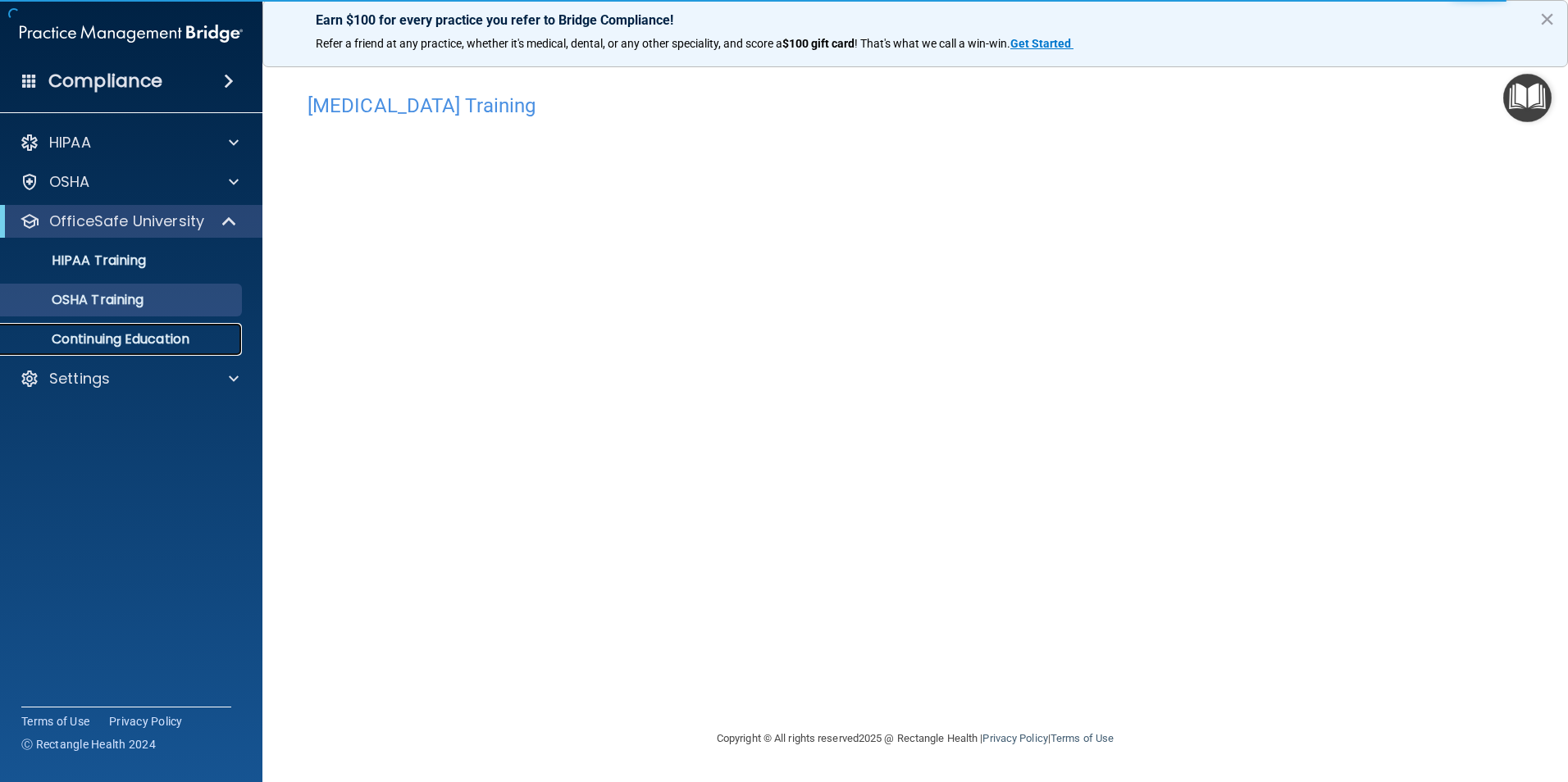
click at [143, 342] on p "Continuing Education" at bounding box center [123, 339] width 224 height 16
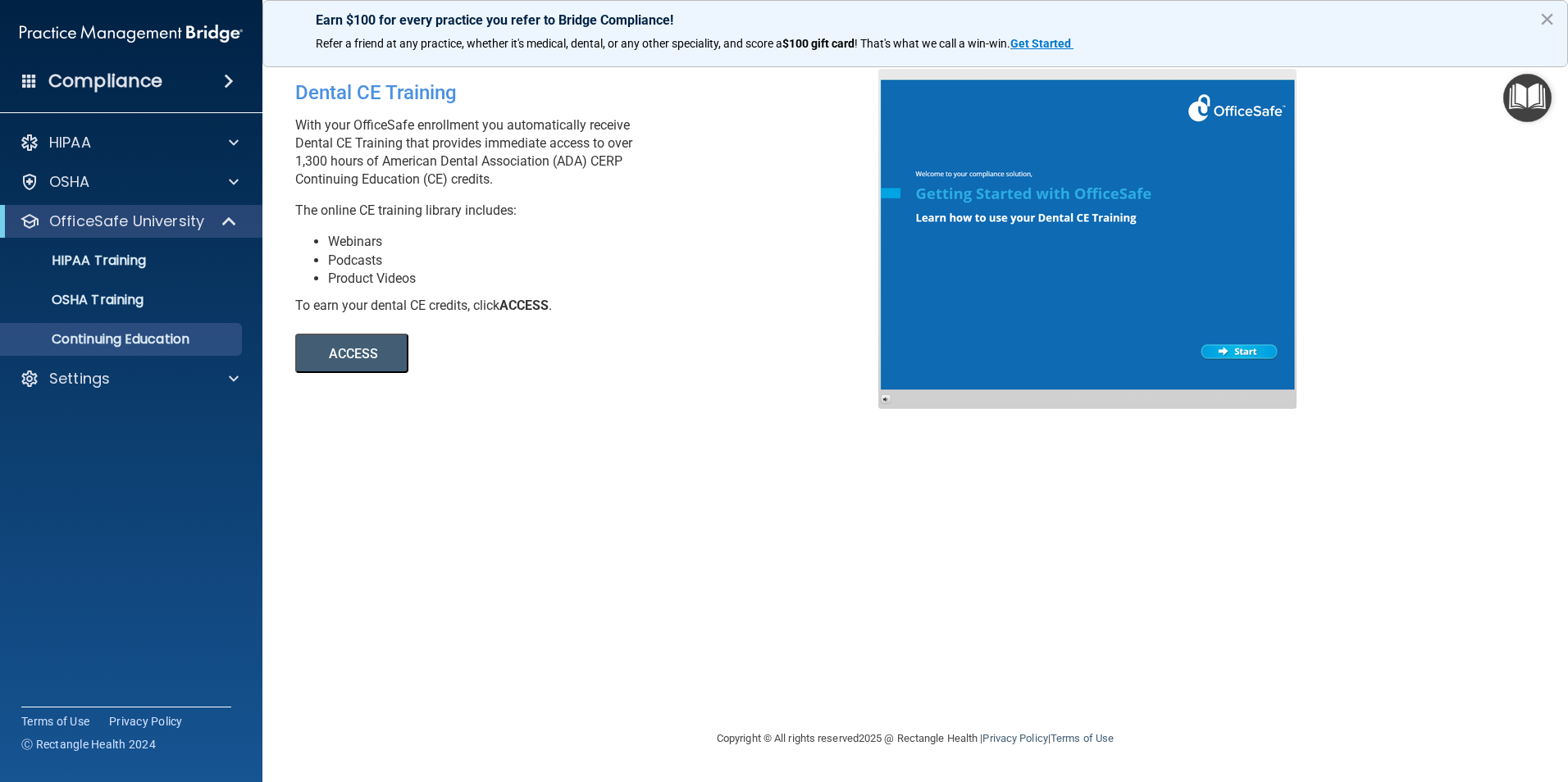
click at [364, 358] on button "ACCESS" at bounding box center [352, 354] width 113 height 39
click at [135, 299] on p "OSHA Training" at bounding box center [77, 300] width 133 height 16
